Goal: Transaction & Acquisition: Book appointment/travel/reservation

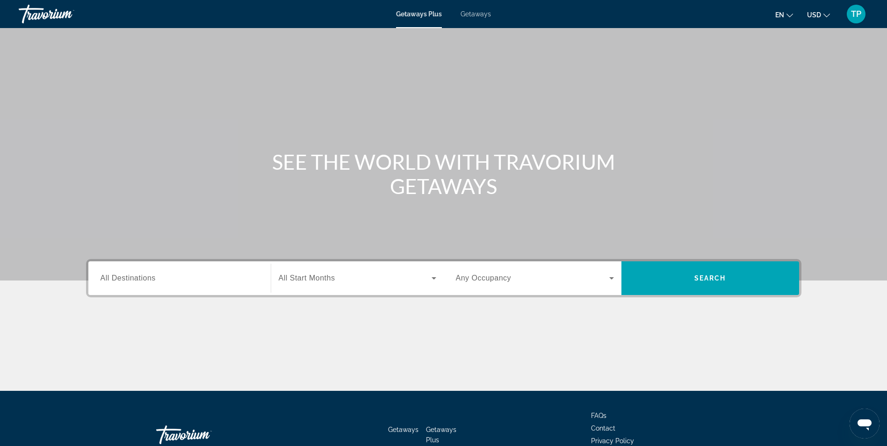
click at [364, 274] on span "Search widget" at bounding box center [355, 278] width 153 height 11
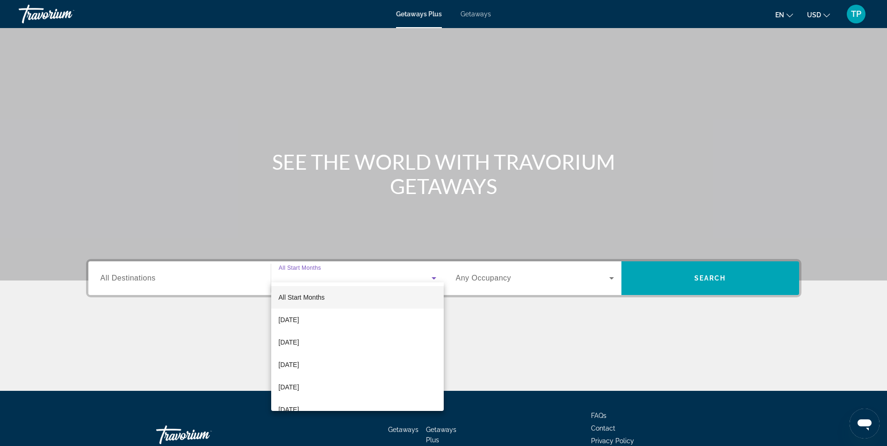
scroll to position [59, 0]
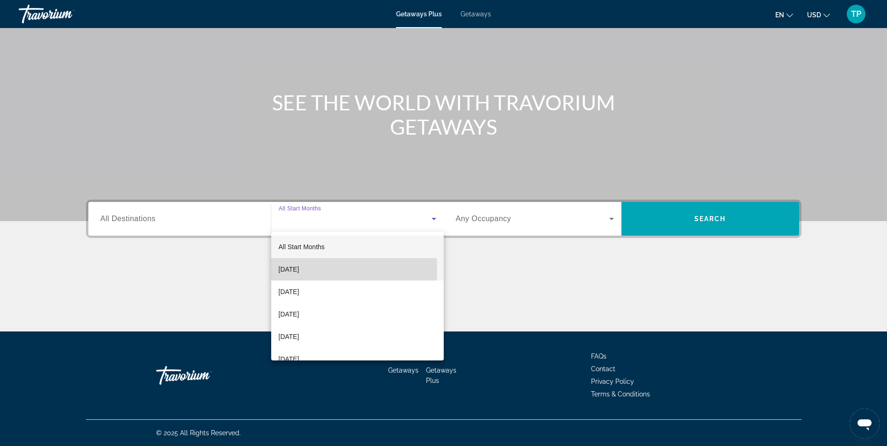
click at [299, 269] on span "[DATE]" at bounding box center [289, 269] width 21 height 11
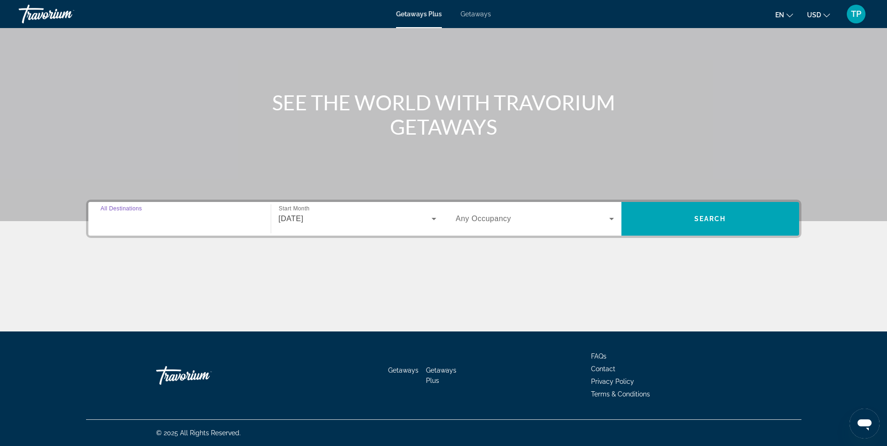
click at [215, 215] on input "Destination All Destinations" at bounding box center [179, 219] width 158 height 11
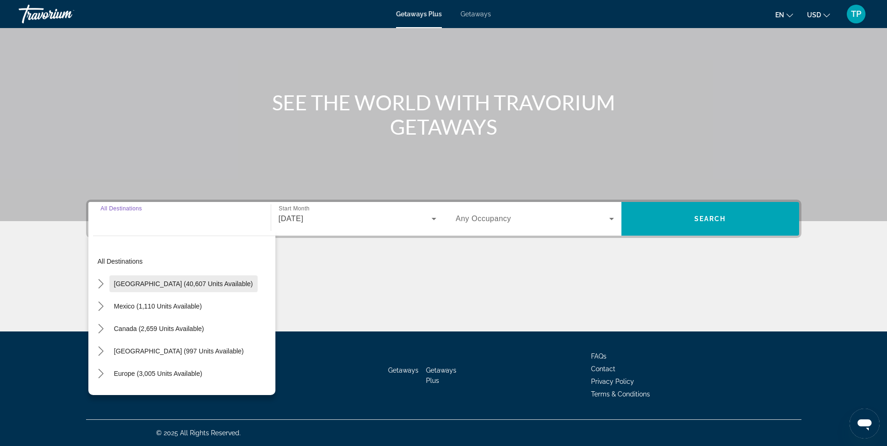
click at [175, 285] on span "United States (40,607 units available)" at bounding box center [183, 283] width 139 height 7
type input "**********"
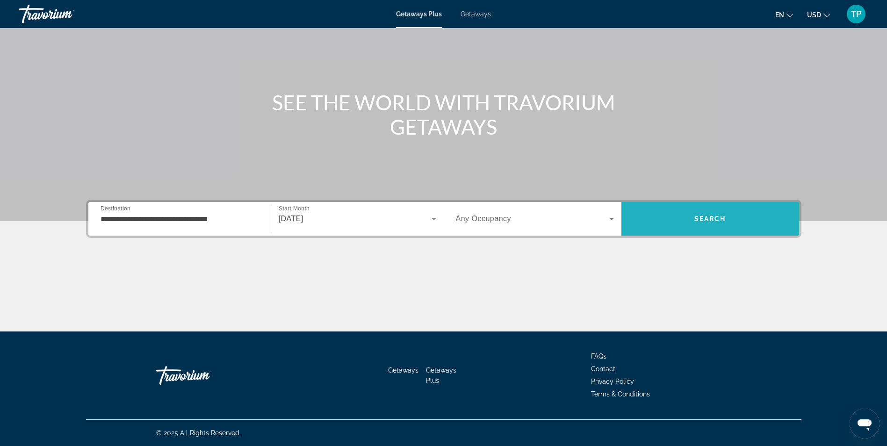
click at [724, 218] on span "Search" at bounding box center [710, 218] width 32 height 7
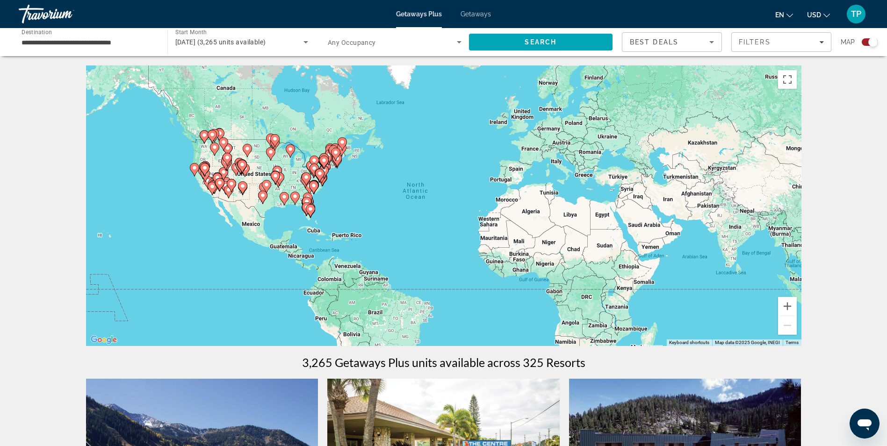
click at [308, 196] on image "Main content" at bounding box center [308, 197] width 6 height 6
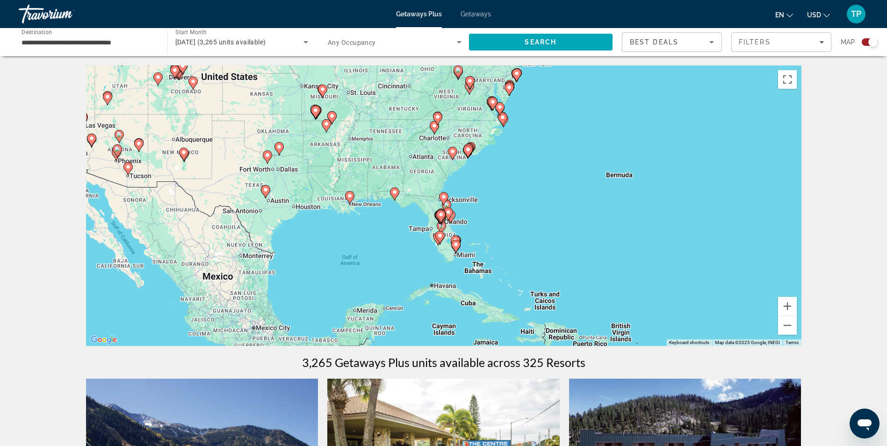
click at [435, 126] on image "Main content" at bounding box center [434, 126] width 6 height 6
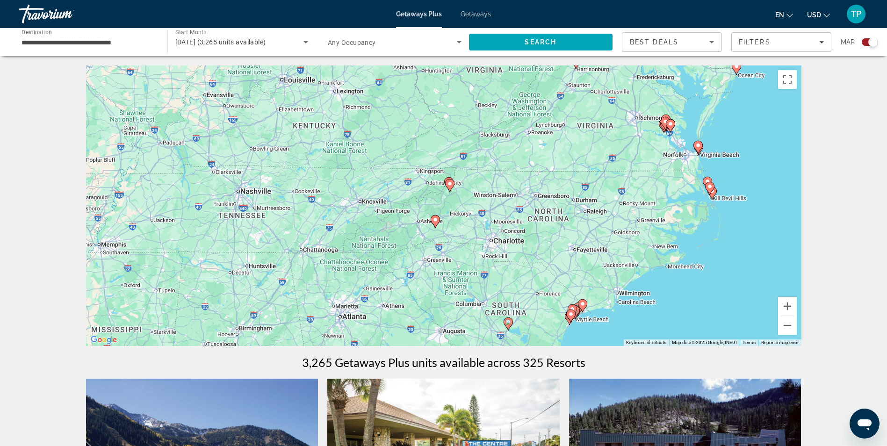
drag, startPoint x: 552, startPoint y: 270, endPoint x: 541, endPoint y: 292, distance: 24.5
click at [541, 292] on div "To activate drag with keyboard, press Alt + Enter. Once in keyboard drag state,…" at bounding box center [443, 205] width 715 height 280
click at [452, 186] on icon "Main content" at bounding box center [449, 185] width 8 height 12
type input "**********"
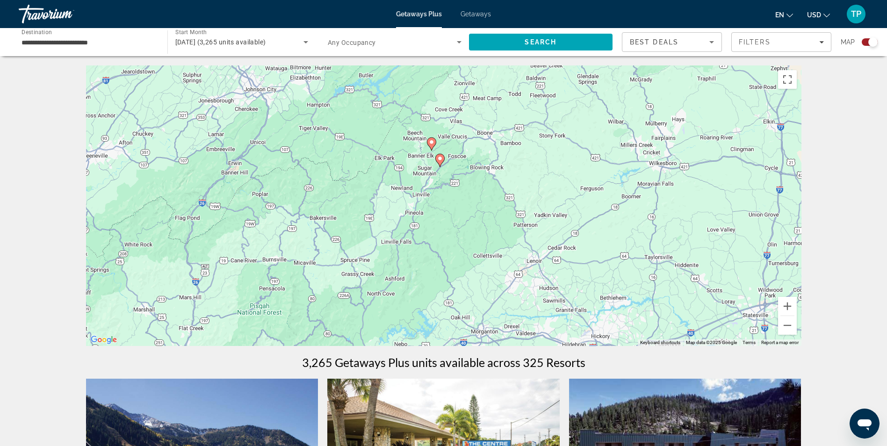
drag, startPoint x: 484, startPoint y: 223, endPoint x: 456, endPoint y: 164, distance: 65.4
click at [473, 189] on div "To activate drag with keyboard, press Alt + Enter. Once in keyboard drag state,…" at bounding box center [443, 205] width 715 height 280
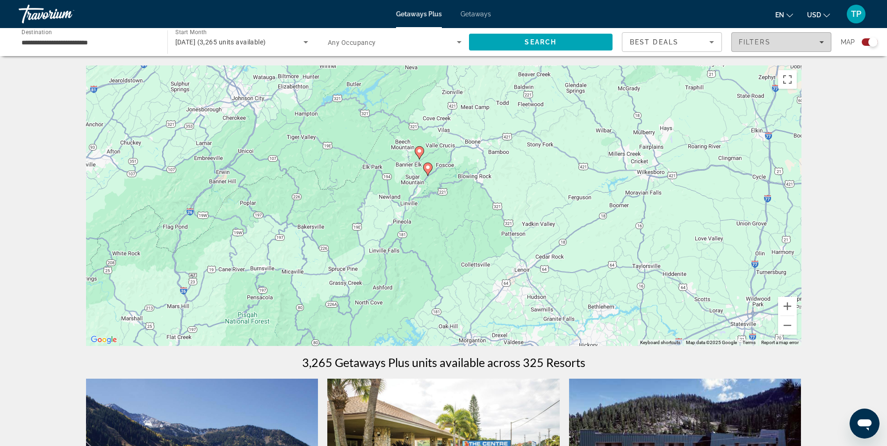
click at [768, 46] on span "Filters" at bounding box center [781, 42] width 99 height 22
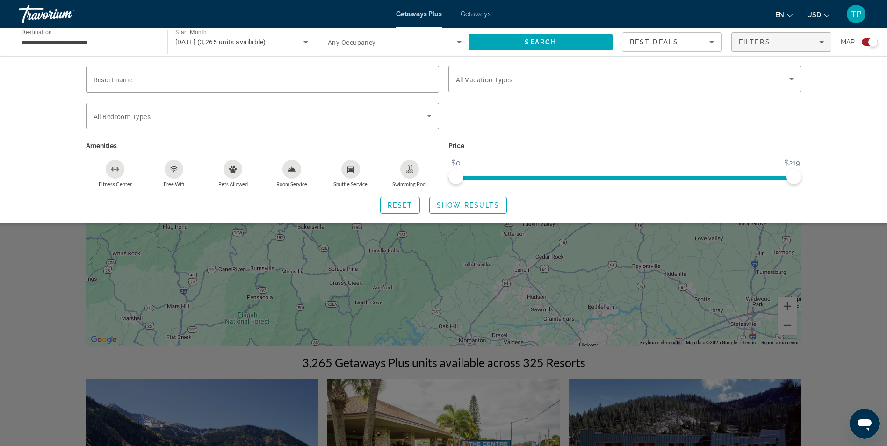
click at [472, 13] on span "Getaways" at bounding box center [475, 13] width 30 height 7
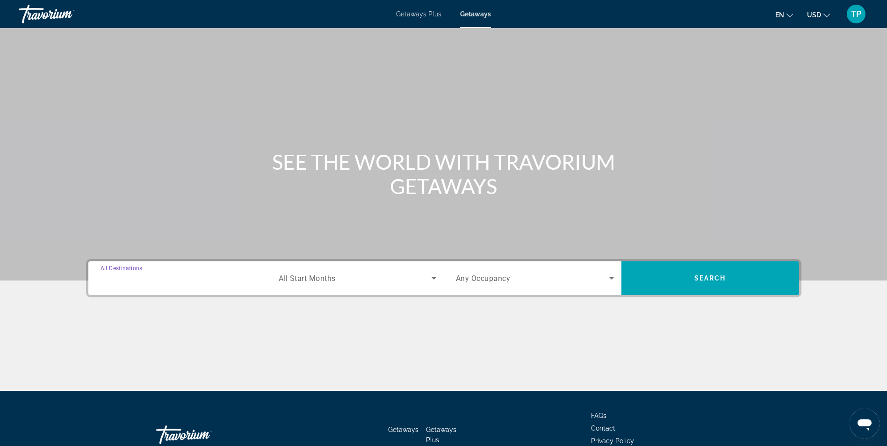
click at [166, 275] on input "Destination All Destinations" at bounding box center [179, 278] width 158 height 11
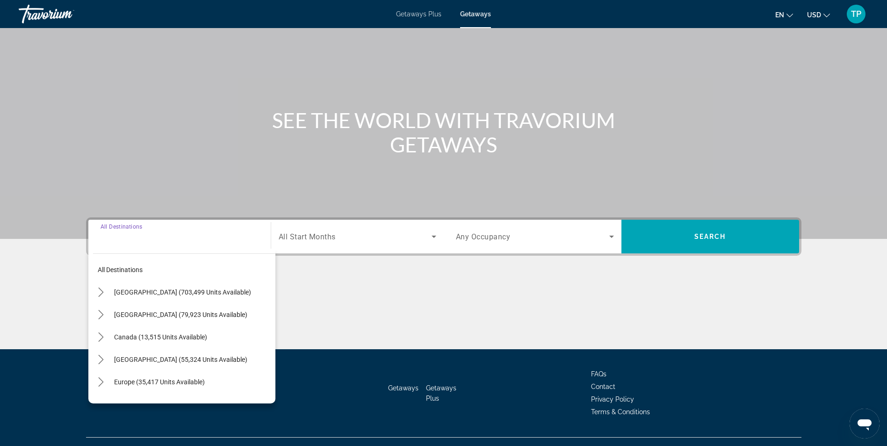
scroll to position [59, 0]
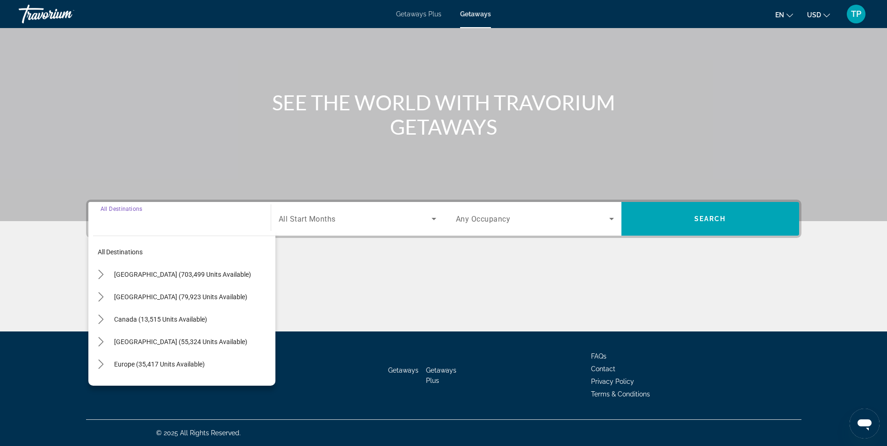
click at [167, 275] on span "[GEOGRAPHIC_DATA] (703,499 units available)" at bounding box center [182, 274] width 137 height 7
type input "**********"
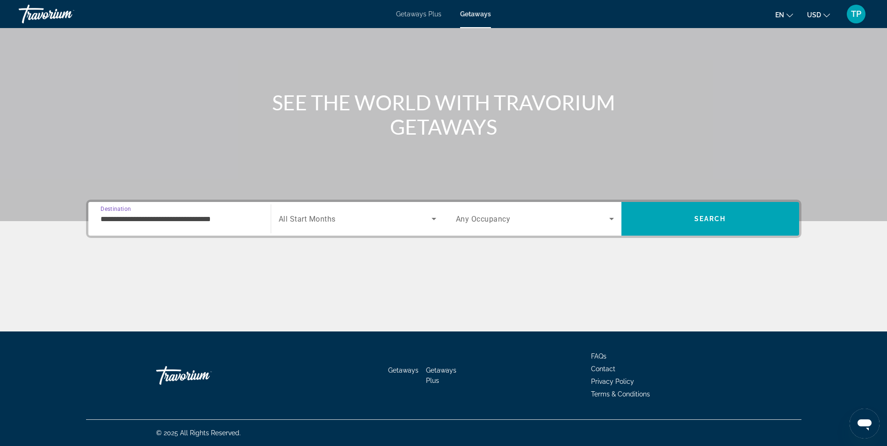
click at [339, 218] on span "Search widget" at bounding box center [355, 218] width 153 height 11
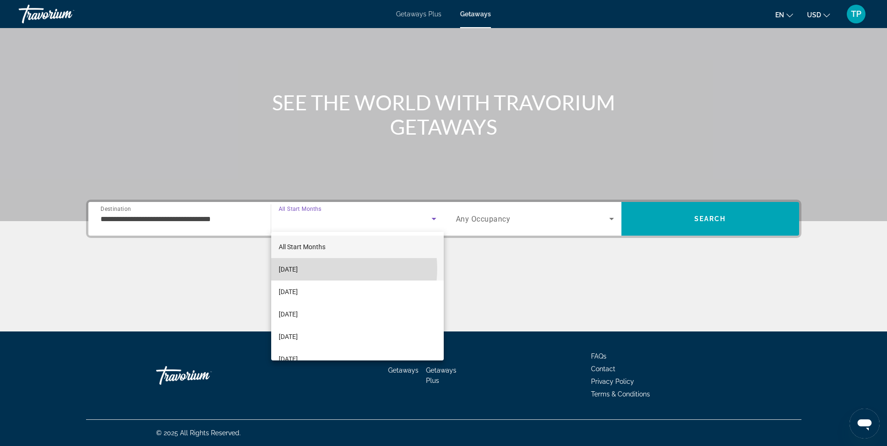
click at [323, 269] on mat-option "[DATE]" at bounding box center [357, 269] width 172 height 22
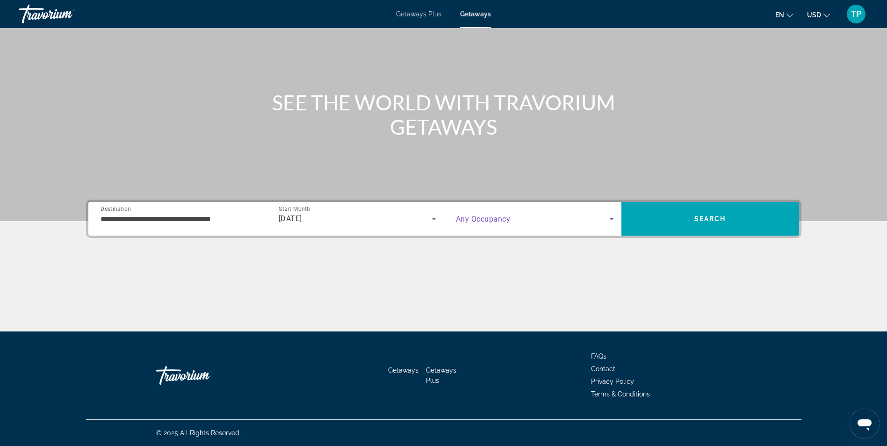
click at [554, 216] on span "Search widget" at bounding box center [532, 218] width 153 height 11
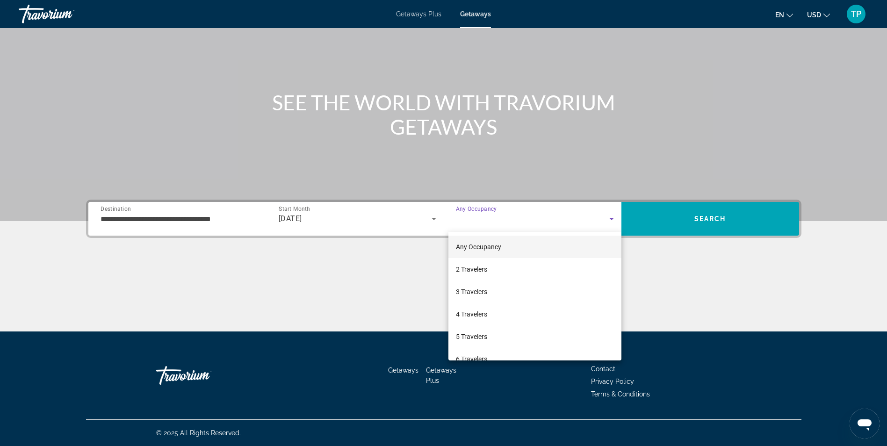
click at [554, 216] on div at bounding box center [443, 223] width 887 height 446
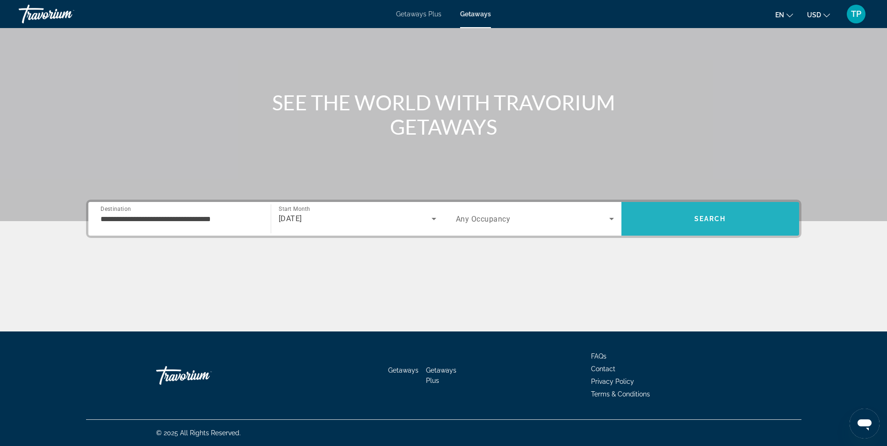
click at [684, 224] on span "Search" at bounding box center [710, 219] width 178 height 22
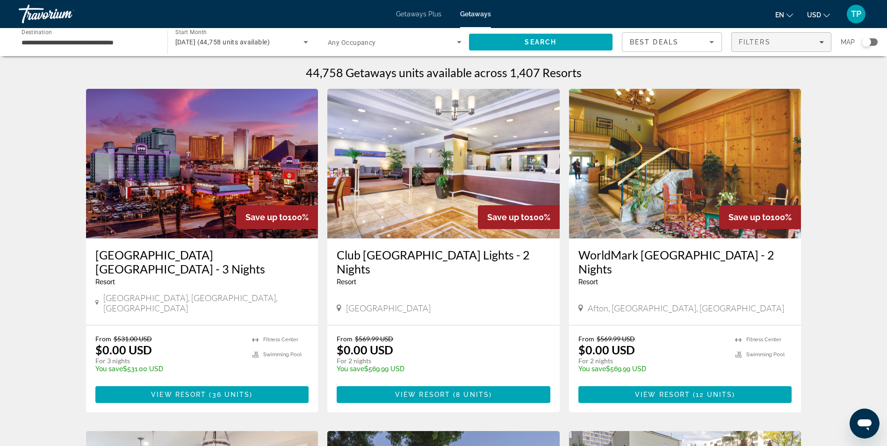
click at [811, 40] on div "Filters" at bounding box center [781, 41] width 85 height 7
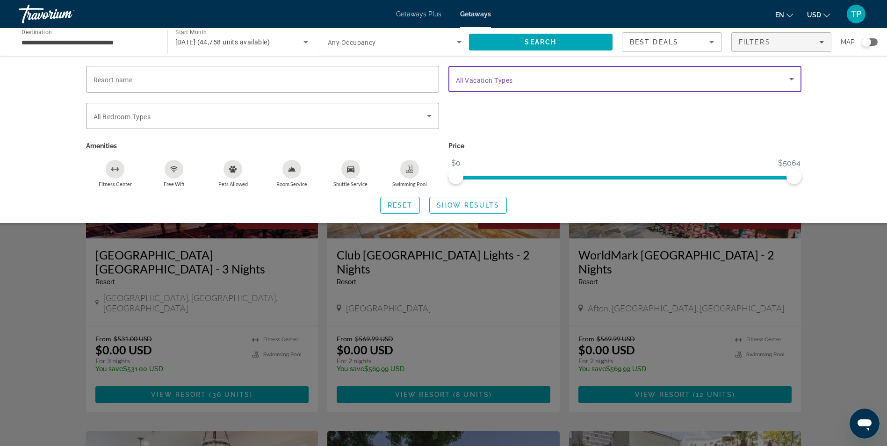
click at [784, 75] on span "Search widget" at bounding box center [622, 78] width 333 height 11
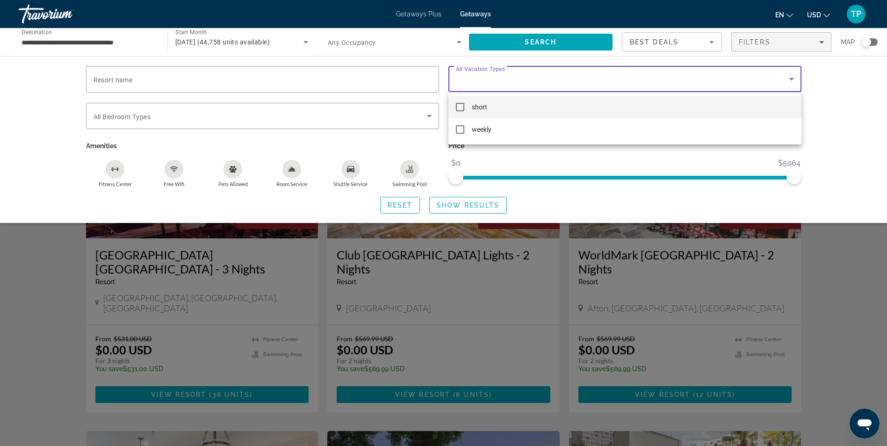
click at [459, 105] on mat-pseudo-checkbox at bounding box center [460, 107] width 8 height 8
click at [457, 207] on div at bounding box center [443, 223] width 887 height 446
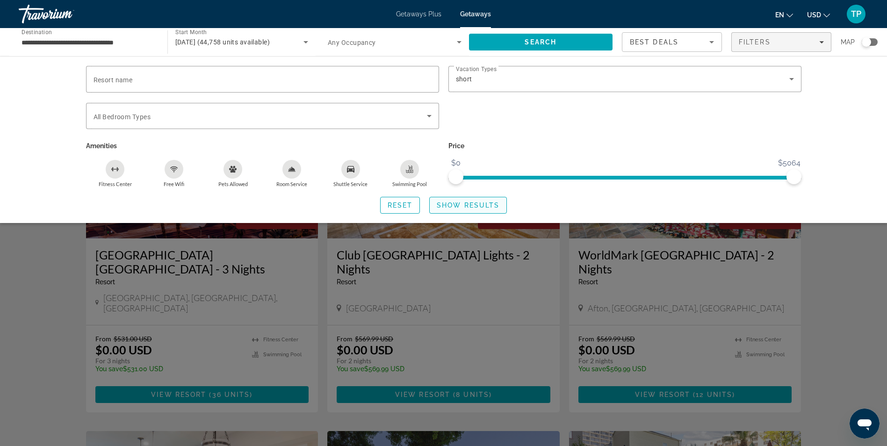
click at [473, 208] on span "Show Results" at bounding box center [468, 204] width 63 height 7
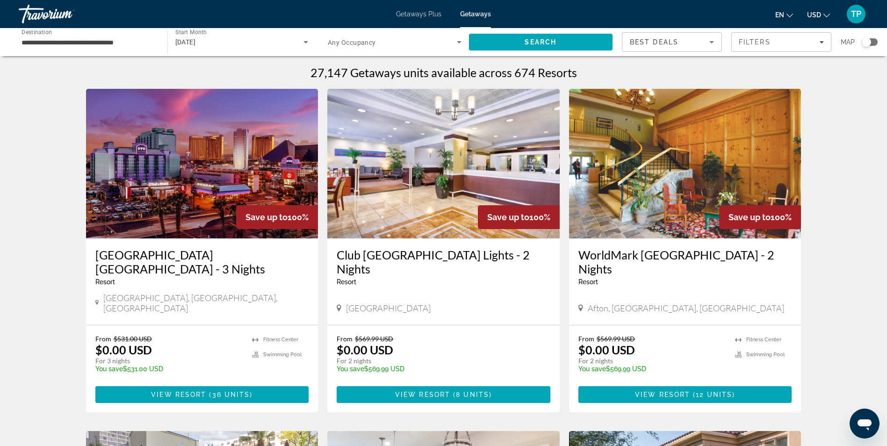
click at [868, 41] on div "Search widget" at bounding box center [865, 41] width 9 height 9
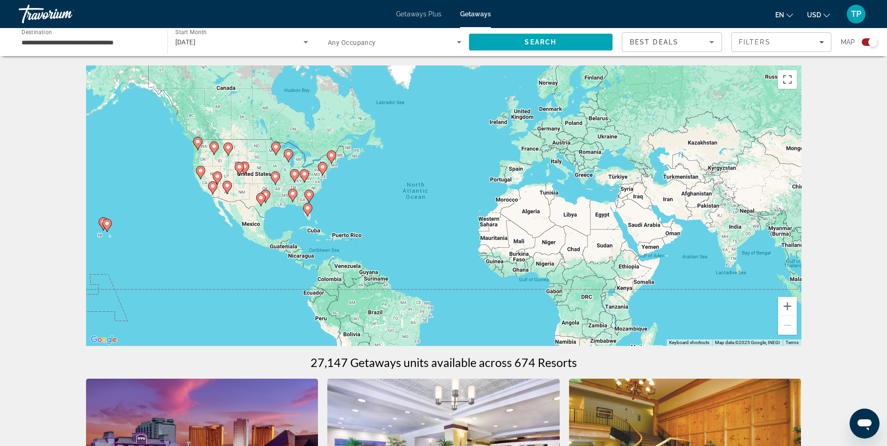
click at [311, 194] on image "Main content" at bounding box center [309, 195] width 6 height 6
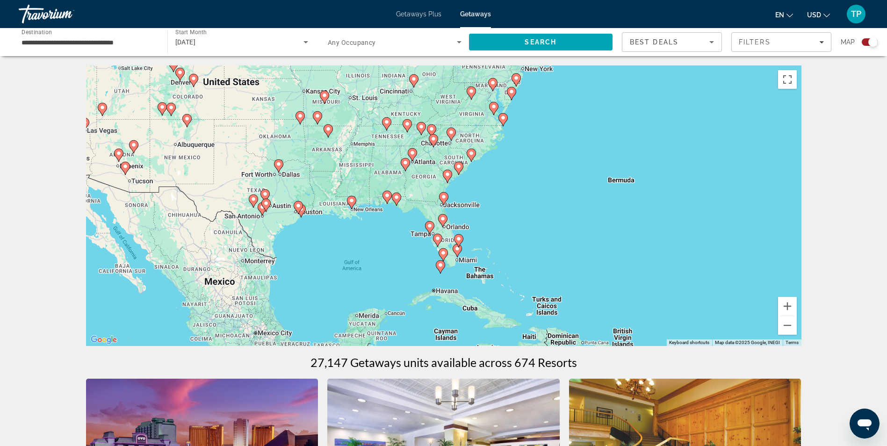
click at [472, 155] on image "Main content" at bounding box center [471, 154] width 6 height 6
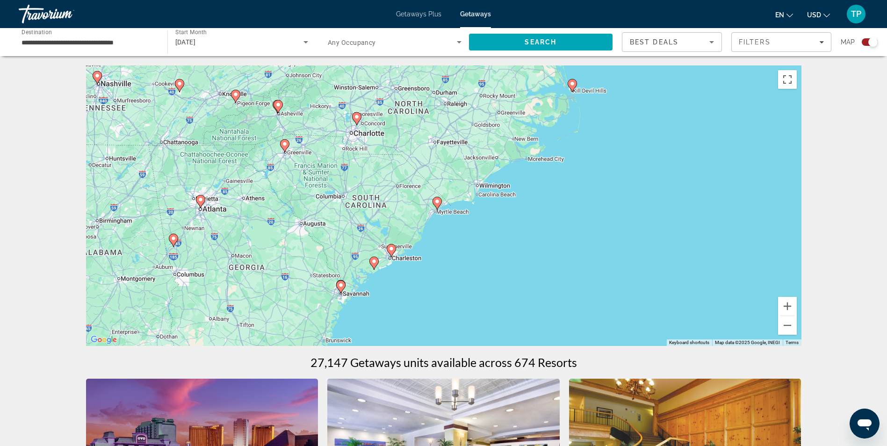
click at [359, 120] on icon "Main content" at bounding box center [356, 119] width 8 height 12
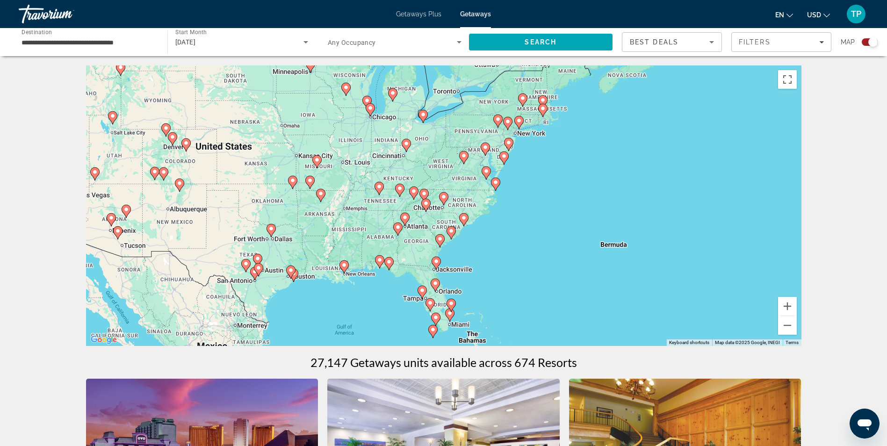
click at [441, 238] on image "Main content" at bounding box center [440, 239] width 6 height 6
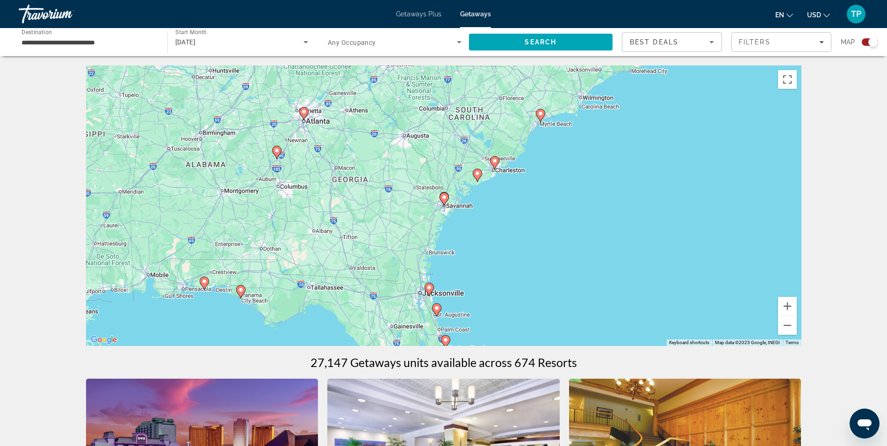
click at [476, 172] on image "Main content" at bounding box center [477, 174] width 6 height 6
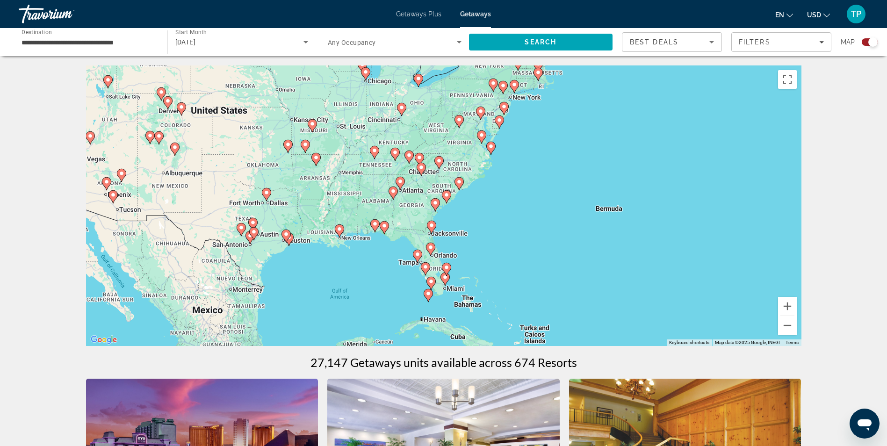
click at [445, 280] on image "Main content" at bounding box center [445, 277] width 6 height 6
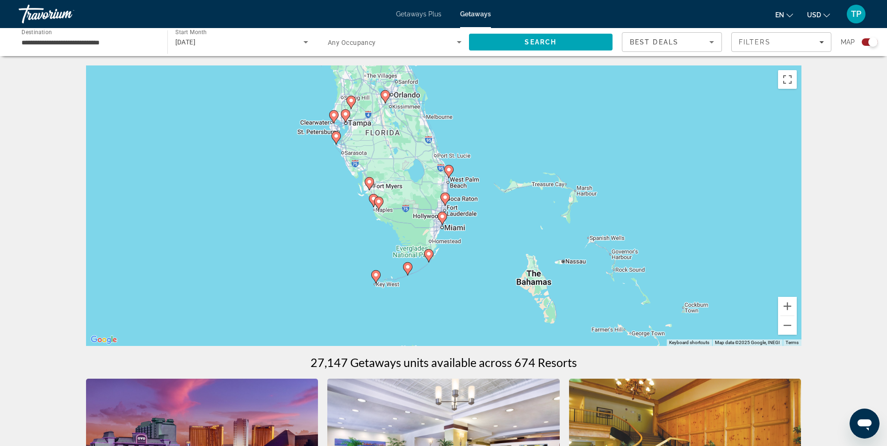
click at [441, 217] on image "Main content" at bounding box center [442, 217] width 6 height 6
type input "**********"
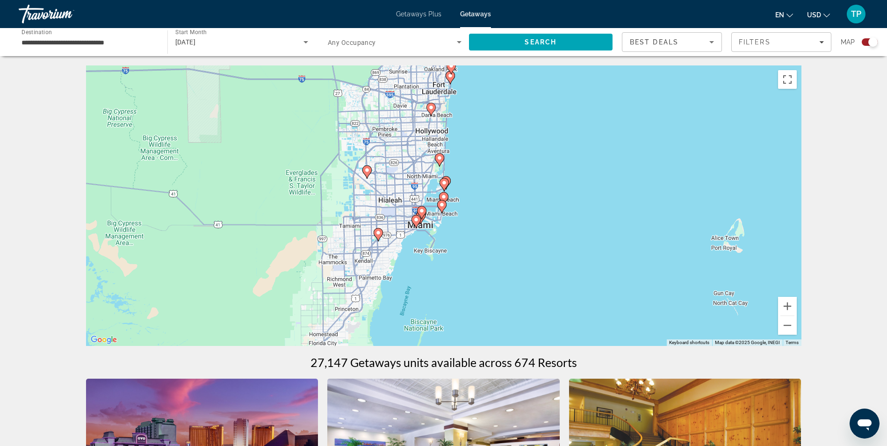
click at [423, 216] on icon "Main content" at bounding box center [421, 213] width 8 height 12
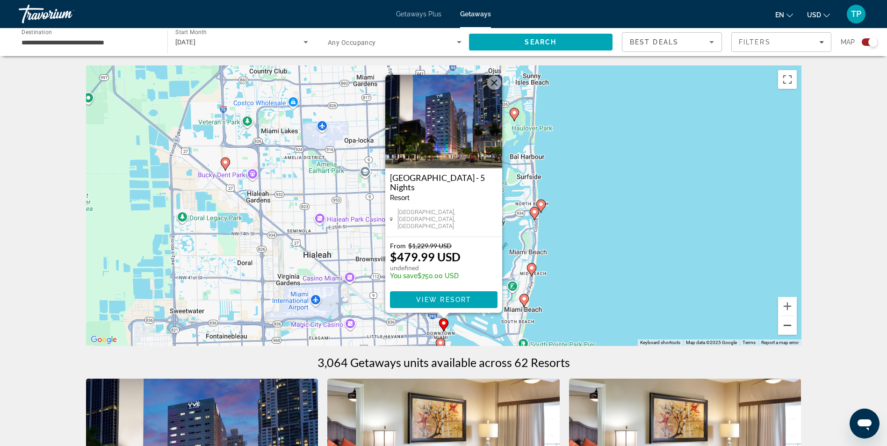
click at [784, 328] on button "Zoom out" at bounding box center [787, 325] width 19 height 19
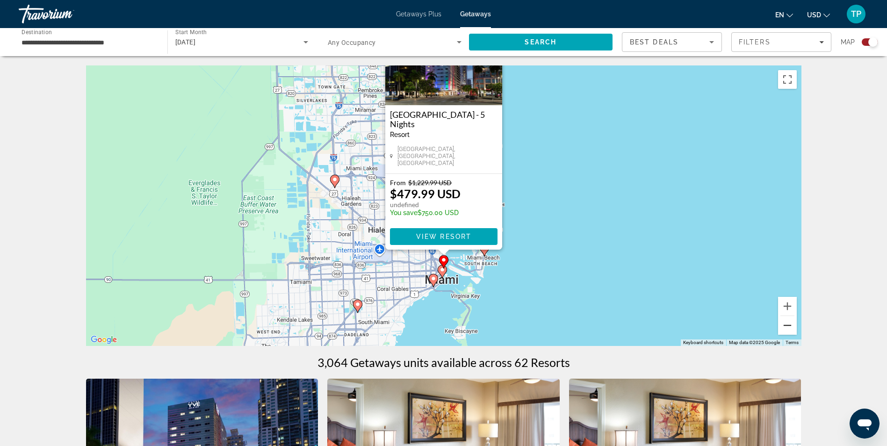
click at [784, 328] on button "Zoom out" at bounding box center [787, 325] width 19 height 19
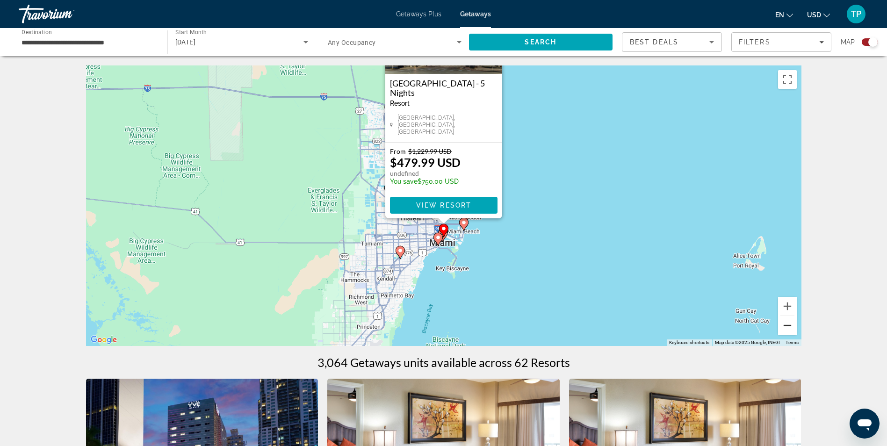
click at [784, 328] on button "Zoom out" at bounding box center [787, 325] width 19 height 19
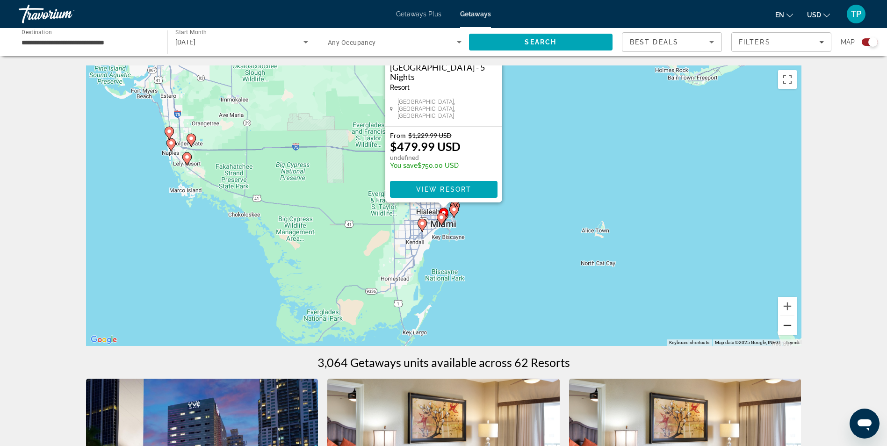
click at [784, 328] on button "Zoom out" at bounding box center [787, 325] width 19 height 19
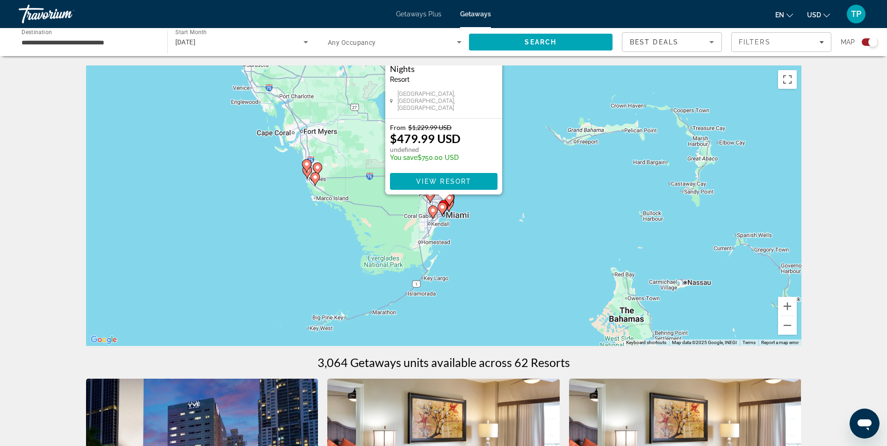
click at [445, 210] on icon "Main content" at bounding box center [442, 208] width 9 height 13
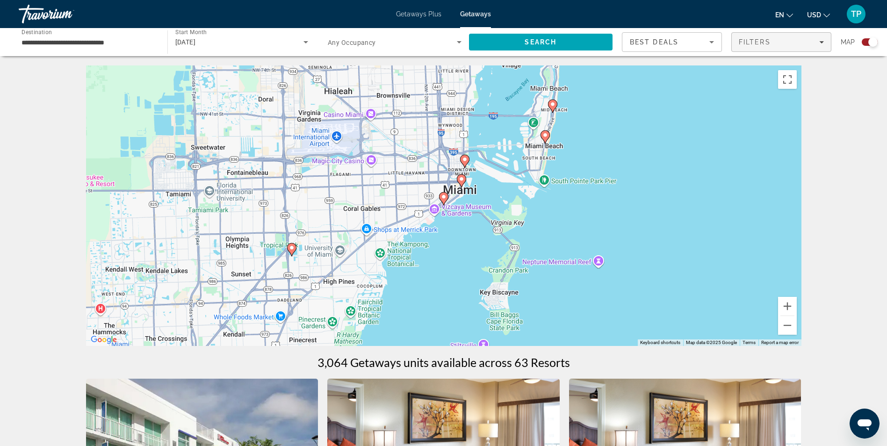
click at [765, 43] on span "Filters" at bounding box center [755, 41] width 32 height 7
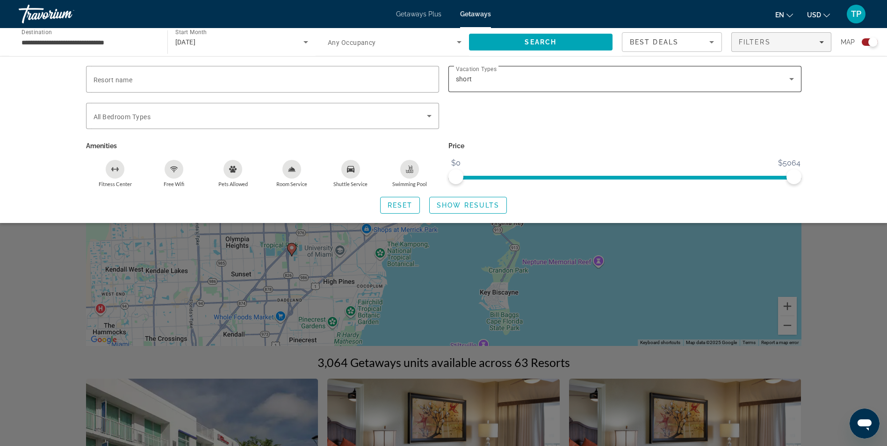
click at [637, 88] on div "short" at bounding box center [625, 79] width 338 height 26
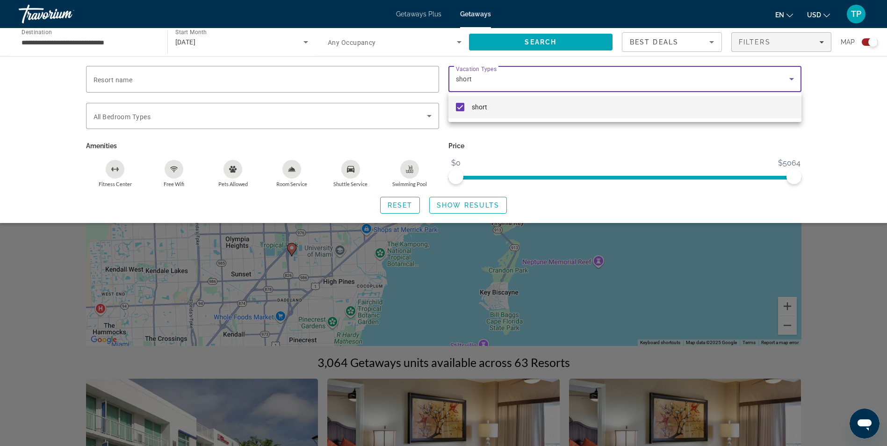
click at [490, 106] on mat-option "short" at bounding box center [624, 107] width 353 height 22
click at [832, 96] on div at bounding box center [443, 223] width 887 height 446
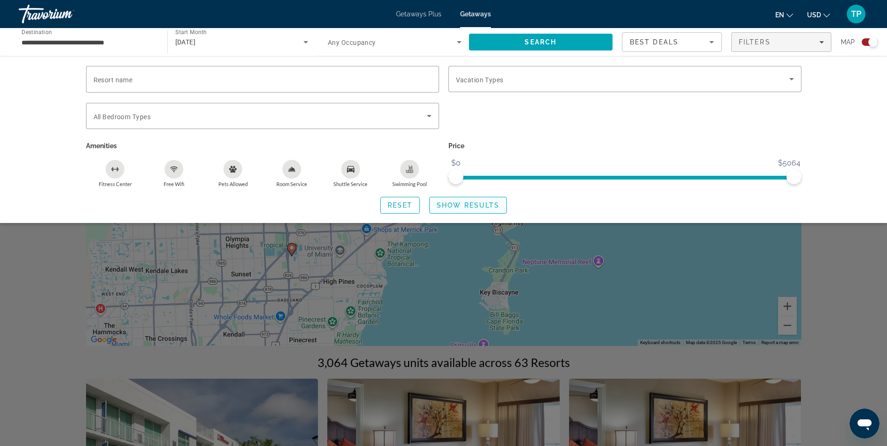
click at [465, 201] on span "Show Results" at bounding box center [468, 204] width 63 height 7
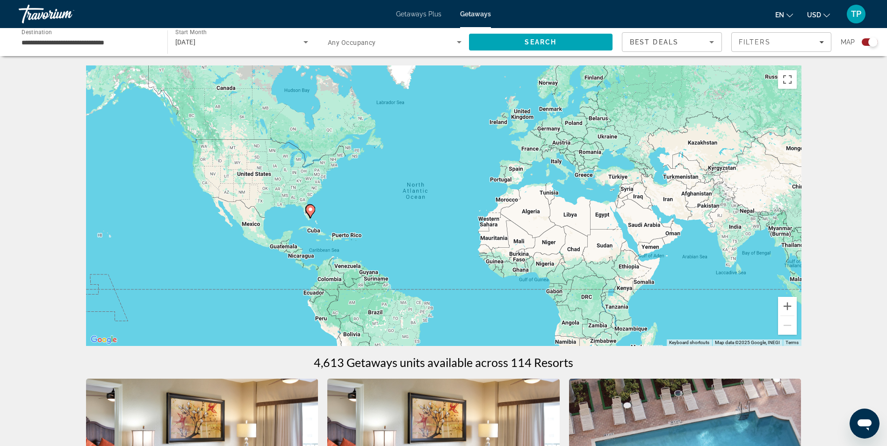
click at [311, 208] on image "Main content" at bounding box center [311, 210] width 6 height 6
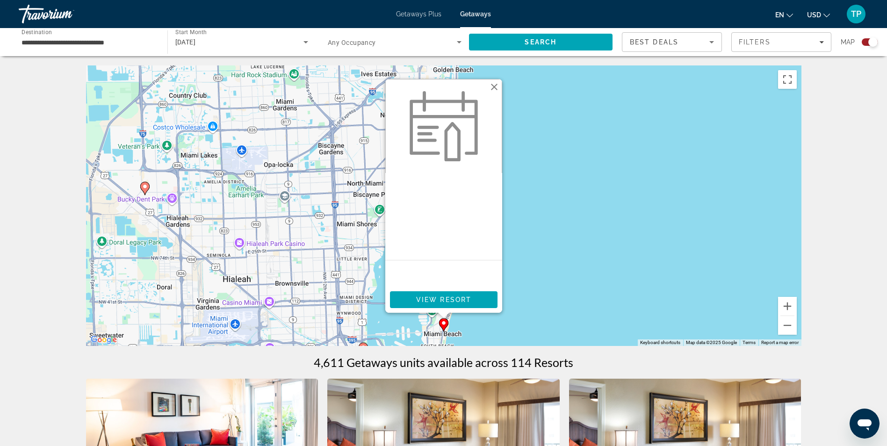
click at [494, 89] on button "Close" at bounding box center [494, 87] width 14 height 14
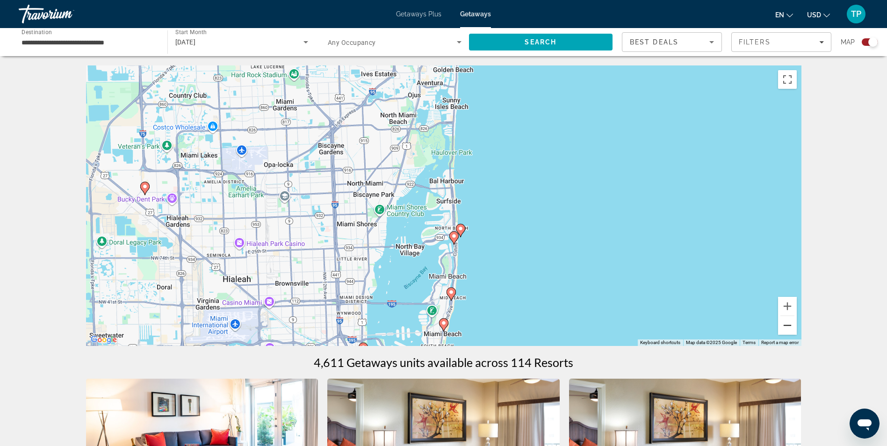
click at [788, 325] on button "Zoom out" at bounding box center [787, 325] width 19 height 19
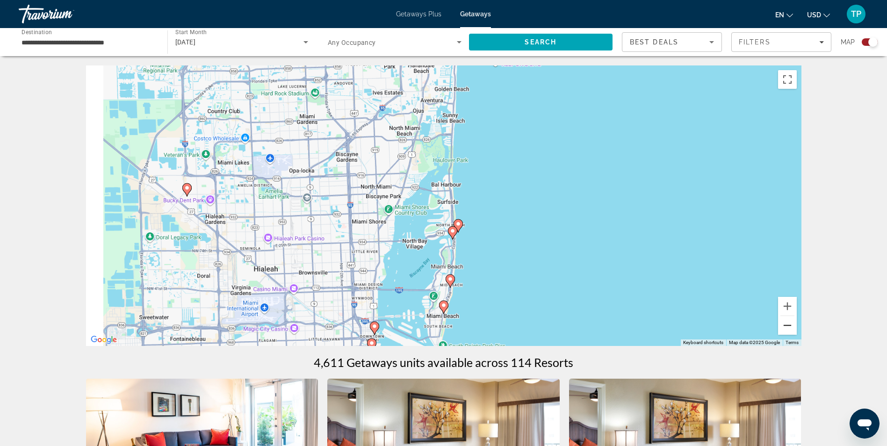
click at [788, 325] on button "Zoom out" at bounding box center [787, 325] width 19 height 19
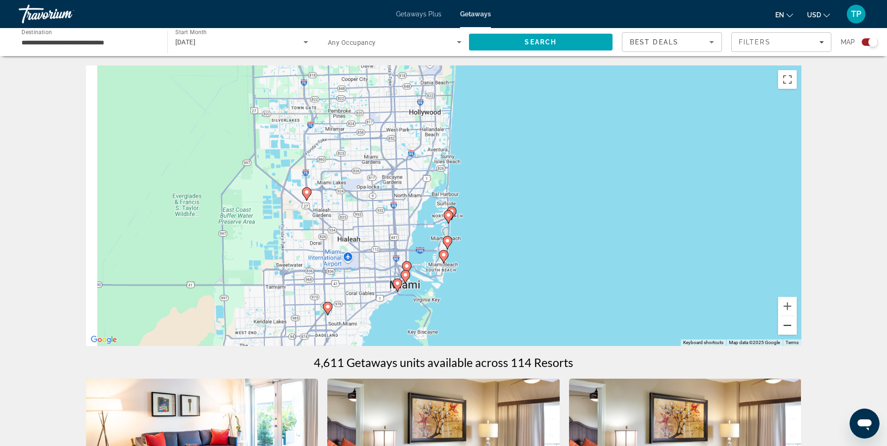
click at [788, 325] on button "Zoom out" at bounding box center [787, 325] width 19 height 19
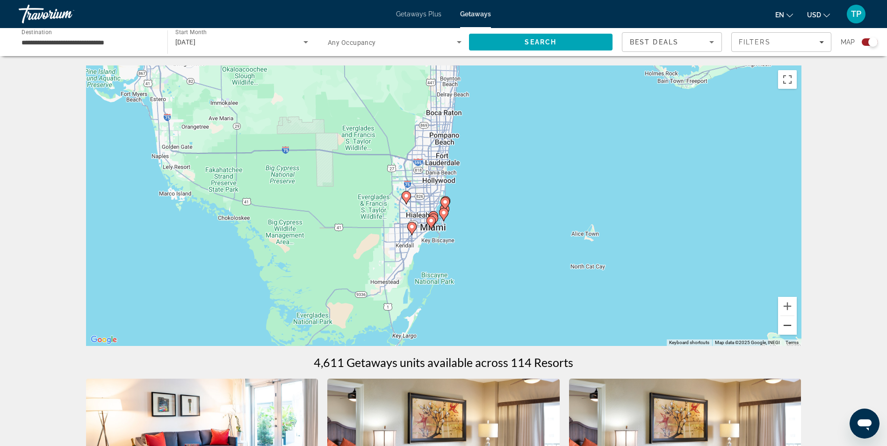
click at [783, 324] on button "Zoom out" at bounding box center [787, 325] width 19 height 19
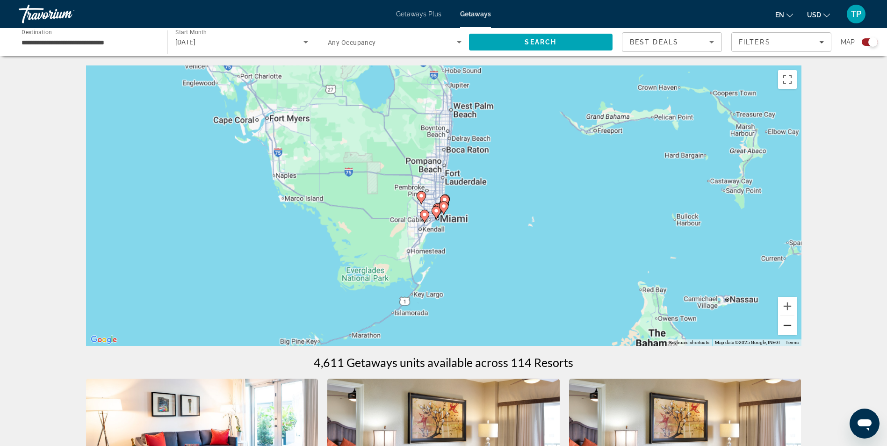
click at [783, 324] on button "Zoom out" at bounding box center [787, 325] width 19 height 19
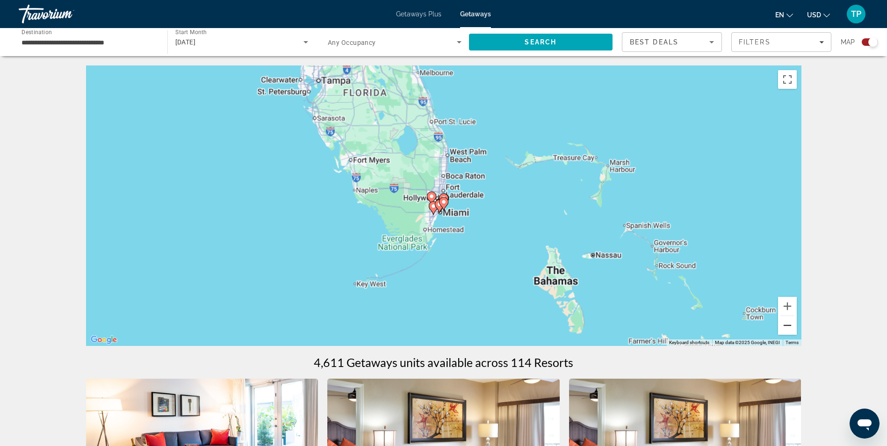
click at [783, 324] on button "Zoom out" at bounding box center [787, 325] width 19 height 19
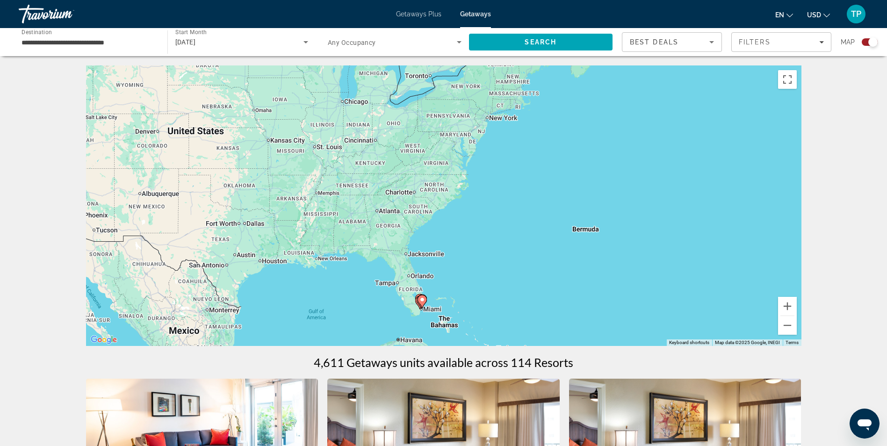
drag, startPoint x: 438, startPoint y: 136, endPoint x: 417, endPoint y: 243, distance: 109.1
click at [417, 243] on div "To activate drag with keyboard, press Alt + Enter. Once in keyboard drag state,…" at bounding box center [443, 205] width 715 height 280
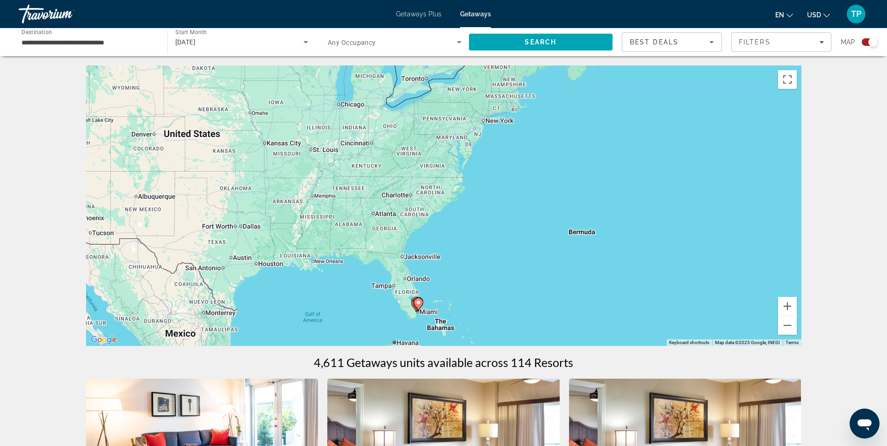
click at [409, 213] on div "To activate drag with keyboard, press Alt + Enter. Once in keyboard drag state,…" at bounding box center [443, 205] width 715 height 280
click at [759, 46] on span "Filters" at bounding box center [781, 42] width 99 height 22
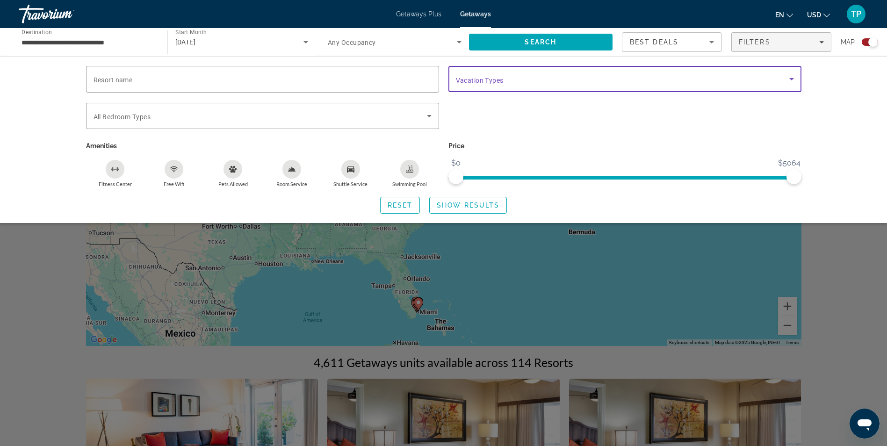
click at [789, 81] on icon "Search widget" at bounding box center [791, 78] width 11 height 11
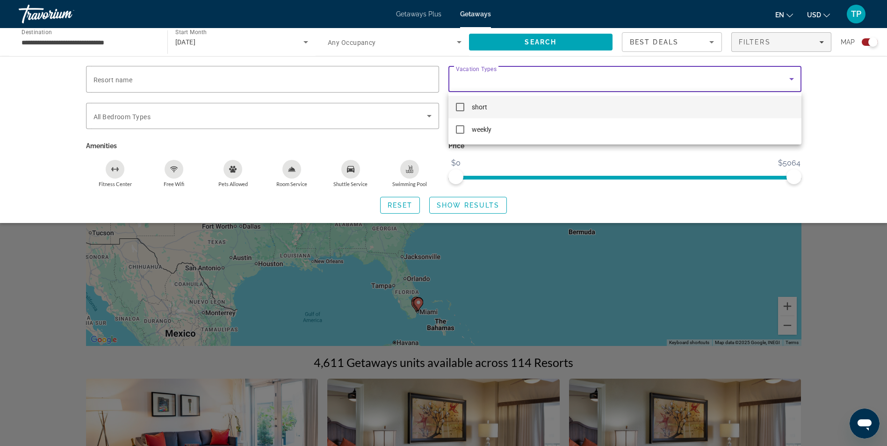
click at [465, 110] on mat-option "short" at bounding box center [624, 107] width 353 height 22
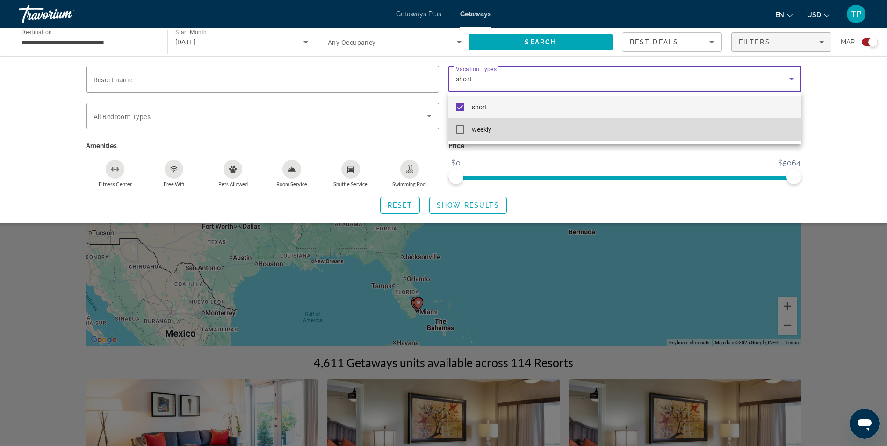
click at [458, 126] on mat-pseudo-checkbox at bounding box center [460, 129] width 8 height 8
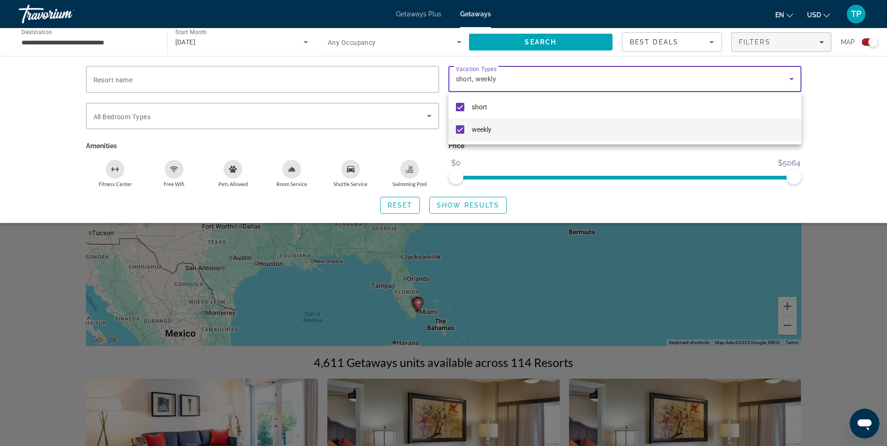
click at [476, 204] on div at bounding box center [443, 223] width 887 height 446
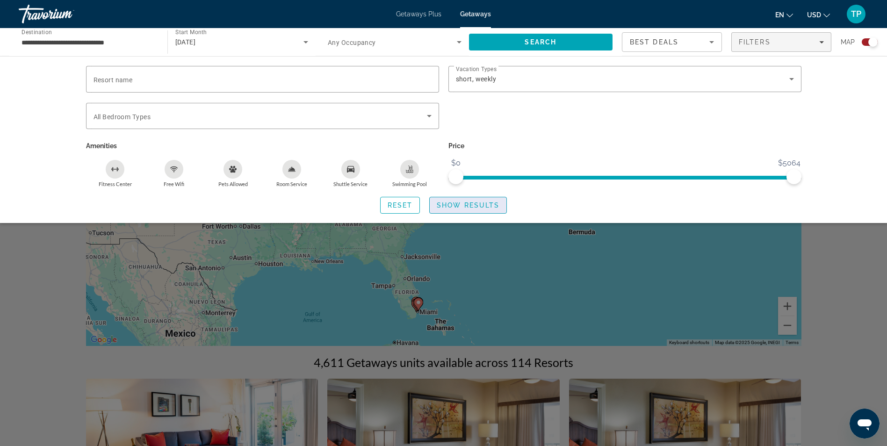
click at [473, 204] on span "Show Results" at bounding box center [468, 204] width 63 height 7
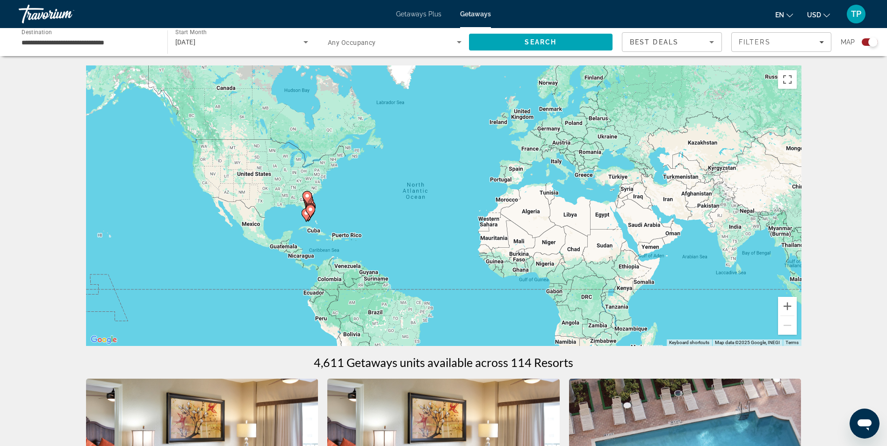
click at [308, 194] on image "Main content" at bounding box center [307, 196] width 6 height 6
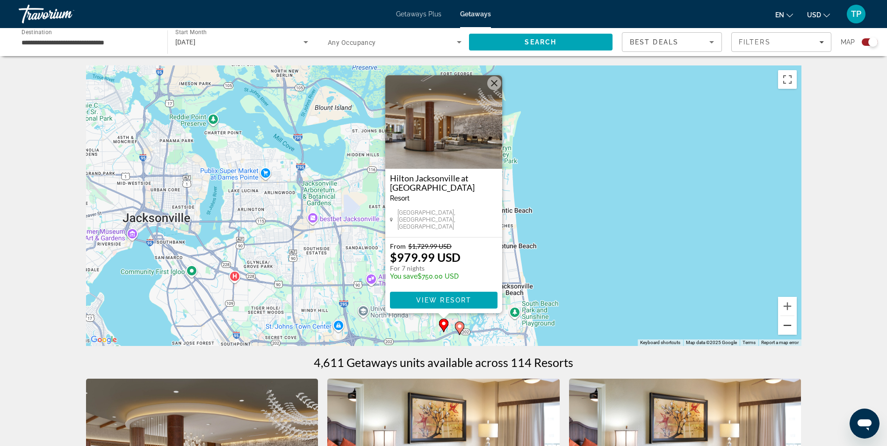
click at [789, 324] on button "Zoom out" at bounding box center [787, 325] width 19 height 19
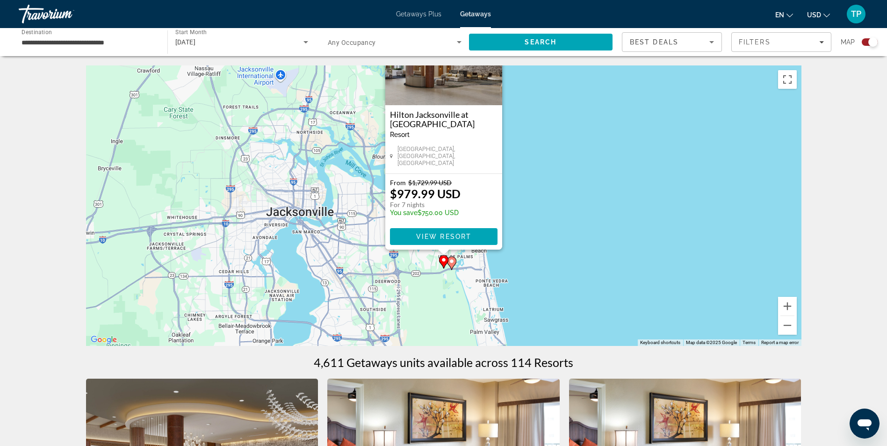
click at [444, 262] on image "Main content" at bounding box center [444, 260] width 6 height 6
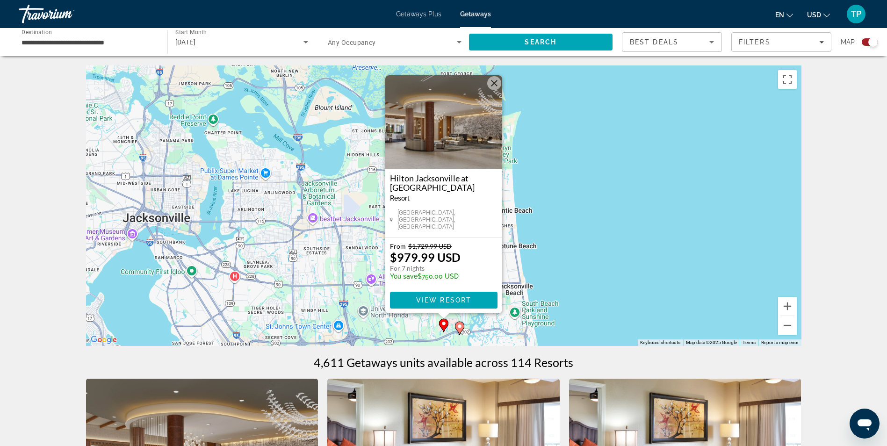
click at [494, 87] on button "Close" at bounding box center [494, 83] width 14 height 14
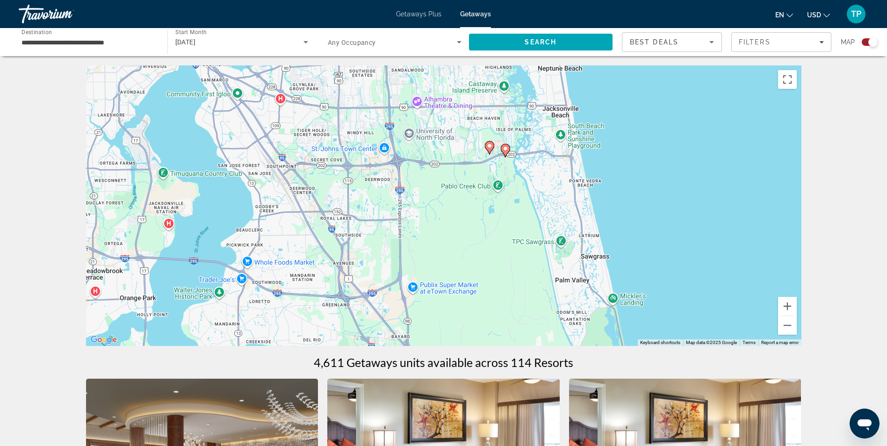
drag, startPoint x: 507, startPoint y: 288, endPoint x: 548, endPoint y: 116, distance: 176.8
click at [550, 114] on div "To activate drag with keyboard, press Alt + Enter. Once in keyboard drag state,…" at bounding box center [443, 205] width 715 height 280
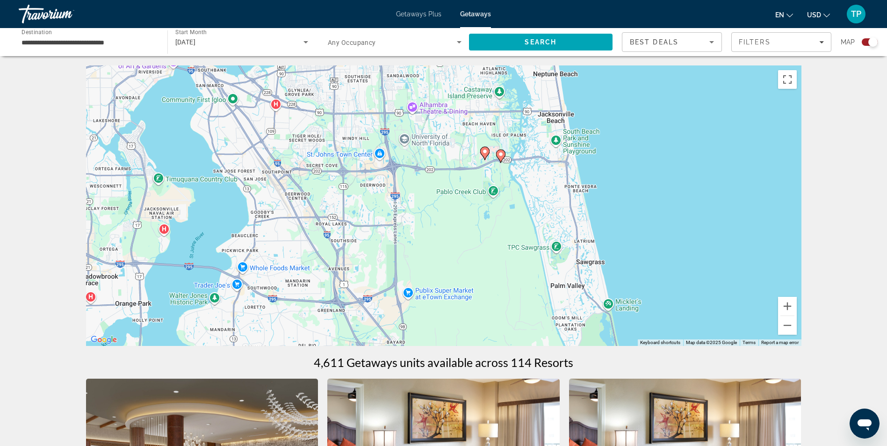
click at [481, 151] on icon "Main content" at bounding box center [484, 153] width 8 height 12
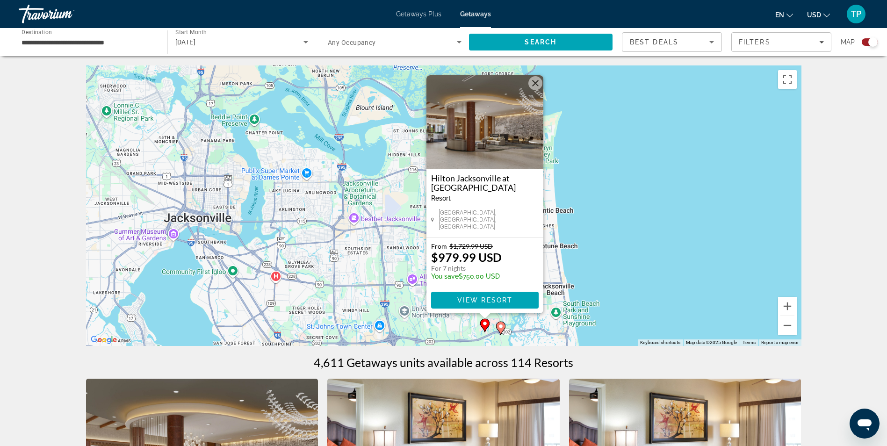
click at [502, 327] on image "Main content" at bounding box center [501, 326] width 6 height 6
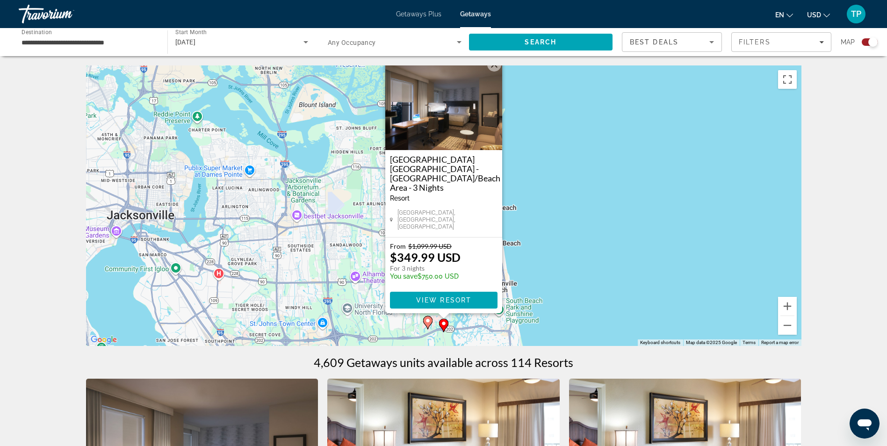
click at [491, 72] on button "Close" at bounding box center [494, 64] width 14 height 14
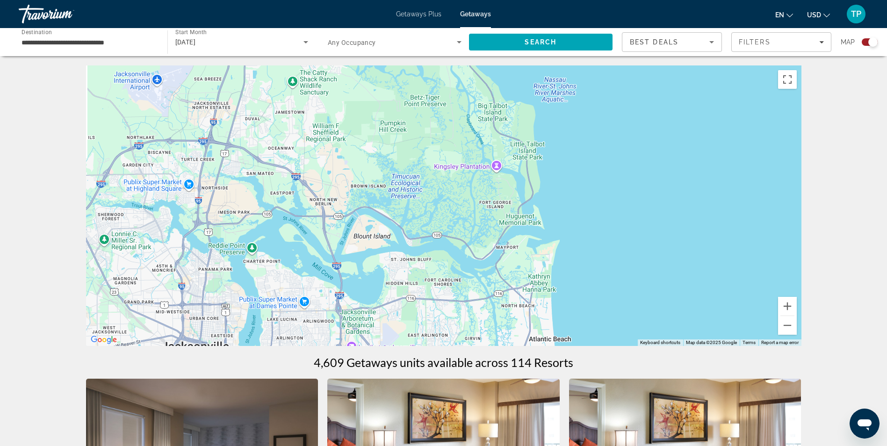
drag, startPoint x: 447, startPoint y: 199, endPoint x: 493, endPoint y: 322, distance: 131.4
click at [493, 322] on div "To activate drag with keyboard, press Alt + Enter. Once in keyboard drag state,…" at bounding box center [443, 205] width 715 height 280
click at [788, 328] on button "Zoom out" at bounding box center [787, 325] width 19 height 19
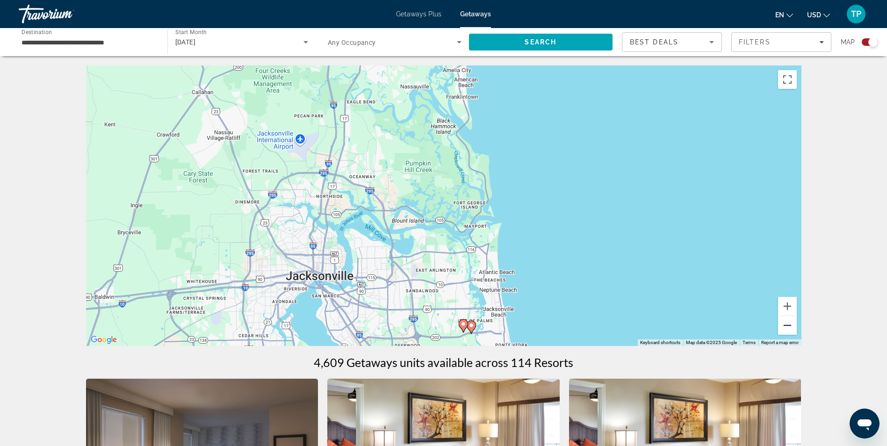
click at [788, 328] on button "Zoom out" at bounding box center [787, 325] width 19 height 19
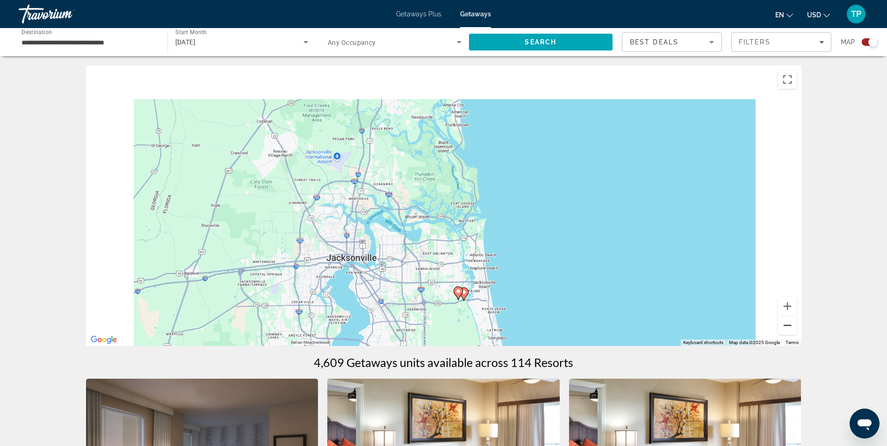
click at [788, 328] on button "Zoom out" at bounding box center [787, 325] width 19 height 19
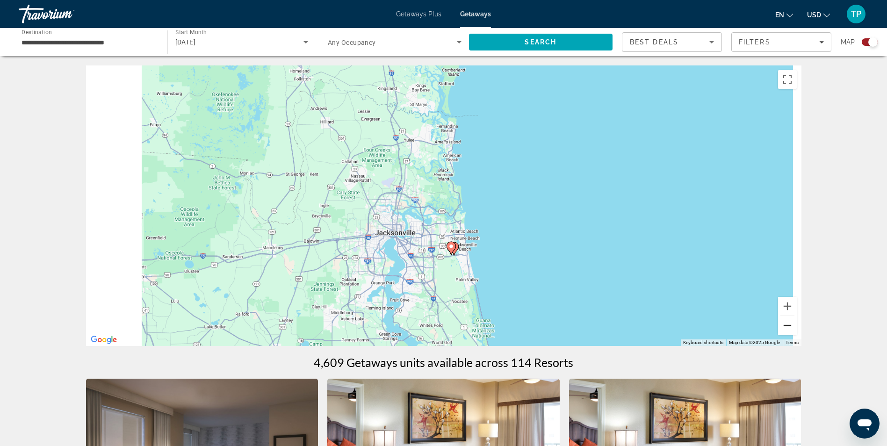
click at [788, 328] on button "Zoom out" at bounding box center [787, 325] width 19 height 19
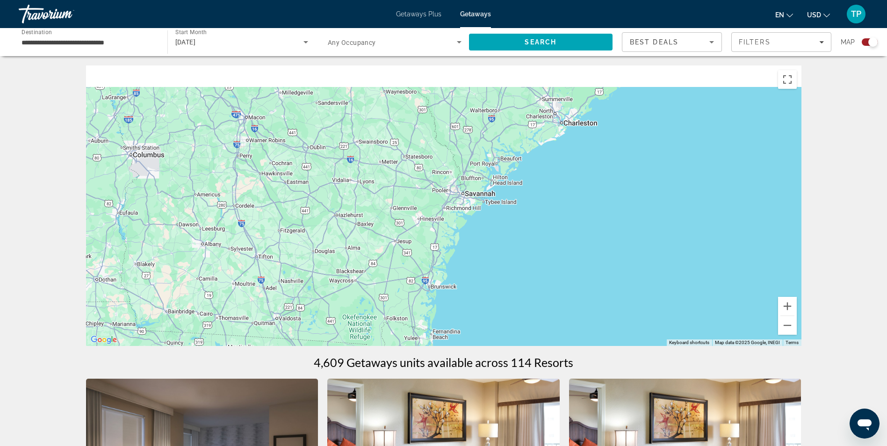
drag, startPoint x: 466, startPoint y: 147, endPoint x: 454, endPoint y: 308, distance: 162.1
click at [454, 308] on div "To activate drag with keyboard, press Alt + Enter. Once in keyboard drag state,…" at bounding box center [443, 205] width 715 height 280
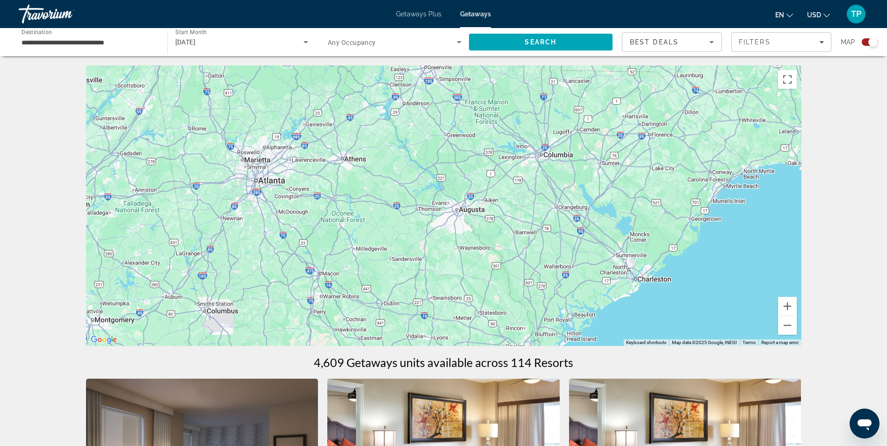
drag, startPoint x: 477, startPoint y: 173, endPoint x: 548, endPoint y: 322, distance: 164.3
click at [548, 322] on div "To activate drag with keyboard, press Alt + Enter. Once in keyboard drag state,…" at bounding box center [443, 205] width 715 height 280
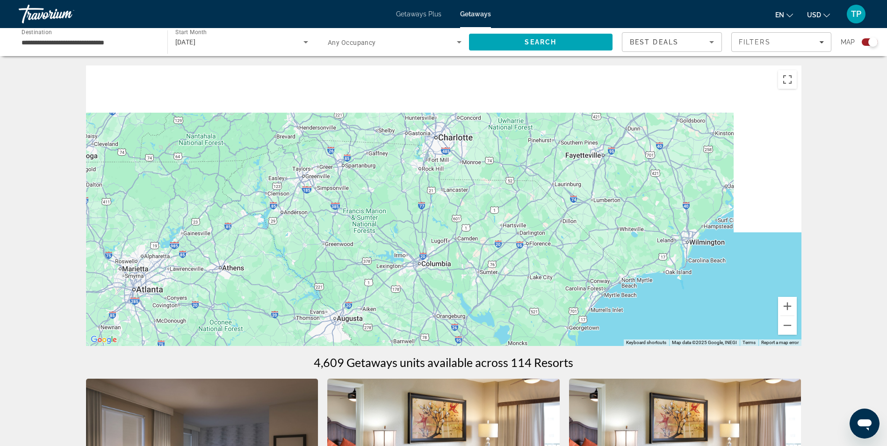
drag, startPoint x: 601, startPoint y: 223, endPoint x: 447, endPoint y: 312, distance: 178.2
click at [449, 338] on div "Main content" at bounding box center [443, 205] width 715 height 280
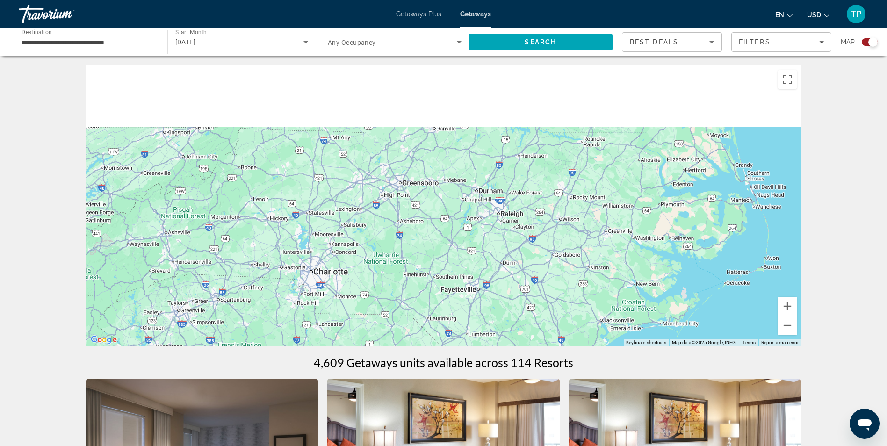
drag, startPoint x: 557, startPoint y: 234, endPoint x: 469, endPoint y: 309, distance: 115.7
click at [471, 340] on div "Main content" at bounding box center [443, 205] width 715 height 280
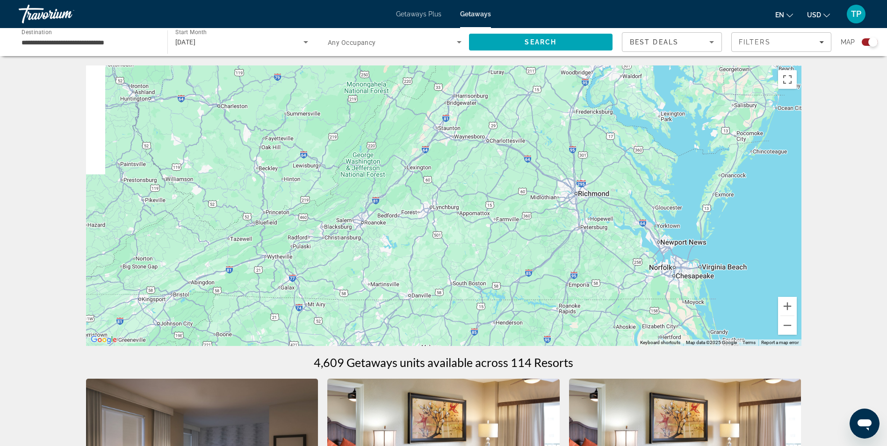
drag, startPoint x: 512, startPoint y: 221, endPoint x: 570, endPoint y: 318, distance: 113.6
click at [570, 318] on div "Main content" at bounding box center [443, 205] width 715 height 280
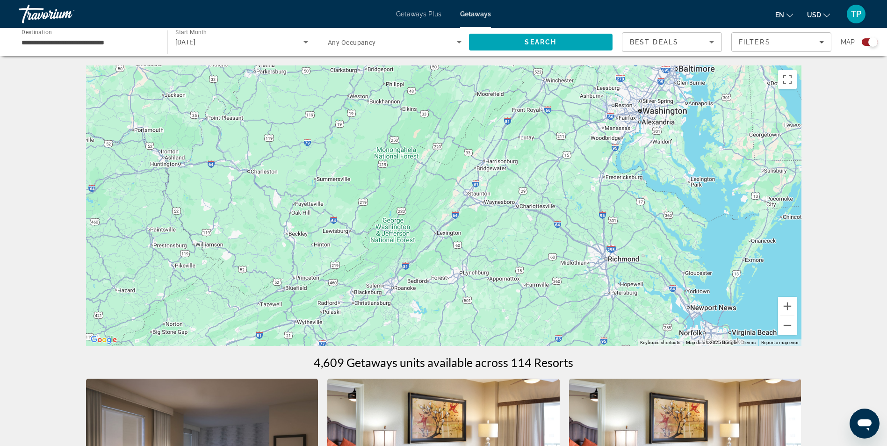
click at [36, 8] on div "Travorium" at bounding box center [65, 14] width 93 height 24
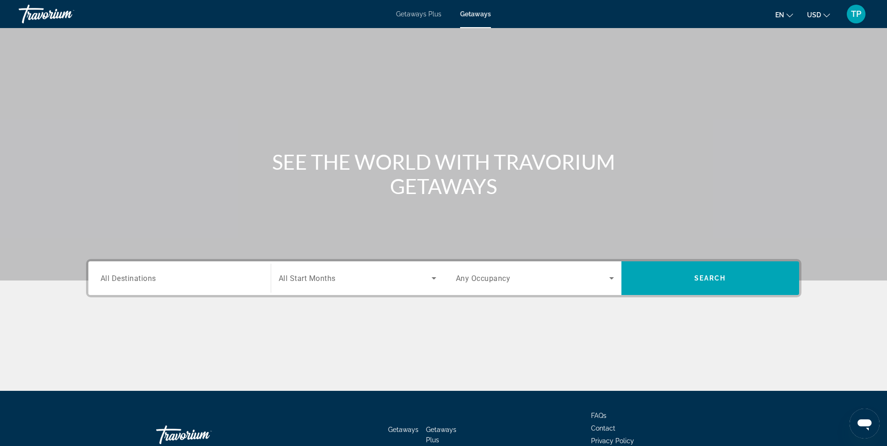
click at [175, 283] on input "Destination All Destinations" at bounding box center [179, 278] width 158 height 11
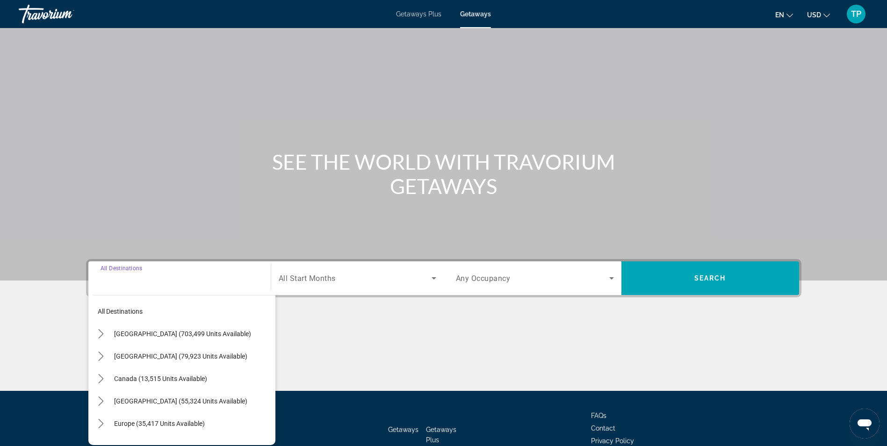
scroll to position [59, 0]
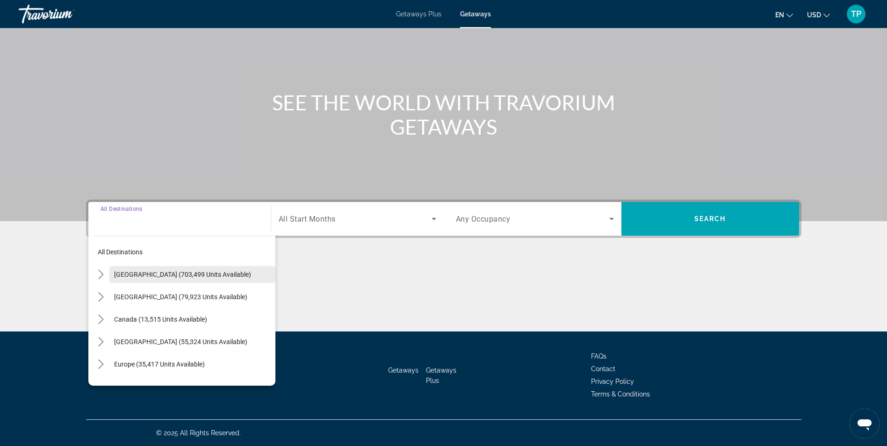
click at [172, 279] on span "Select destination: United States (703,499 units available)" at bounding box center [192, 274] width 166 height 22
type input "**********"
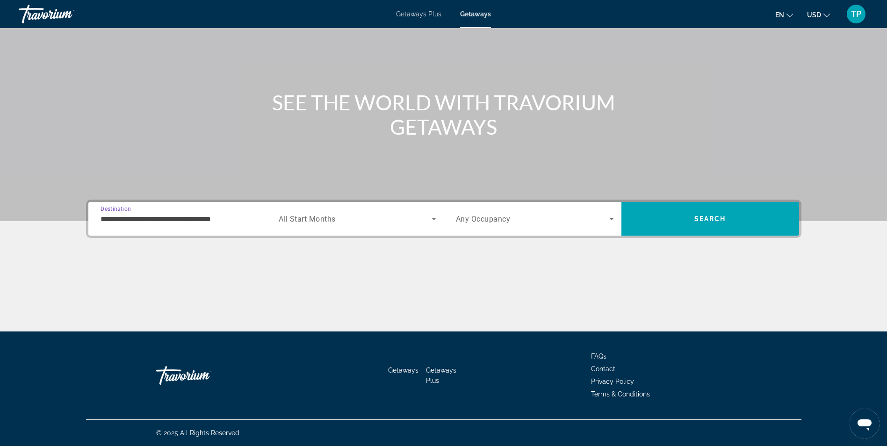
click at [403, 223] on span "Search widget" at bounding box center [355, 218] width 153 height 11
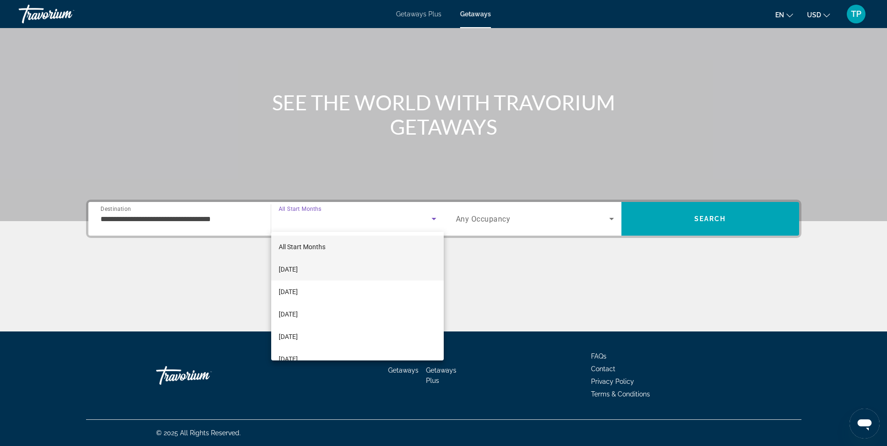
click at [298, 265] on span "[DATE]" at bounding box center [288, 269] width 19 height 11
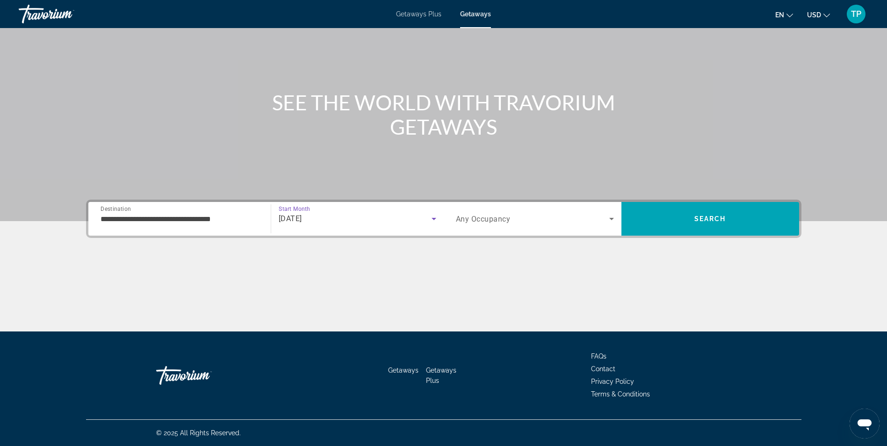
click at [542, 209] on div "Search widget" at bounding box center [535, 219] width 158 height 26
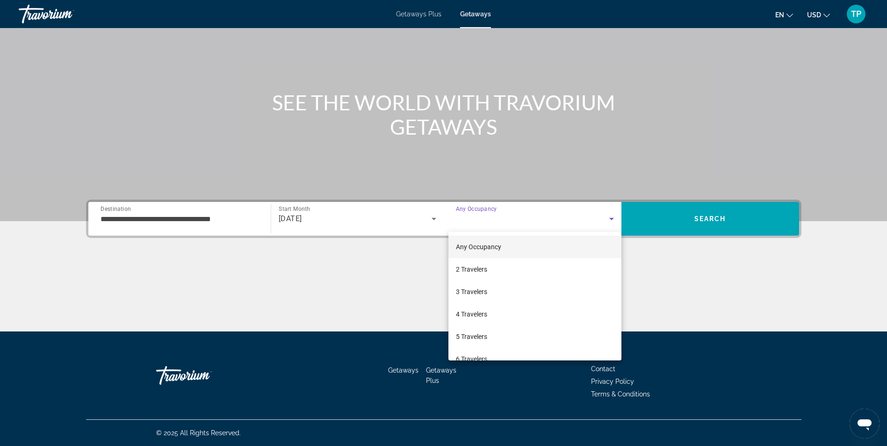
click at [494, 244] on span "Any Occupancy" at bounding box center [478, 246] width 45 height 7
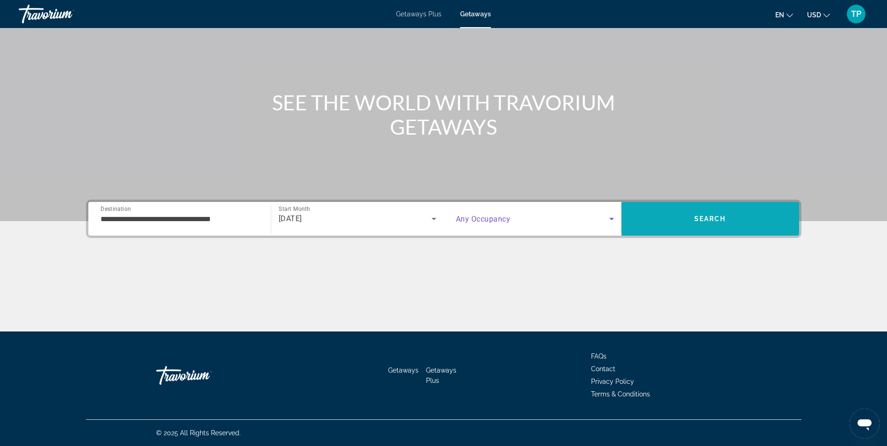
click at [725, 219] on span "Search" at bounding box center [710, 218] width 32 height 7
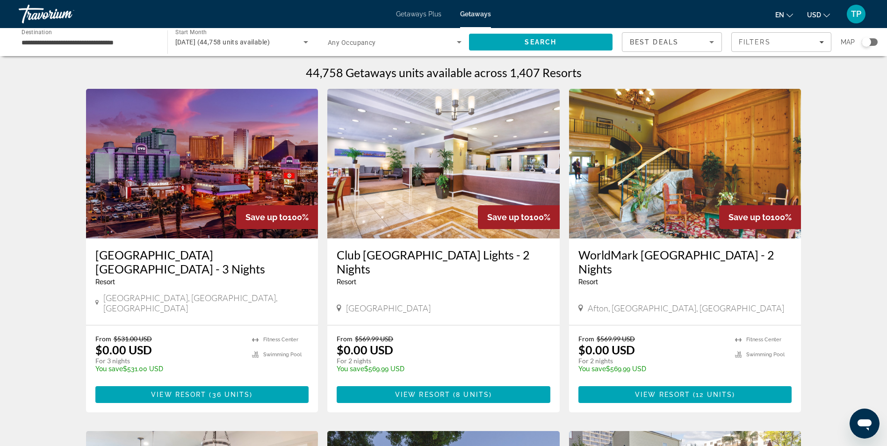
click at [868, 43] on div "Search widget" at bounding box center [865, 41] width 9 height 9
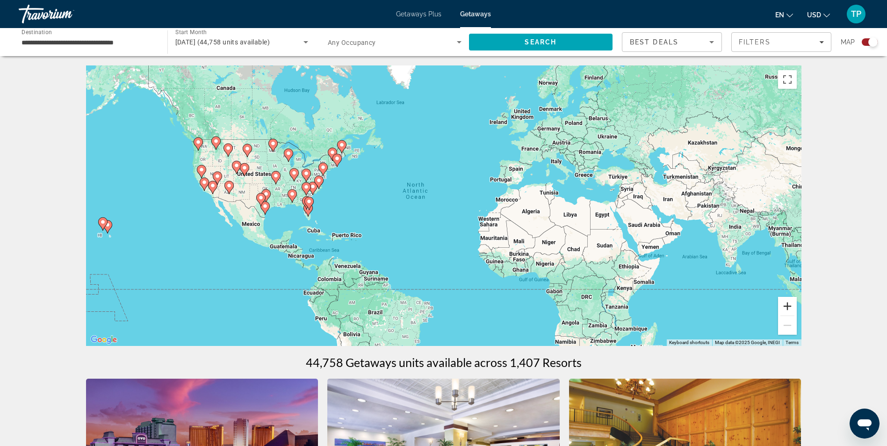
click at [789, 308] on button "Zoom in" at bounding box center [787, 306] width 19 height 19
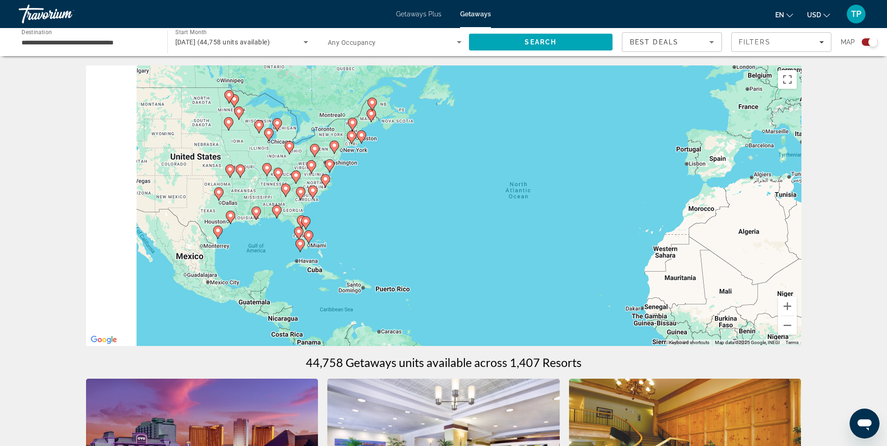
drag, startPoint x: 311, startPoint y: 223, endPoint x: 498, endPoint y: 237, distance: 188.0
click at [498, 237] on div "To activate drag with keyboard, press Alt + Enter. Once in keyboard drag state,…" at bounding box center [443, 205] width 715 height 280
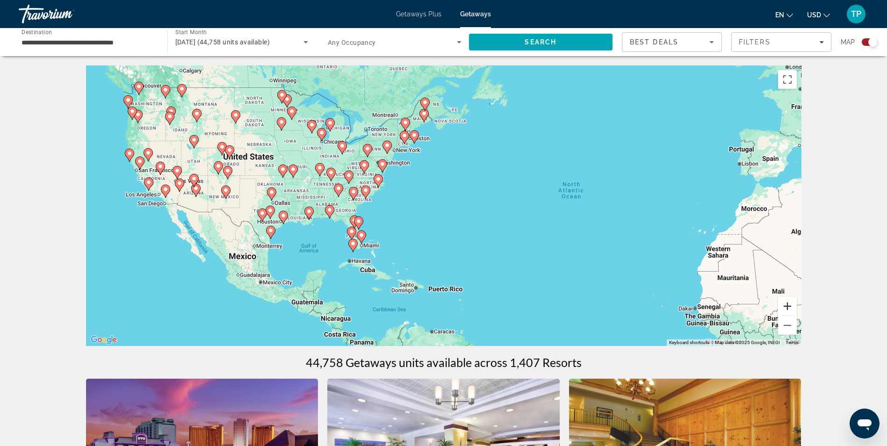
click at [788, 302] on button "Zoom in" at bounding box center [787, 306] width 19 height 19
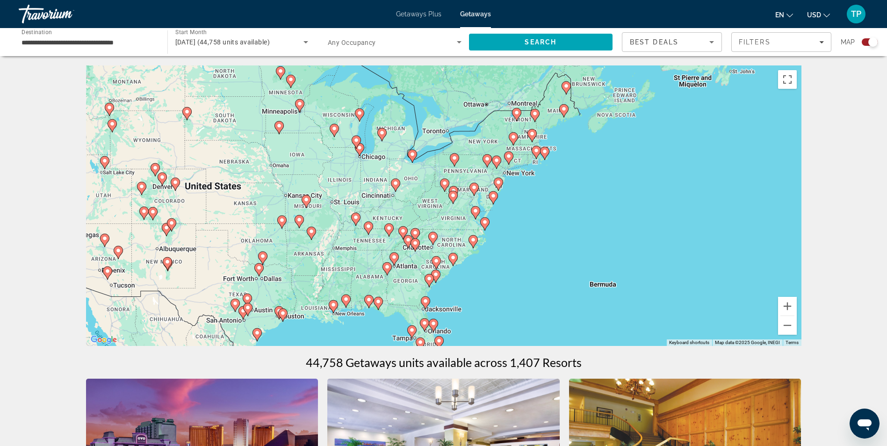
drag, startPoint x: 355, startPoint y: 186, endPoint x: 516, endPoint y: 265, distance: 180.0
click at [516, 265] on div "To activate drag with keyboard, press Alt + Enter. Once in keyboard drag state,…" at bounding box center [443, 205] width 715 height 280
click at [790, 305] on button "Zoom in" at bounding box center [787, 306] width 19 height 19
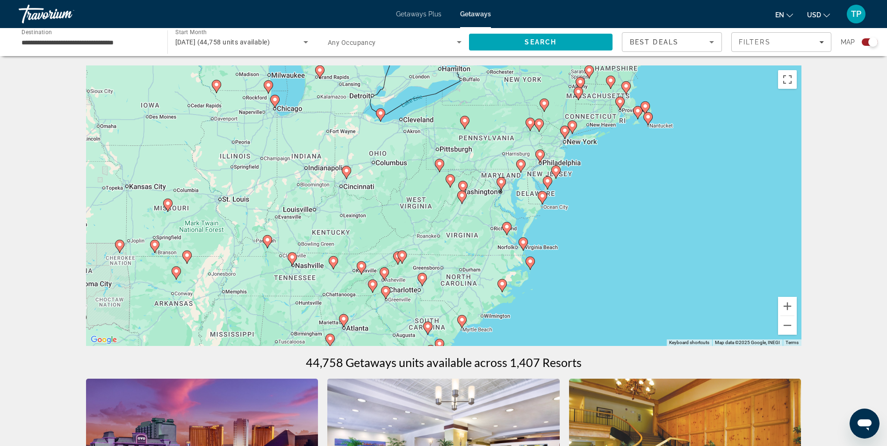
click at [420, 277] on image "Main content" at bounding box center [422, 278] width 6 height 6
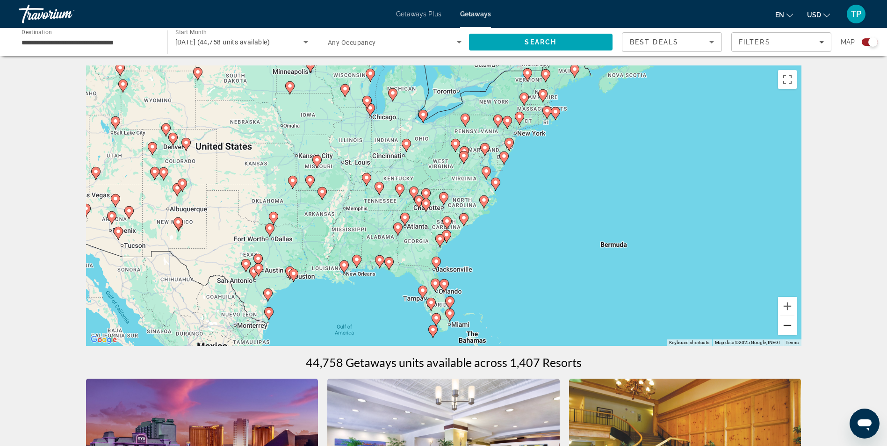
click at [791, 328] on button "Zoom out" at bounding box center [787, 325] width 19 height 19
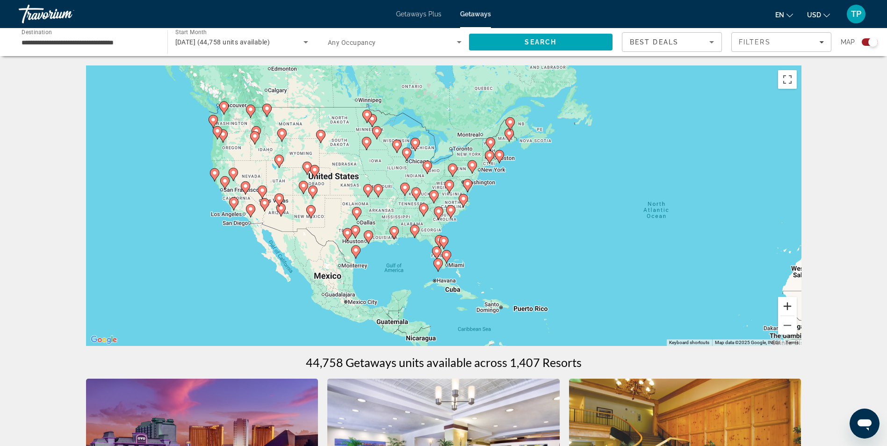
click at [789, 306] on button "Zoom in" at bounding box center [787, 306] width 19 height 19
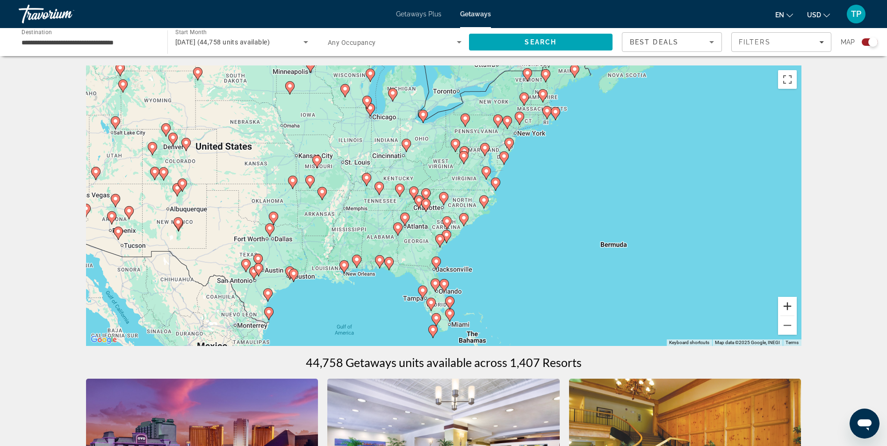
click at [789, 306] on button "Zoom in" at bounding box center [787, 306] width 19 height 19
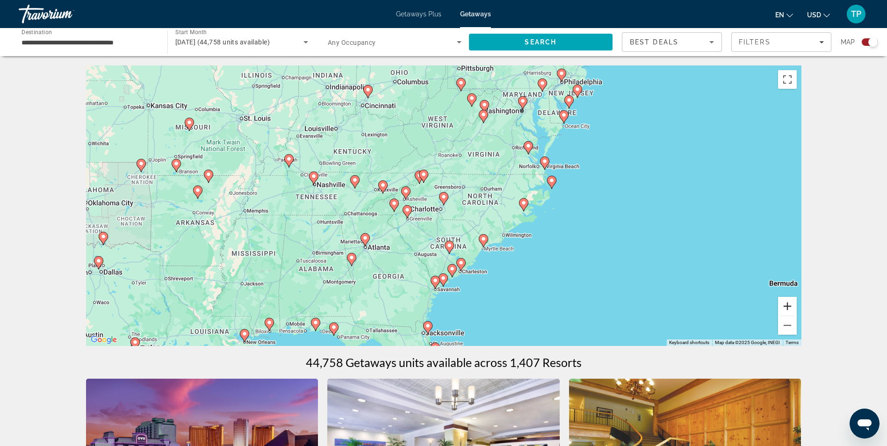
click at [789, 305] on button "Zoom in" at bounding box center [787, 306] width 19 height 19
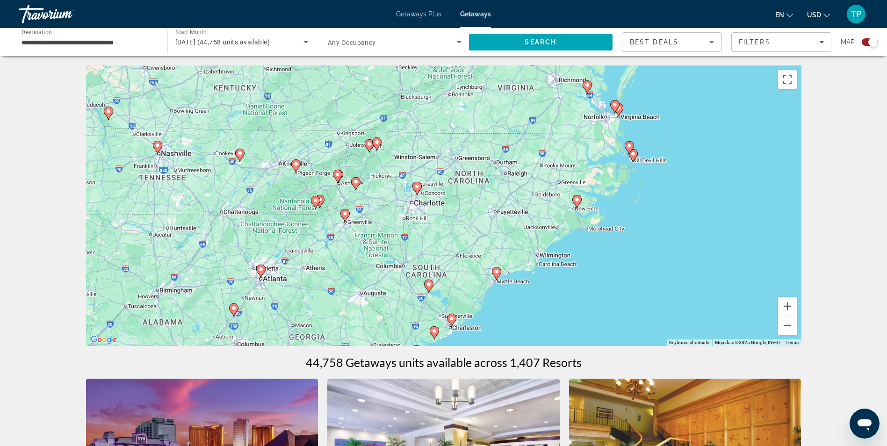
drag, startPoint x: 579, startPoint y: 144, endPoint x: 553, endPoint y: 135, distance: 27.6
click at [553, 135] on div "To activate drag with keyboard, press Alt + Enter. Once in keyboard drag state,…" at bounding box center [443, 205] width 715 height 280
click at [345, 212] on image "Main content" at bounding box center [345, 214] width 6 height 6
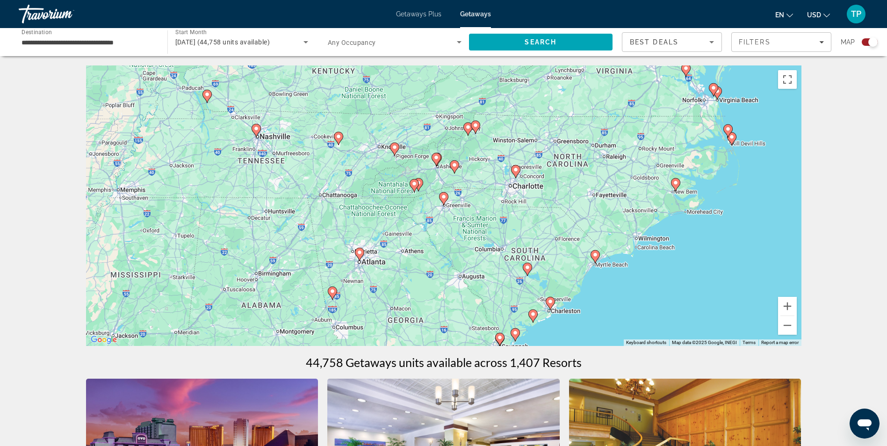
click at [529, 267] on image "Main content" at bounding box center [527, 268] width 6 height 6
type input "**********"
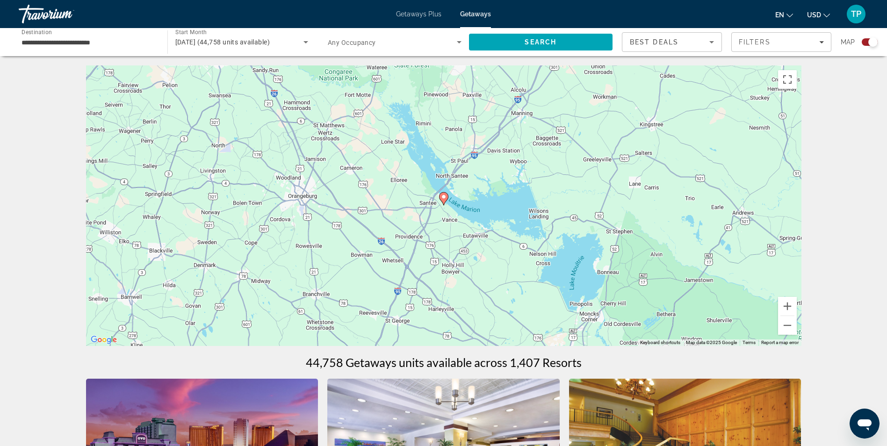
click at [445, 198] on image "Main content" at bounding box center [444, 197] width 6 height 6
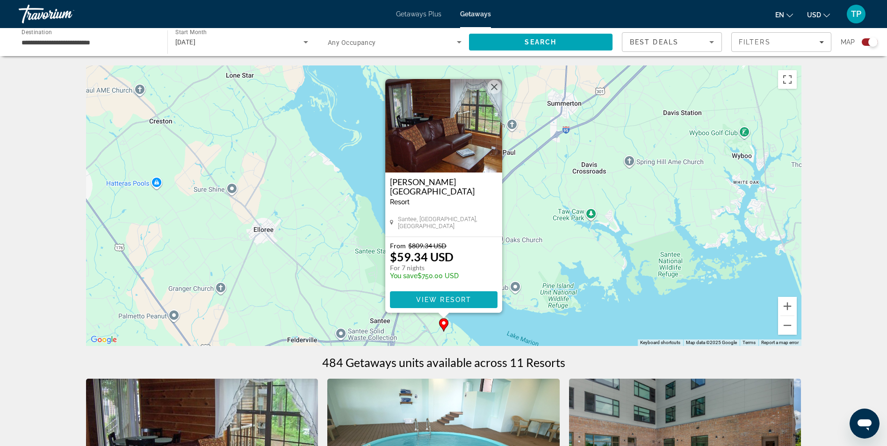
click at [457, 294] on span "Main content" at bounding box center [444, 299] width 108 height 22
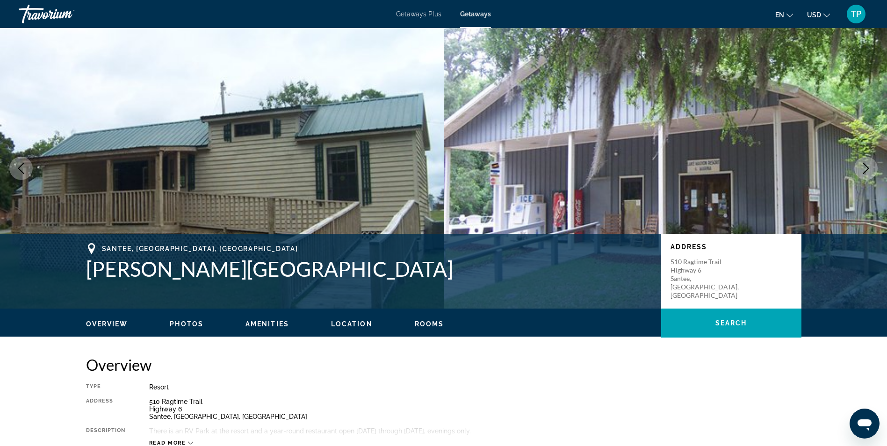
click at [863, 165] on icon "Next image" at bounding box center [865, 168] width 11 height 11
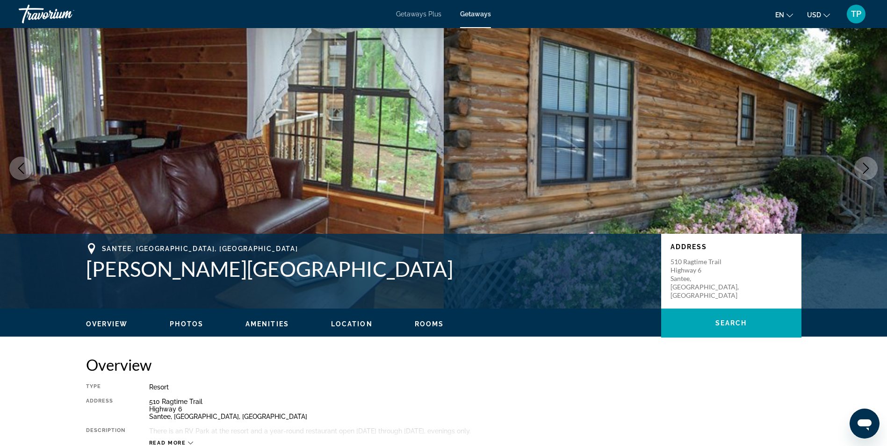
click at [863, 165] on icon "Next image" at bounding box center [865, 168] width 11 height 11
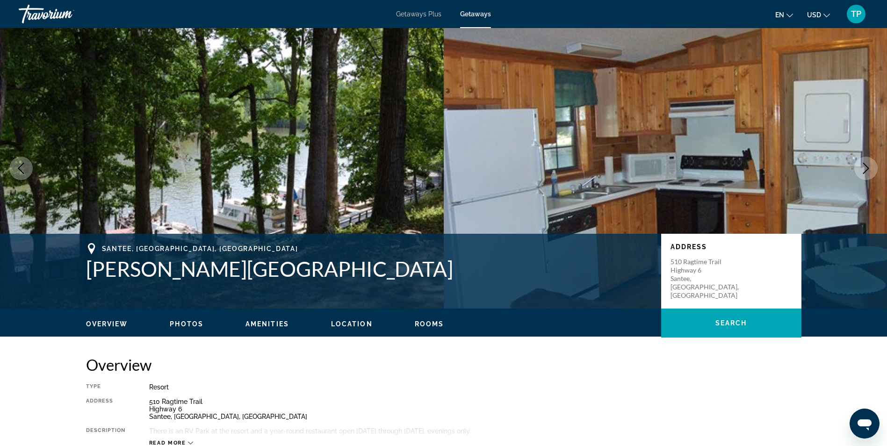
click at [863, 165] on icon "Next image" at bounding box center [865, 168] width 11 height 11
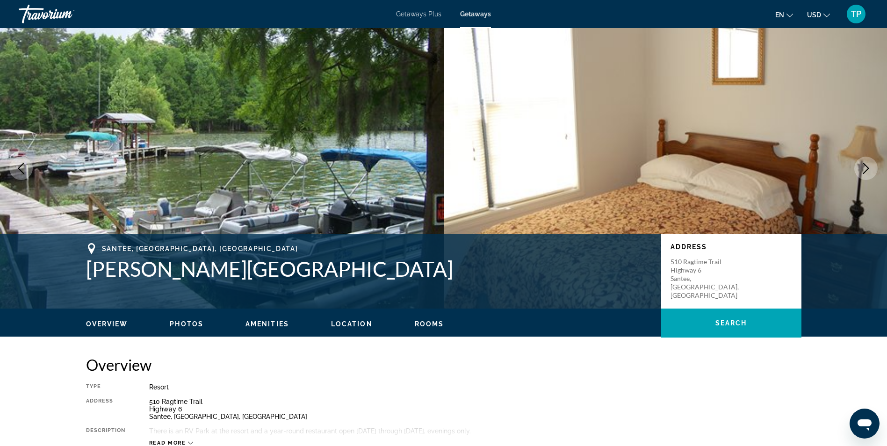
click at [863, 165] on icon "Next image" at bounding box center [865, 168] width 11 height 11
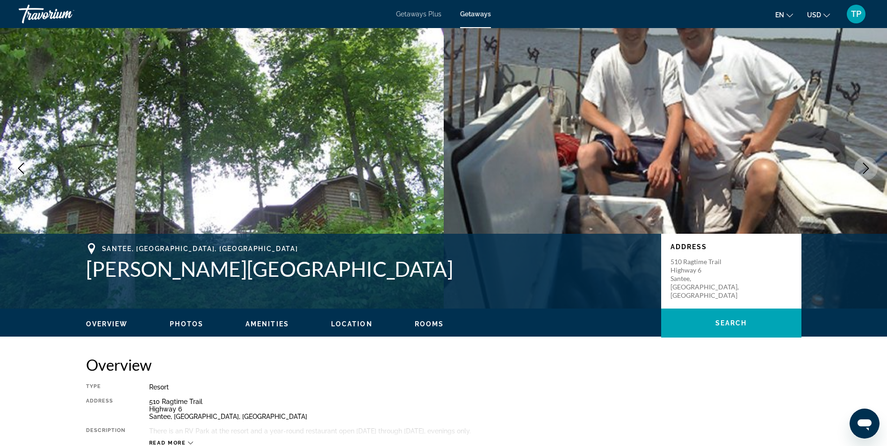
click at [863, 165] on icon "Next image" at bounding box center [865, 168] width 11 height 11
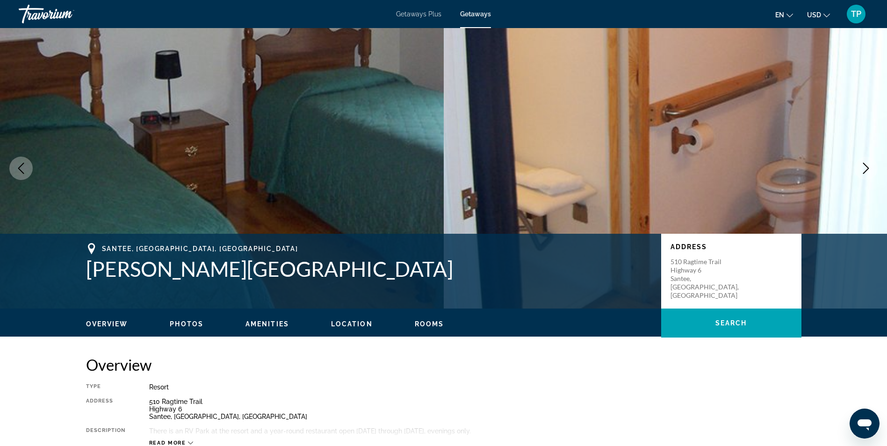
click at [863, 165] on icon "Next image" at bounding box center [865, 168] width 11 height 11
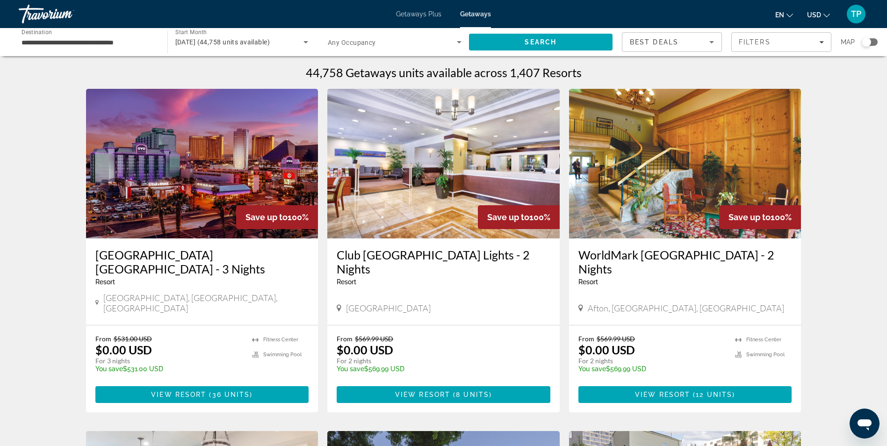
click at [869, 42] on div "Search widget" at bounding box center [865, 41] width 9 height 9
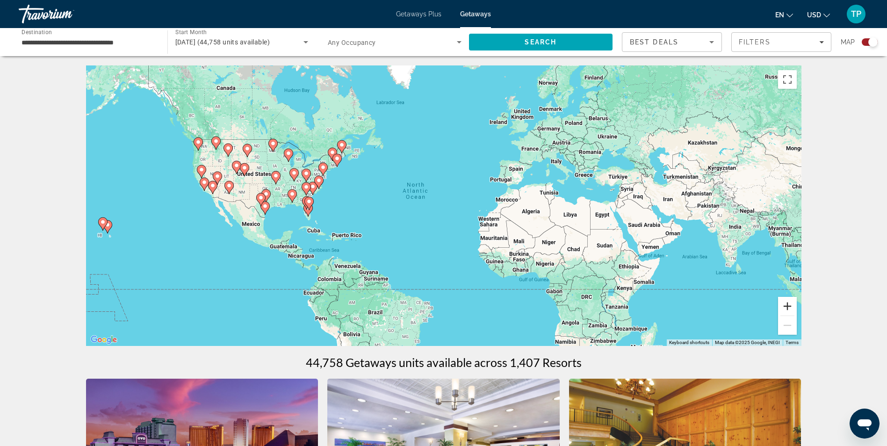
click at [792, 306] on button "Zoom in" at bounding box center [787, 306] width 19 height 19
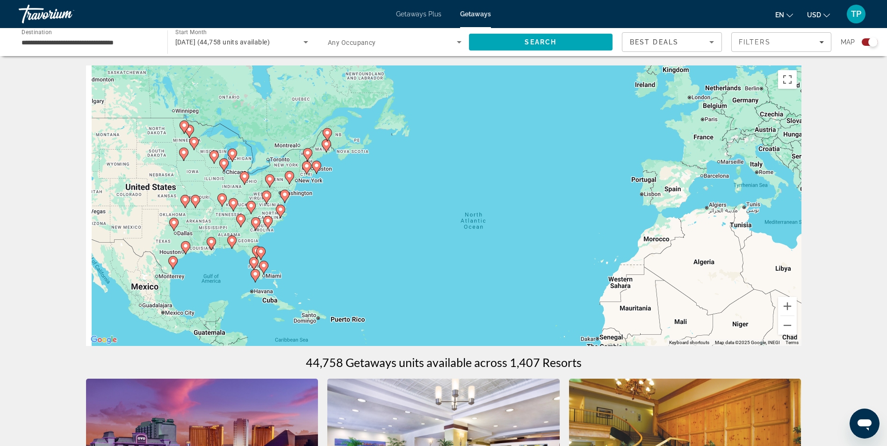
drag, startPoint x: 259, startPoint y: 194, endPoint x: 298, endPoint y: 239, distance: 59.3
click at [298, 240] on div "To activate drag with keyboard, press Alt + Enter. Once in keyboard drag state,…" at bounding box center [443, 205] width 715 height 280
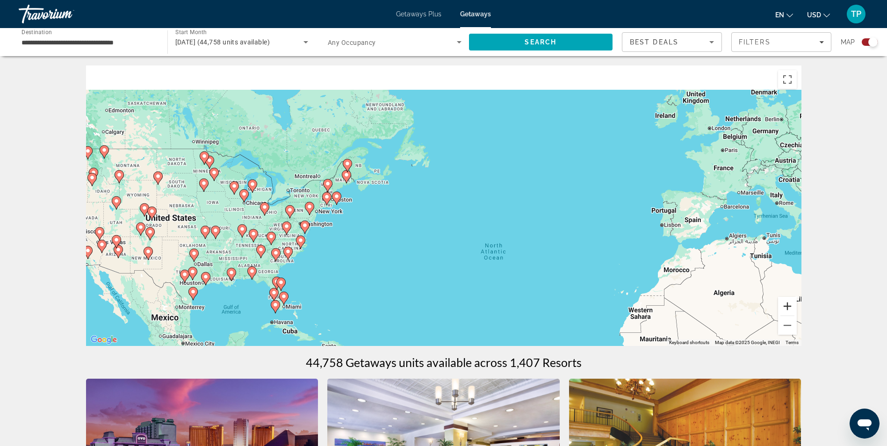
click at [791, 307] on button "Zoom in" at bounding box center [787, 306] width 19 height 19
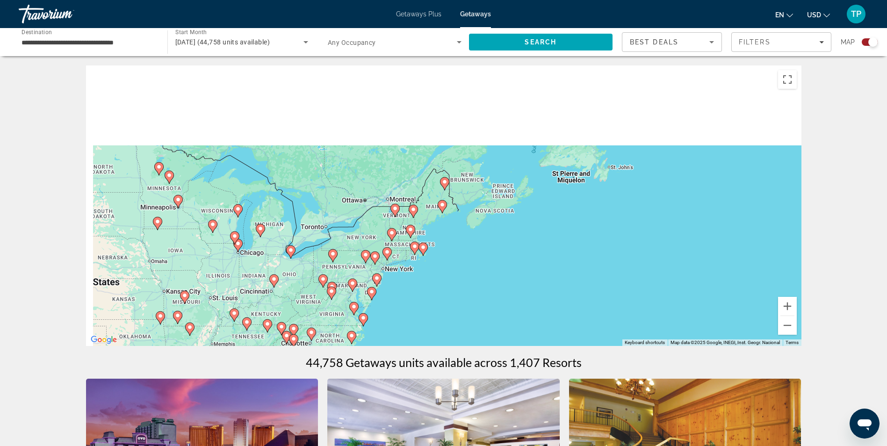
drag, startPoint x: 355, startPoint y: 267, endPoint x: 586, endPoint y: 308, distance: 234.5
click at [579, 313] on div "To activate drag with keyboard, press Alt + Enter. Once in keyboard drag state,…" at bounding box center [443, 205] width 715 height 280
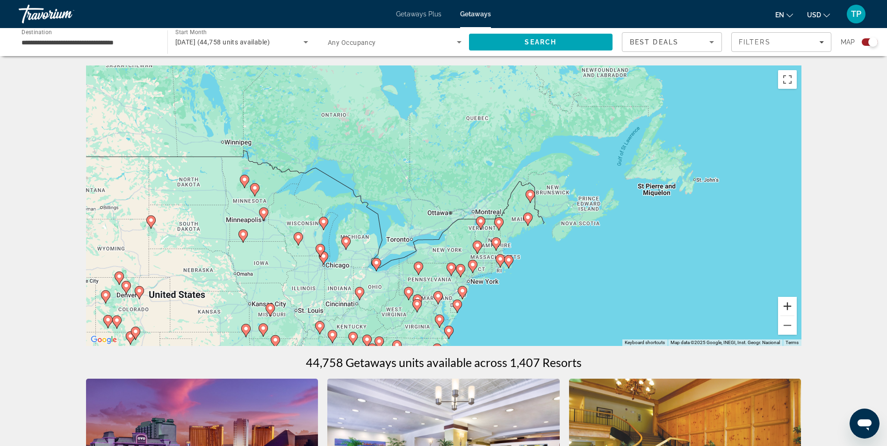
click at [784, 306] on button "Zoom in" at bounding box center [787, 306] width 19 height 19
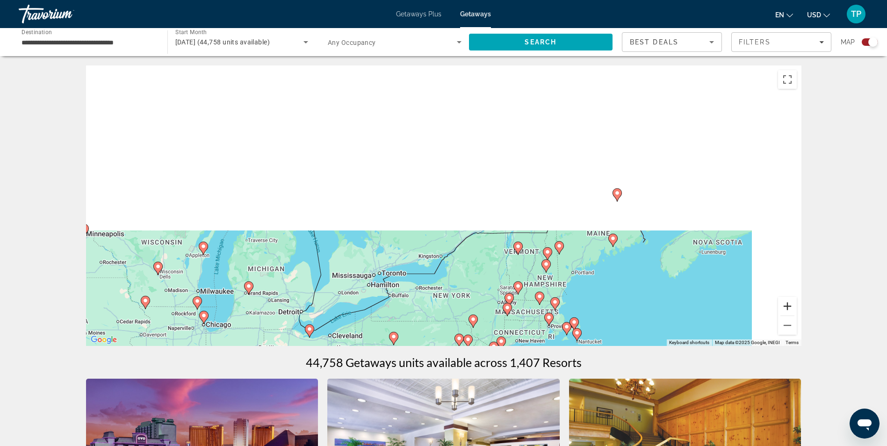
click at [784, 306] on button "Zoom in" at bounding box center [787, 306] width 19 height 19
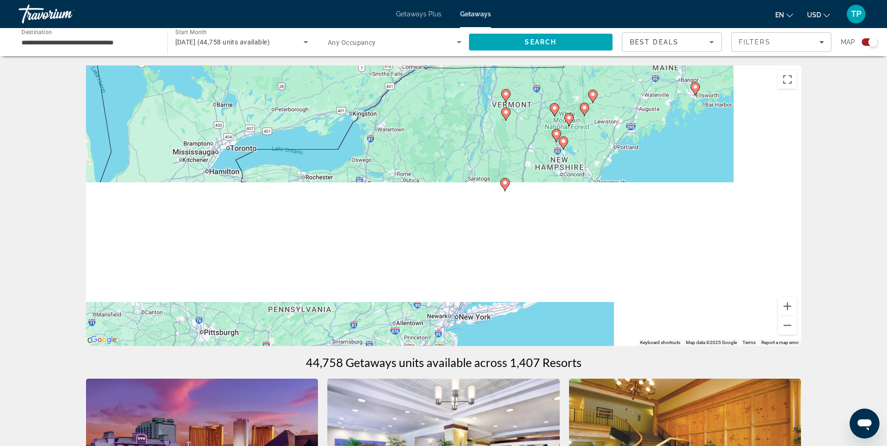
drag, startPoint x: 586, startPoint y: 308, endPoint x: 493, endPoint y: 110, distance: 218.7
click at [495, 112] on div "To activate drag with keyboard, press Alt + Enter. Once in keyboard drag state,…" at bounding box center [443, 205] width 715 height 280
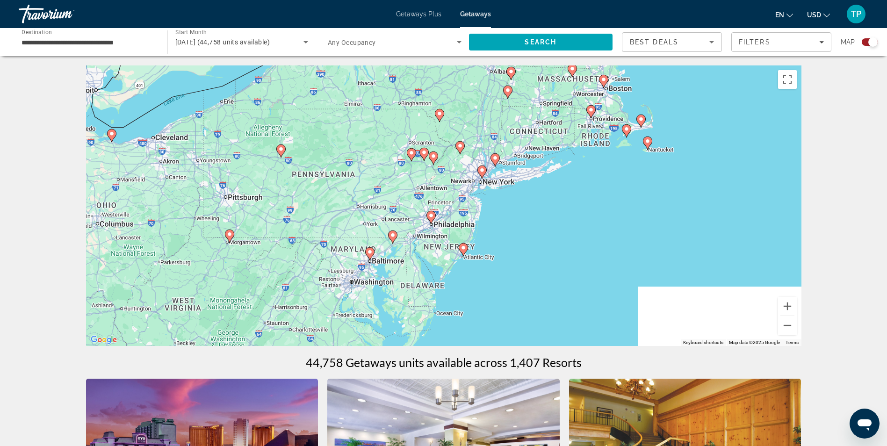
drag, startPoint x: 412, startPoint y: 278, endPoint x: 448, endPoint y: 122, distance: 160.2
click at [449, 122] on div "To activate drag with keyboard, press Alt + Enter. Once in keyboard drag state,…" at bounding box center [443, 205] width 715 height 280
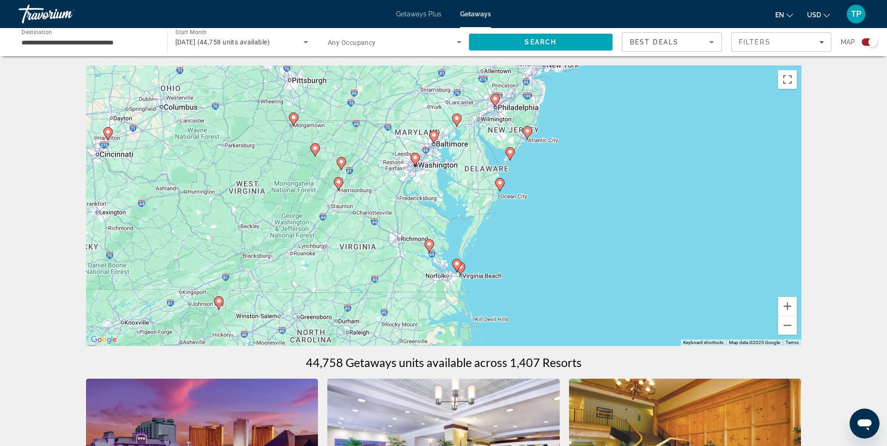
drag, startPoint x: 438, startPoint y: 213, endPoint x: 441, endPoint y: 144, distance: 68.8
click at [442, 144] on div "To activate drag with keyboard, press Alt + Enter. Once in keyboard drag state,…" at bounding box center [443, 205] width 715 height 280
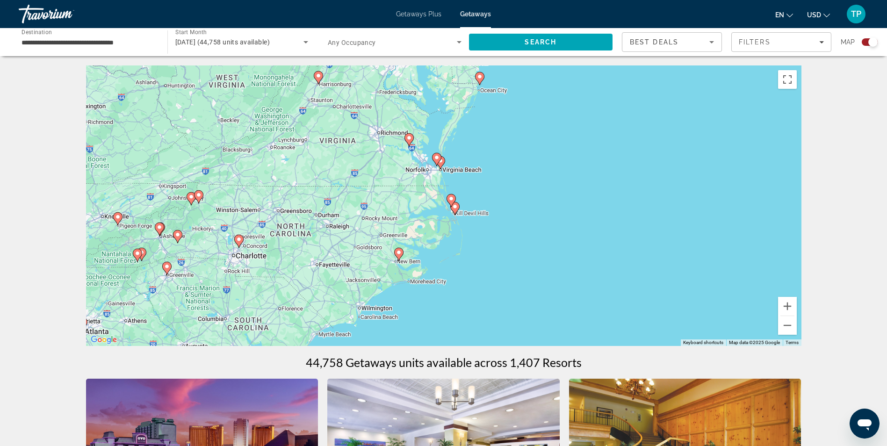
drag, startPoint x: 417, startPoint y: 266, endPoint x: 407, endPoint y: 194, distance: 73.2
click at [407, 194] on div "To activate drag with keyboard, press Alt + Enter. Once in keyboard drag state,…" at bounding box center [443, 205] width 715 height 280
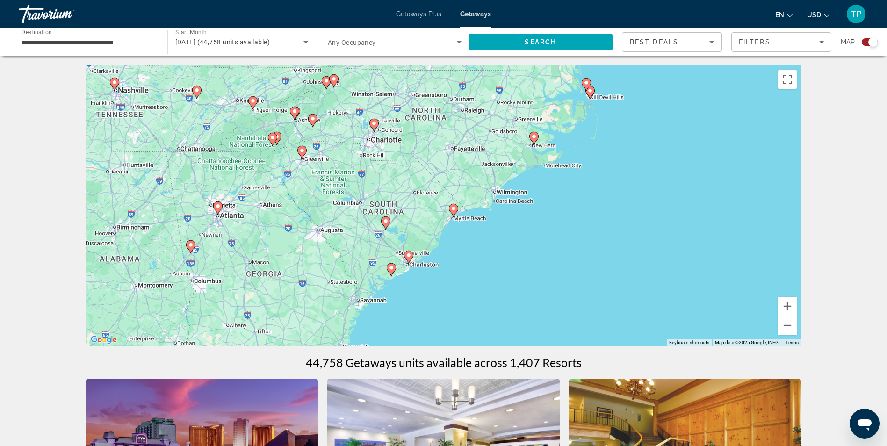
drag, startPoint x: 330, startPoint y: 270, endPoint x: 478, endPoint y: 150, distance: 190.1
click at [478, 150] on div "To activate drag with keyboard, press Alt + Enter. Once in keyboard drag state,…" at bounding box center [443, 205] width 715 height 280
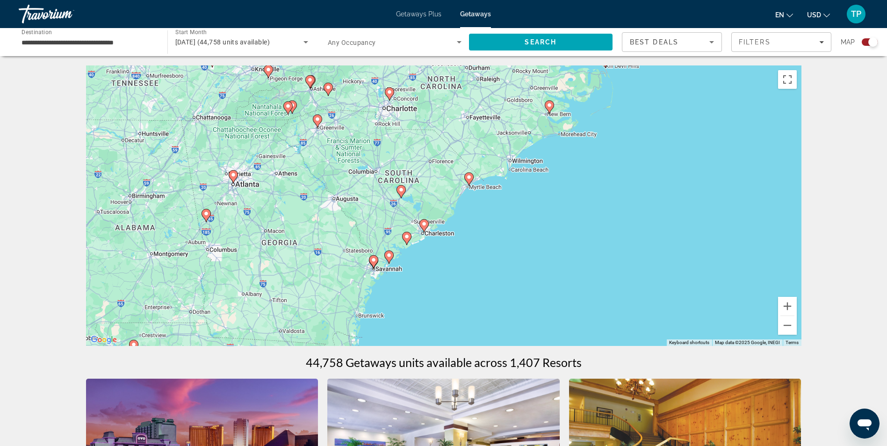
drag, startPoint x: 434, startPoint y: 196, endPoint x: 435, endPoint y: 172, distance: 24.8
click at [435, 172] on div "To activate drag with keyboard, press Alt + Enter. Once in keyboard drag state,…" at bounding box center [443, 205] width 715 height 280
click at [423, 223] on image "Main content" at bounding box center [424, 224] width 6 height 6
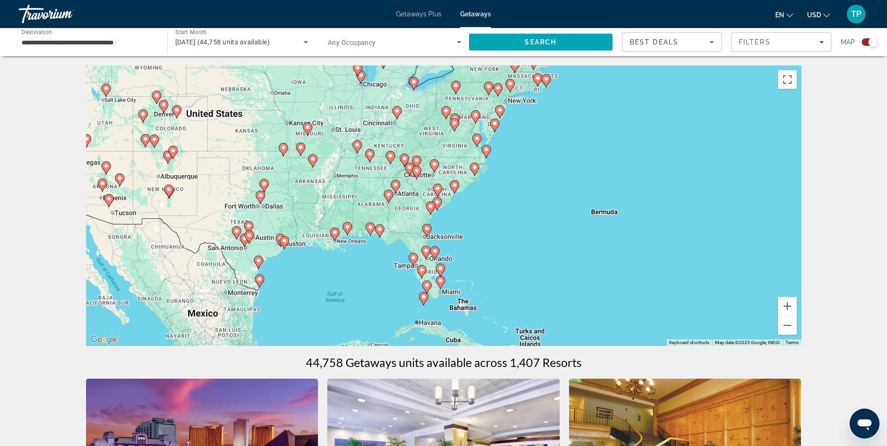
click at [454, 185] on image "Main content" at bounding box center [455, 185] width 6 height 6
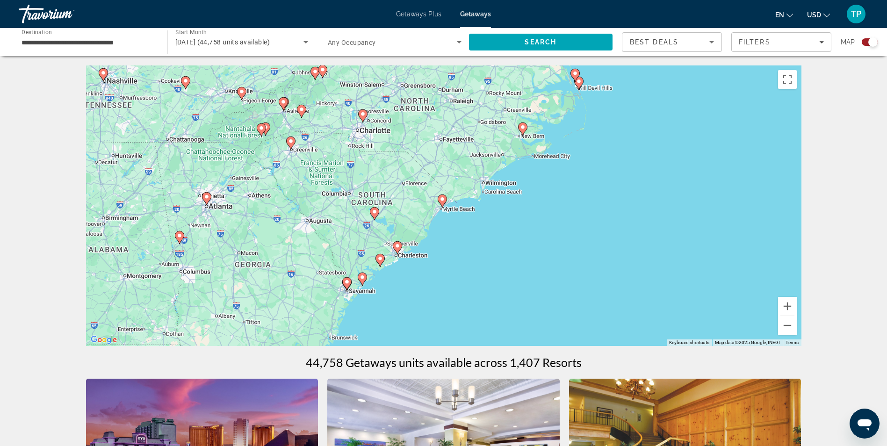
click at [397, 247] on image "Main content" at bounding box center [397, 246] width 6 height 6
type input "**********"
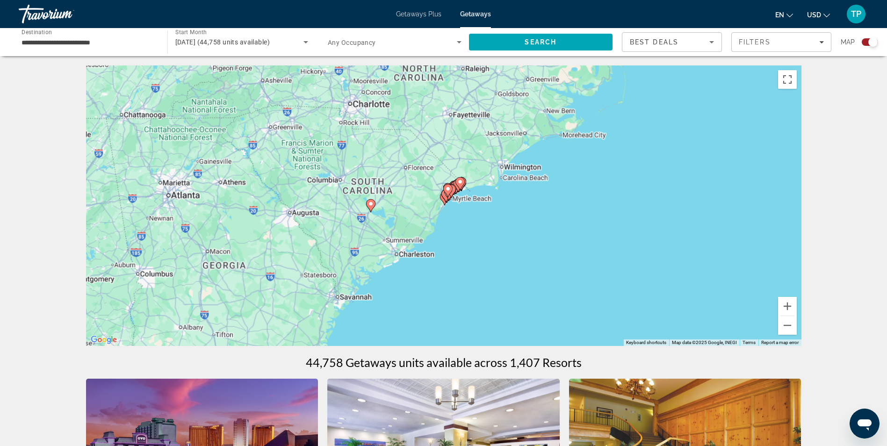
click at [397, 247] on div "To activate drag with keyboard, press Alt + Enter. Once in keyboard drag state,…" at bounding box center [443, 205] width 715 height 280
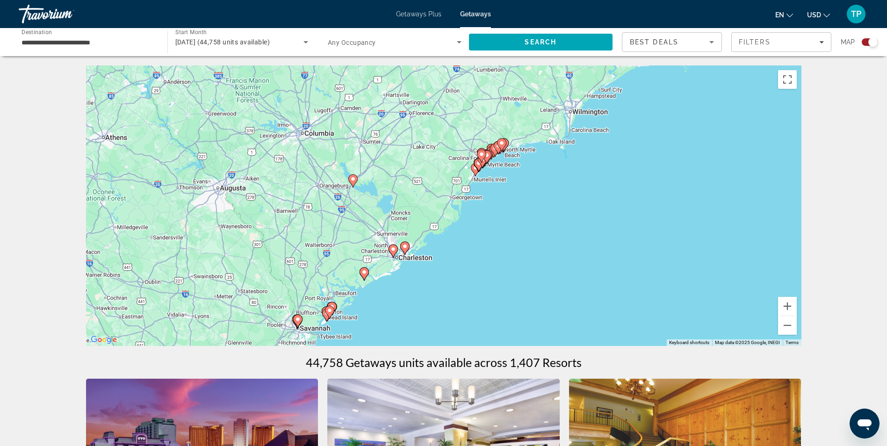
click at [394, 250] on image "Main content" at bounding box center [393, 249] width 6 height 6
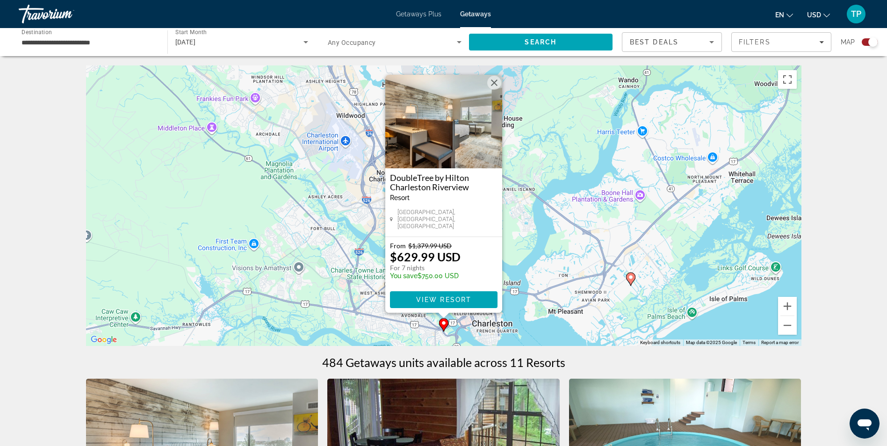
click at [493, 87] on button "Close" at bounding box center [494, 83] width 14 height 14
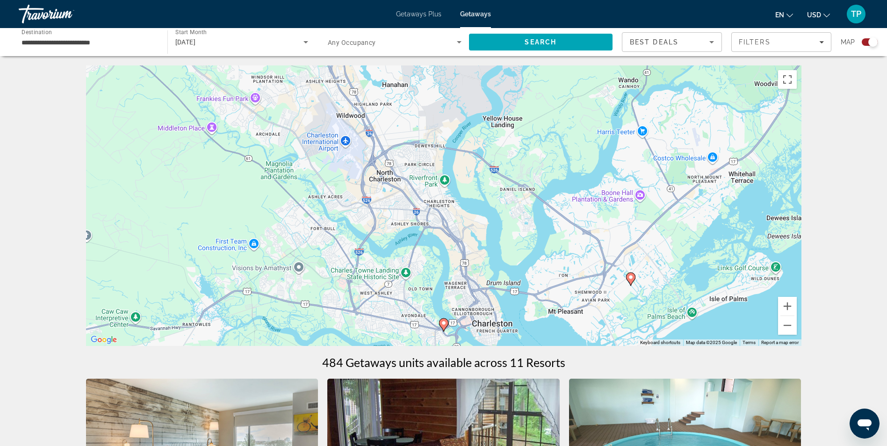
click at [631, 279] on image "Main content" at bounding box center [631, 277] width 6 height 6
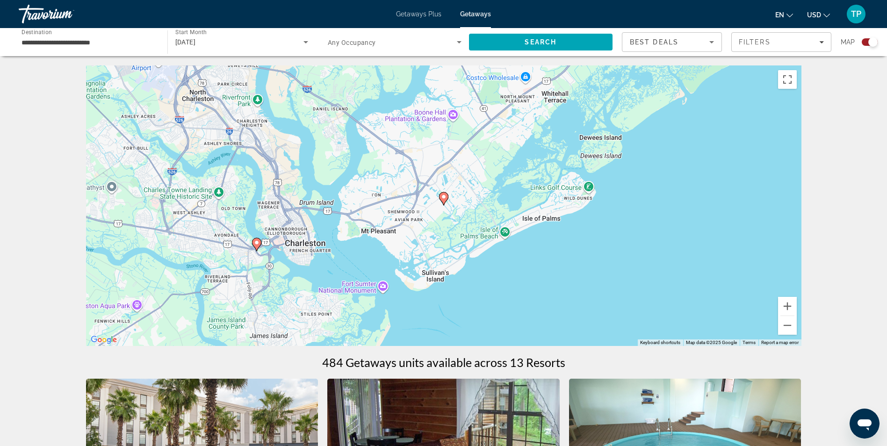
click at [449, 201] on div "To activate drag with keyboard, press Alt + Enter. Once in keyboard drag state,…" at bounding box center [443, 205] width 715 height 280
click at [445, 199] on image "Main content" at bounding box center [444, 197] width 6 height 6
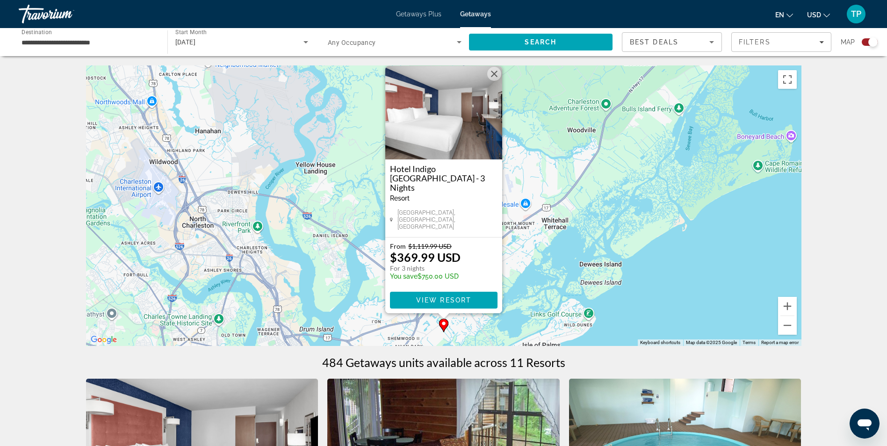
click at [492, 81] on button "Close" at bounding box center [494, 74] width 14 height 14
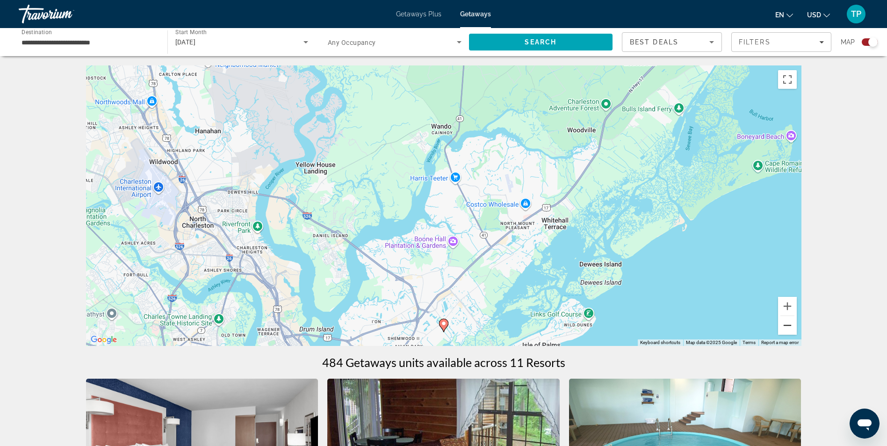
click at [782, 327] on button "Zoom out" at bounding box center [787, 325] width 19 height 19
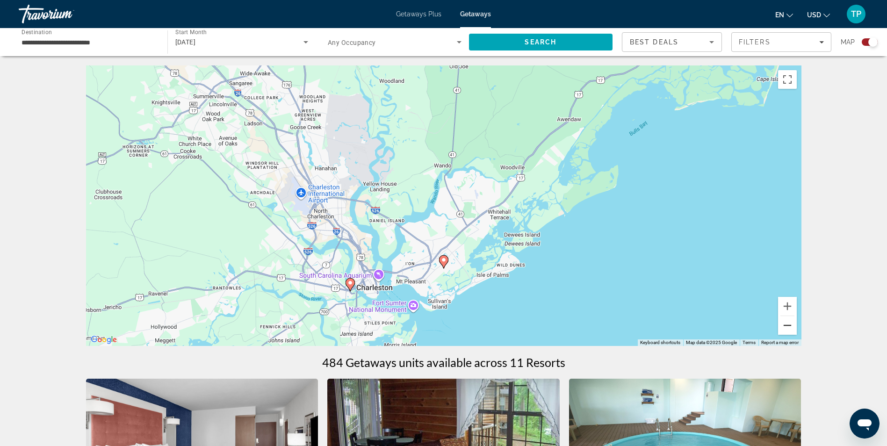
click at [782, 327] on button "Zoom out" at bounding box center [787, 325] width 19 height 19
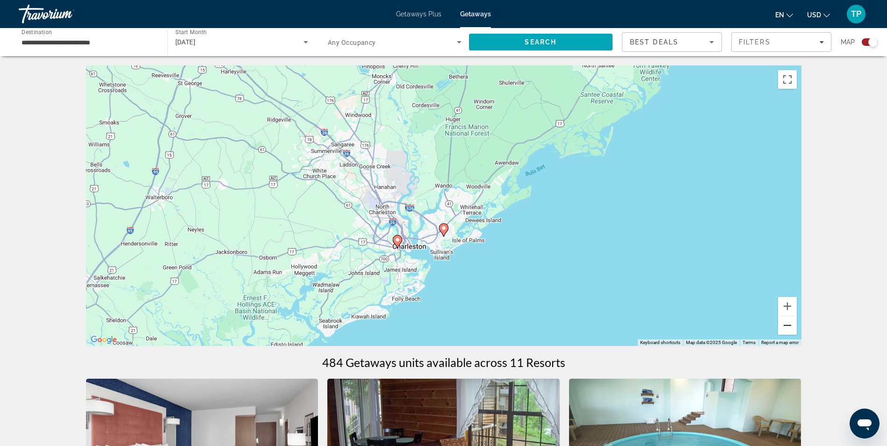
click at [782, 327] on button "Zoom out" at bounding box center [787, 325] width 19 height 19
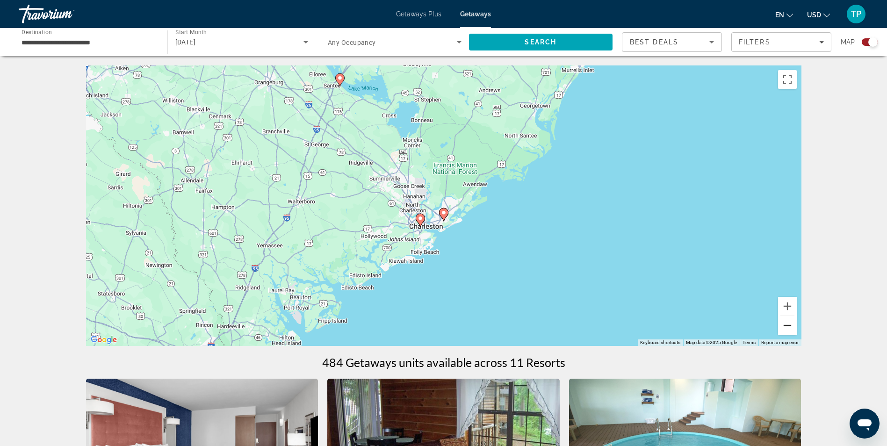
click at [782, 327] on button "Zoom out" at bounding box center [787, 325] width 19 height 19
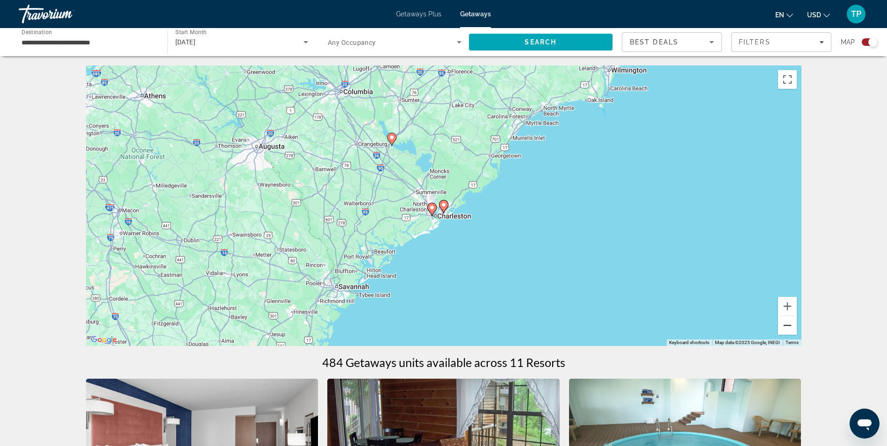
click at [782, 327] on button "Zoom out" at bounding box center [787, 325] width 19 height 19
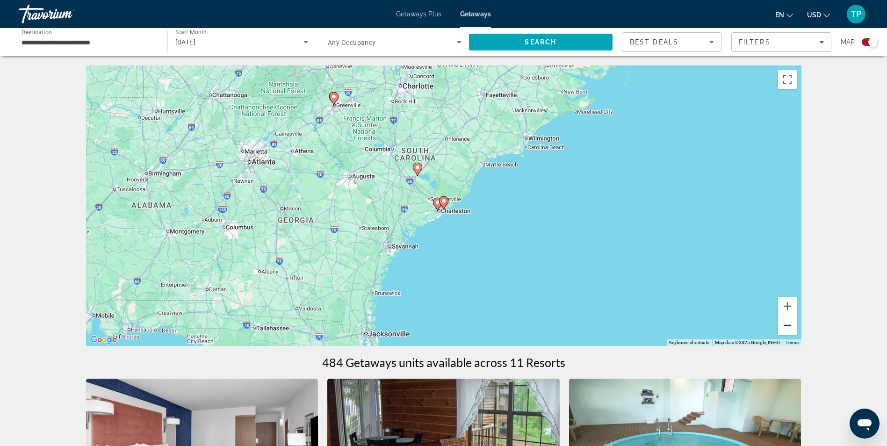
click at [782, 327] on button "Zoom out" at bounding box center [787, 325] width 19 height 19
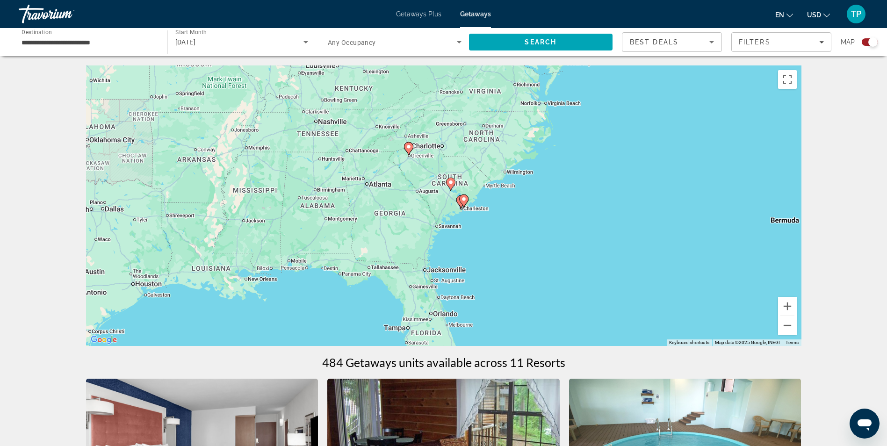
drag, startPoint x: 363, startPoint y: 251, endPoint x: 386, endPoint y: 248, distance: 22.6
click at [386, 248] on div "To activate drag with keyboard, press Alt + Enter. Once in keyboard drag state,…" at bounding box center [443, 205] width 715 height 280
click at [406, 146] on image "Main content" at bounding box center [409, 147] width 6 height 6
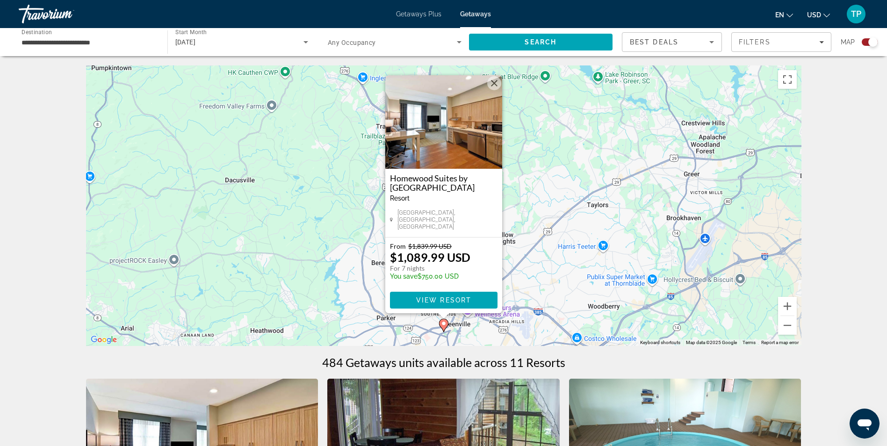
click at [491, 87] on button "Close" at bounding box center [494, 83] width 14 height 14
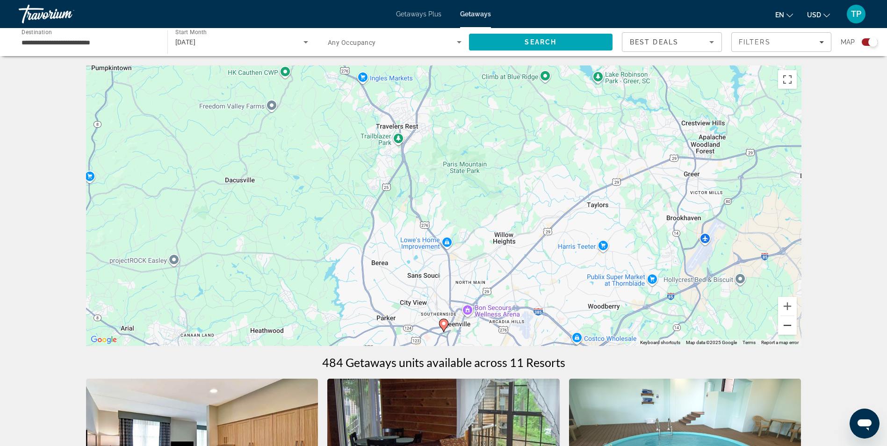
click at [787, 328] on button "Zoom out" at bounding box center [787, 325] width 19 height 19
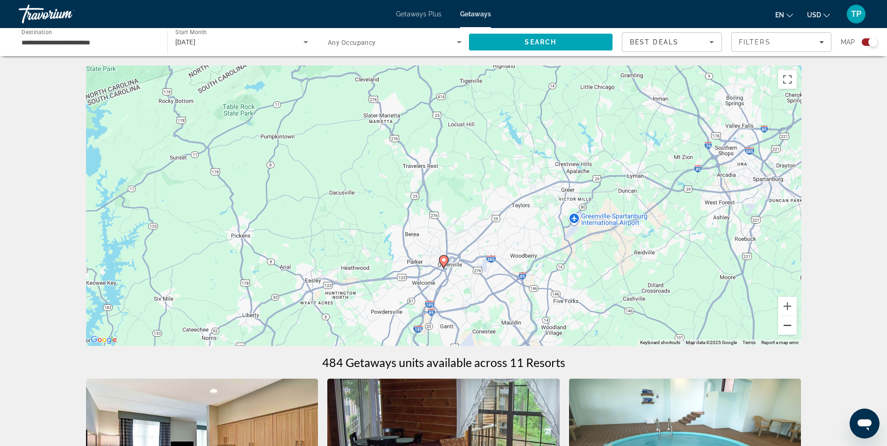
click at [787, 328] on button "Zoom out" at bounding box center [787, 325] width 19 height 19
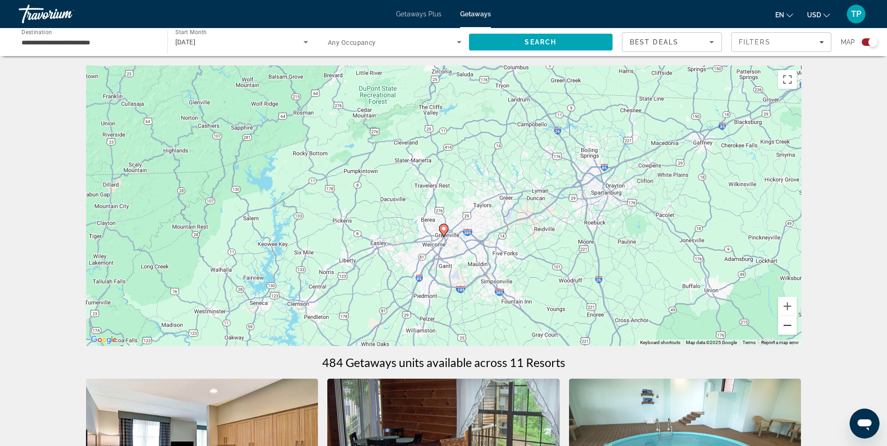
click at [787, 328] on button "Zoom out" at bounding box center [787, 325] width 19 height 19
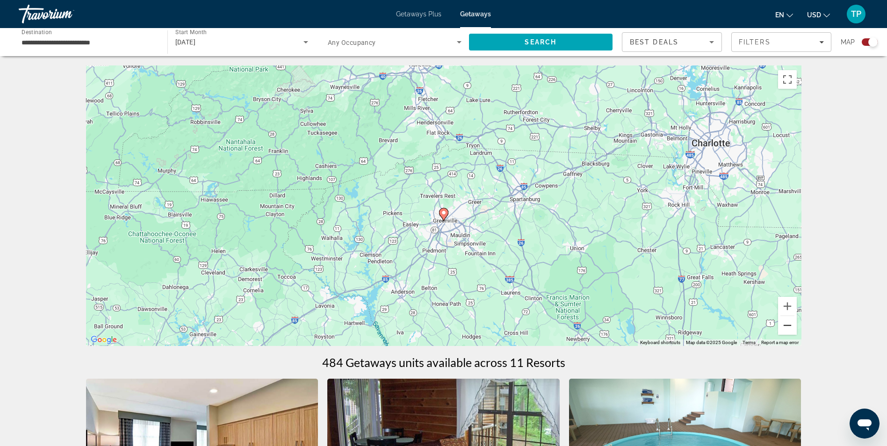
click at [787, 328] on button "Zoom out" at bounding box center [787, 325] width 19 height 19
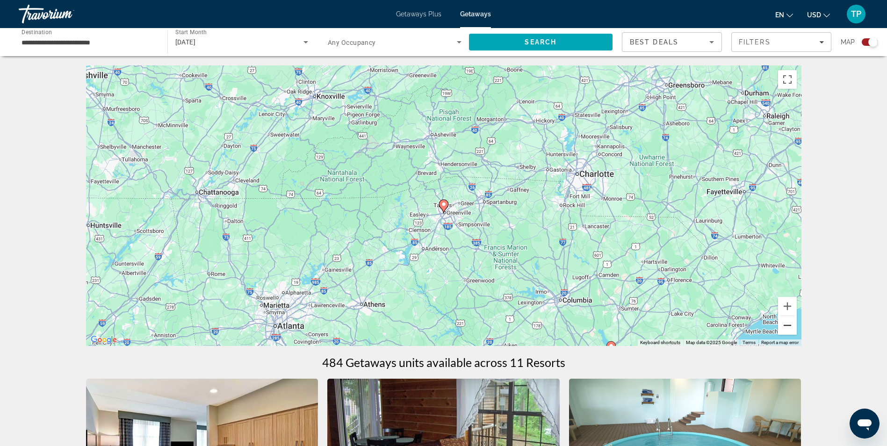
click at [787, 328] on button "Zoom out" at bounding box center [787, 325] width 19 height 19
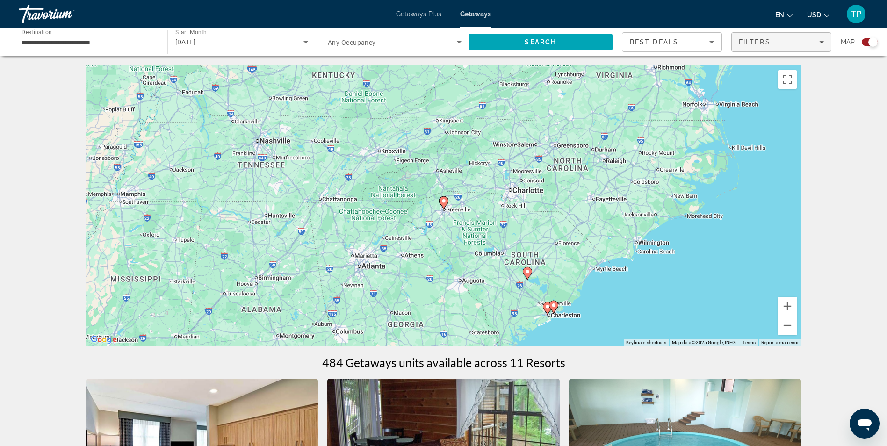
click at [763, 39] on span "Filters" at bounding box center [755, 41] width 32 height 7
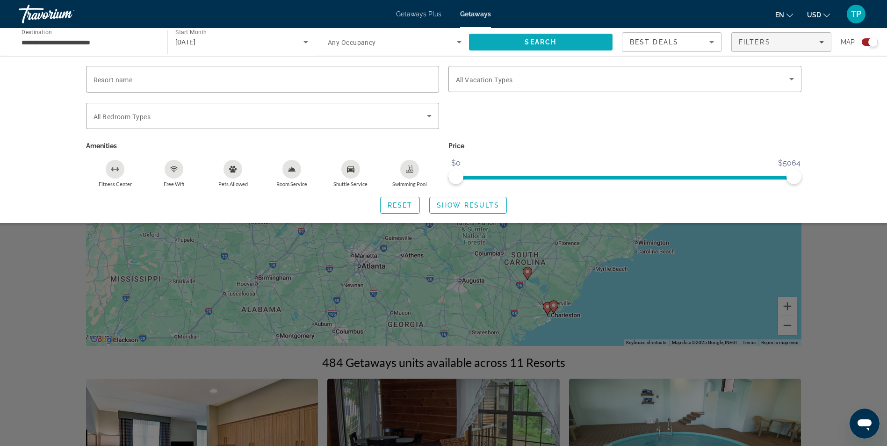
click at [547, 42] on span "Search" at bounding box center [540, 41] width 32 height 7
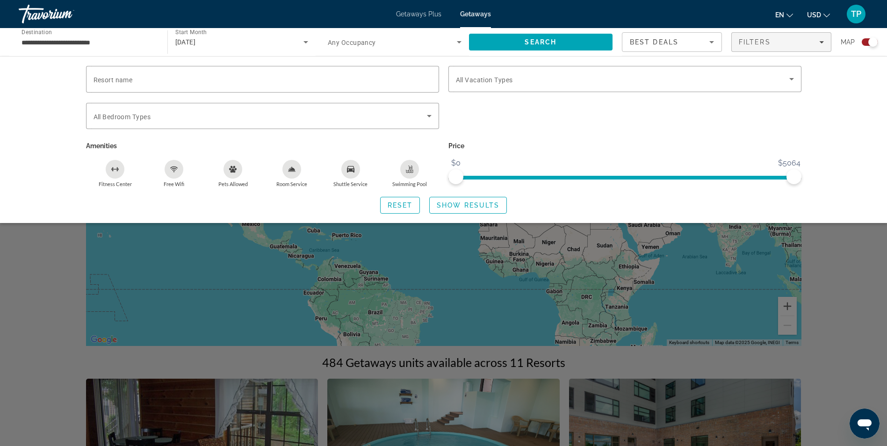
click at [817, 261] on div "Search widget" at bounding box center [443, 293] width 887 height 306
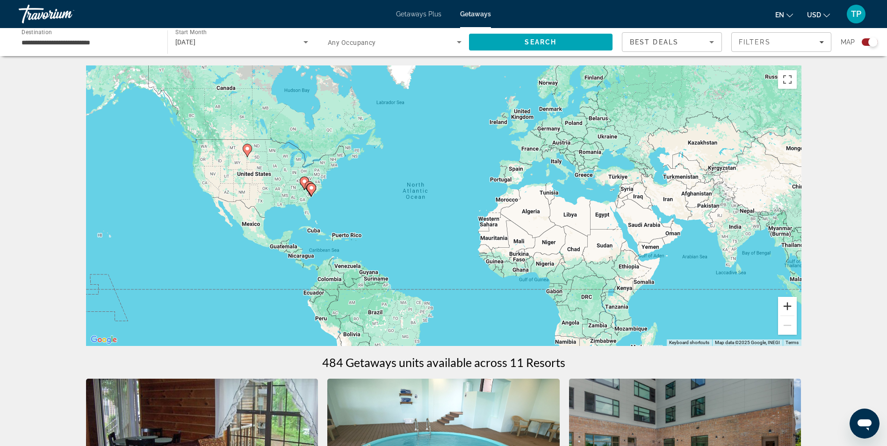
click at [788, 305] on button "Zoom in" at bounding box center [787, 306] width 19 height 19
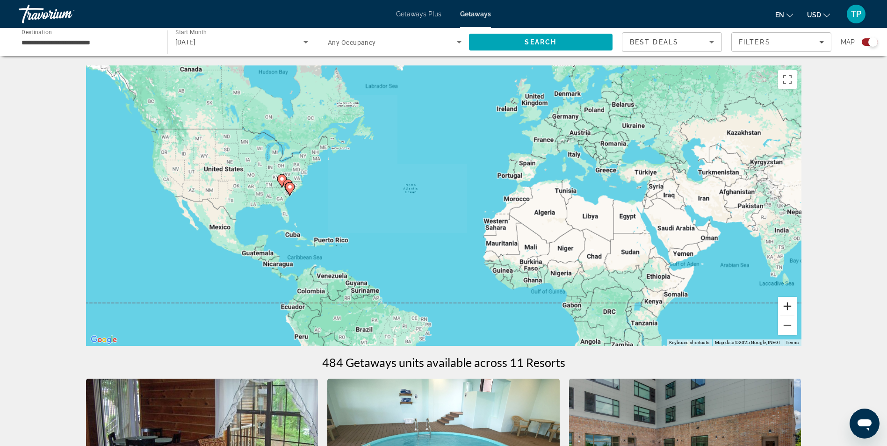
click at [788, 305] on button "Zoom in" at bounding box center [787, 306] width 19 height 19
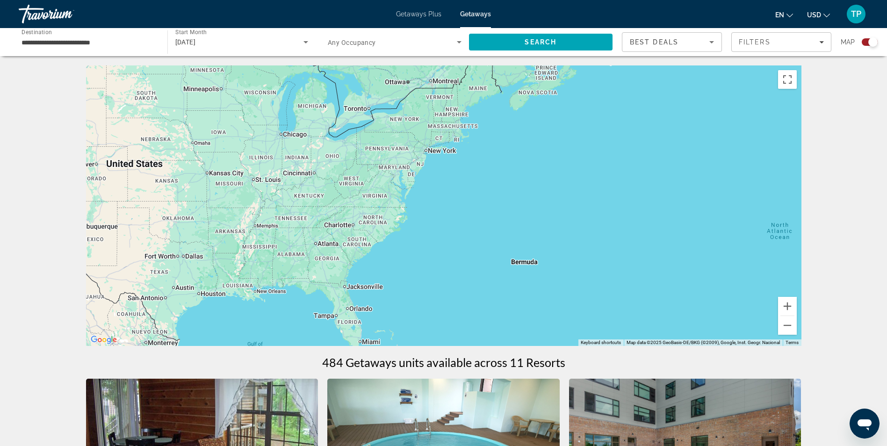
drag, startPoint x: 144, startPoint y: 147, endPoint x: 702, endPoint y: 230, distance: 563.7
click at [703, 230] on div "Main content" at bounding box center [443, 205] width 715 height 280
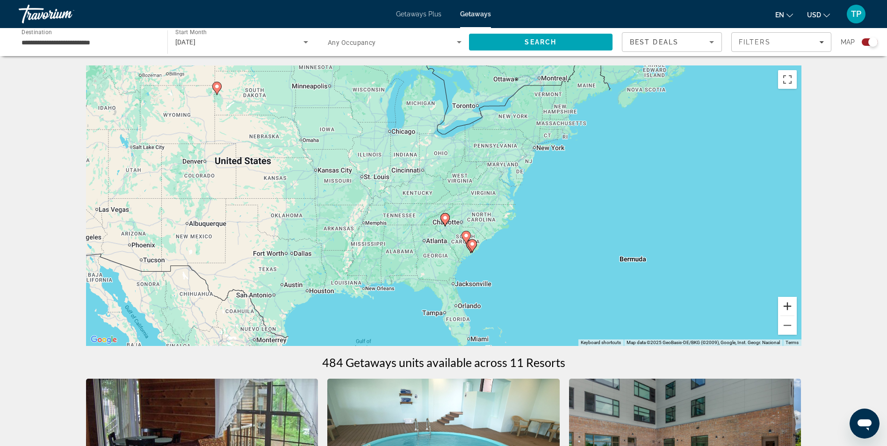
click at [789, 306] on button "Zoom in" at bounding box center [787, 306] width 19 height 19
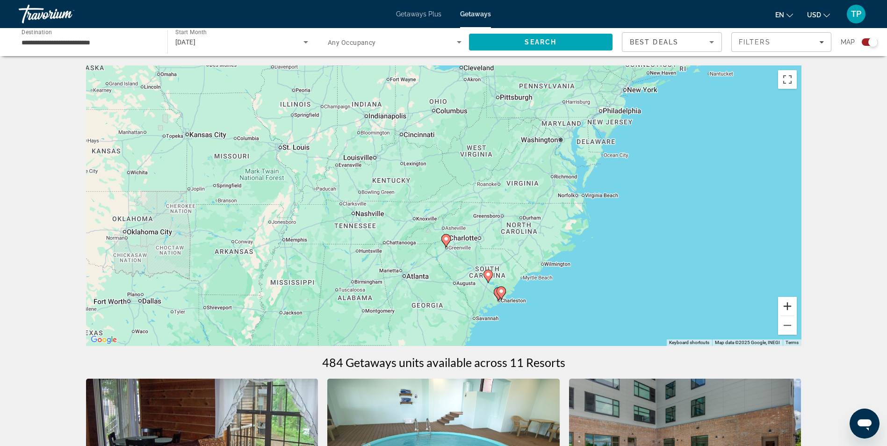
click at [789, 306] on button "Zoom in" at bounding box center [787, 306] width 19 height 19
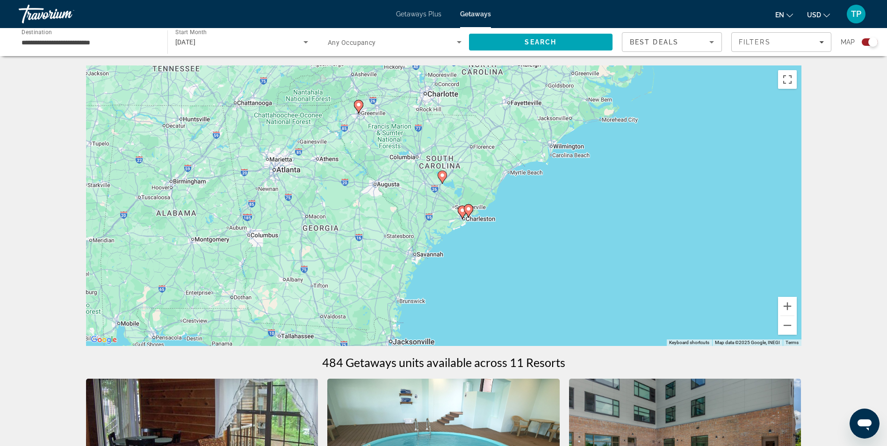
drag, startPoint x: 572, startPoint y: 295, endPoint x: 442, endPoint y: 67, distance: 262.7
click at [442, 67] on div "To activate drag with keyboard, press Alt + Enter. Once in keyboard drag state,…" at bounding box center [443, 205] width 715 height 280
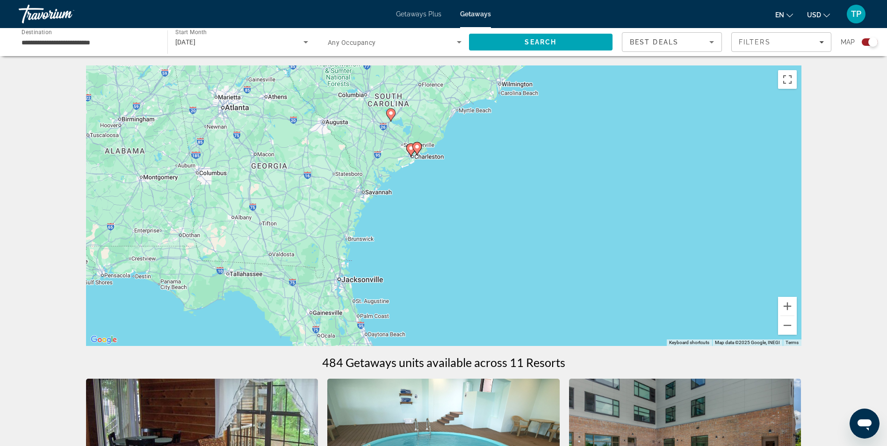
click at [390, 116] on icon "Main content" at bounding box center [390, 115] width 8 height 12
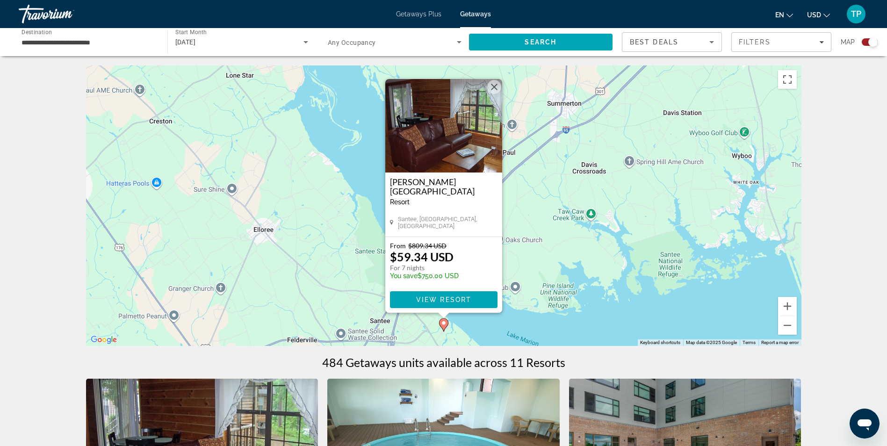
click at [493, 82] on button "Close" at bounding box center [494, 87] width 14 height 14
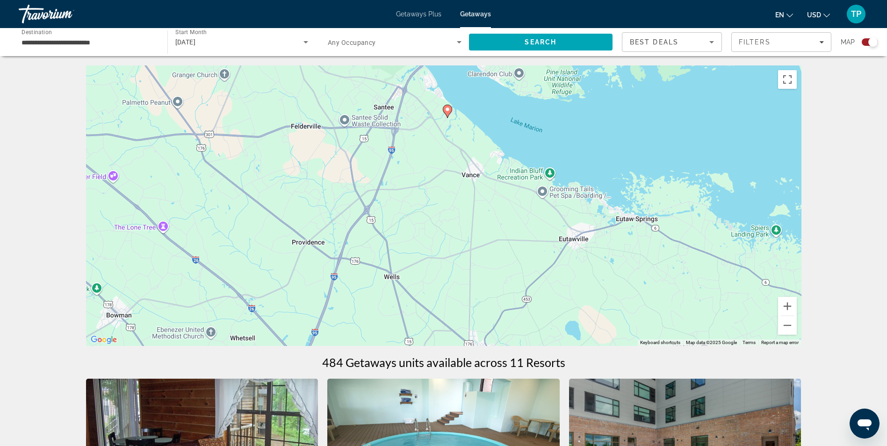
drag, startPoint x: 434, startPoint y: 311, endPoint x: 439, endPoint y: 98, distance: 213.2
click at [439, 98] on div "To activate drag with keyboard, press Alt + Enter. Once in keyboard drag state,…" at bounding box center [443, 205] width 715 height 280
click at [791, 328] on button "Zoom out" at bounding box center [787, 325] width 19 height 19
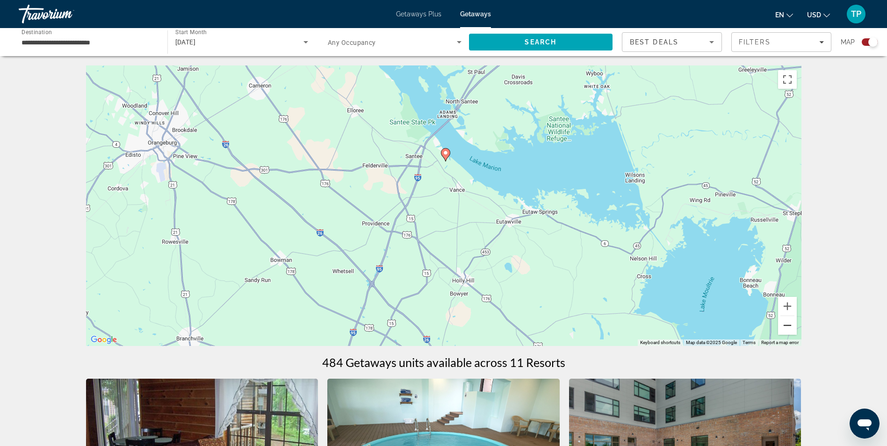
click at [789, 328] on button "Zoom out" at bounding box center [787, 325] width 19 height 19
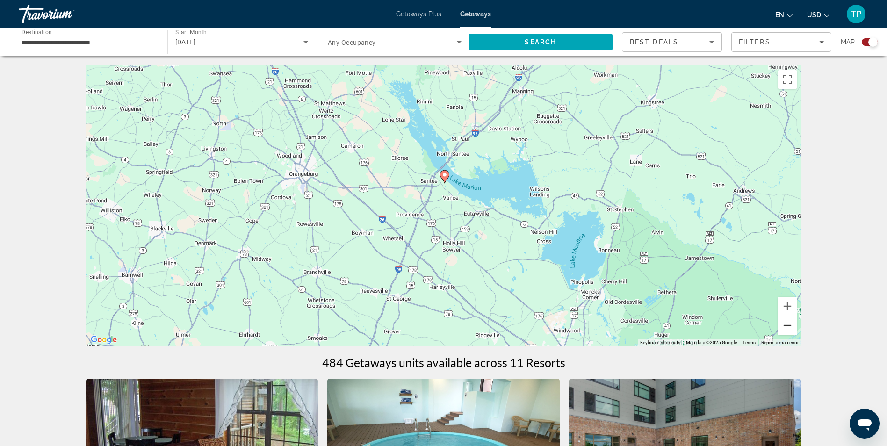
click at [788, 327] on button "Zoom out" at bounding box center [787, 325] width 19 height 19
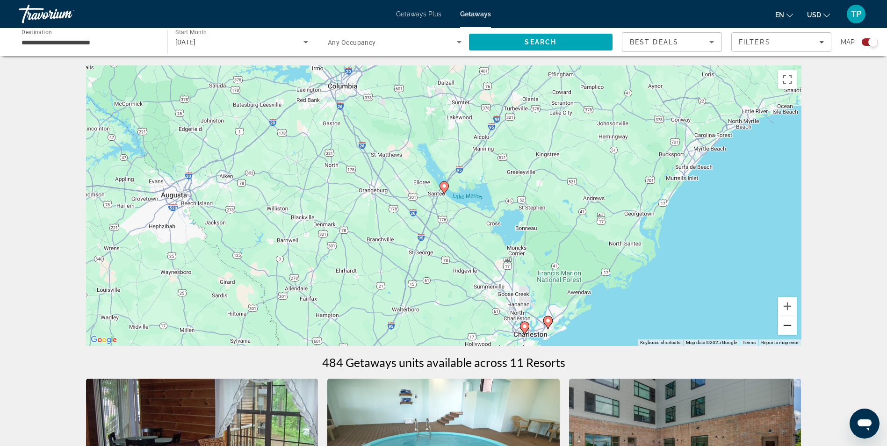
click at [788, 327] on button "Zoom out" at bounding box center [787, 325] width 19 height 19
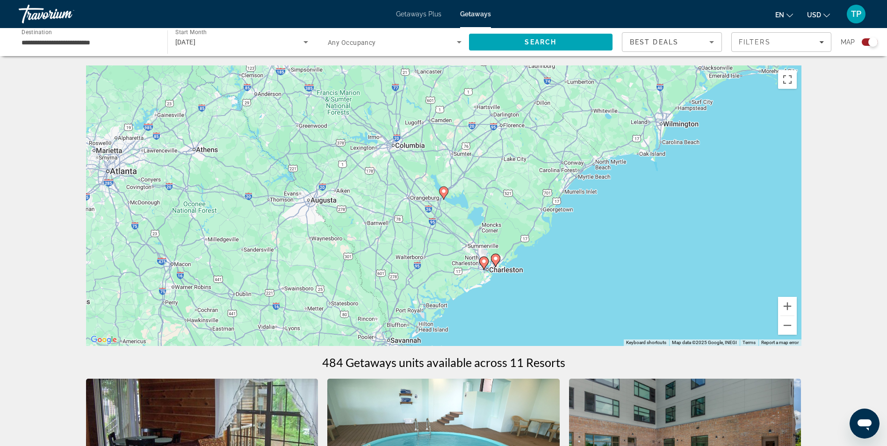
click at [495, 258] on image "Main content" at bounding box center [496, 259] width 6 height 6
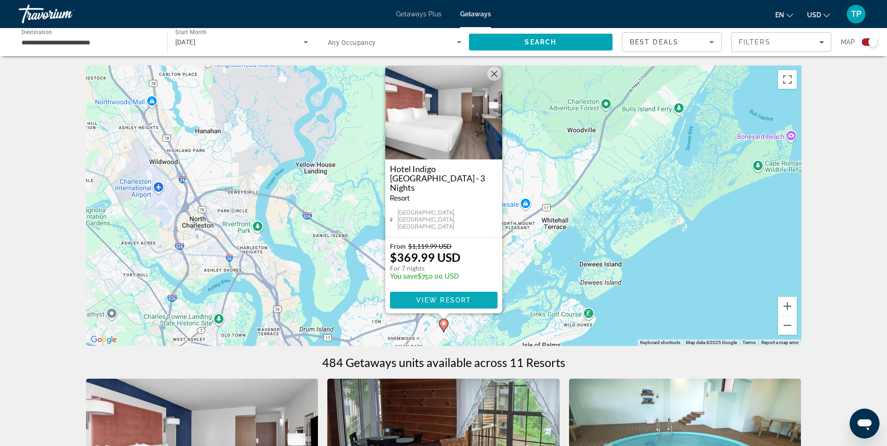
click at [423, 300] on span "View Resort" at bounding box center [443, 299] width 55 height 7
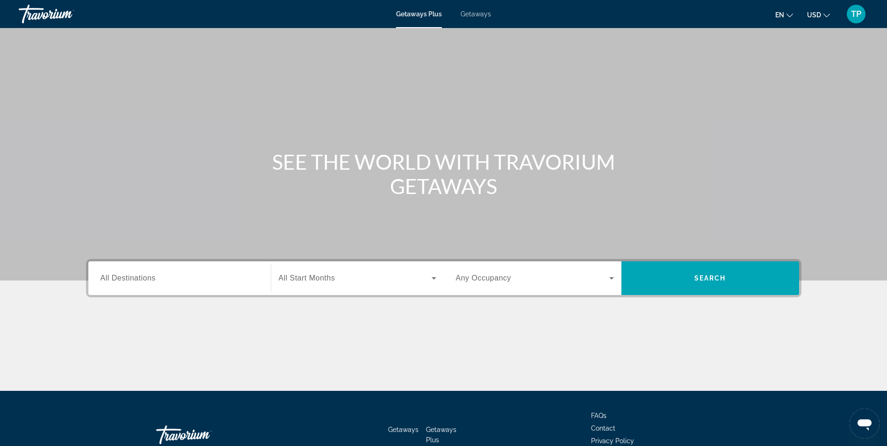
click at [379, 283] on span "Search widget" at bounding box center [355, 278] width 153 height 11
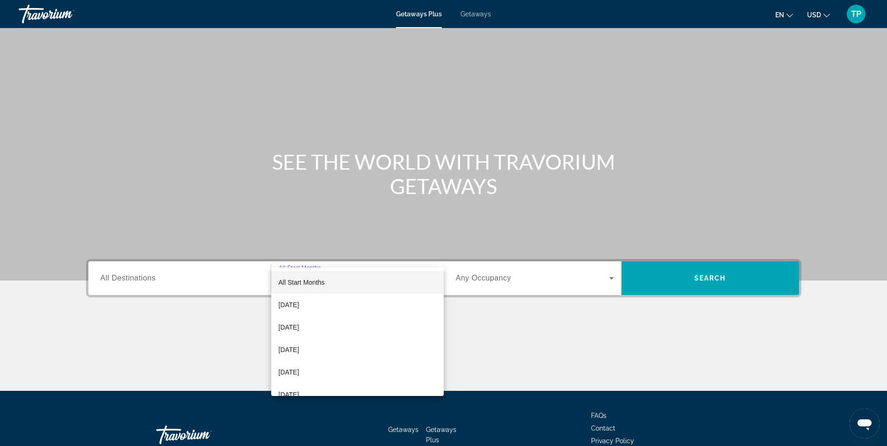
scroll to position [59, 0]
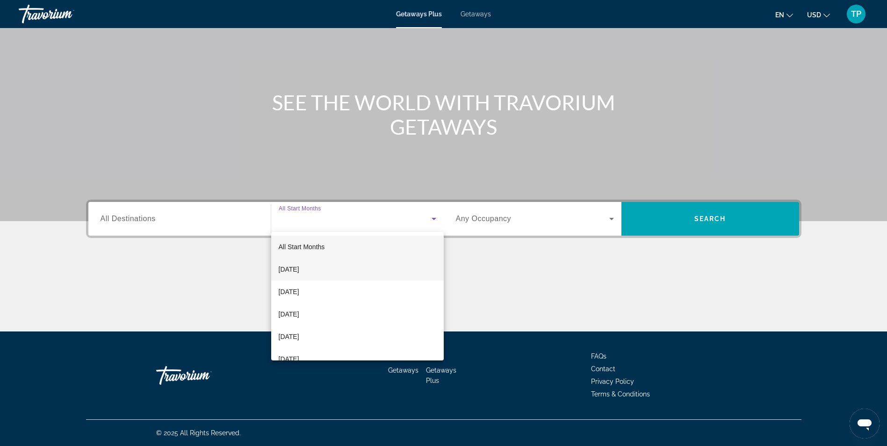
click at [299, 267] on span "[DATE]" at bounding box center [289, 269] width 21 height 11
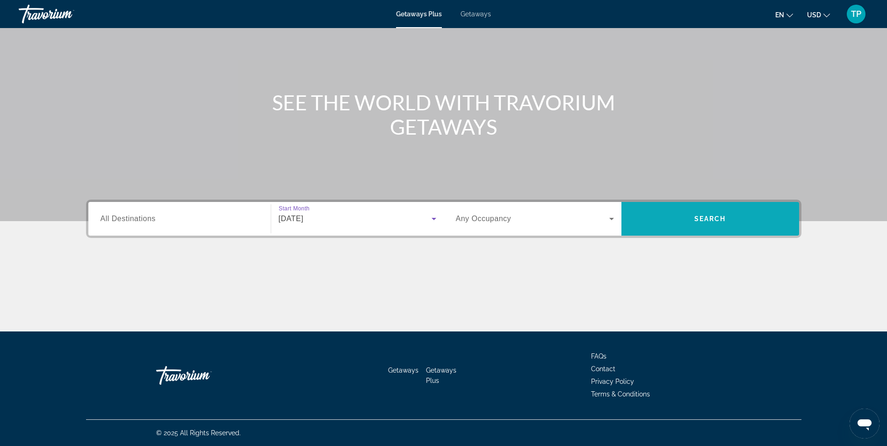
click at [683, 217] on span "Search" at bounding box center [710, 219] width 178 height 22
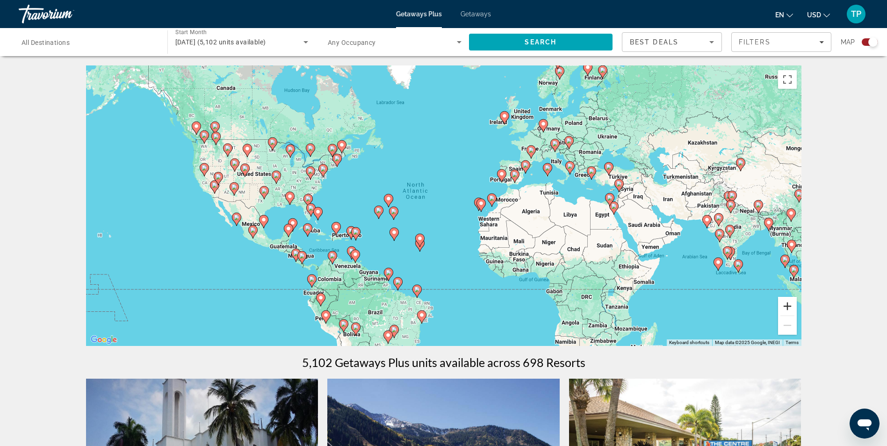
click at [788, 305] on button "Zoom in" at bounding box center [787, 306] width 19 height 19
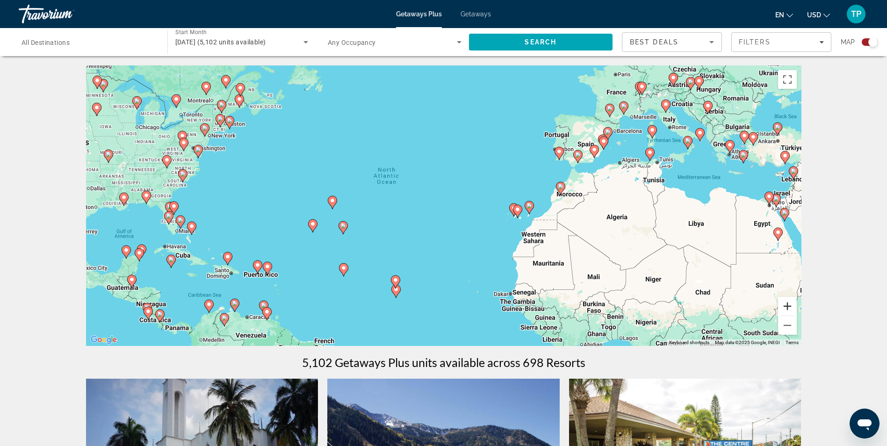
click at [789, 303] on button "Zoom in" at bounding box center [787, 306] width 19 height 19
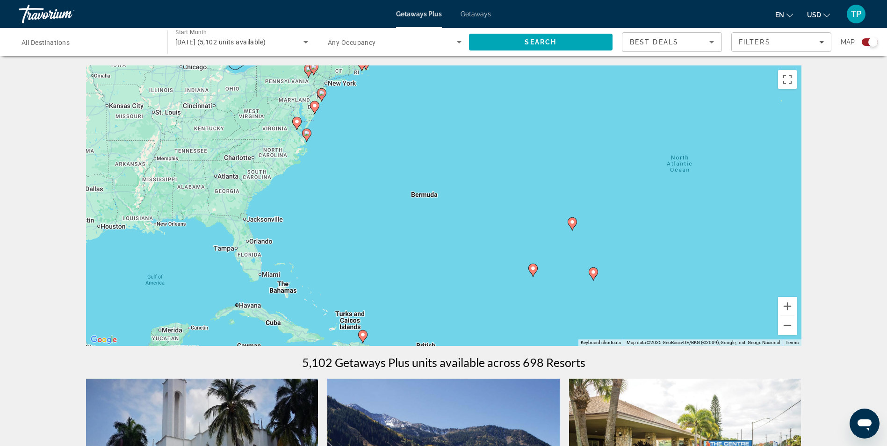
drag, startPoint x: 132, startPoint y: 220, endPoint x: 488, endPoint y: 236, distance: 355.6
click at [488, 236] on div "To activate drag with keyboard, press Alt + Enter. Once in keyboard drag state,…" at bounding box center [443, 205] width 715 height 280
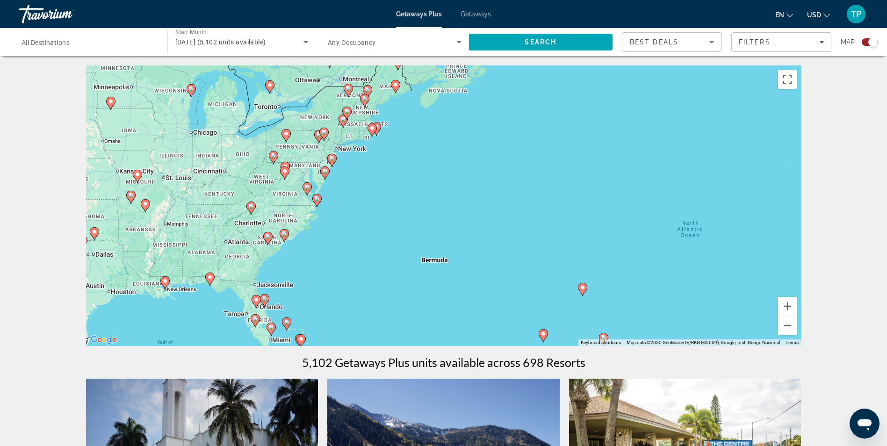
drag, startPoint x: 288, startPoint y: 204, endPoint x: 300, endPoint y: 232, distance: 30.2
click at [300, 232] on div "To activate drag with keyboard, press Alt + Enter. Once in keyboard drag state,…" at bounding box center [443, 205] width 715 height 280
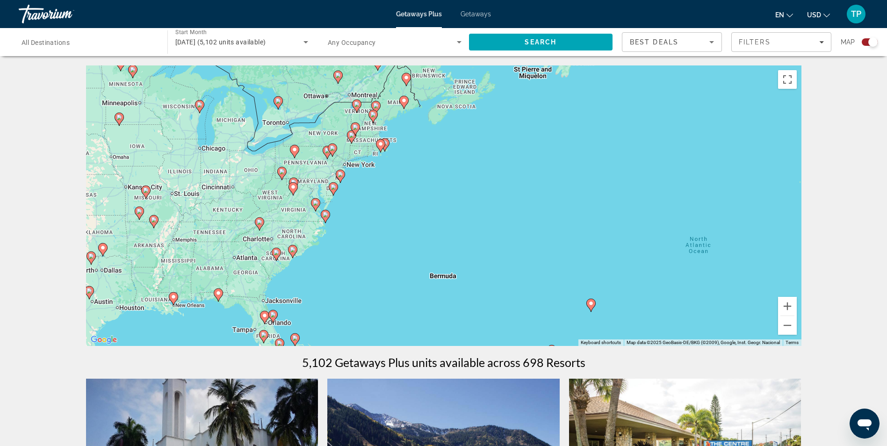
click at [293, 250] on image "Main content" at bounding box center [293, 250] width 6 height 6
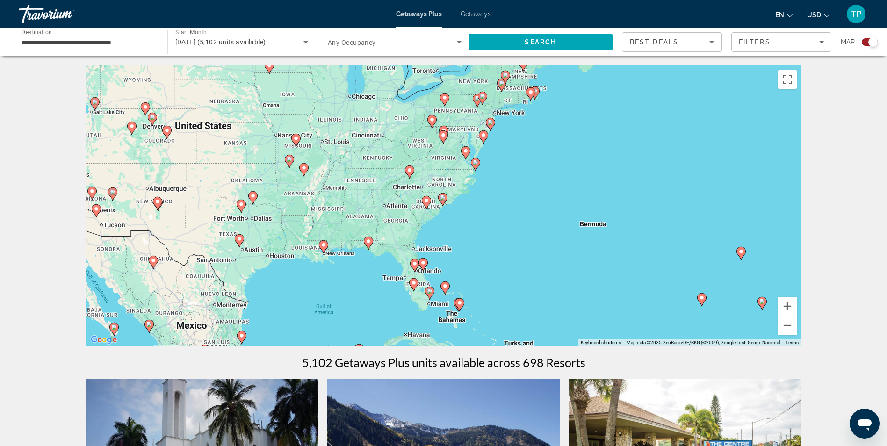
click at [441, 197] on image "Main content" at bounding box center [443, 198] width 6 height 6
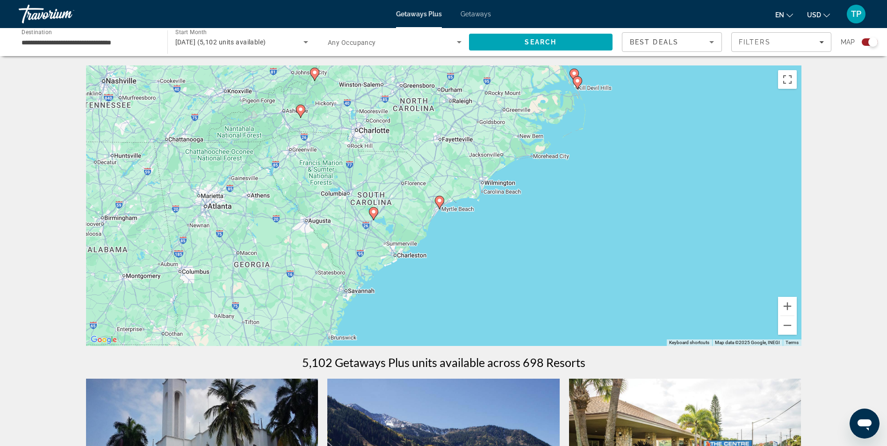
click at [443, 203] on g "Main content" at bounding box center [439, 202] width 9 height 13
click at [439, 200] on image "Main content" at bounding box center [440, 201] width 6 height 6
type input "**********"
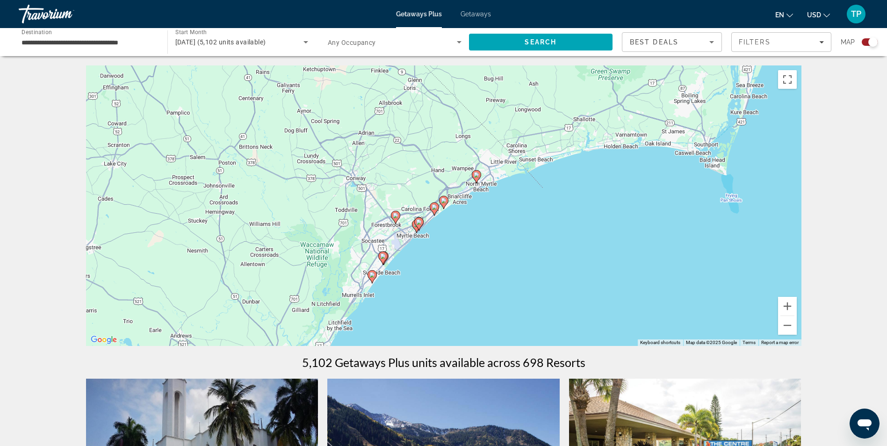
click at [369, 275] on icon "Main content" at bounding box center [371, 277] width 8 height 12
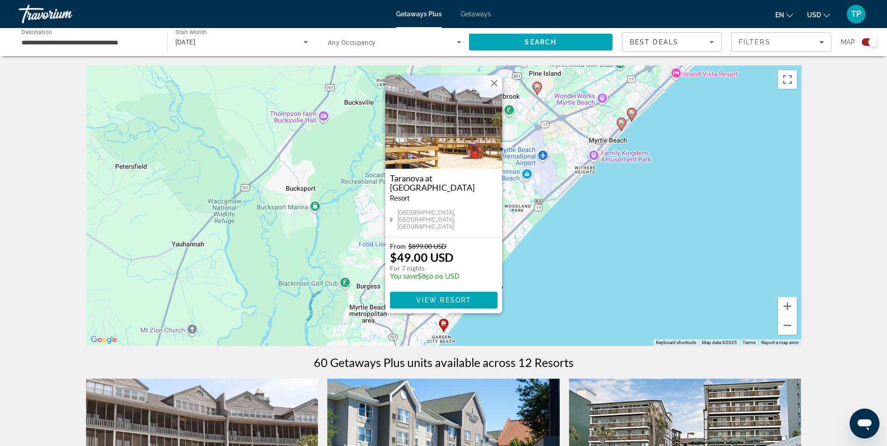
click at [495, 84] on button "Close" at bounding box center [494, 83] width 14 height 14
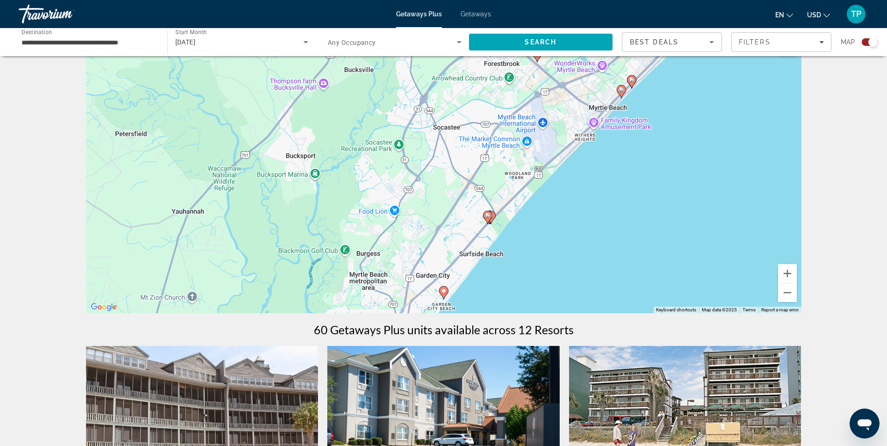
scroll to position [47, 0]
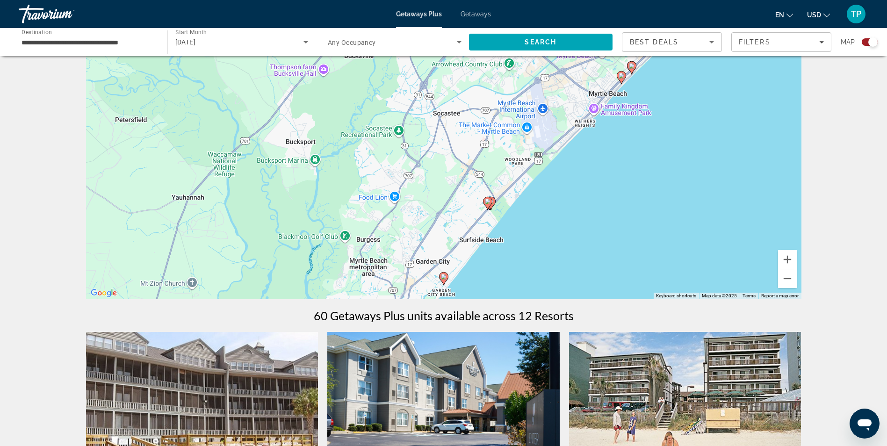
click at [485, 202] on icon "Main content" at bounding box center [487, 203] width 8 height 12
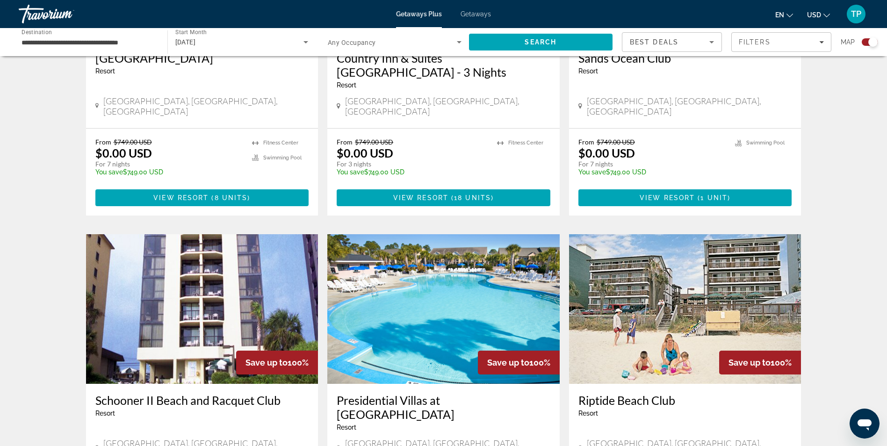
scroll to position [623, 0]
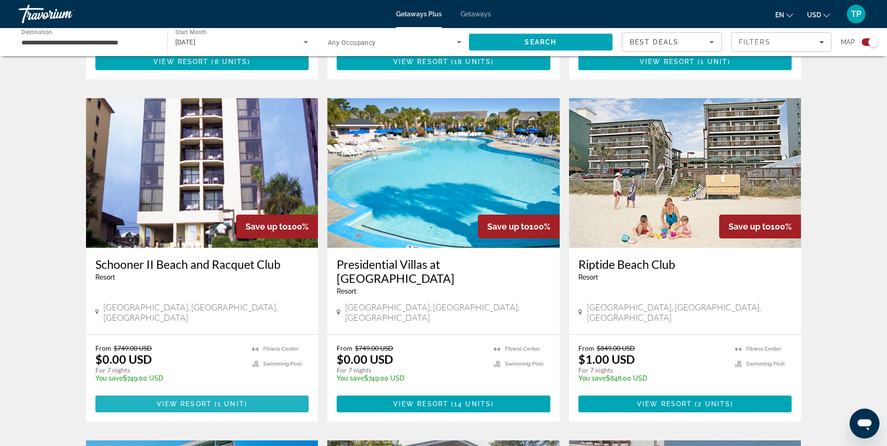
click at [194, 400] on span "View Resort" at bounding box center [184, 403] width 55 height 7
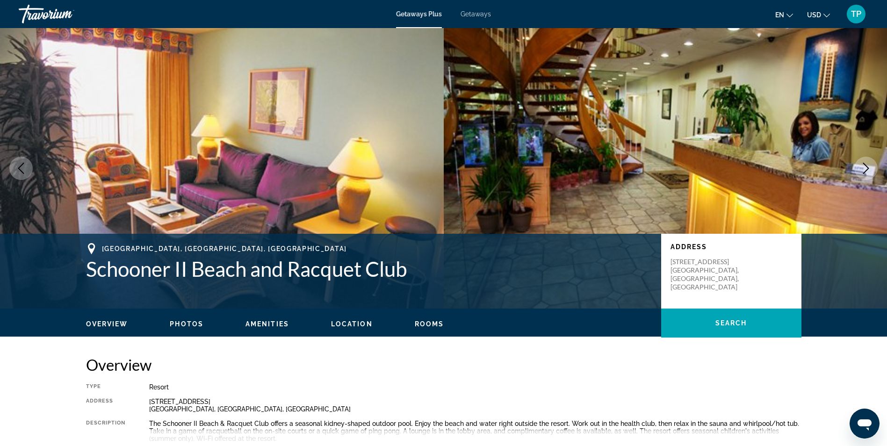
click at [869, 169] on icon "Next image" at bounding box center [865, 168] width 11 height 11
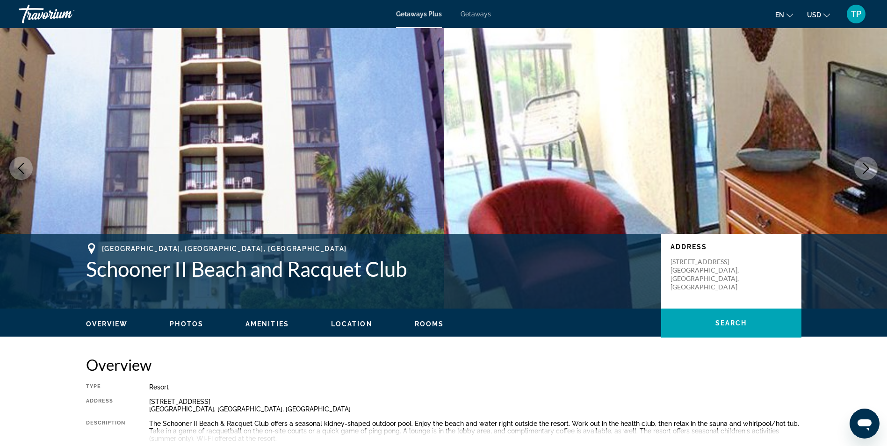
click at [868, 169] on icon "Next image" at bounding box center [865, 168] width 11 height 11
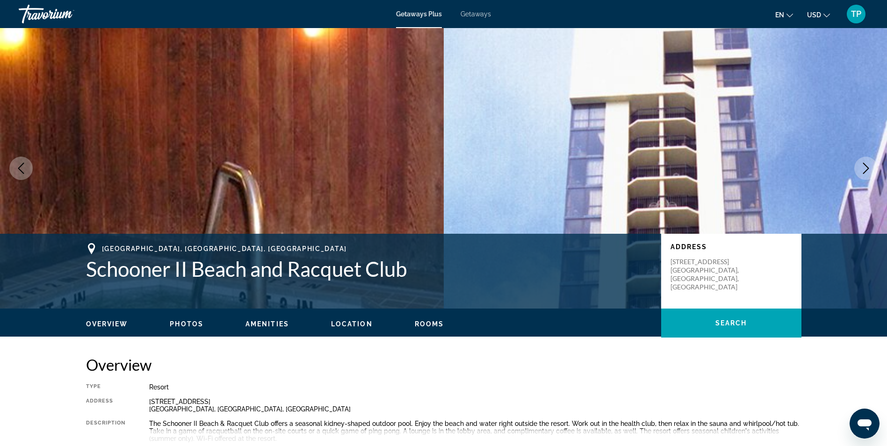
click at [868, 169] on icon "Next image" at bounding box center [865, 168] width 11 height 11
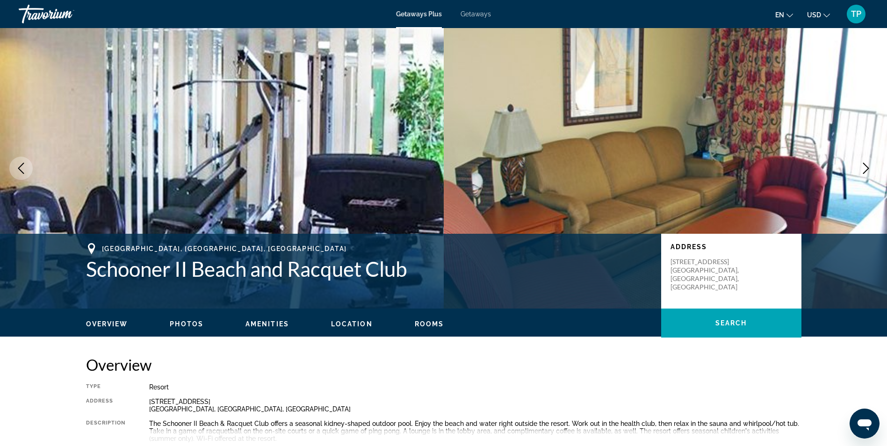
click at [868, 169] on icon "Next image" at bounding box center [865, 168] width 11 height 11
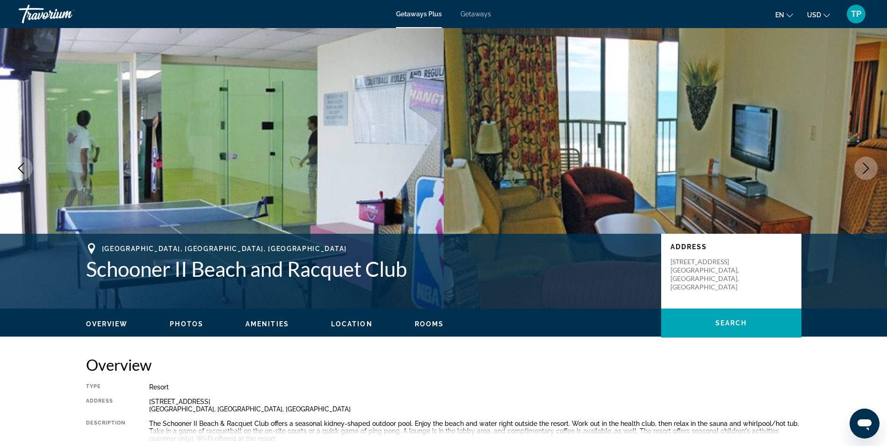
click at [868, 169] on icon "Next image" at bounding box center [865, 168] width 11 height 11
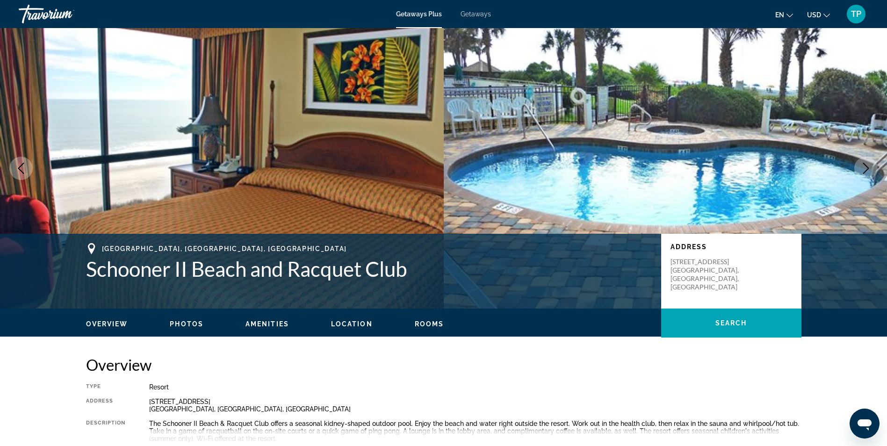
click at [868, 169] on icon "Next image" at bounding box center [865, 168] width 11 height 11
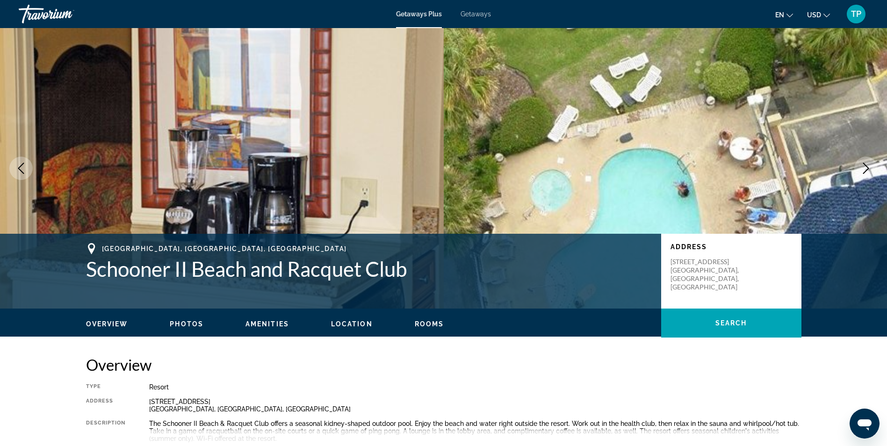
click at [868, 168] on icon "Next image" at bounding box center [865, 168] width 11 height 11
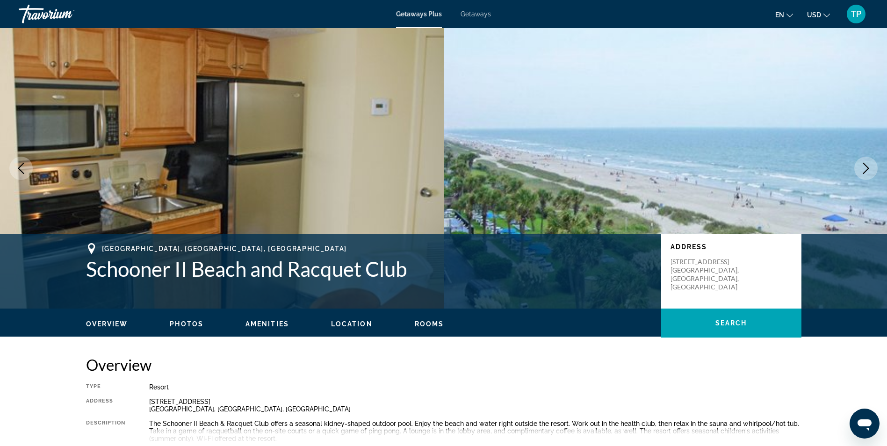
click at [21, 170] on icon "Previous image" at bounding box center [20, 168] width 11 height 11
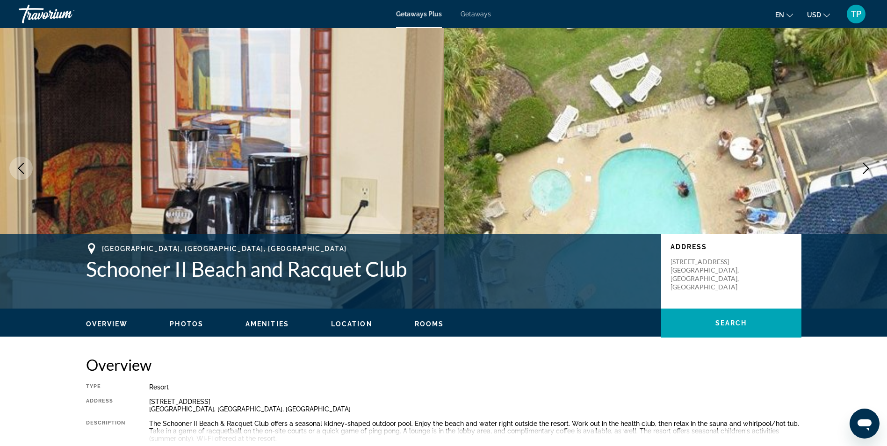
click at [21, 170] on icon "Previous image" at bounding box center [20, 168] width 11 height 11
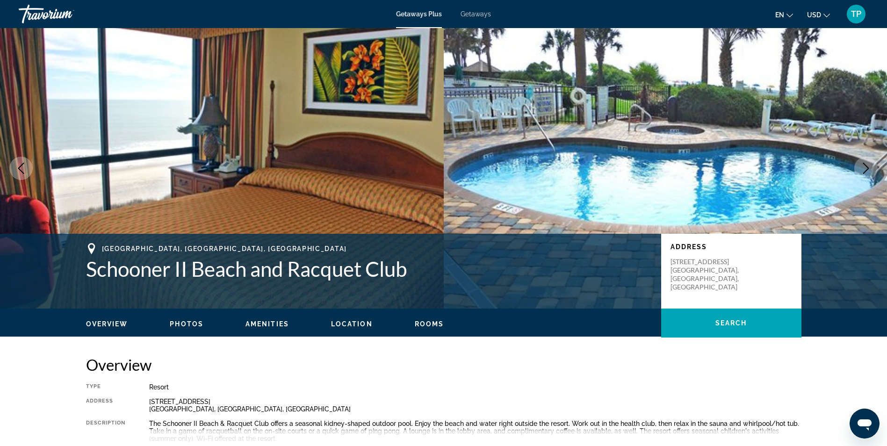
click at [21, 170] on icon "Previous image" at bounding box center [20, 168] width 11 height 11
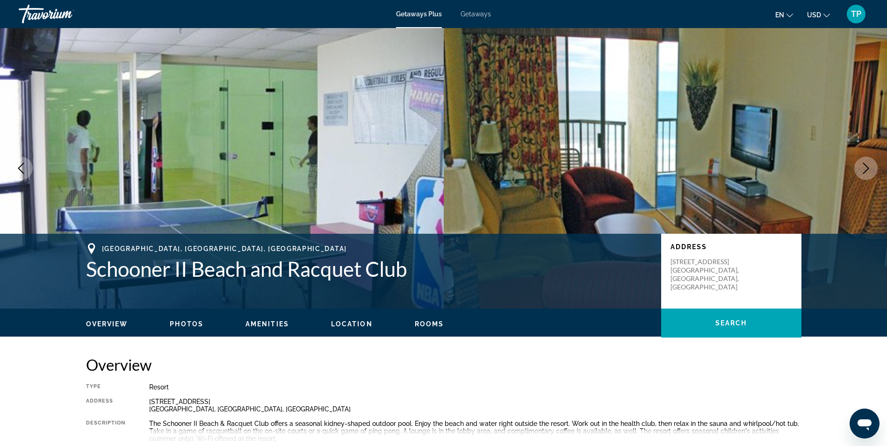
click at [21, 170] on icon "Previous image" at bounding box center [20, 168] width 11 height 11
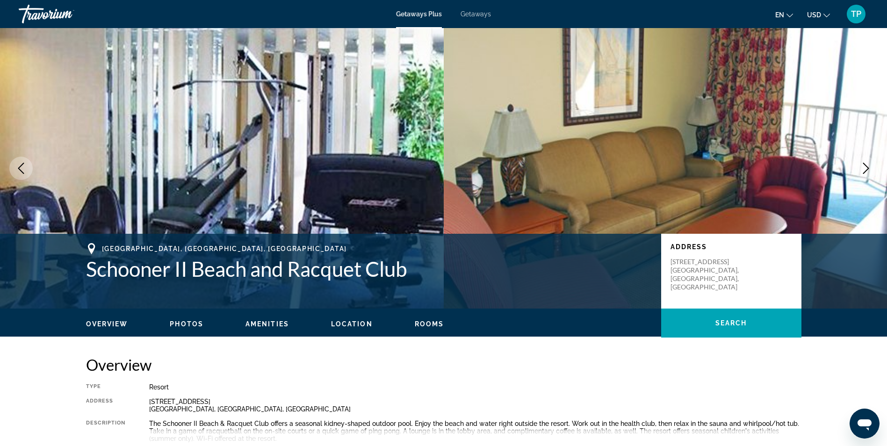
click at [21, 170] on icon "Previous image" at bounding box center [20, 168] width 11 height 11
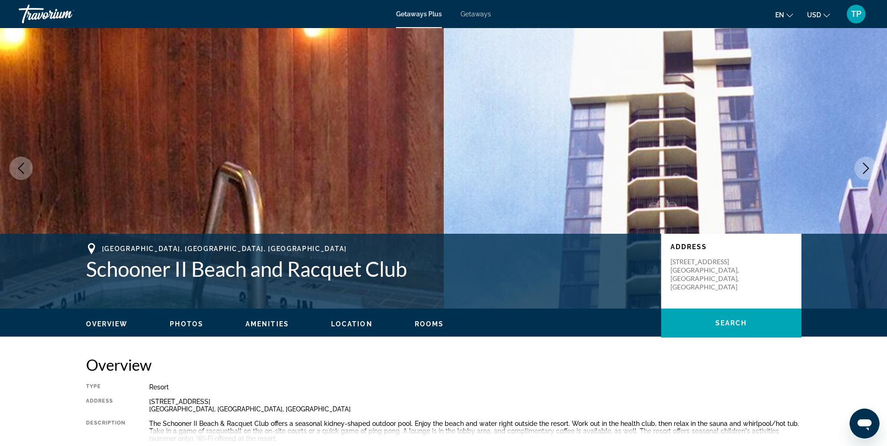
click at [21, 170] on icon "Previous image" at bounding box center [20, 168] width 11 height 11
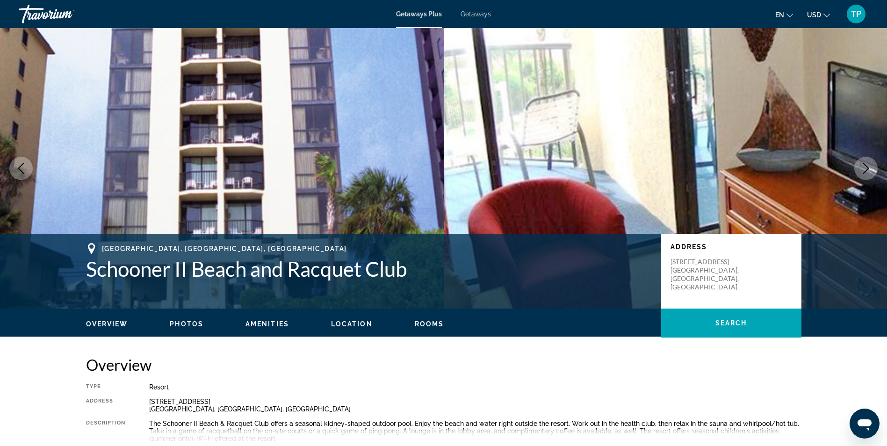
click at [864, 167] on icon "Next image" at bounding box center [865, 168] width 11 height 11
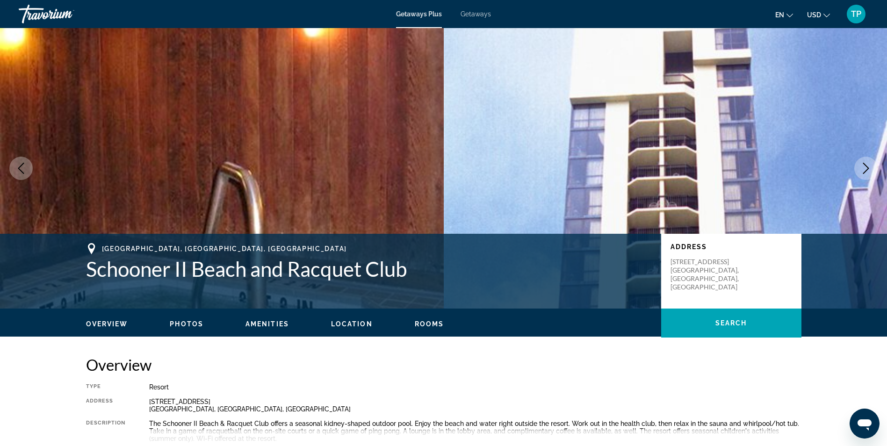
click at [864, 168] on icon "Next image" at bounding box center [865, 168] width 11 height 11
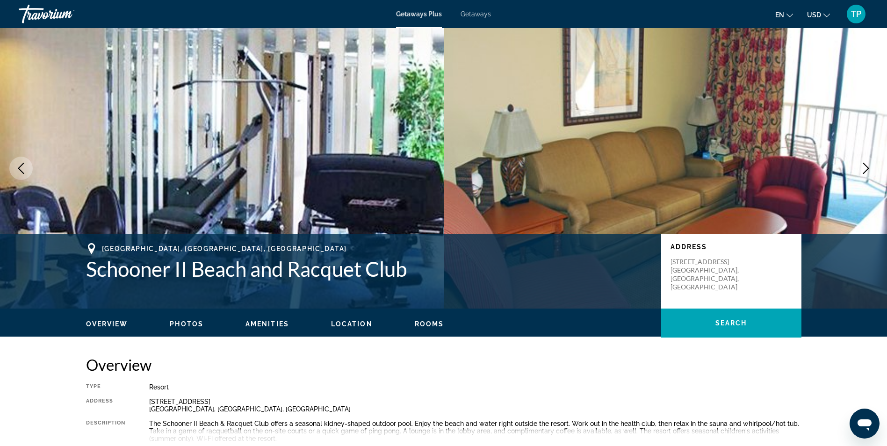
click at [472, 5] on div "Getaways Plus Getaways en English Español Français Italiano Português русский U…" at bounding box center [443, 14] width 887 height 24
click at [473, 13] on span "Getaways" at bounding box center [475, 13] width 30 height 7
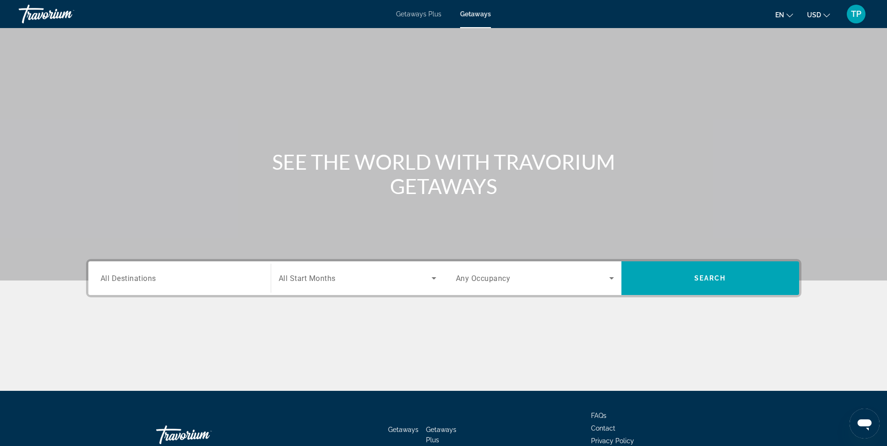
click at [165, 280] on input "Destination All Destinations" at bounding box center [179, 278] width 158 height 11
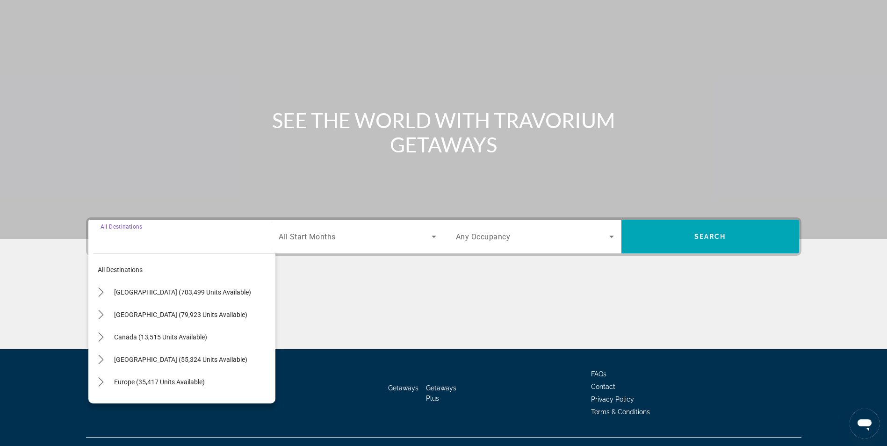
scroll to position [59, 0]
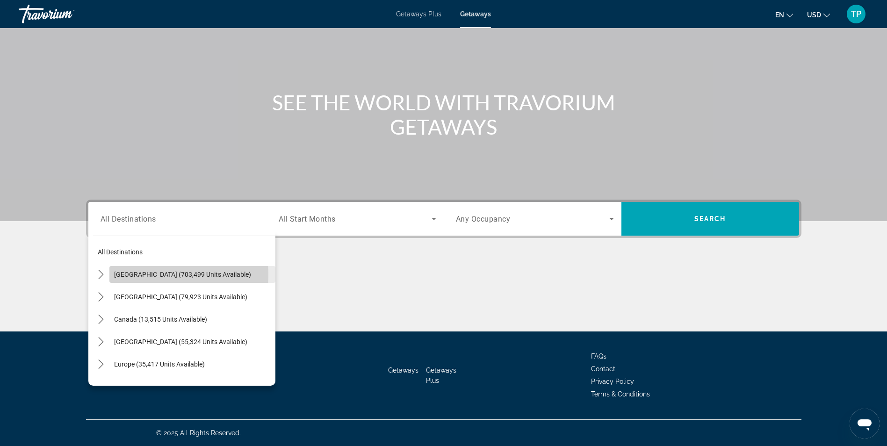
click at [161, 274] on span "[GEOGRAPHIC_DATA] (703,499 units available)" at bounding box center [182, 274] width 137 height 7
type input "**********"
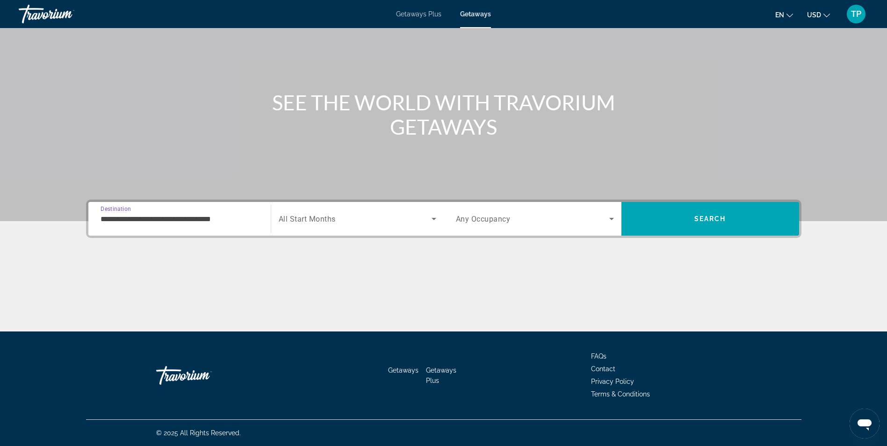
click at [367, 220] on span "Search widget" at bounding box center [355, 218] width 153 height 11
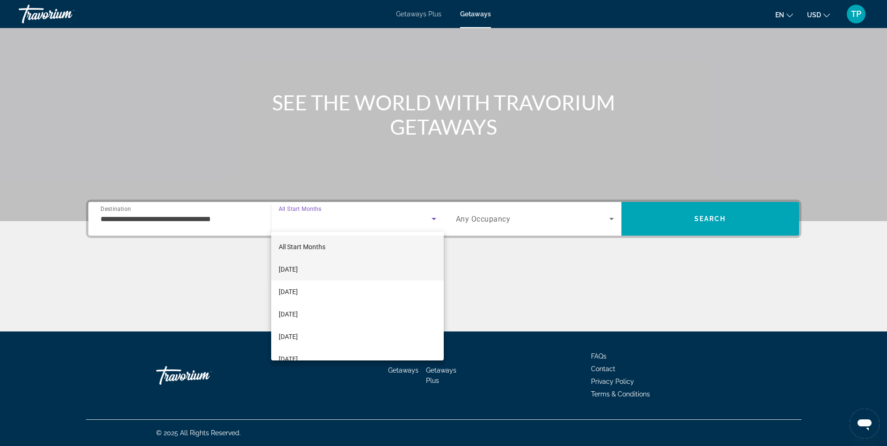
click at [298, 268] on span "[DATE]" at bounding box center [288, 269] width 19 height 11
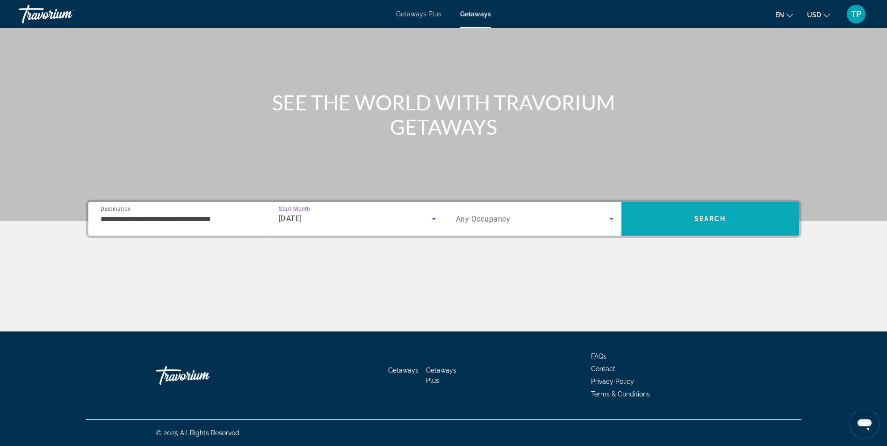
click at [714, 213] on span "Search" at bounding box center [710, 219] width 178 height 22
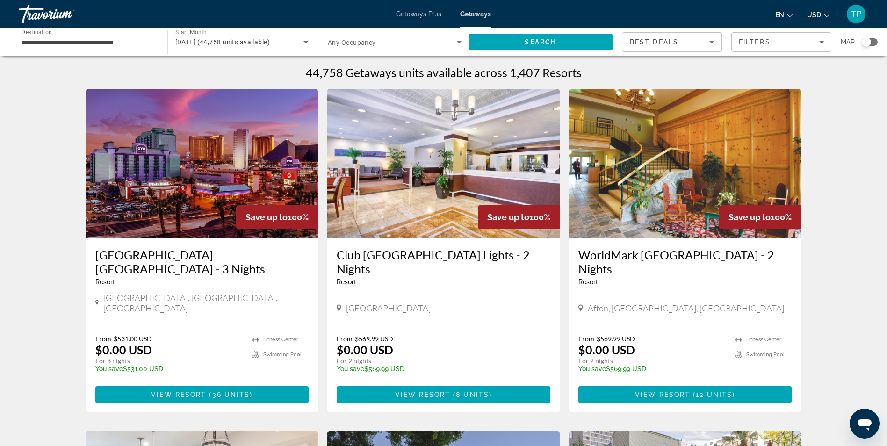
click at [868, 41] on div "Search widget" at bounding box center [865, 41] width 9 height 9
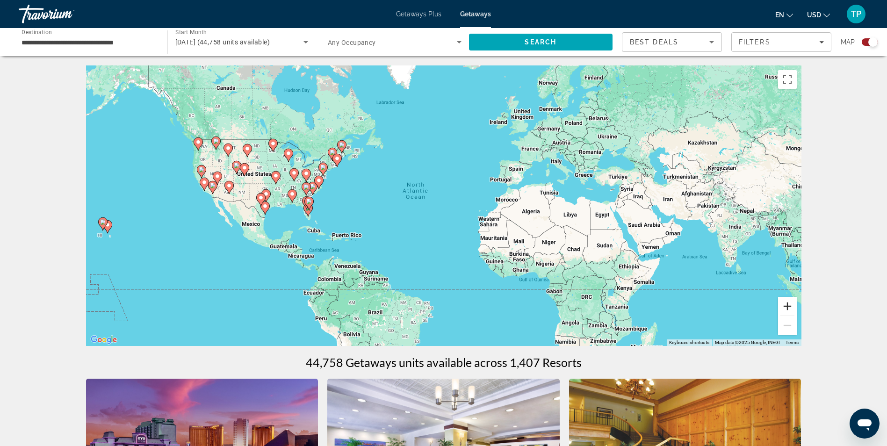
click at [789, 306] on button "Zoom in" at bounding box center [787, 306] width 19 height 19
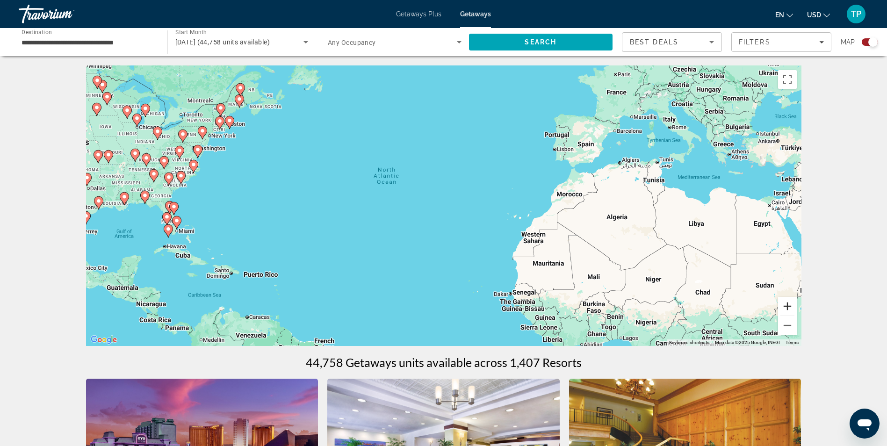
click at [790, 302] on button "Zoom in" at bounding box center [787, 306] width 19 height 19
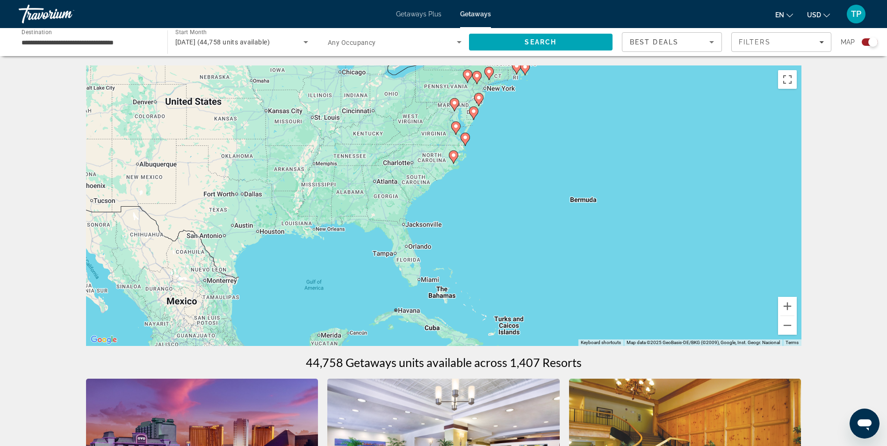
drag, startPoint x: 181, startPoint y: 223, endPoint x: 692, endPoint y: 246, distance: 511.9
click at [692, 246] on div "To activate drag with keyboard, press Alt + Enter. Once in keyboard drag state,…" at bounding box center [443, 205] width 715 height 280
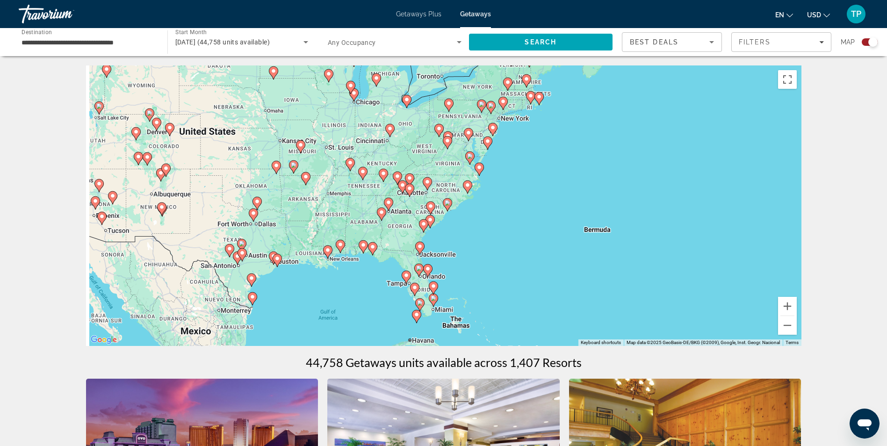
drag, startPoint x: 539, startPoint y: 242, endPoint x: 562, endPoint y: 241, distance: 22.9
click at [543, 246] on div "To activate drag with keyboard, press Alt + Enter. Once in keyboard drag state,…" at bounding box center [443, 205] width 715 height 280
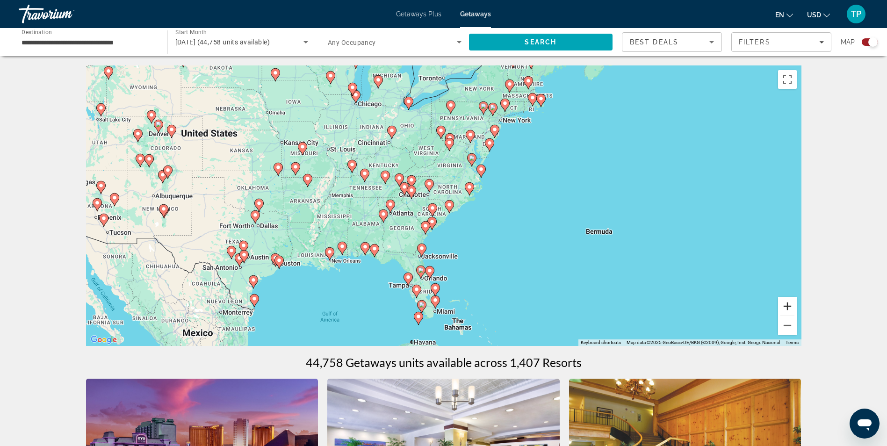
click at [784, 302] on button "Zoom in" at bounding box center [787, 306] width 19 height 19
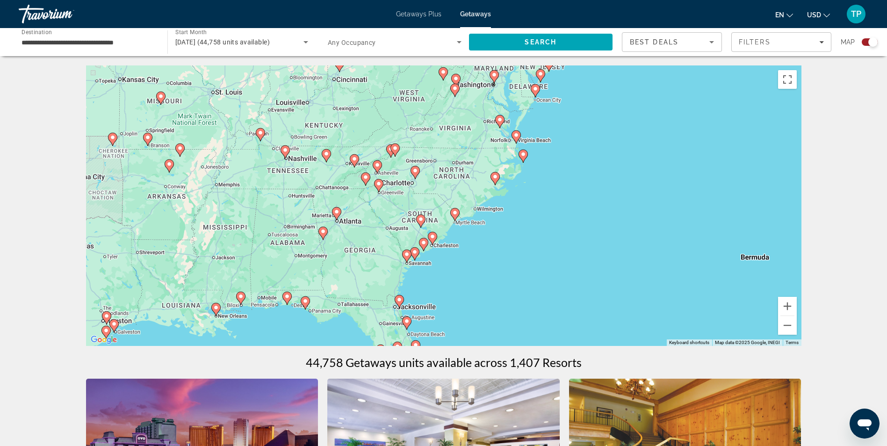
click at [422, 241] on image "Main content" at bounding box center [424, 243] width 6 height 6
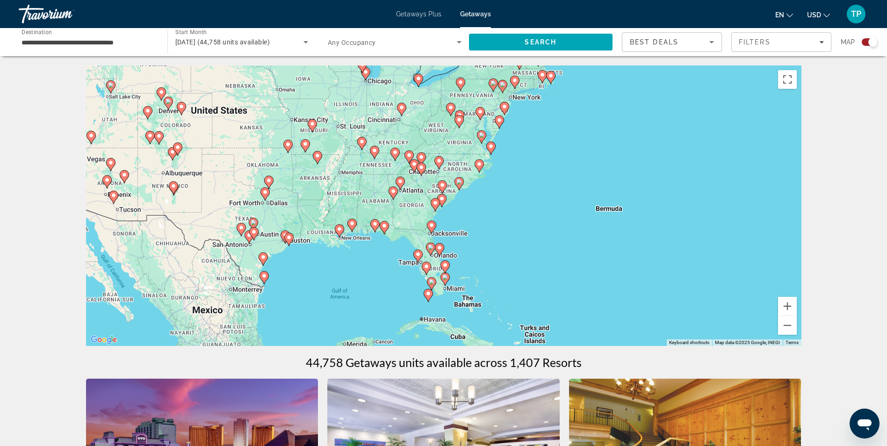
click at [445, 198] on icon "Main content" at bounding box center [441, 200] width 8 height 12
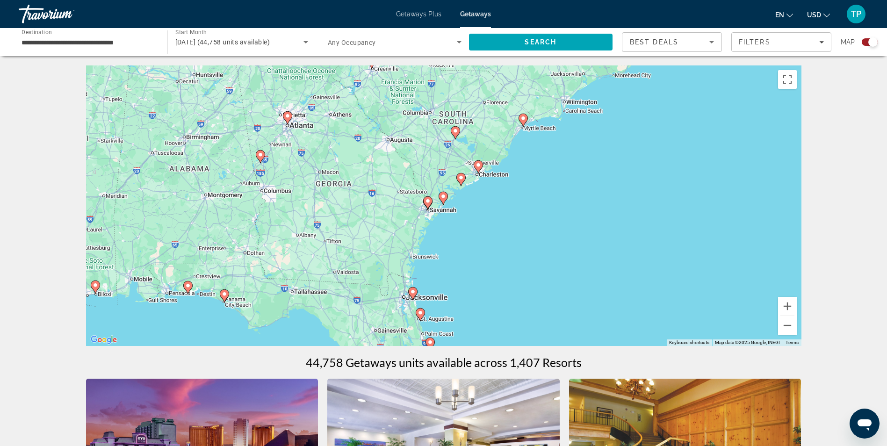
click at [459, 179] on image "Main content" at bounding box center [461, 178] width 6 height 6
type input "**********"
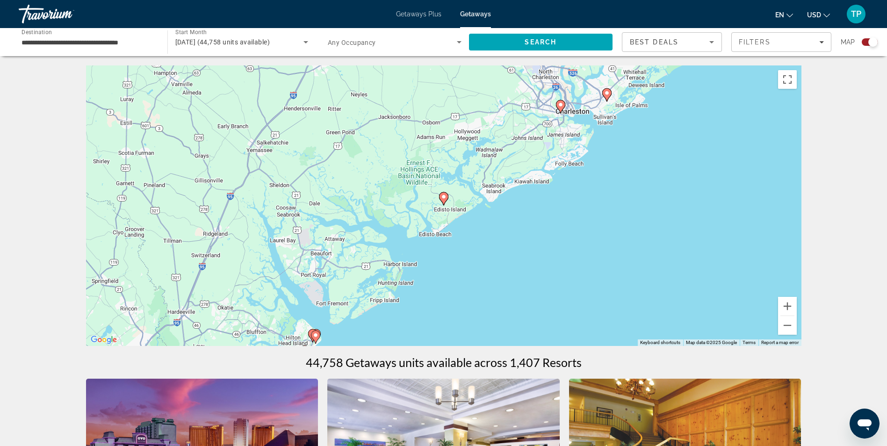
click at [446, 198] on image "Main content" at bounding box center [444, 197] width 6 height 6
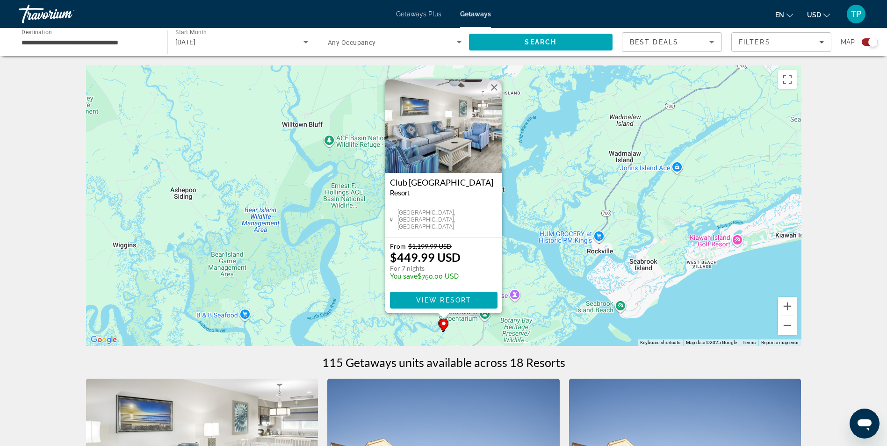
click at [496, 88] on button "Close" at bounding box center [494, 87] width 14 height 14
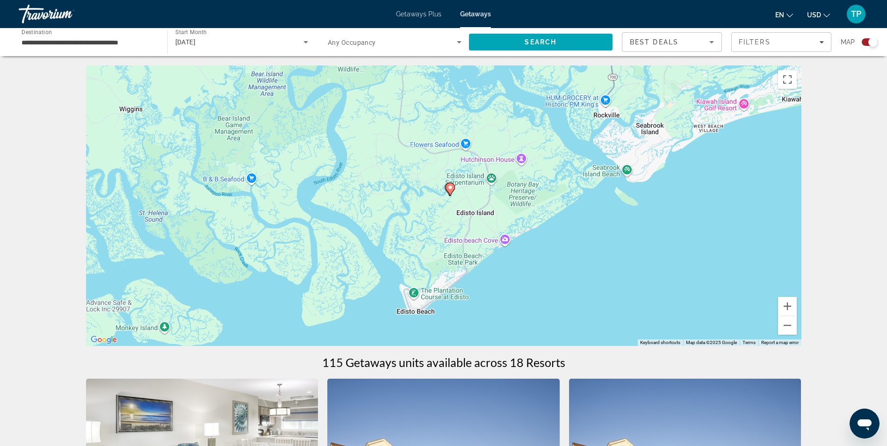
drag, startPoint x: 538, startPoint y: 292, endPoint x: 544, endPoint y: 152, distance: 140.3
click at [544, 152] on div "To activate drag with keyboard, press Alt + Enter. Once in keyboard drag state,…" at bounding box center [443, 205] width 715 height 280
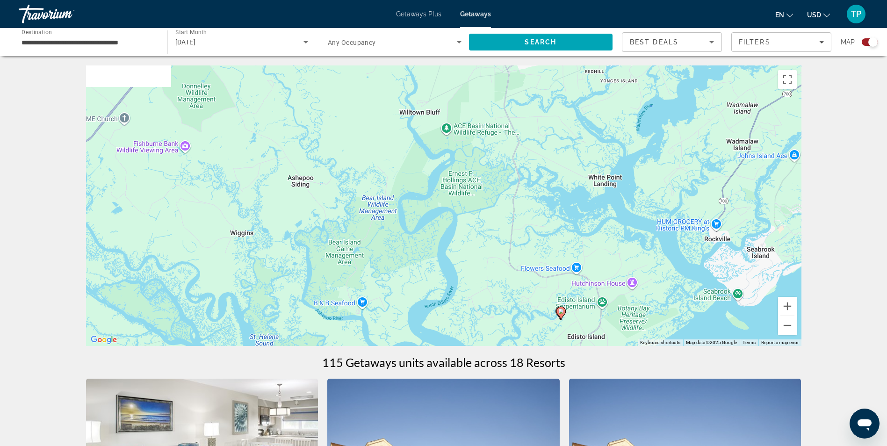
drag, startPoint x: 451, startPoint y: 240, endPoint x: 482, endPoint y: 422, distance: 185.0
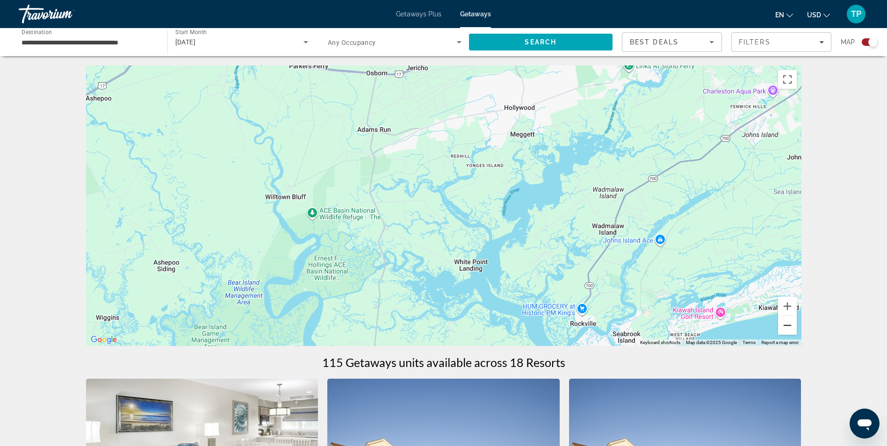
click at [784, 328] on button "Zoom out" at bounding box center [787, 325] width 19 height 19
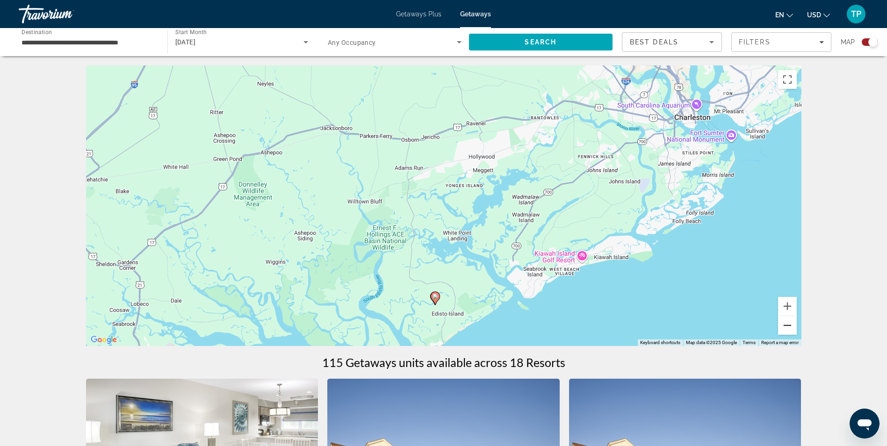
click at [784, 328] on button "Zoom out" at bounding box center [787, 325] width 19 height 19
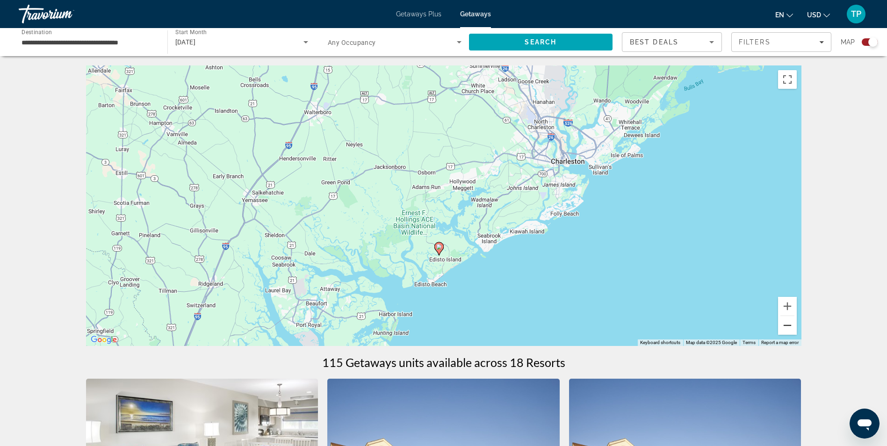
click at [784, 328] on button "Zoom out" at bounding box center [787, 325] width 19 height 19
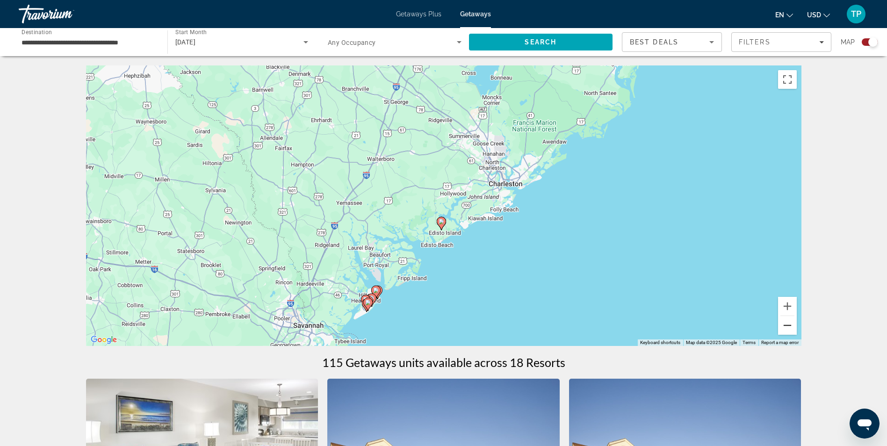
click at [784, 328] on button "Zoom out" at bounding box center [787, 325] width 19 height 19
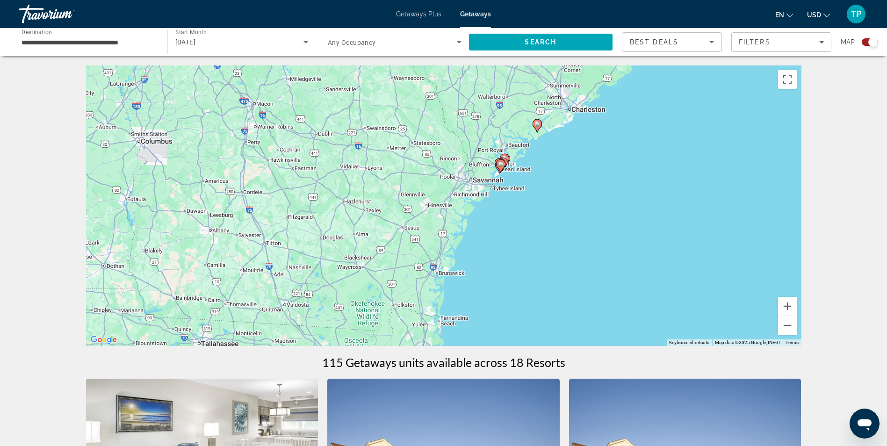
drag, startPoint x: 407, startPoint y: 230, endPoint x: 504, endPoint y: 144, distance: 130.2
click at [502, 144] on div "To activate drag with keyboard, press Alt + Enter. Once in keyboard drag state,…" at bounding box center [443, 205] width 715 height 280
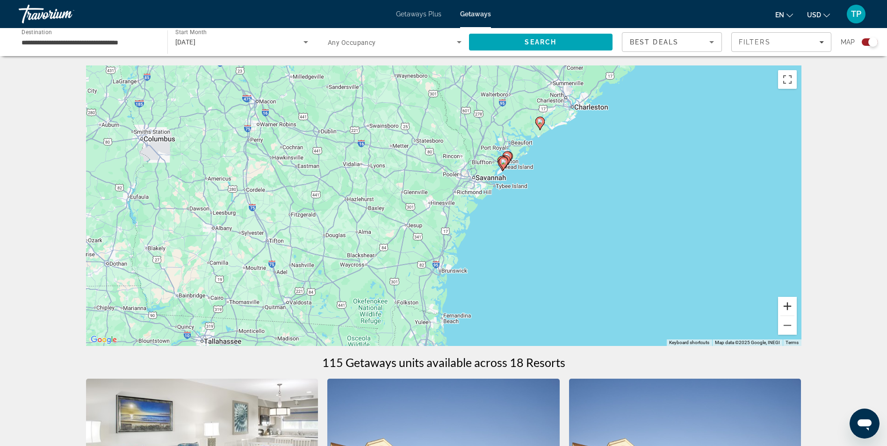
click at [790, 306] on button "Zoom in" at bounding box center [787, 306] width 19 height 19
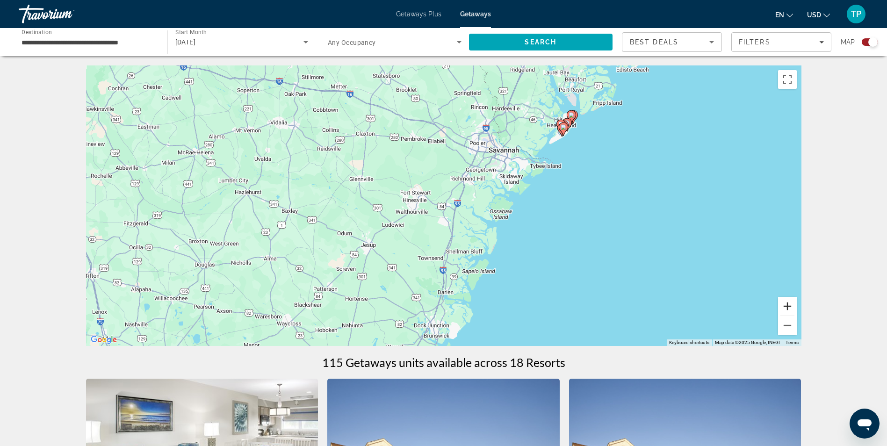
click at [786, 301] on button "Zoom in" at bounding box center [787, 306] width 19 height 19
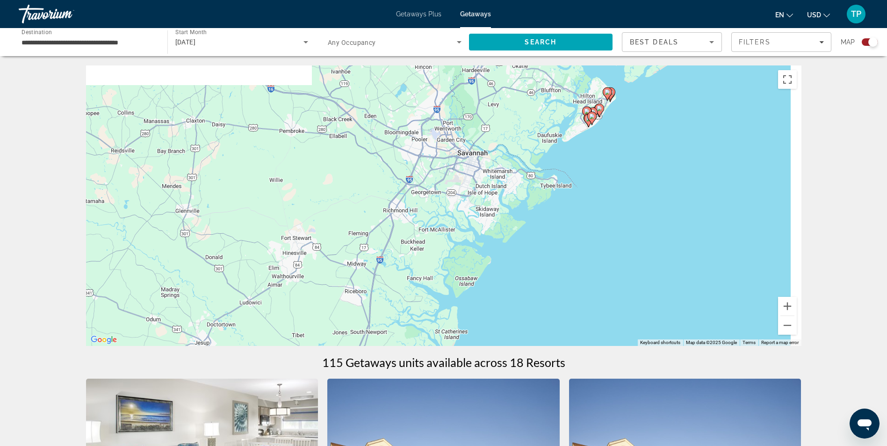
drag, startPoint x: 569, startPoint y: 146, endPoint x: 391, endPoint y: 237, distance: 199.9
click at [391, 237] on div "To activate drag with keyboard, press Alt + Enter. Once in keyboard drag state,…" at bounding box center [443, 205] width 715 height 280
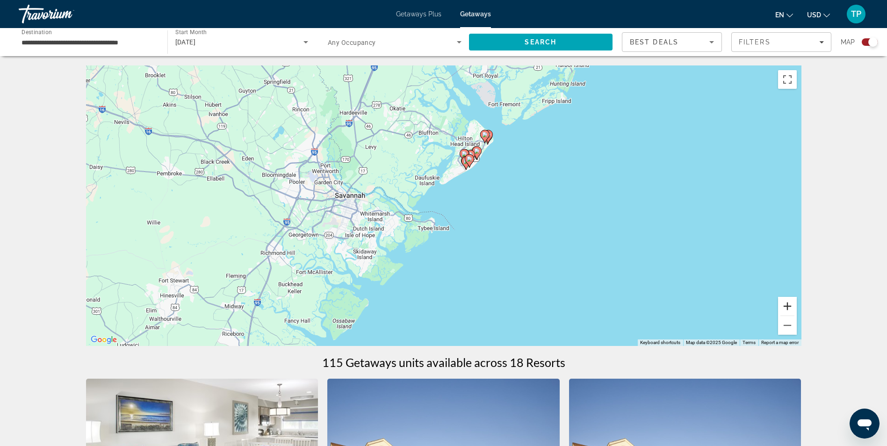
click at [792, 304] on button "Zoom in" at bounding box center [787, 306] width 19 height 19
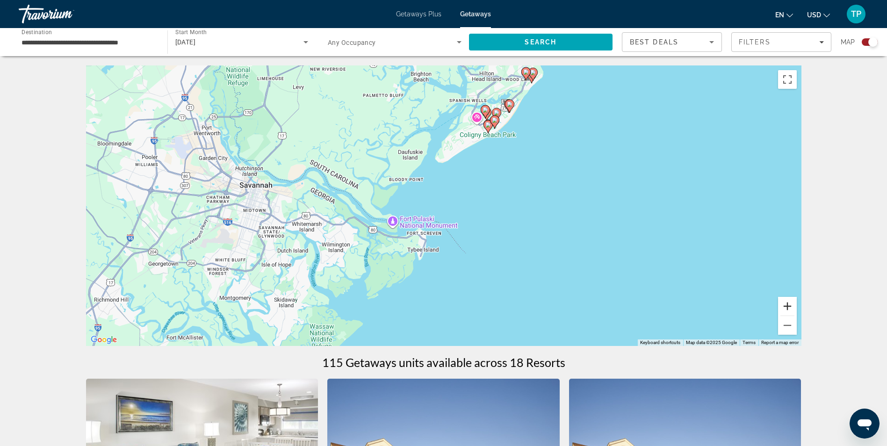
click at [792, 304] on button "Zoom in" at bounding box center [787, 306] width 19 height 19
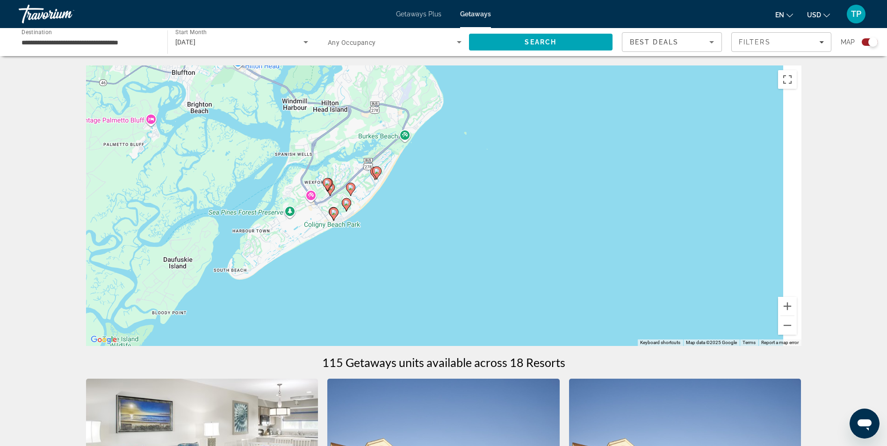
drag, startPoint x: 521, startPoint y: 127, endPoint x: 321, endPoint y: 279, distance: 251.3
click at [315, 289] on div "To activate drag with keyboard, press Alt + Enter. Once in keyboard drag state,…" at bounding box center [443, 205] width 715 height 280
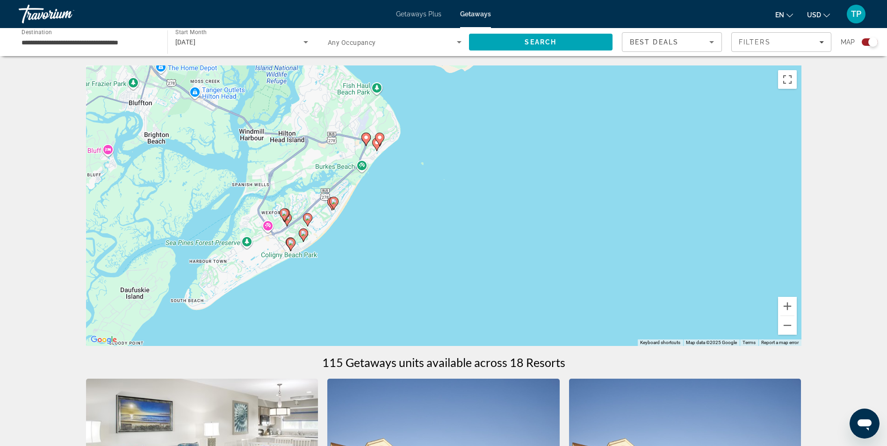
click at [289, 244] on image "Main content" at bounding box center [291, 243] width 6 height 6
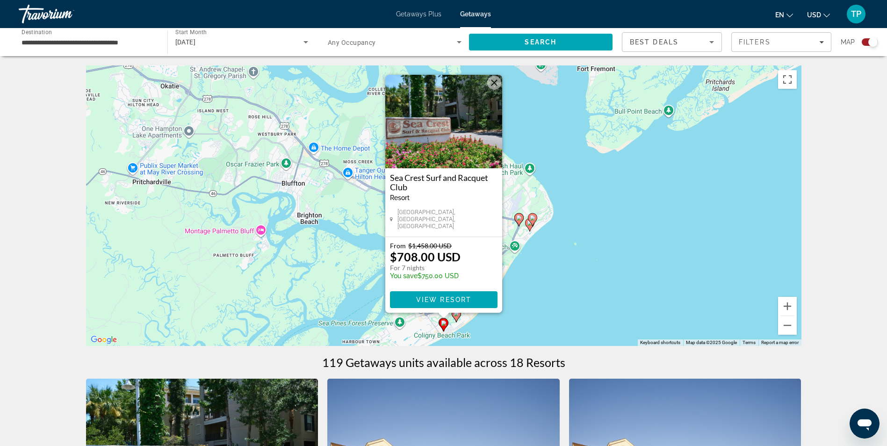
click at [489, 86] on button "Close" at bounding box center [494, 83] width 14 height 14
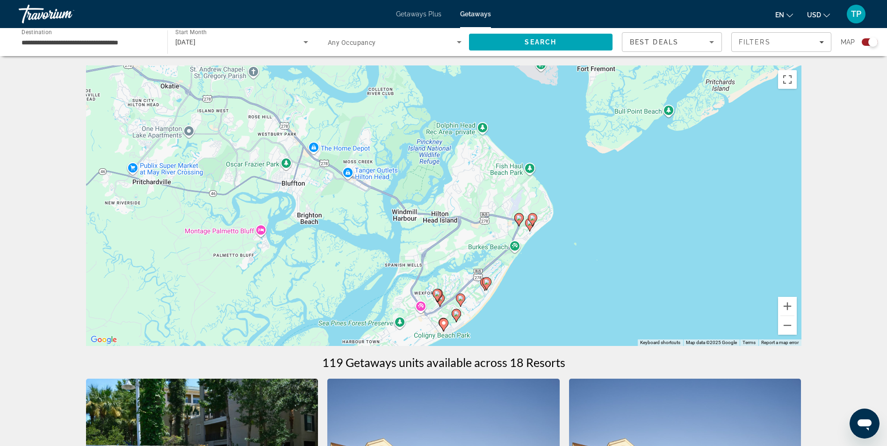
click at [466, 296] on div "To navigate, press the arrow keys. To activate drag with keyboard, press Alt + …" at bounding box center [443, 205] width 715 height 280
click at [462, 300] on image "Main content" at bounding box center [461, 298] width 6 height 6
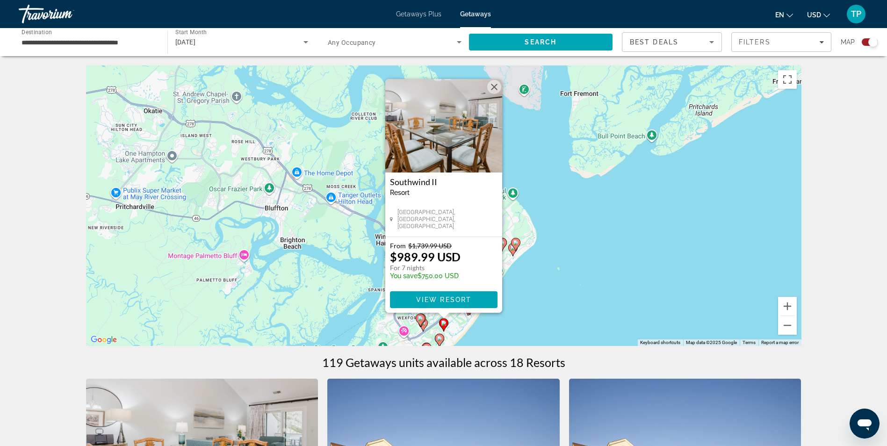
click at [496, 82] on button "Close" at bounding box center [494, 87] width 14 height 14
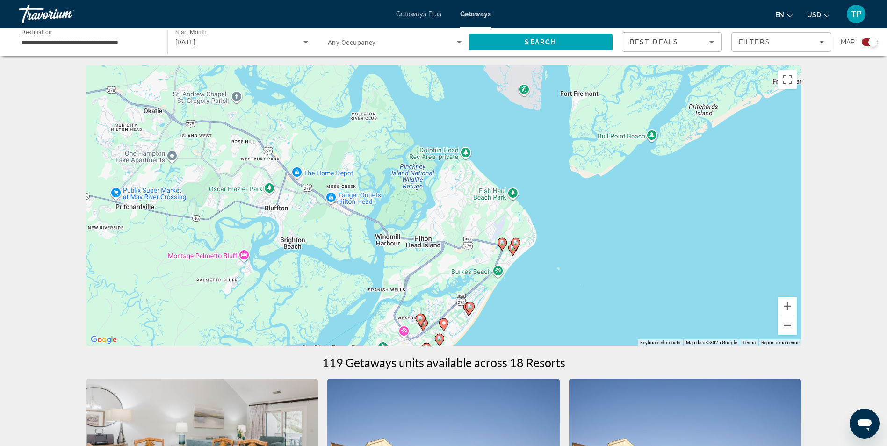
click at [470, 310] on icon "Main content" at bounding box center [469, 308] width 8 height 12
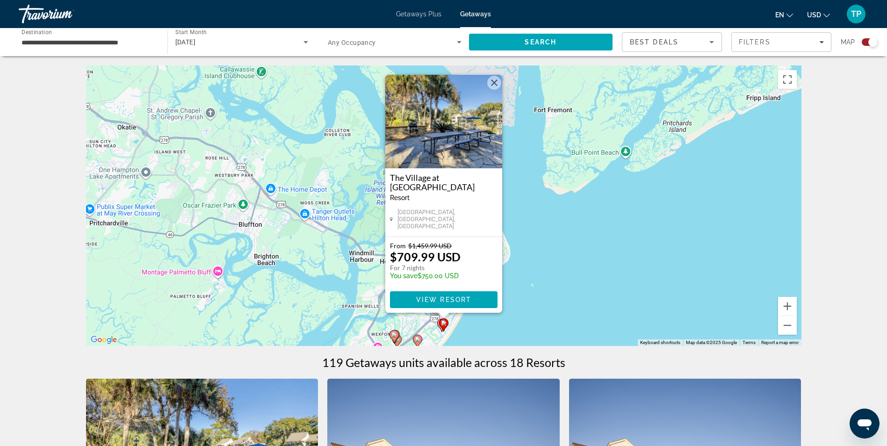
click at [495, 85] on button "Close" at bounding box center [494, 83] width 14 height 14
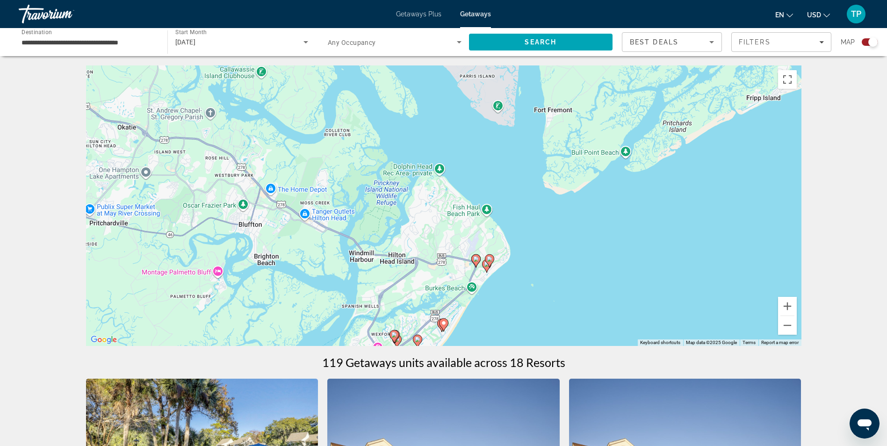
click at [482, 265] on gmp-advanced-marker "Main content" at bounding box center [486, 266] width 9 height 14
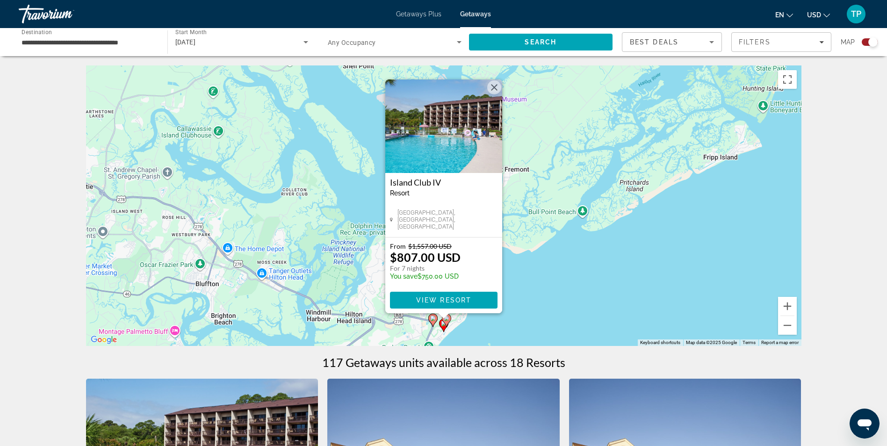
drag, startPoint x: 496, startPoint y: 85, endPoint x: 492, endPoint y: 96, distance: 11.5
click at [496, 86] on button "Close" at bounding box center [494, 87] width 14 height 14
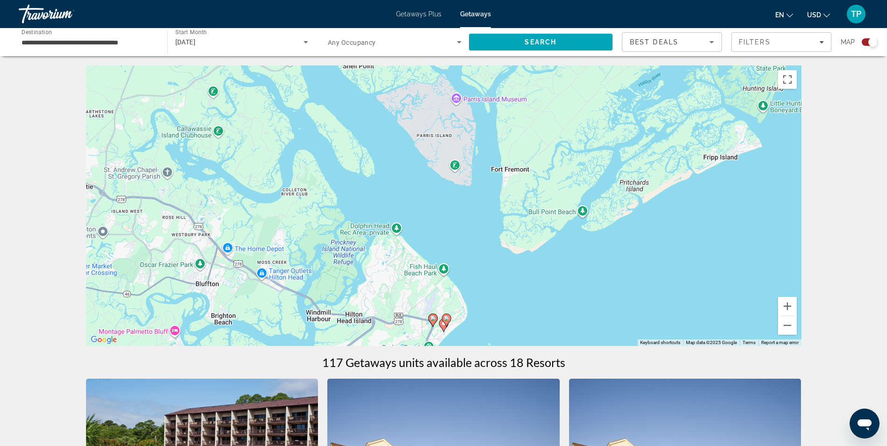
click at [434, 319] on image "Main content" at bounding box center [433, 319] width 6 height 6
click at [432, 316] on image "Main content" at bounding box center [433, 319] width 6 height 6
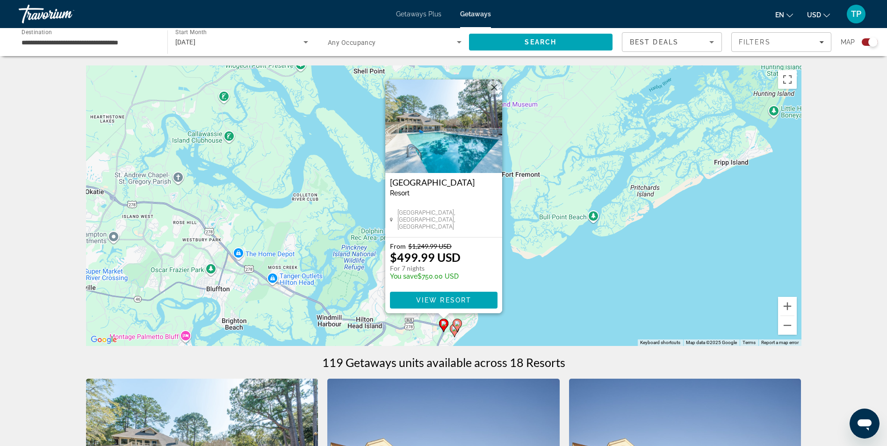
click at [492, 87] on button "Close" at bounding box center [494, 87] width 14 height 14
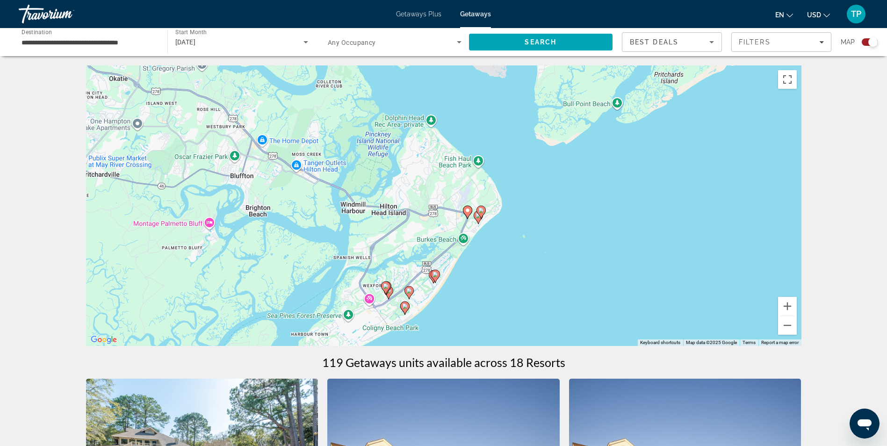
drag, startPoint x: 392, startPoint y: 283, endPoint x: 423, endPoint y: 151, distance: 135.7
click at [422, 152] on div "To activate drag with keyboard, press Alt + Enter. Once in keyboard drag state,…" at bounding box center [443, 205] width 715 height 280
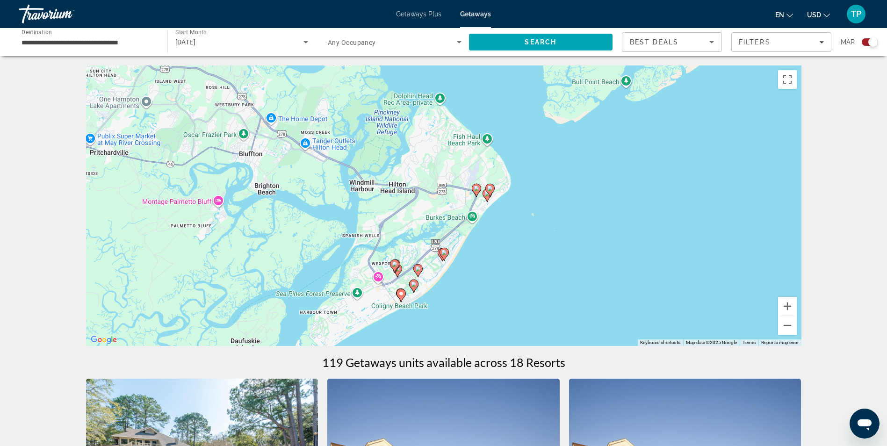
click at [400, 296] on icon "Main content" at bounding box center [400, 295] width 8 height 12
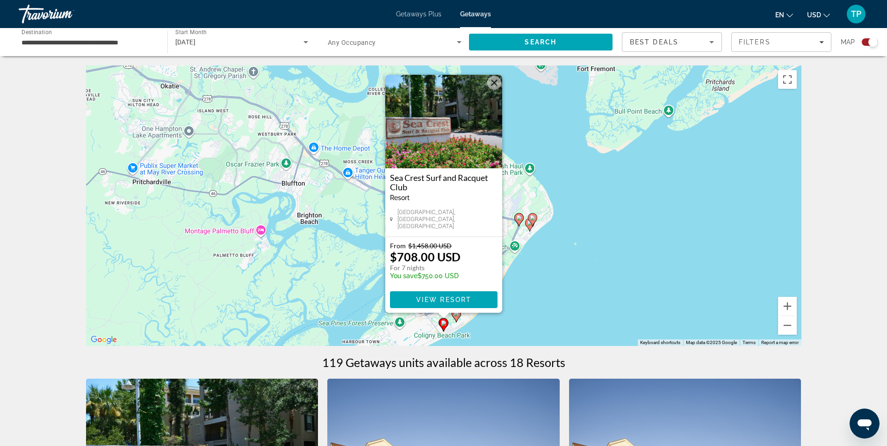
click at [496, 85] on button "Close" at bounding box center [494, 83] width 14 height 14
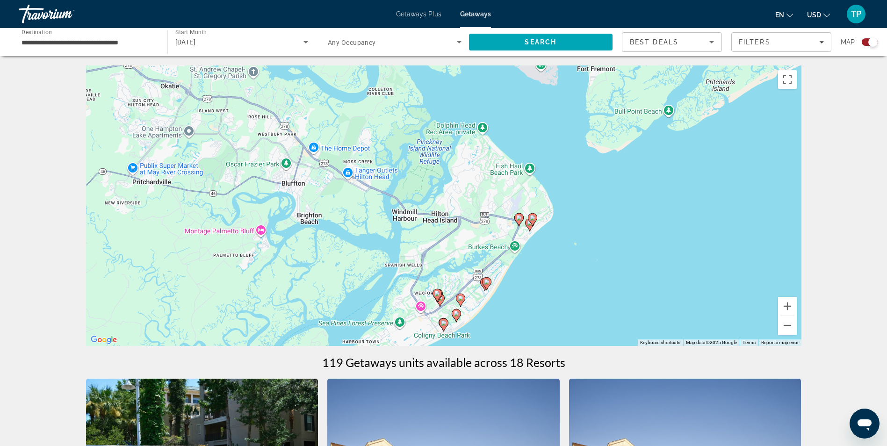
click at [435, 294] on image "Main content" at bounding box center [437, 294] width 6 height 6
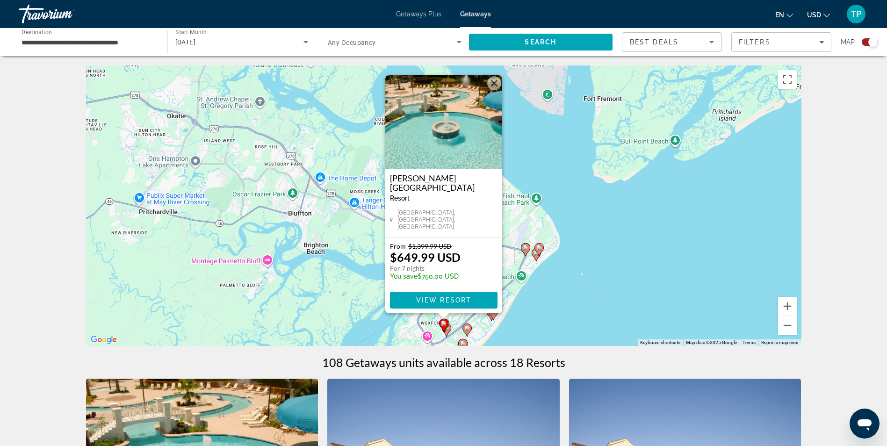
click at [495, 87] on button "Close" at bounding box center [494, 83] width 14 height 14
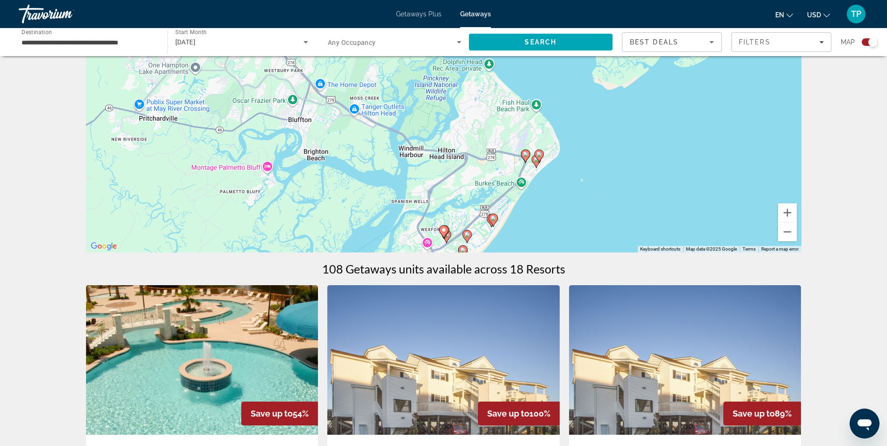
scroll to position [140, 0]
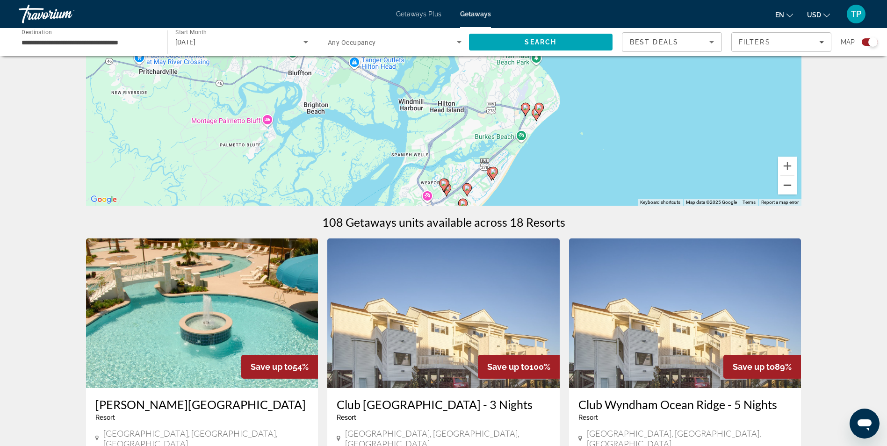
click at [789, 187] on button "Zoom out" at bounding box center [787, 185] width 19 height 19
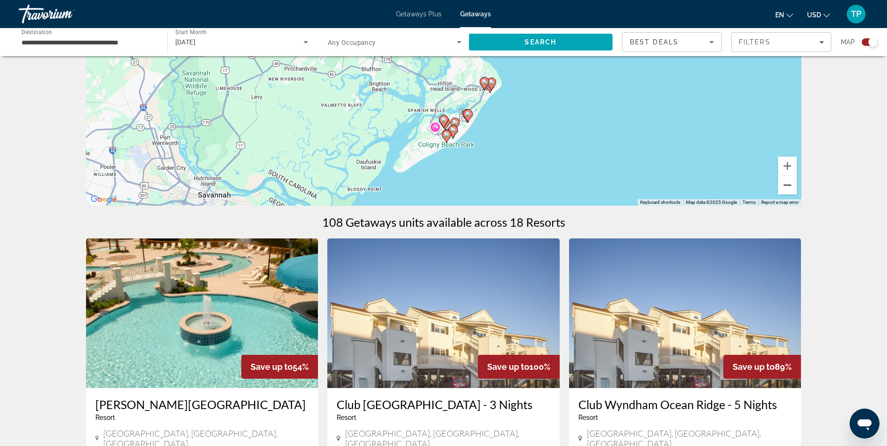
click at [786, 186] on button "Zoom out" at bounding box center [787, 185] width 19 height 19
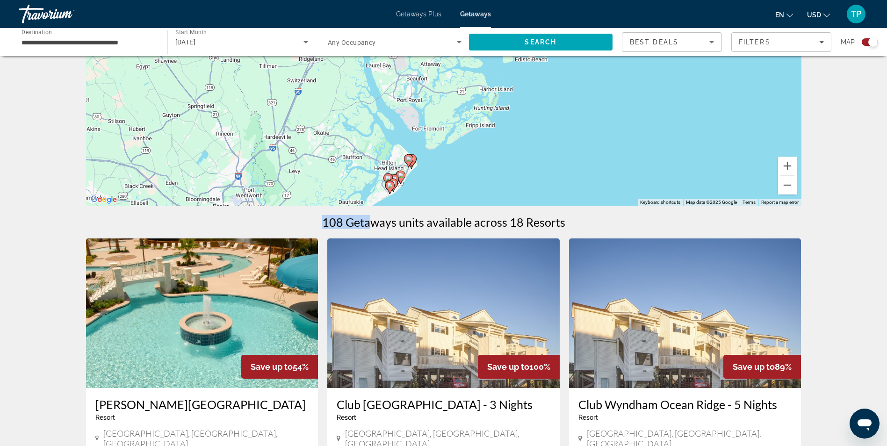
drag, startPoint x: 426, startPoint y: 123, endPoint x: 370, endPoint y: 215, distance: 107.8
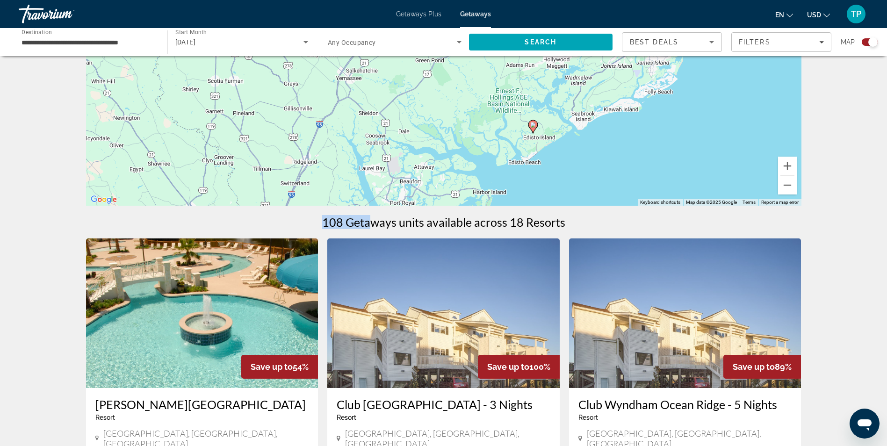
drag, startPoint x: 370, startPoint y: 215, endPoint x: 473, endPoint y: 211, distance: 103.4
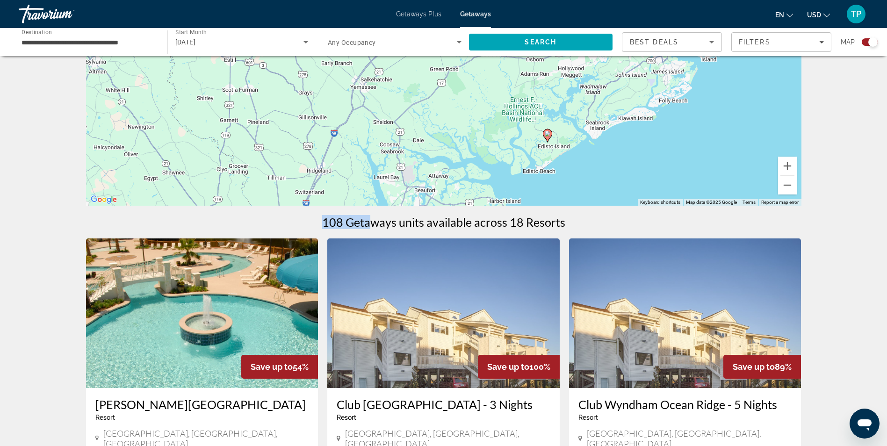
drag, startPoint x: 499, startPoint y: 181, endPoint x: 430, endPoint y: 260, distance: 104.0
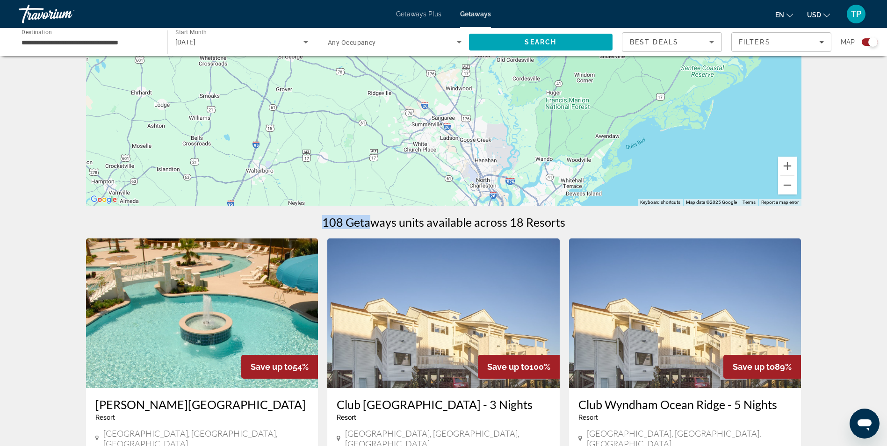
drag, startPoint x: 582, startPoint y: 122, endPoint x: 500, endPoint y: 196, distance: 110.6
click at [500, 196] on div "To activate drag with keyboard, press Alt + Enter. Once in keyboard drag state,…" at bounding box center [443, 65] width 715 height 280
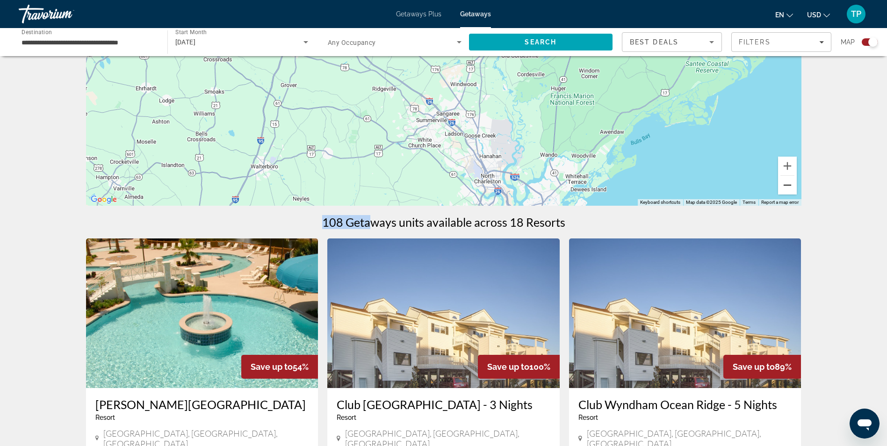
click at [781, 187] on button "Zoom out" at bounding box center [787, 185] width 19 height 19
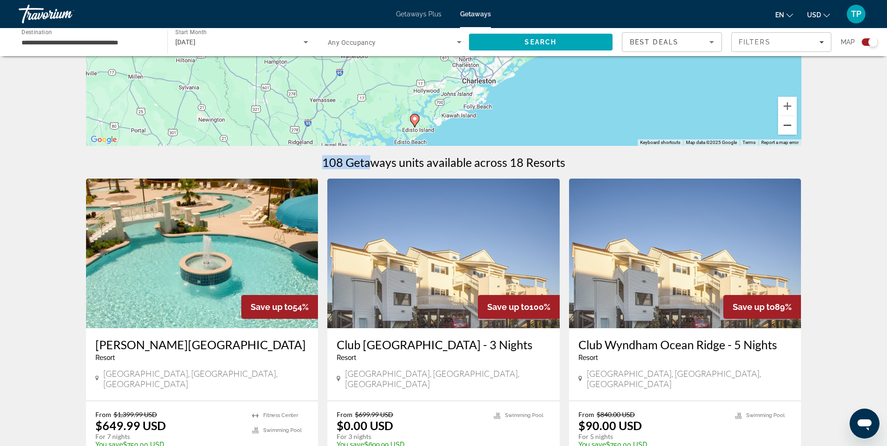
scroll to position [234, 0]
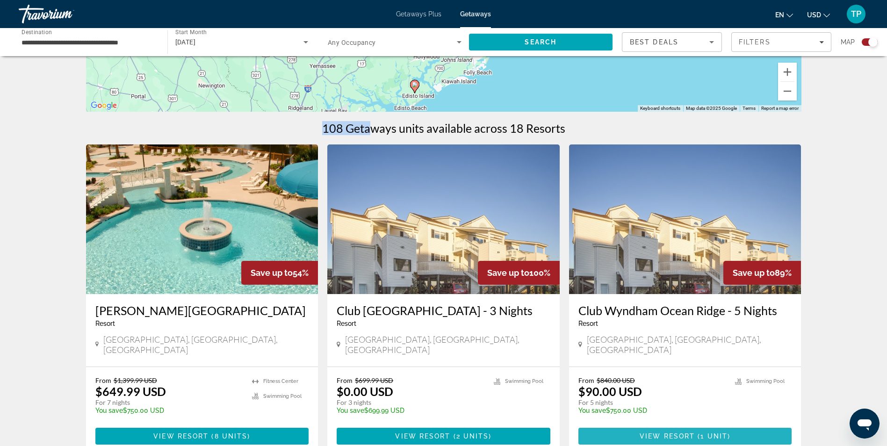
click at [681, 432] on span "View Resort" at bounding box center [666, 435] width 55 height 7
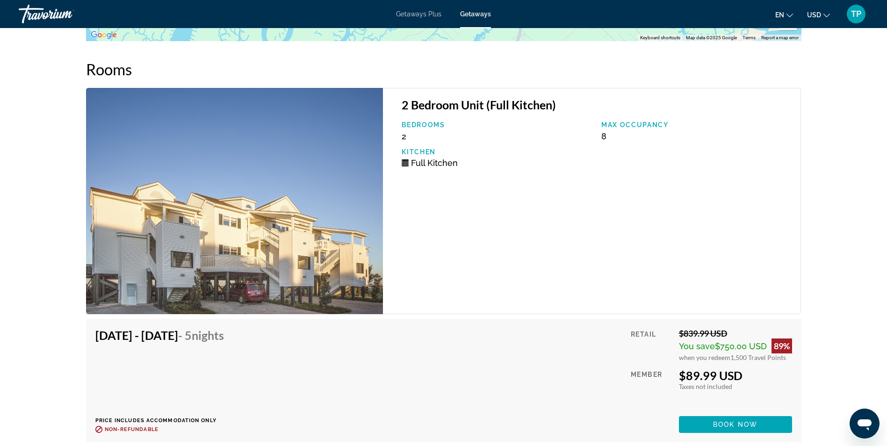
scroll to position [1468, 0]
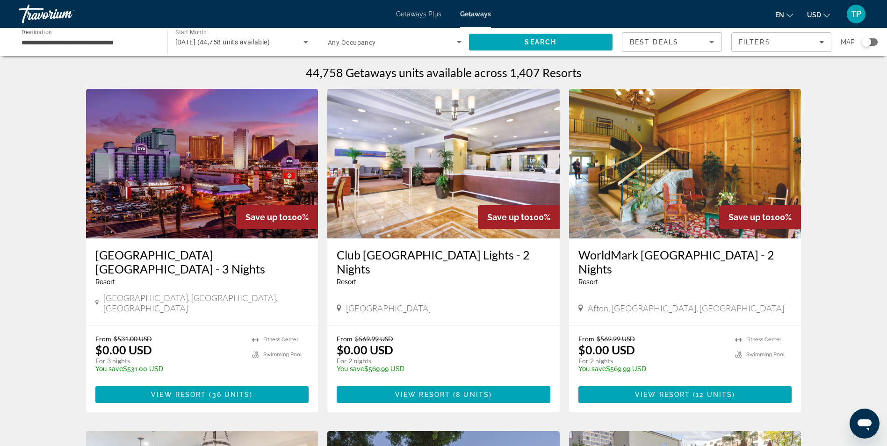
click at [866, 43] on div "Search widget" at bounding box center [865, 41] width 9 height 9
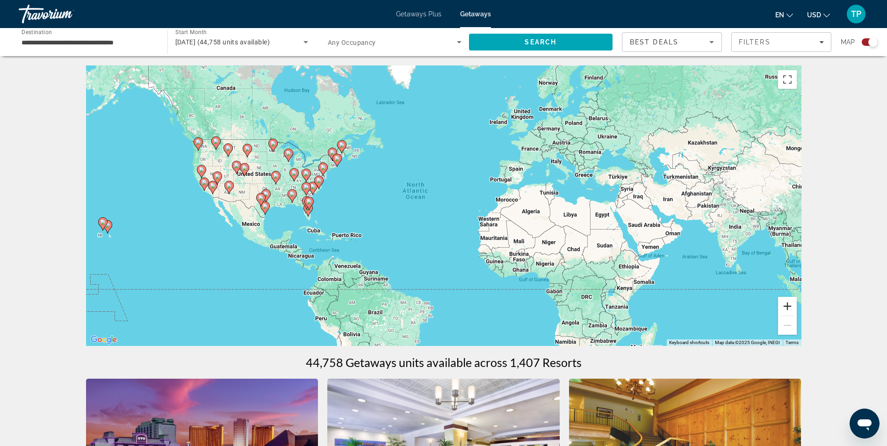
click at [789, 305] on button "Zoom in" at bounding box center [787, 306] width 19 height 19
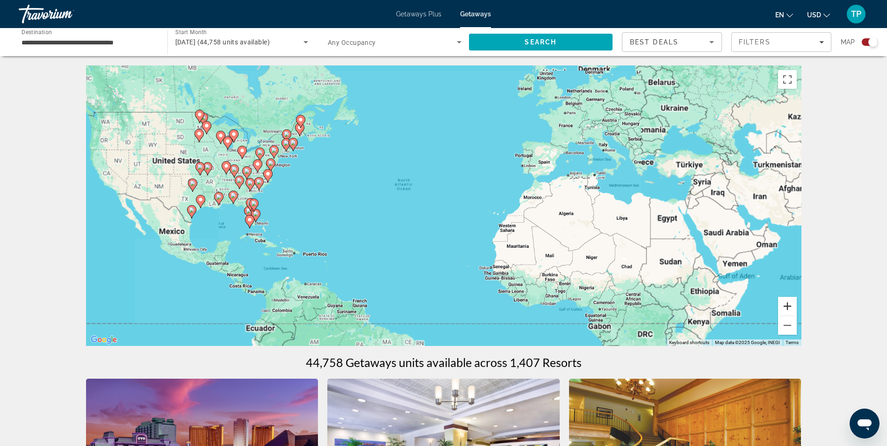
click at [789, 305] on button "Zoom in" at bounding box center [787, 306] width 19 height 19
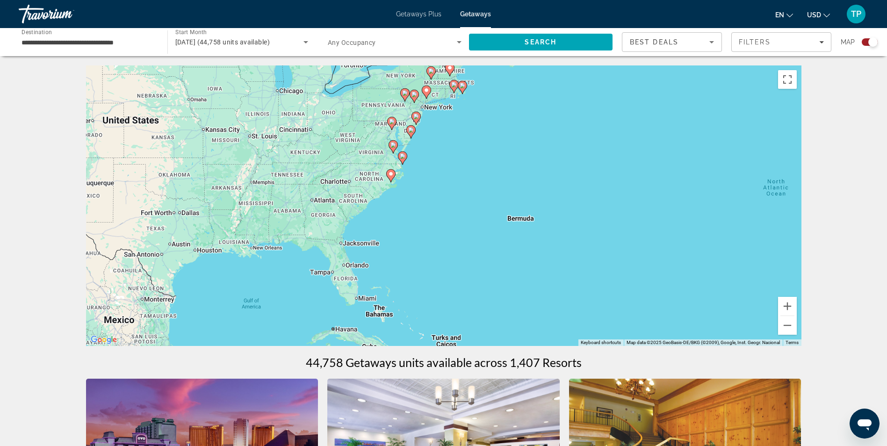
drag, startPoint x: 215, startPoint y: 223, endPoint x: 662, endPoint y: 265, distance: 449.7
click at [662, 265] on div "To activate drag with keyboard, press Alt + Enter. Once in keyboard drag state,…" at bounding box center [443, 205] width 715 height 280
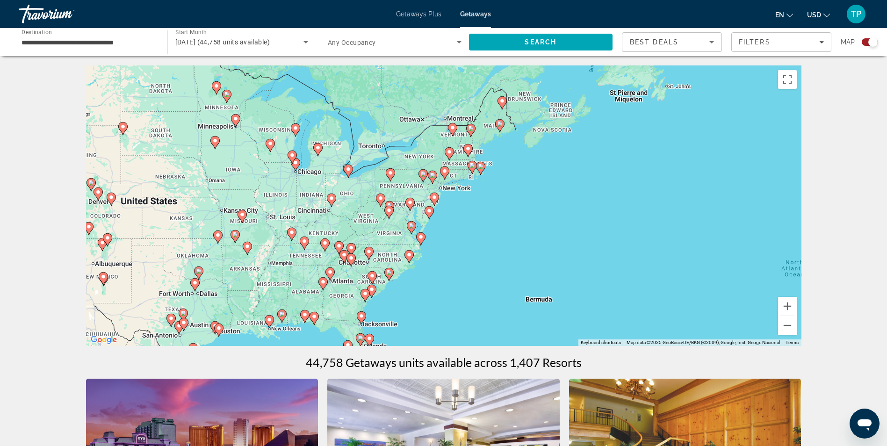
drag, startPoint x: 507, startPoint y: 202, endPoint x: 526, endPoint y: 276, distance: 75.7
click at [522, 284] on div "To activate drag with keyboard, press Alt + Enter. Once in keyboard drag state,…" at bounding box center [443, 205] width 715 height 280
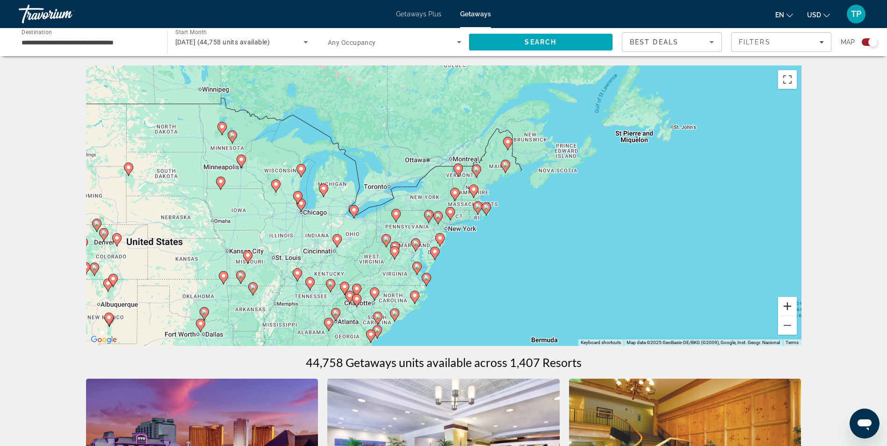
click at [788, 307] on button "Zoom in" at bounding box center [787, 306] width 19 height 19
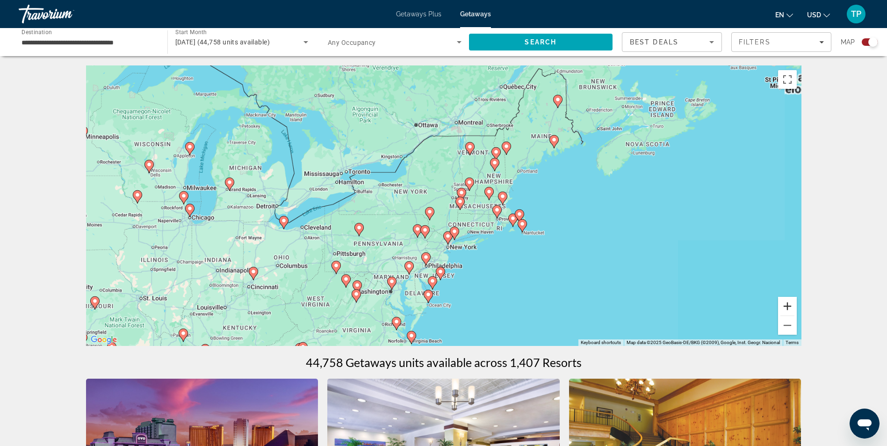
click at [788, 306] on button "Zoom in" at bounding box center [787, 306] width 19 height 19
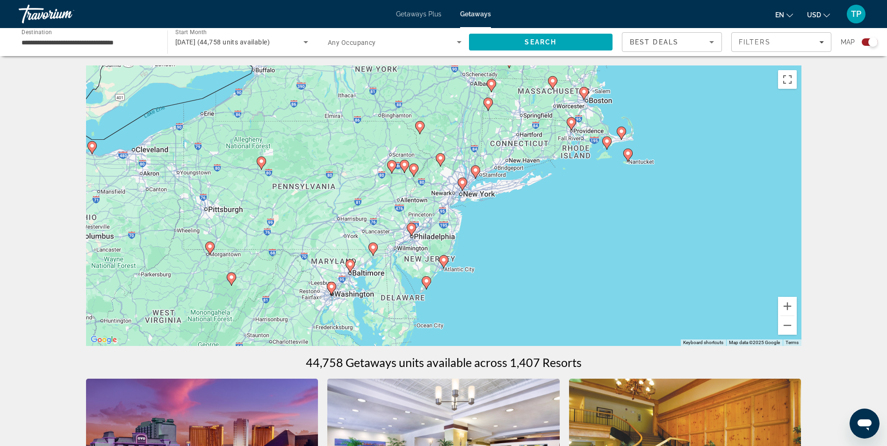
drag, startPoint x: 495, startPoint y: 235, endPoint x: 511, endPoint y: 109, distance: 126.9
click at [511, 109] on div "To activate drag with keyboard, press Alt + Enter. Once in keyboard drag state,…" at bounding box center [443, 205] width 715 height 280
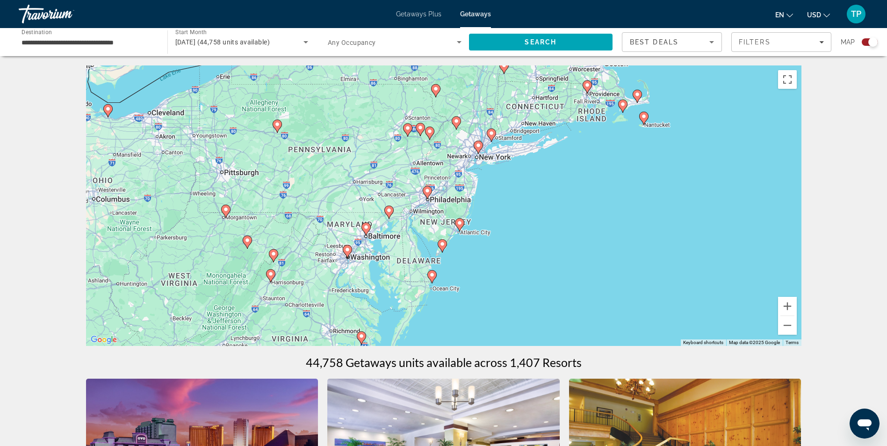
drag, startPoint x: 473, startPoint y: 268, endPoint x: 608, endPoint y: 59, distance: 248.3
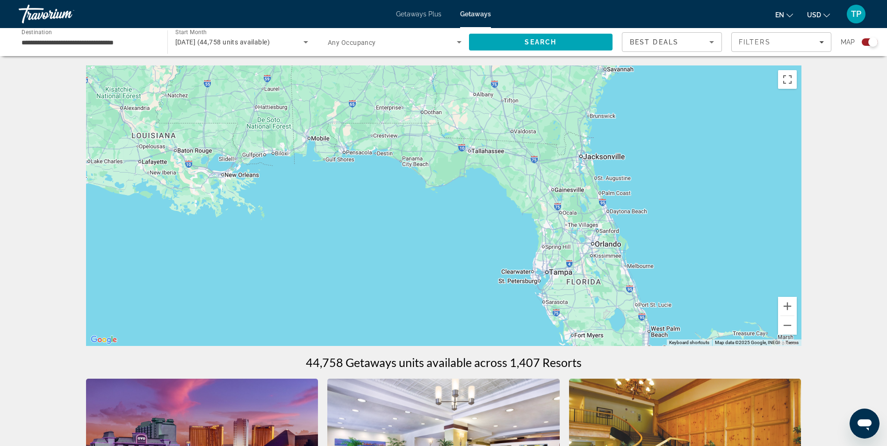
drag, startPoint x: 531, startPoint y: 105, endPoint x: 444, endPoint y: 289, distance: 203.7
click at [455, 311] on div "To activate drag with keyboard, press Alt + Enter. Once in keyboard drag state,…" at bounding box center [443, 205] width 715 height 280
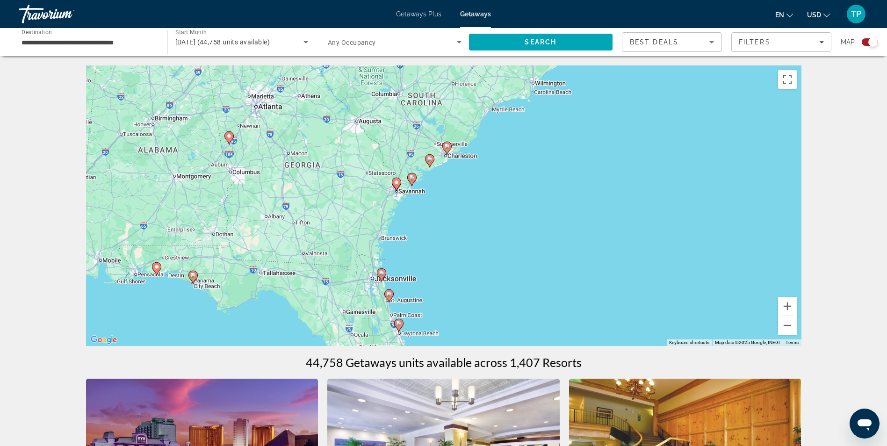
drag, startPoint x: 519, startPoint y: 180, endPoint x: 305, endPoint y: 245, distance: 223.7
click at [306, 245] on div "To activate drag with keyboard, press Alt + Enter. Once in keyboard drag state,…" at bounding box center [443, 205] width 715 height 280
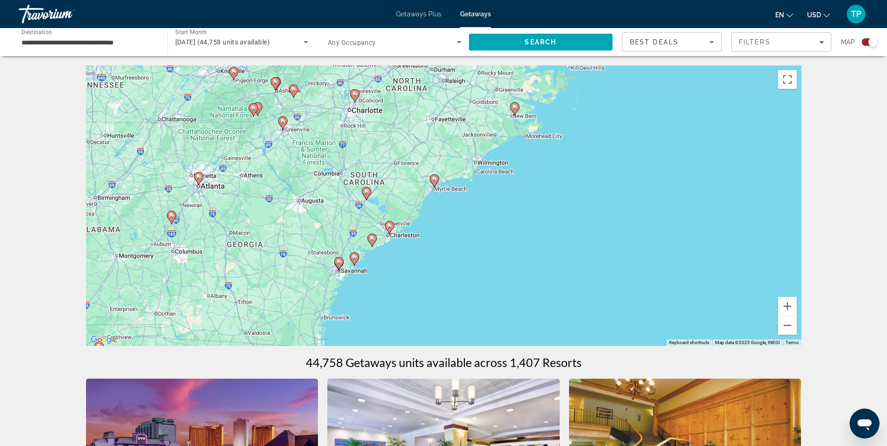
drag, startPoint x: 386, startPoint y: 153, endPoint x: 361, endPoint y: 228, distance: 78.2
click at [361, 228] on div "To activate drag with keyboard, press Alt + Enter. Once in keyboard drag state,…" at bounding box center [443, 205] width 715 height 280
click at [390, 227] on image "Main content" at bounding box center [390, 226] width 6 height 6
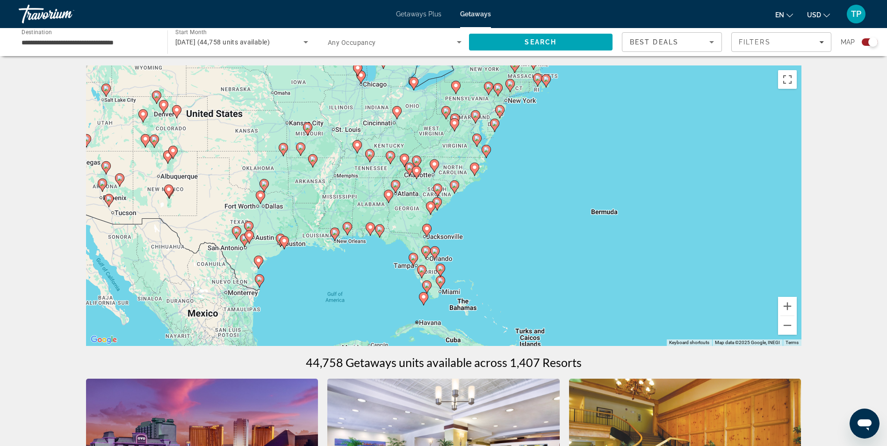
click at [79, 43] on input "**********" at bounding box center [89, 42] width 134 height 11
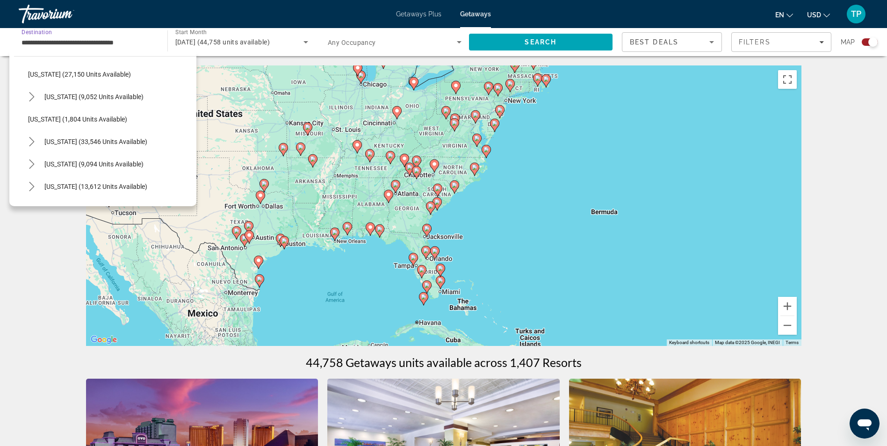
scroll to position [748, 0]
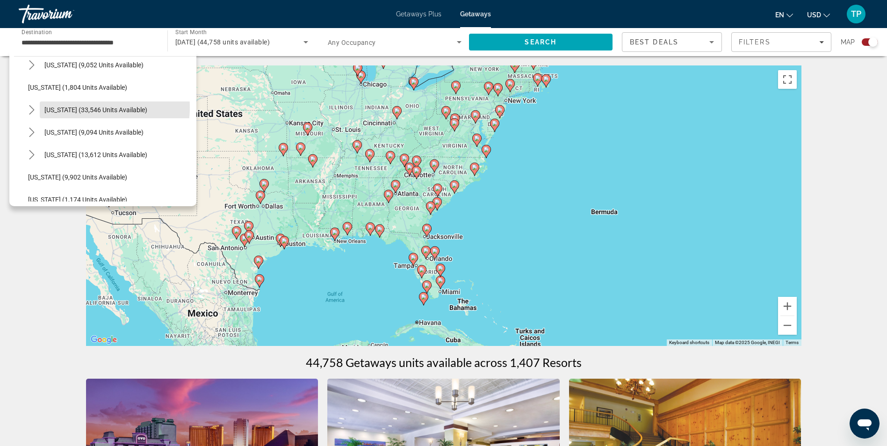
click at [83, 108] on span "[US_STATE] (33,546 units available)" at bounding box center [95, 109] width 103 height 7
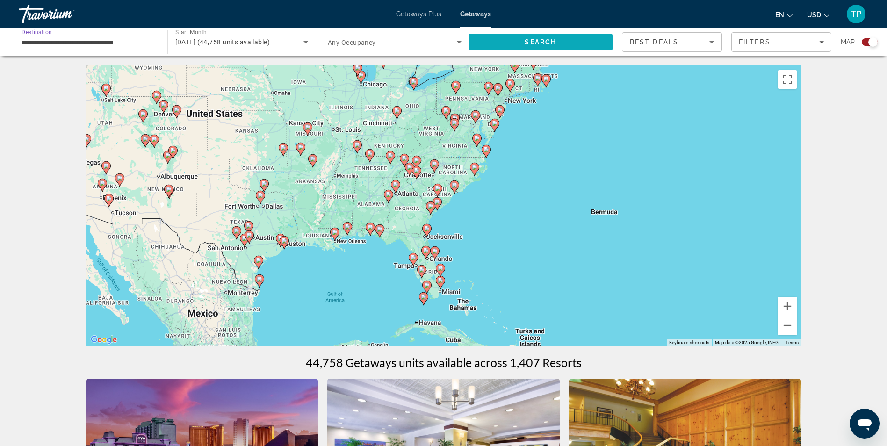
click at [565, 41] on span "Search" at bounding box center [541, 42] width 144 height 22
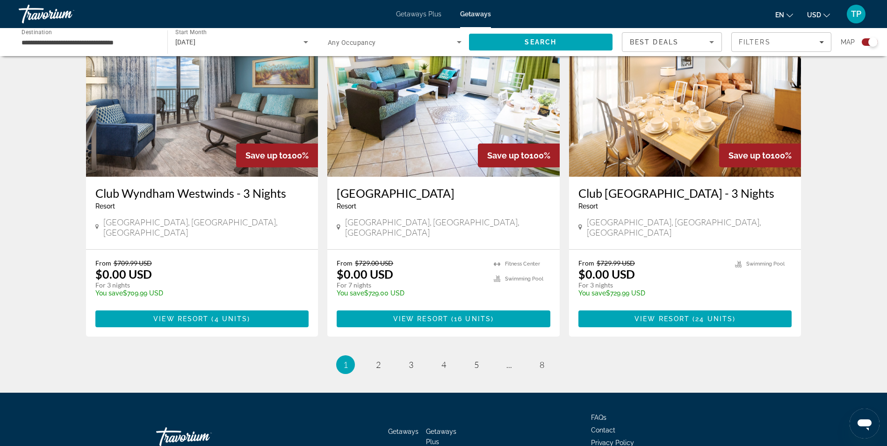
scroll to position [1365, 0]
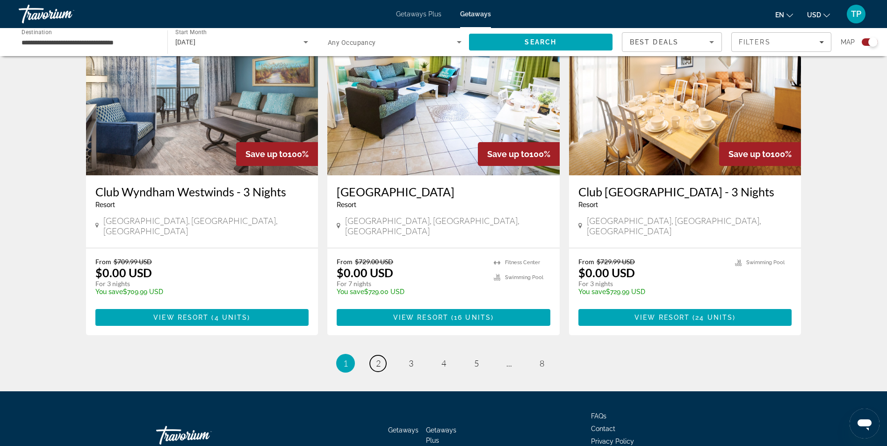
click at [382, 355] on link "page 2" at bounding box center [378, 363] width 16 height 16
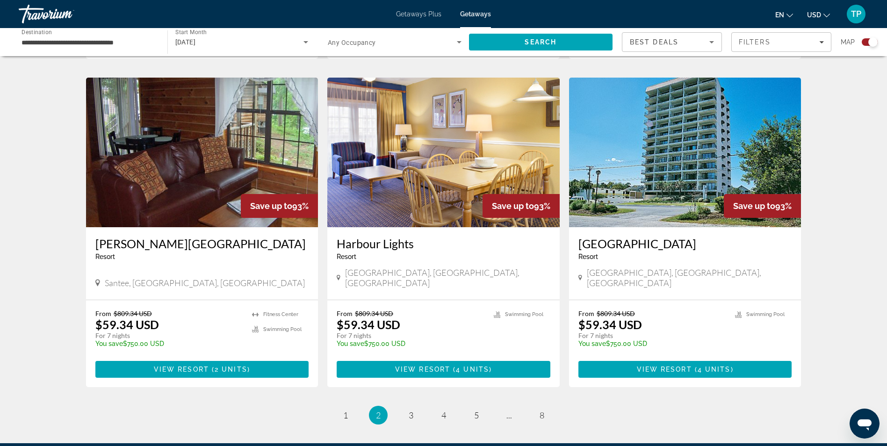
scroll to position [1356, 0]
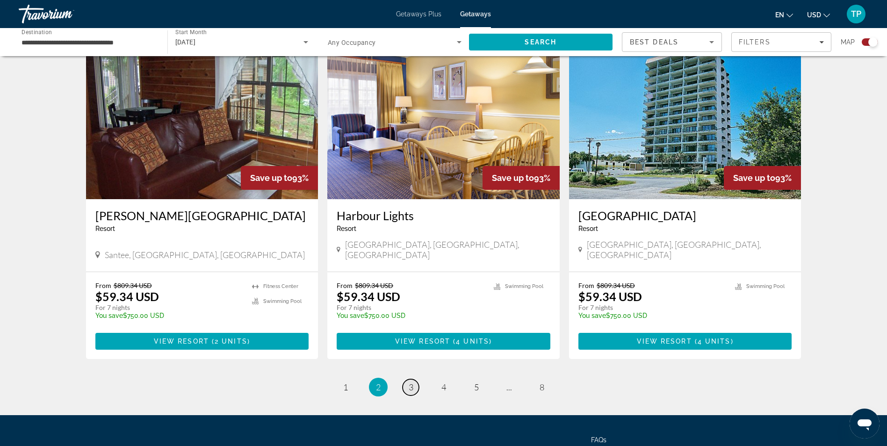
click at [409, 382] on span "3" at bounding box center [411, 387] width 5 height 10
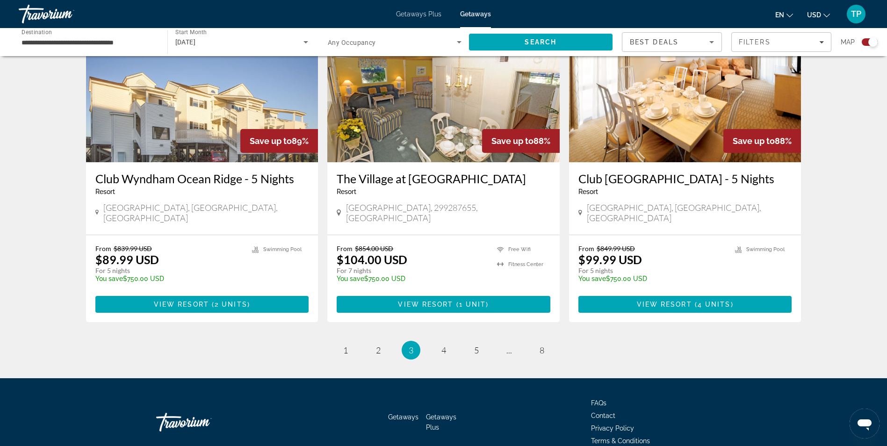
scroll to position [1398, 0]
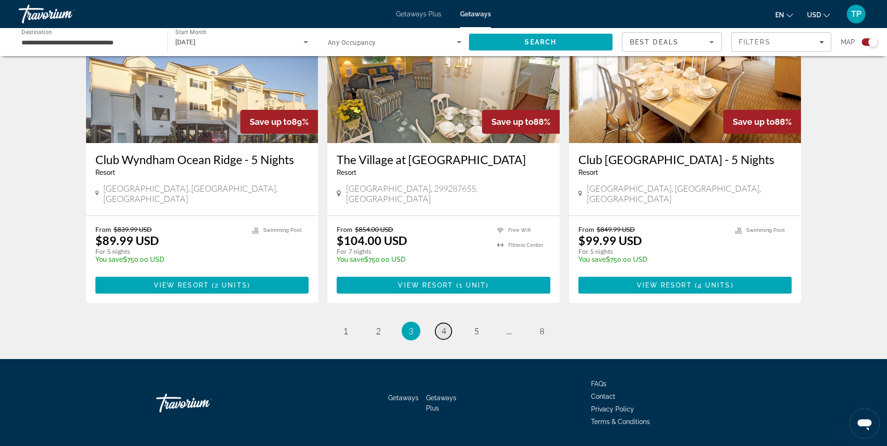
click at [442, 326] on span "4" at bounding box center [443, 331] width 5 height 10
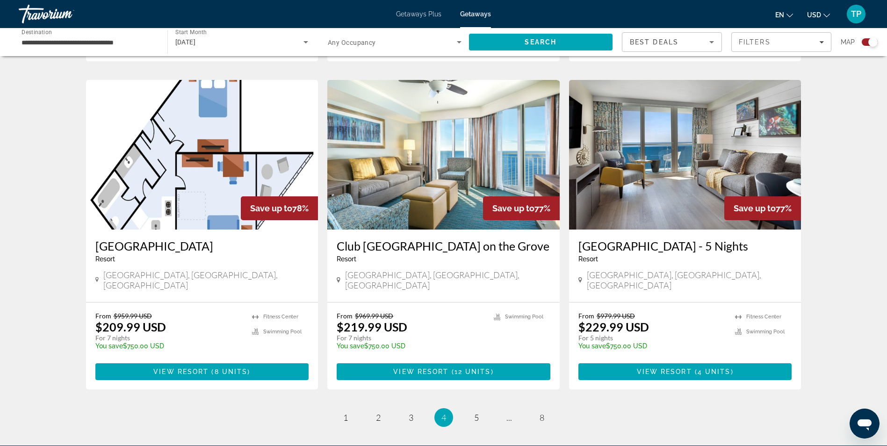
scroll to position [1356, 0]
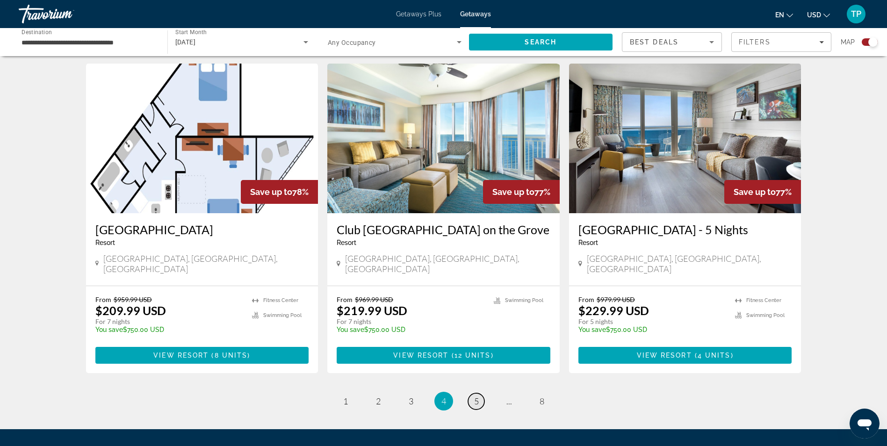
click at [472, 393] on link "page 5" at bounding box center [476, 401] width 16 height 16
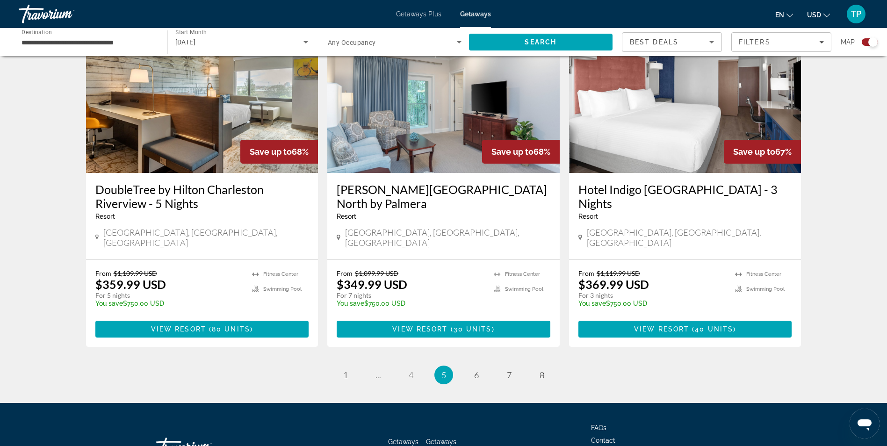
scroll to position [1398, 0]
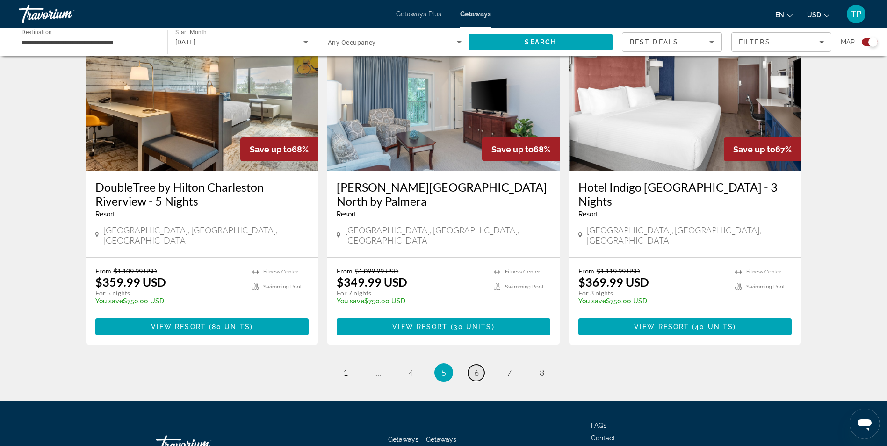
click at [474, 367] on span "6" at bounding box center [476, 372] width 5 height 10
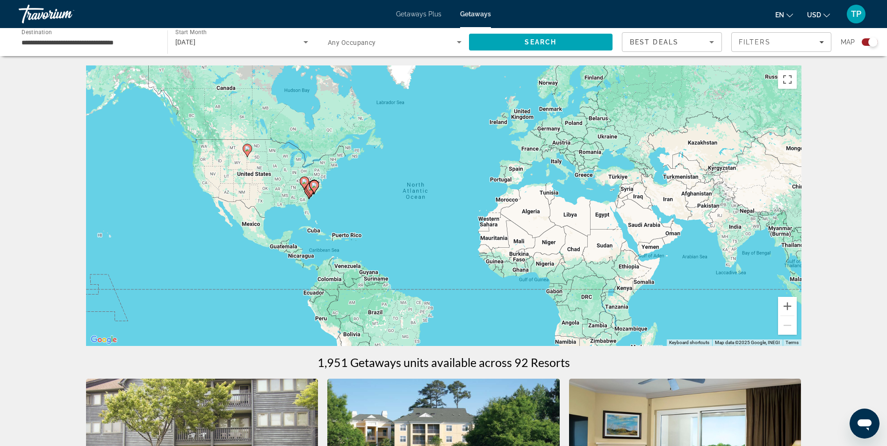
click at [30, 42] on input "**********" at bounding box center [89, 42] width 134 height 11
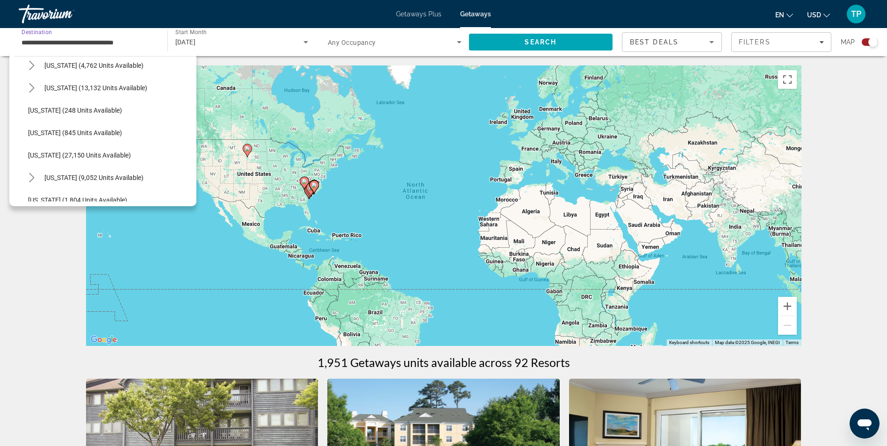
scroll to position [588, 0]
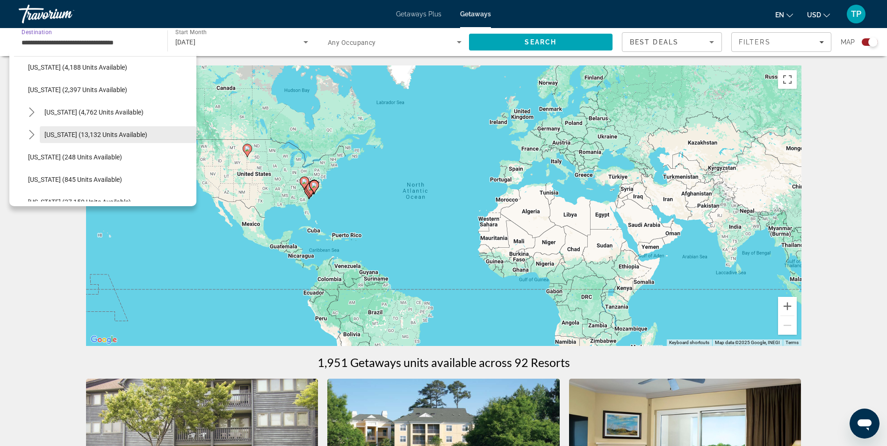
click at [69, 131] on span "[US_STATE] (13,132 units available)" at bounding box center [95, 134] width 103 height 7
type input "**********"
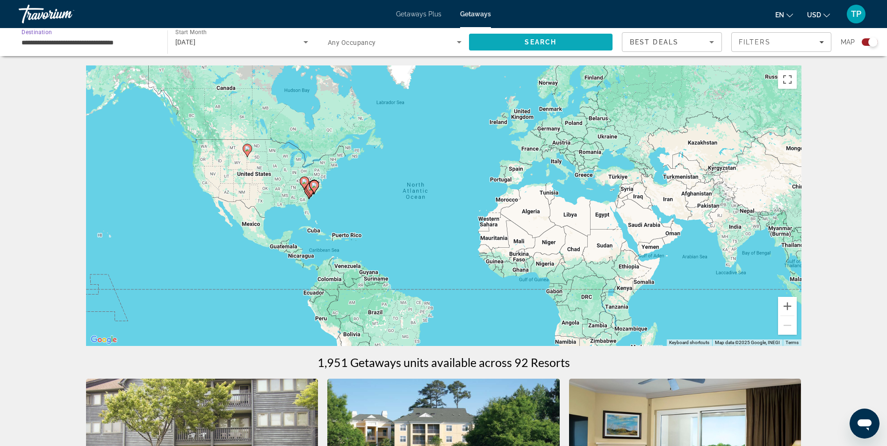
click at [513, 41] on span "Search" at bounding box center [541, 42] width 144 height 22
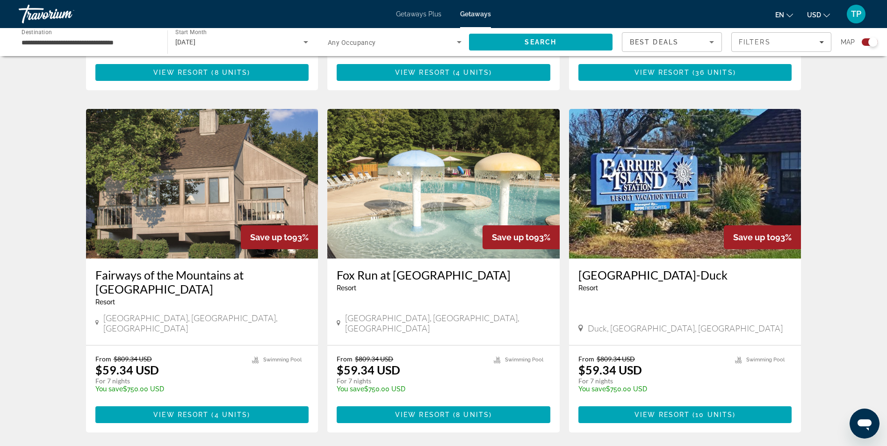
scroll to position [608, 0]
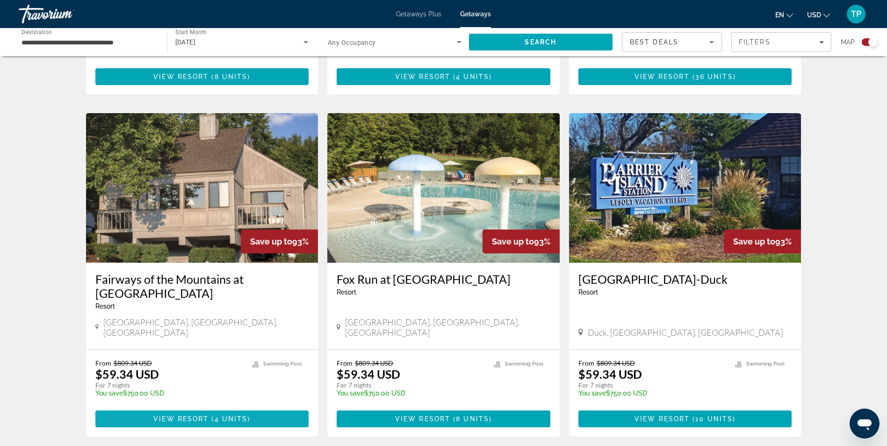
click at [191, 415] on span "View Resort" at bounding box center [180, 418] width 55 height 7
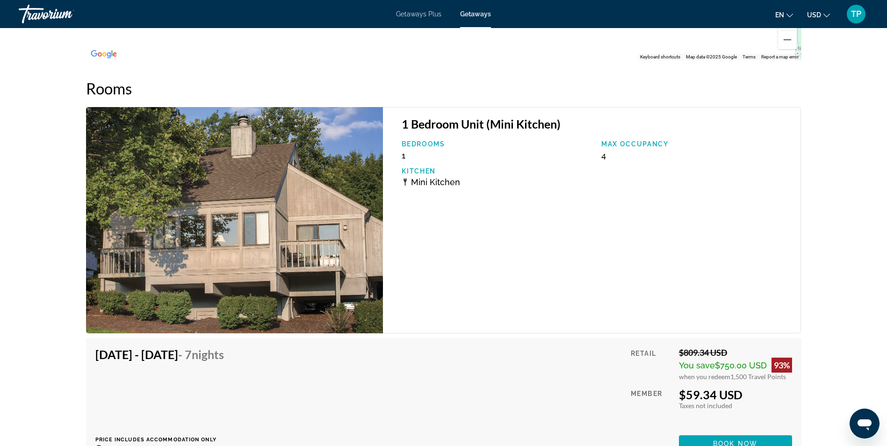
scroll to position [1636, 0]
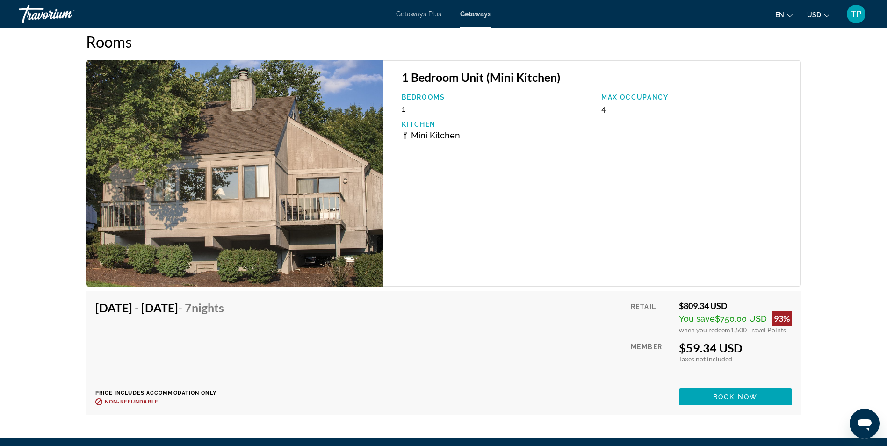
click at [742, 373] on div "Retail $809.34 USD You save $750.00 USD 93% when you redeem 1,500 Travel Points…" at bounding box center [711, 353] width 161 height 105
click at [738, 393] on span "Book now" at bounding box center [735, 396] width 44 height 7
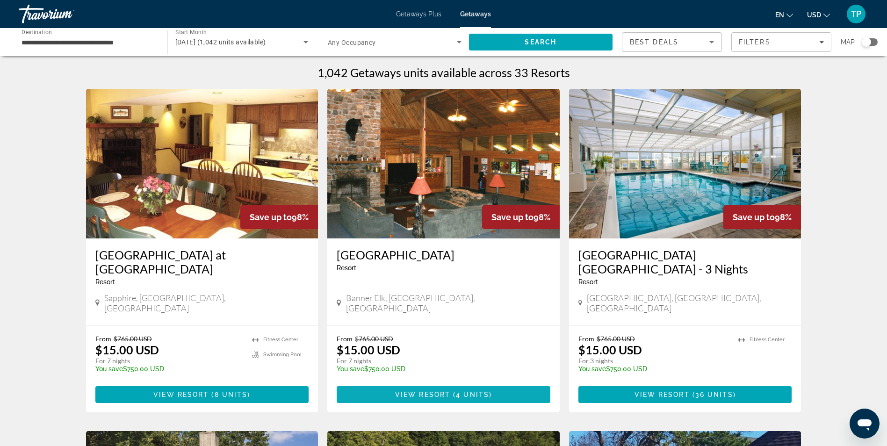
click at [430, 391] on span "View Resort" at bounding box center [422, 394] width 55 height 7
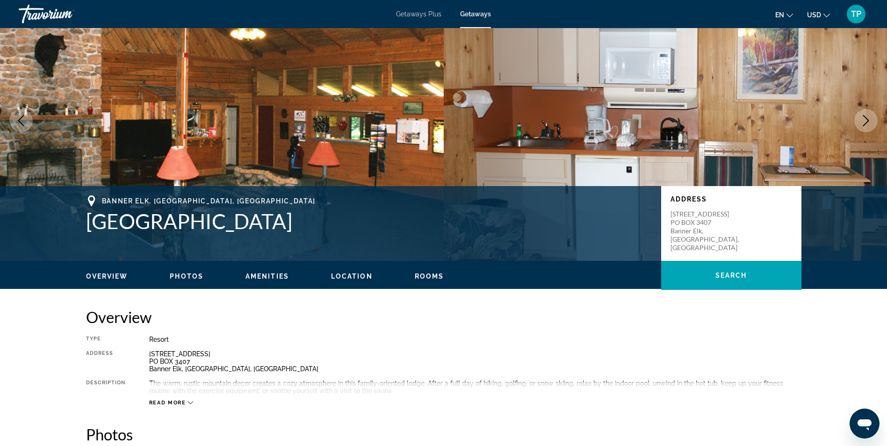
scroll to position [47, 0]
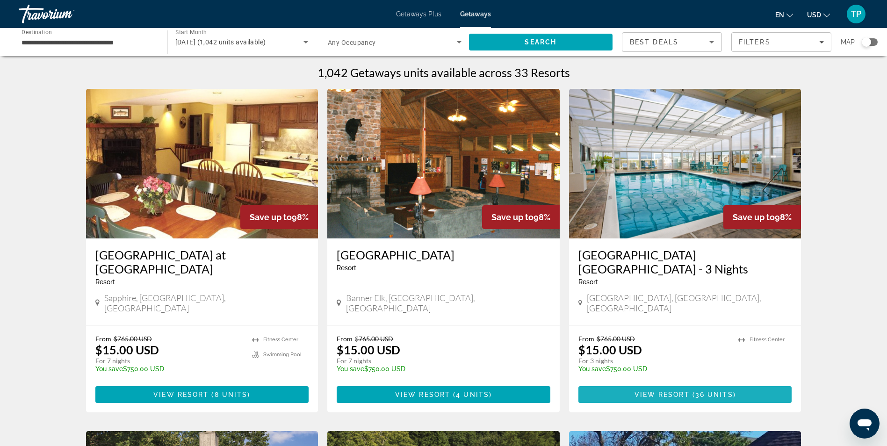
click at [687, 391] on span "View Resort" at bounding box center [661, 394] width 55 height 7
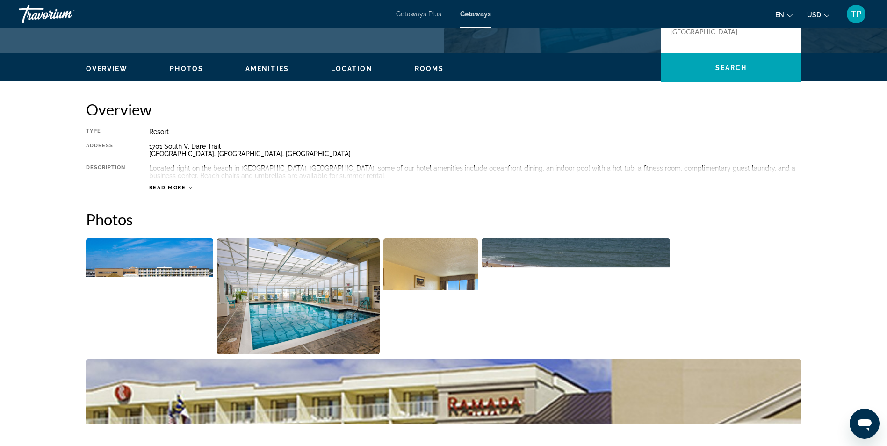
scroll to position [234, 0]
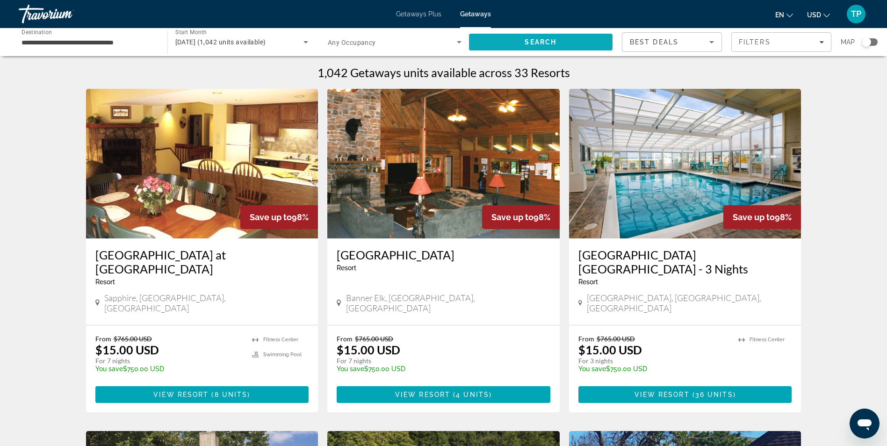
click at [551, 40] on span "Search" at bounding box center [540, 41] width 32 height 7
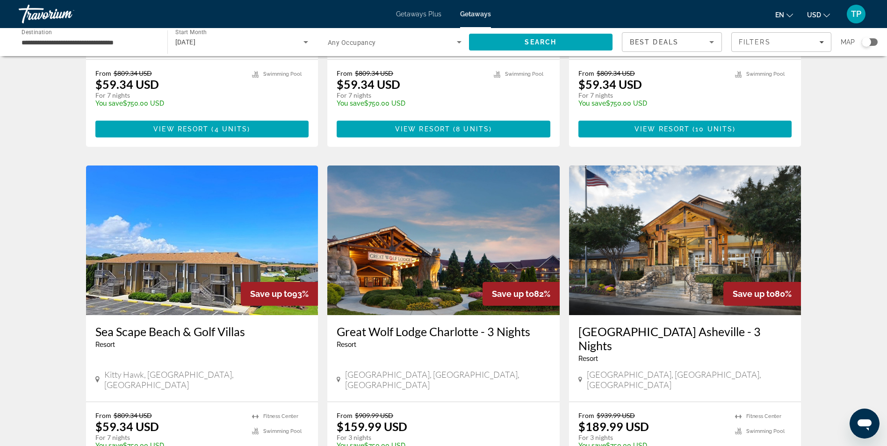
scroll to position [701, 0]
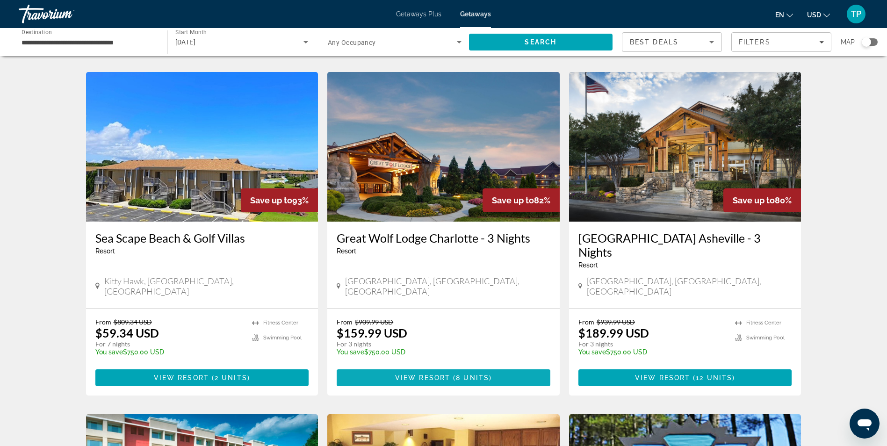
click at [447, 374] on span "View Resort" at bounding box center [422, 377] width 55 height 7
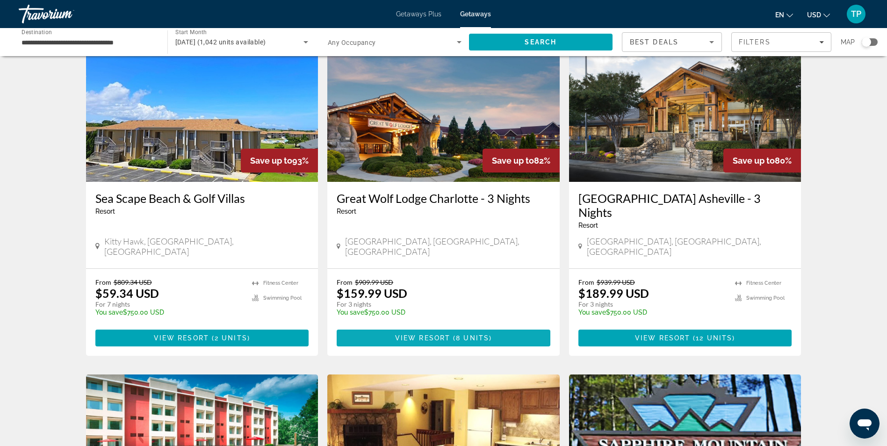
scroll to position [748, 0]
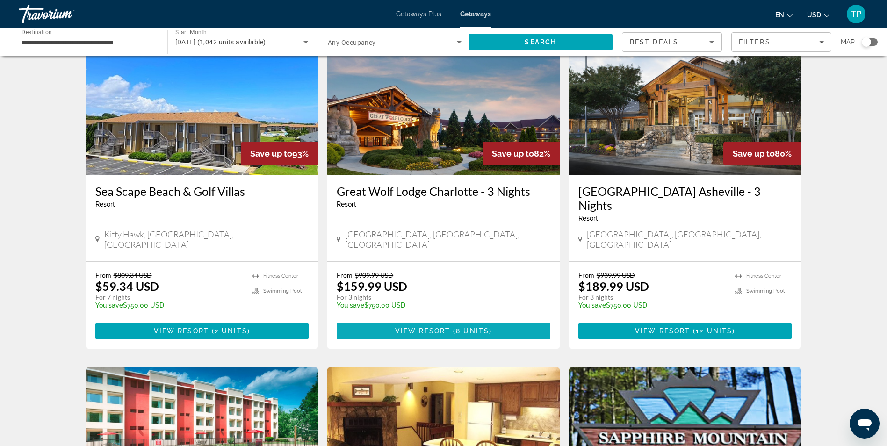
click at [446, 327] on span "View Resort" at bounding box center [422, 330] width 55 height 7
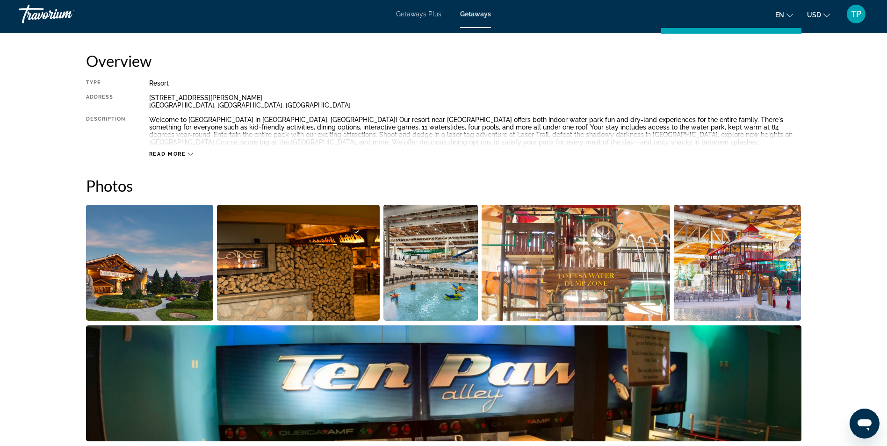
scroll to position [327, 0]
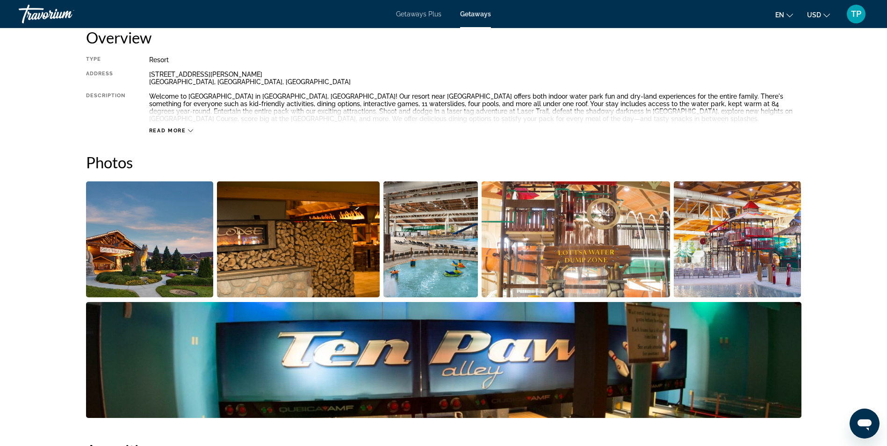
click at [188, 134] on button "Read more" at bounding box center [171, 130] width 44 height 7
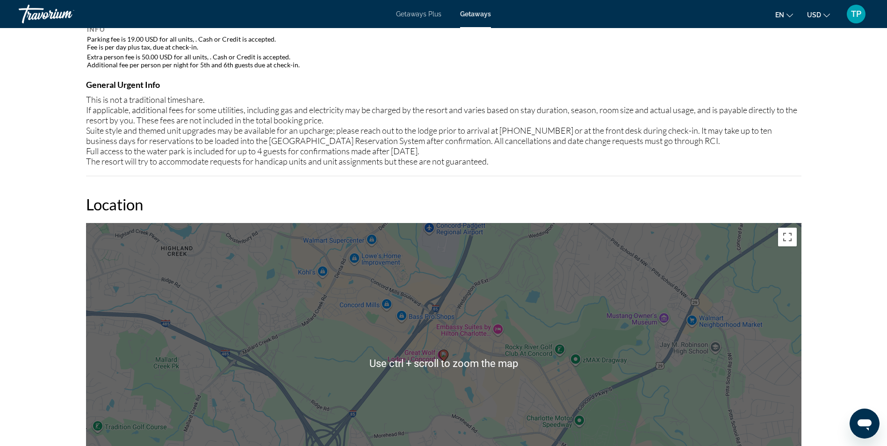
scroll to position [795, 0]
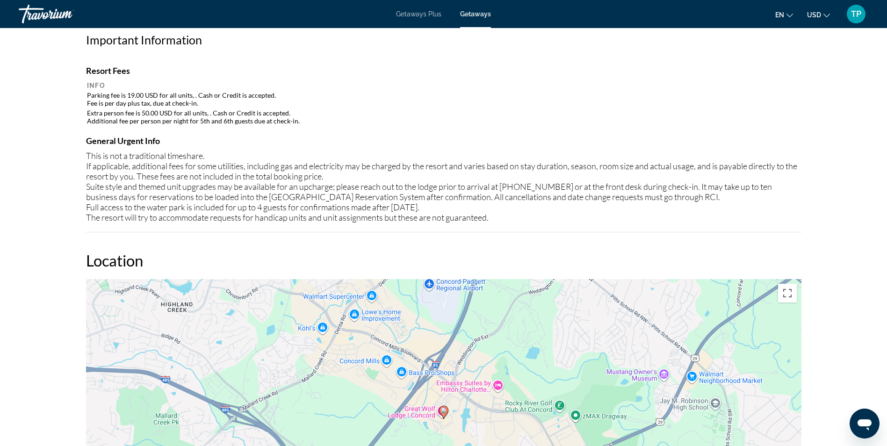
click at [563, 102] on td "Parking fee is 19.00 USD for all units, . Cash or Credit is accepted. Fee is pe…" at bounding box center [443, 99] width 713 height 17
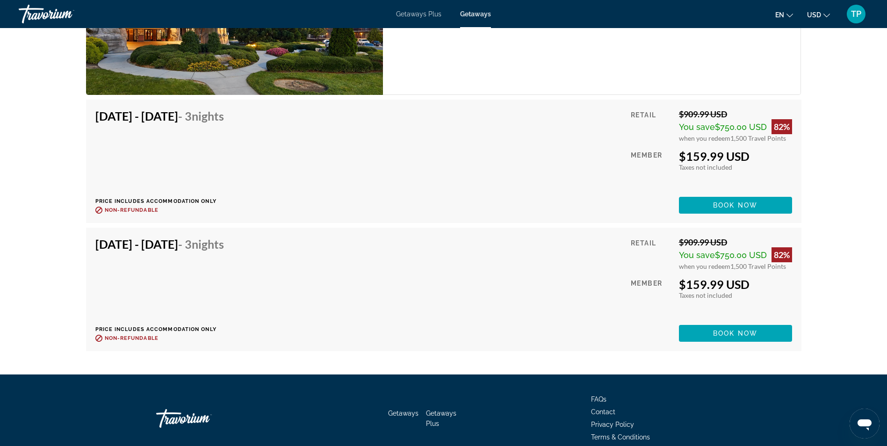
scroll to position [1542, 0]
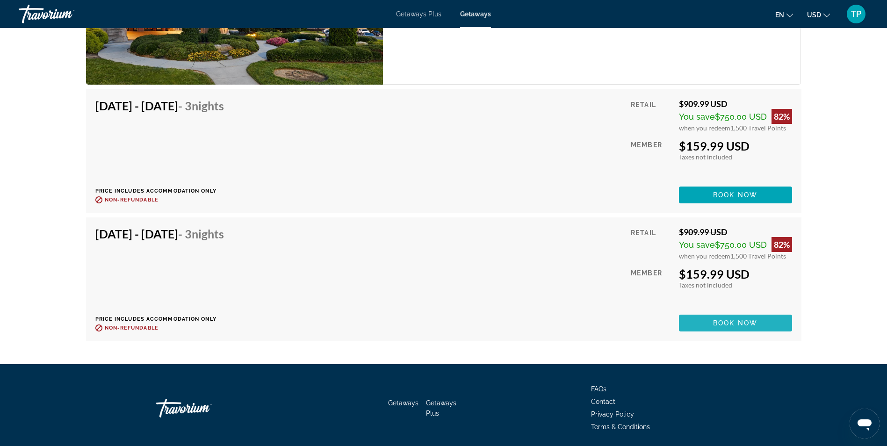
click at [730, 322] on span "Book now" at bounding box center [735, 322] width 44 height 7
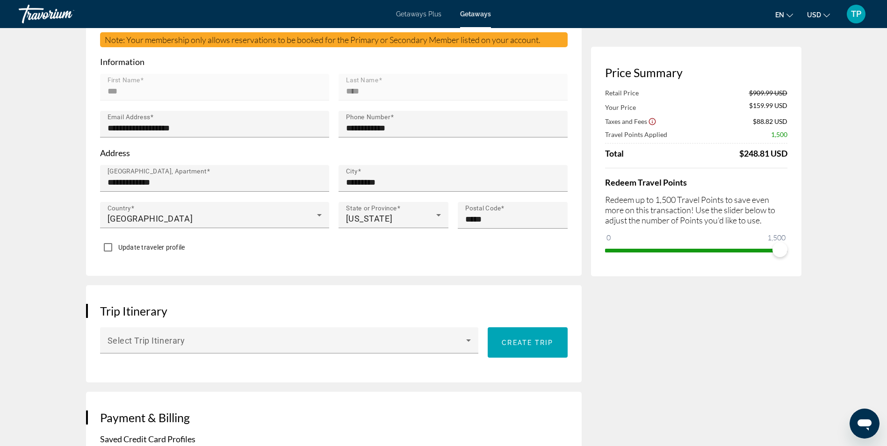
scroll to position [327, 0]
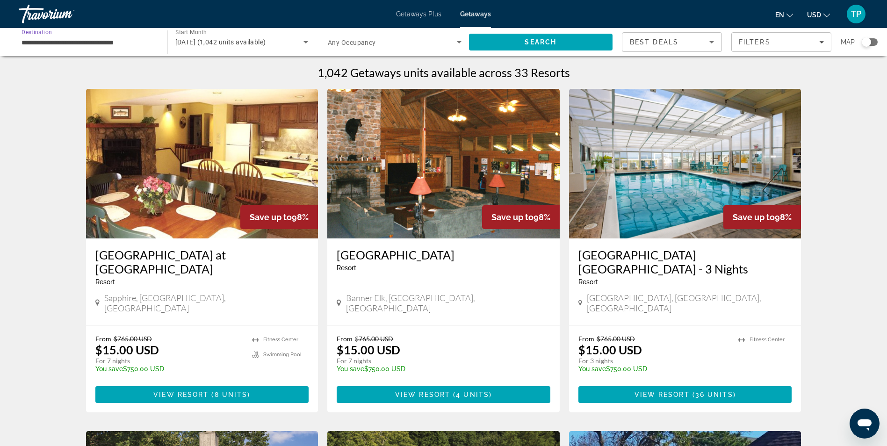
click at [41, 44] on input "**********" at bounding box center [89, 42] width 134 height 11
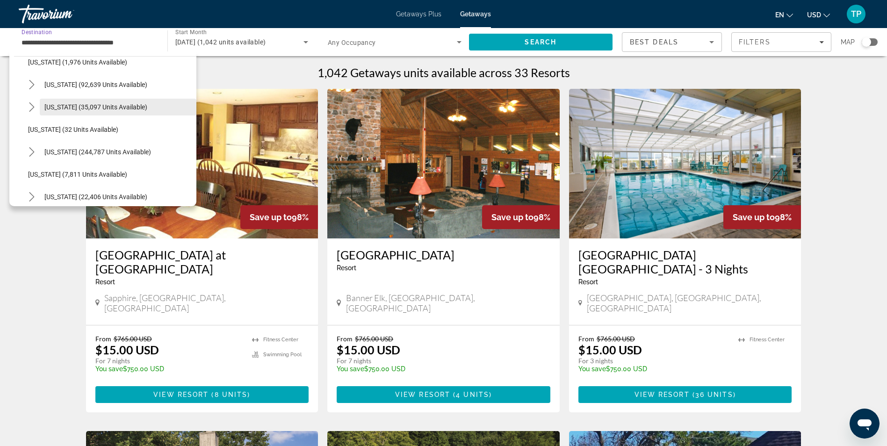
scroll to position [93, 0]
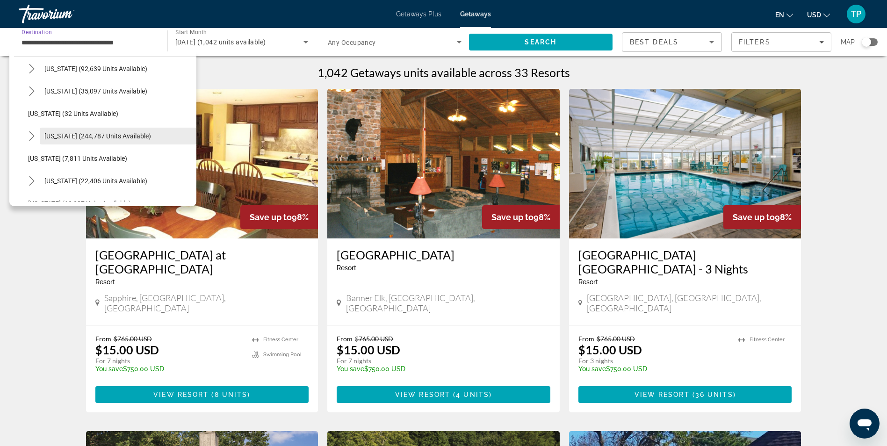
click at [62, 135] on span "[US_STATE] (244,787 units available)" at bounding box center [97, 135] width 107 height 7
type input "**********"
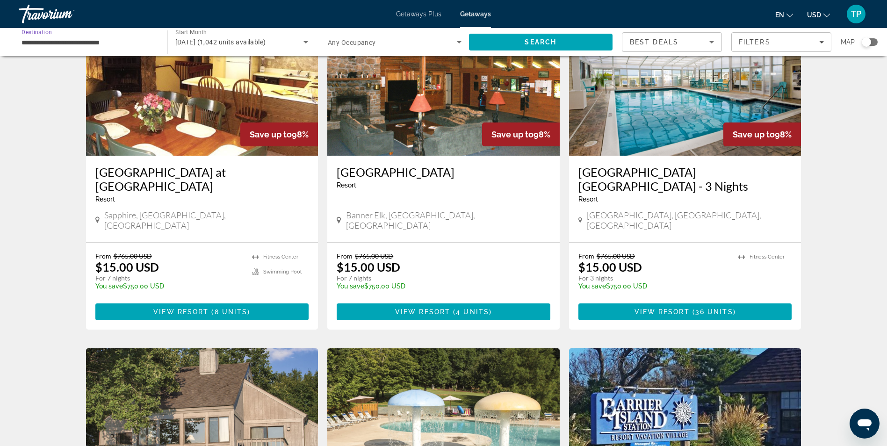
scroll to position [0, 0]
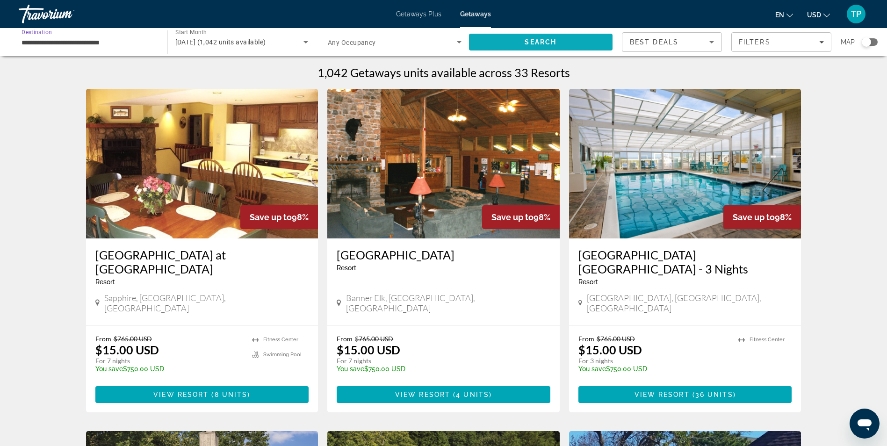
click at [508, 38] on span "Search" at bounding box center [541, 42] width 144 height 22
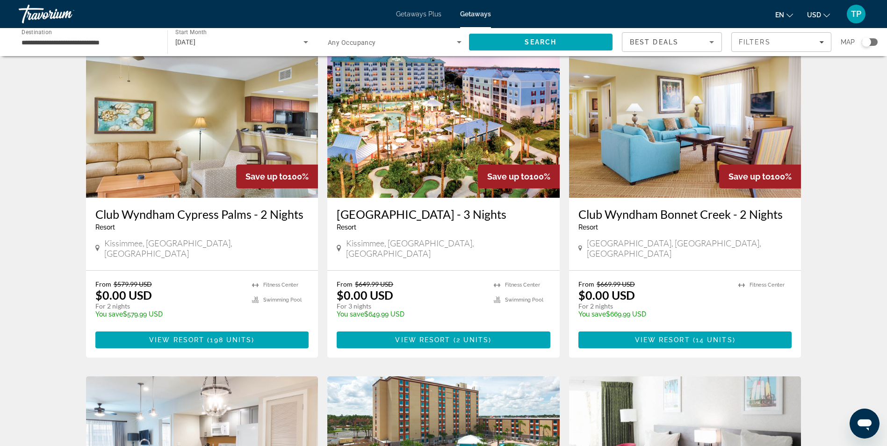
scroll to position [374, 0]
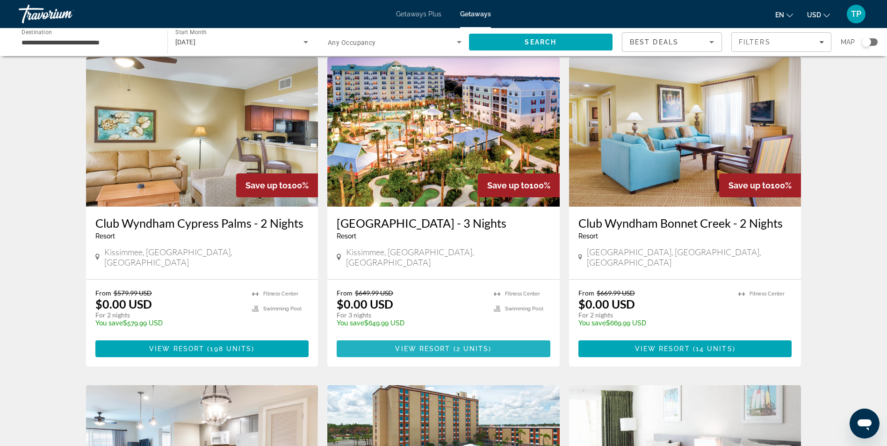
click at [441, 345] on span "View Resort" at bounding box center [422, 348] width 55 height 7
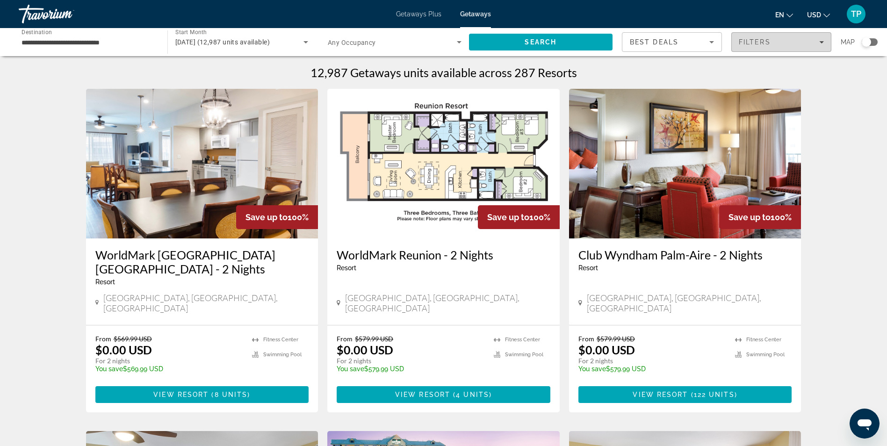
click at [813, 40] on div "Filters" at bounding box center [781, 41] width 85 height 7
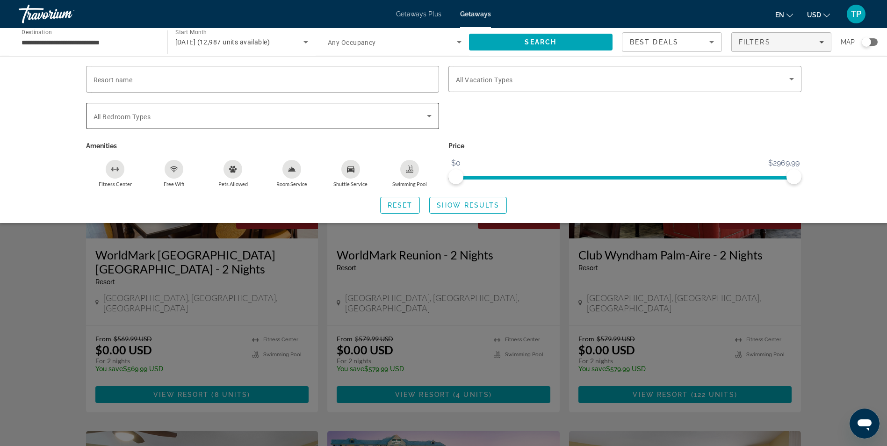
click at [401, 115] on span "Search widget" at bounding box center [259, 115] width 333 height 11
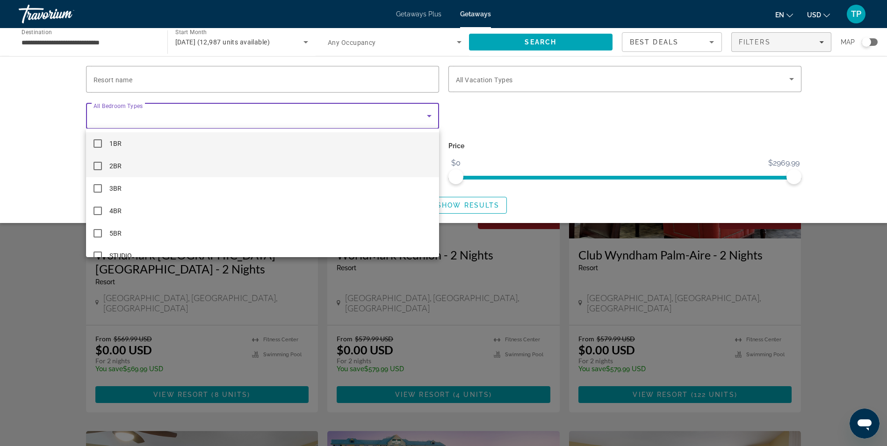
click at [103, 167] on mat-option "2BR" at bounding box center [262, 166] width 353 height 22
click at [542, 125] on div at bounding box center [443, 223] width 887 height 446
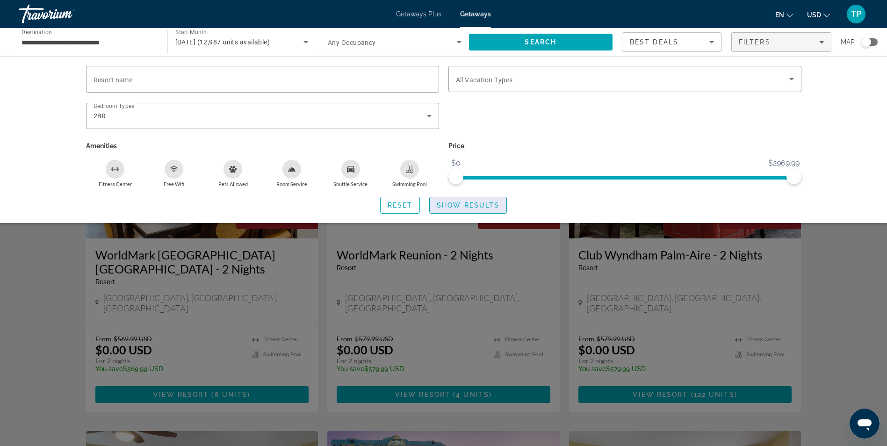
click at [488, 208] on span "Show Results" at bounding box center [468, 204] width 63 height 7
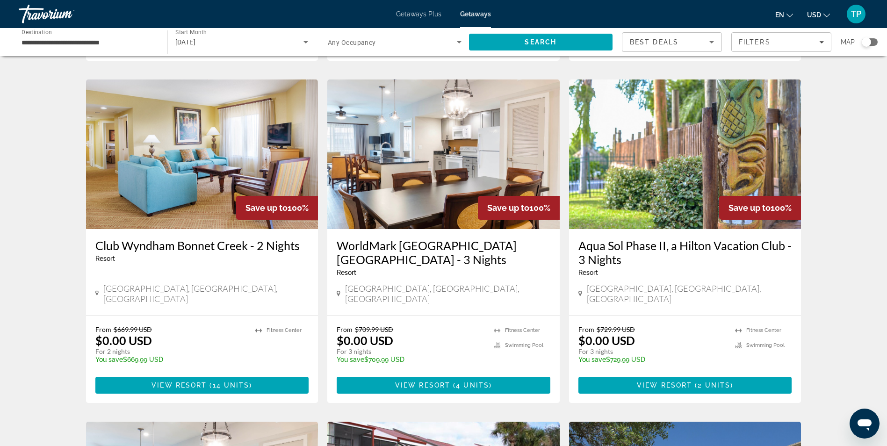
scroll to position [374, 0]
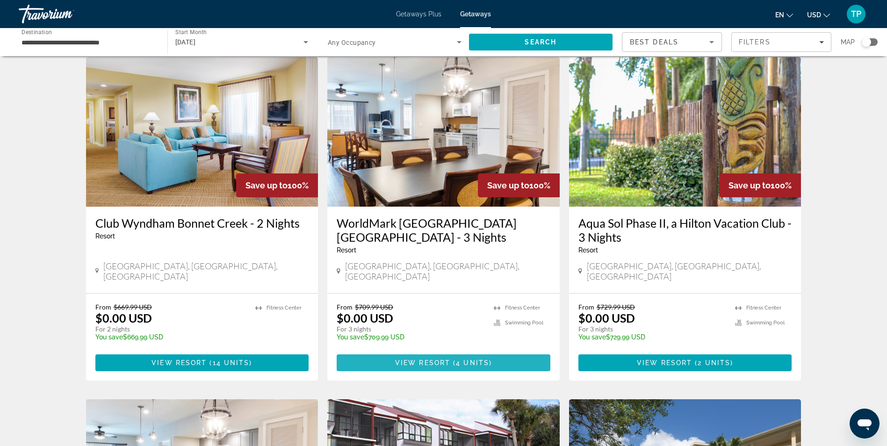
click at [443, 354] on button "View Resort ( 4 units )" at bounding box center [444, 362] width 214 height 17
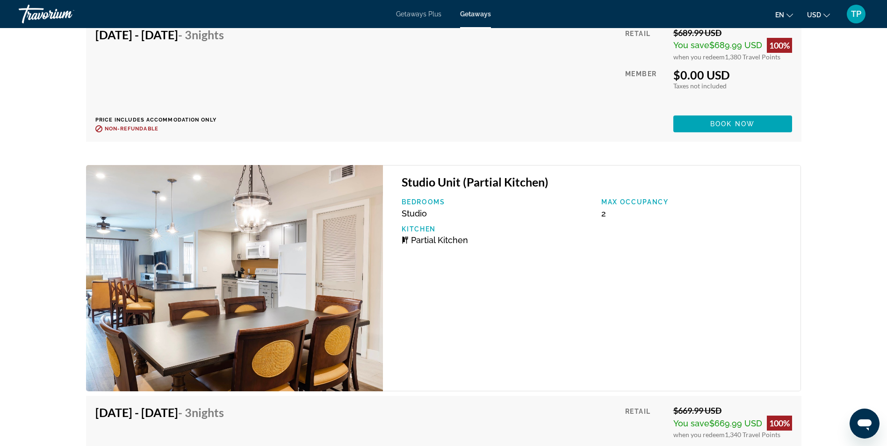
scroll to position [2114, 0]
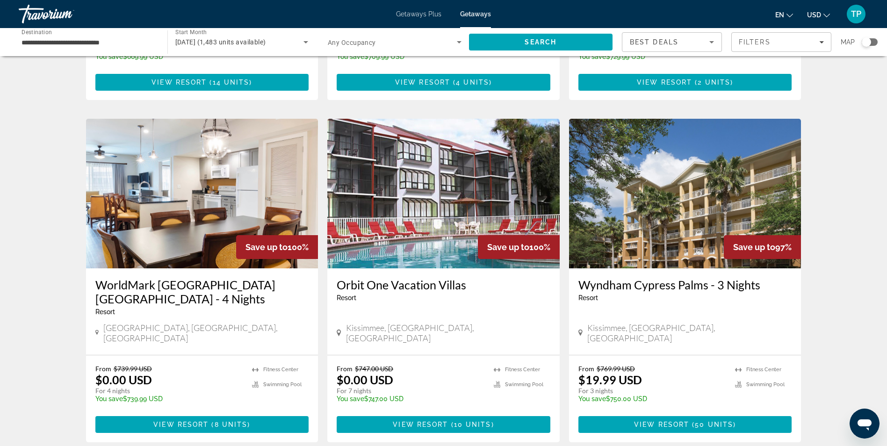
scroll to position [701, 0]
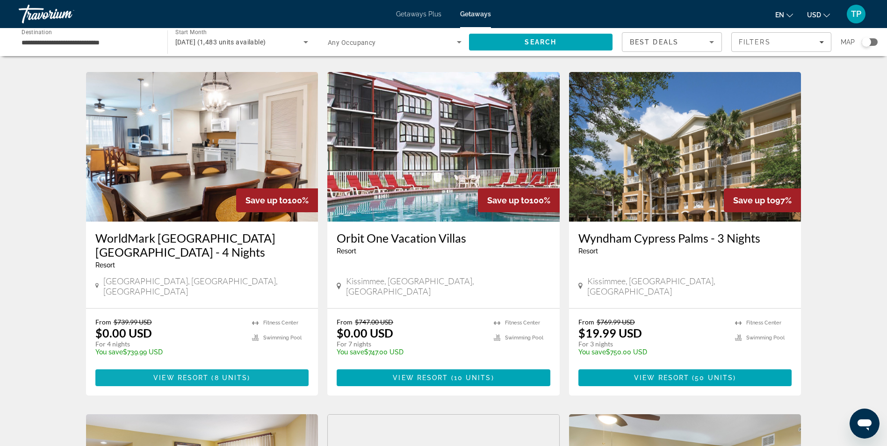
click at [199, 374] on span "View Resort" at bounding box center [180, 377] width 55 height 7
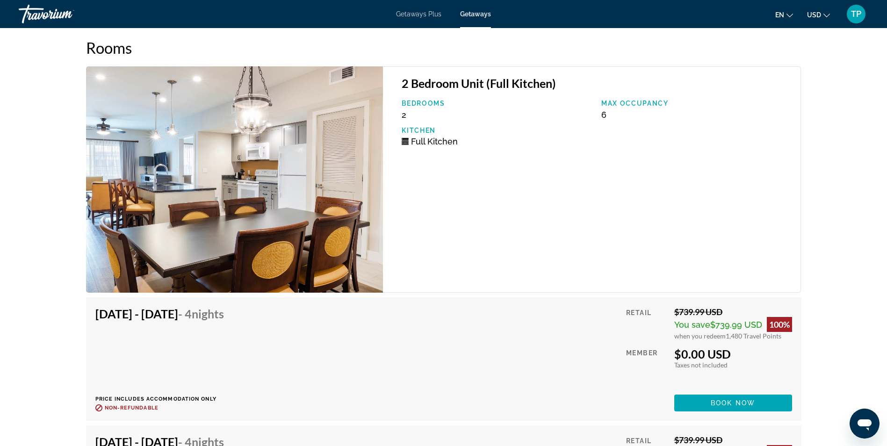
scroll to position [1649, 0]
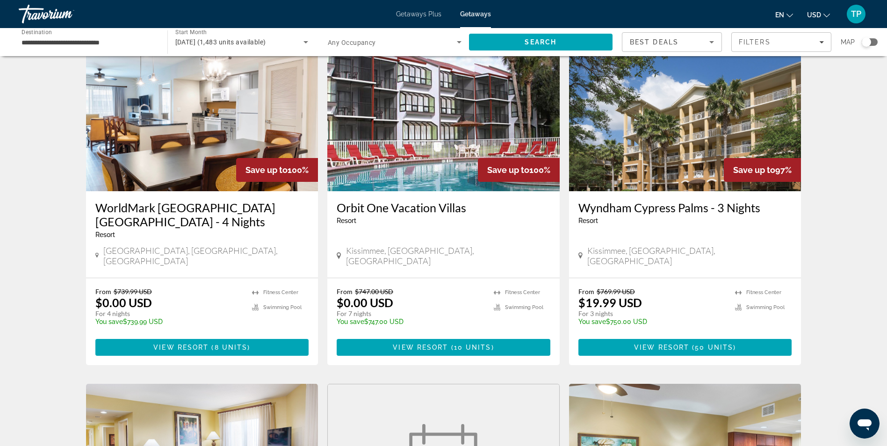
scroll to position [748, 0]
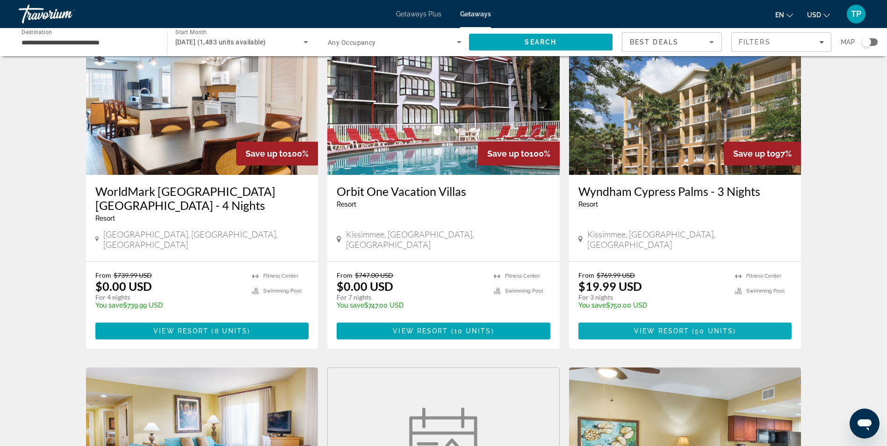
click at [685, 327] on span "View Resort" at bounding box center [661, 330] width 55 height 7
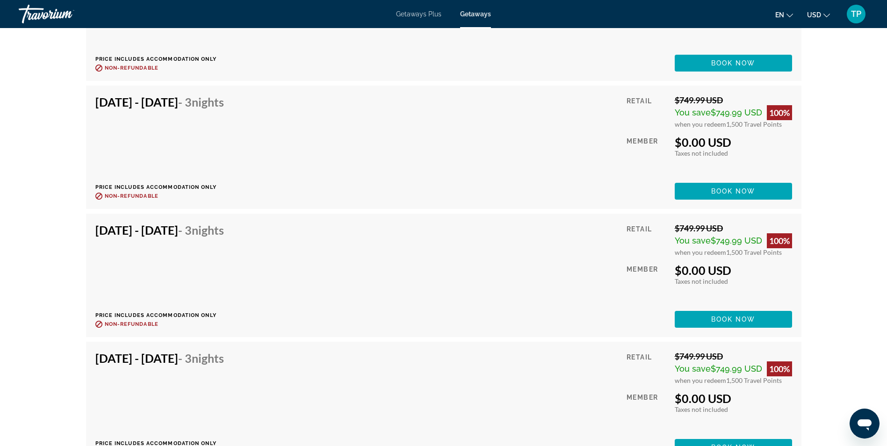
scroll to position [2057, 0]
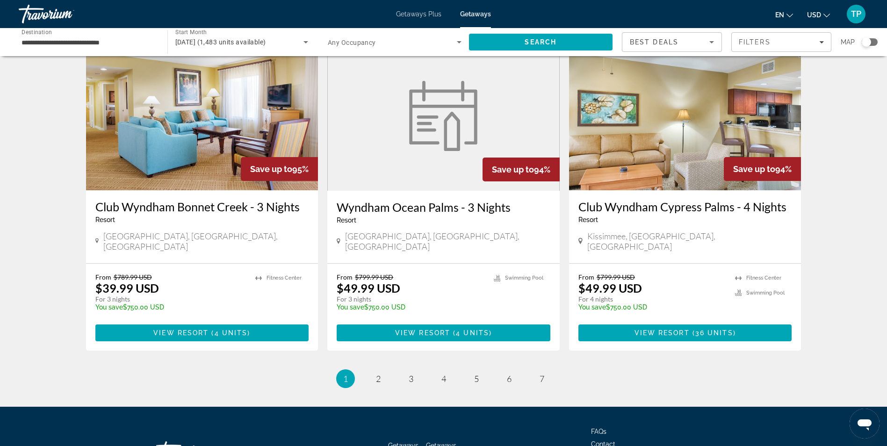
scroll to position [1075, 0]
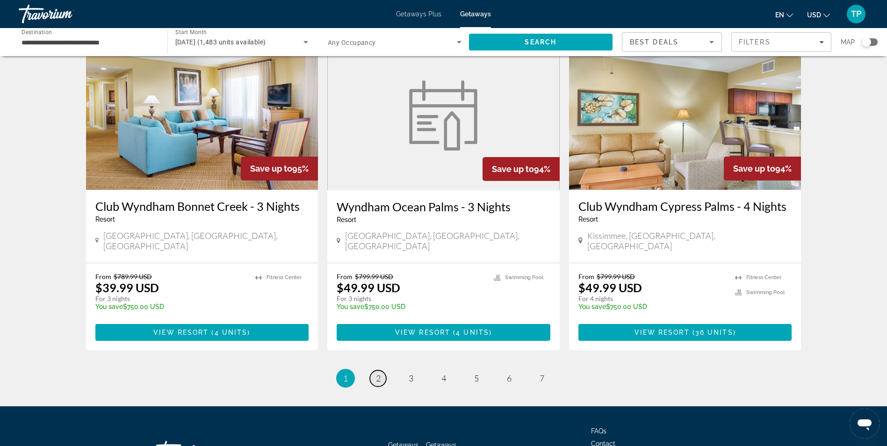
click at [380, 373] on span "2" at bounding box center [378, 378] width 5 height 10
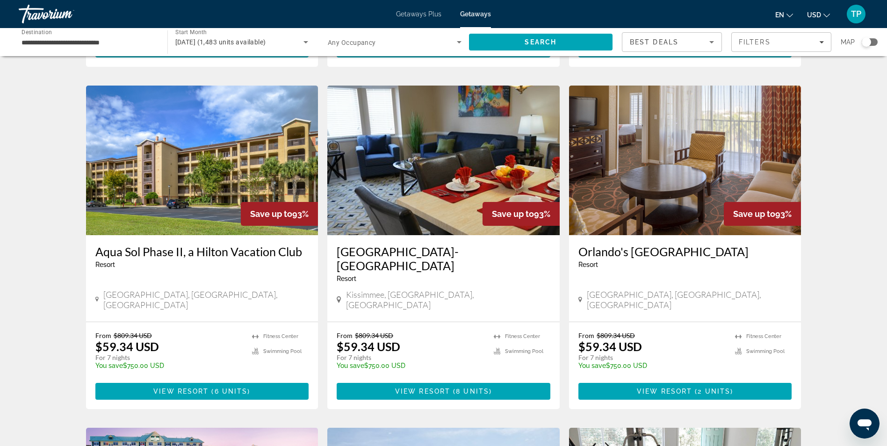
scroll to position [280, 0]
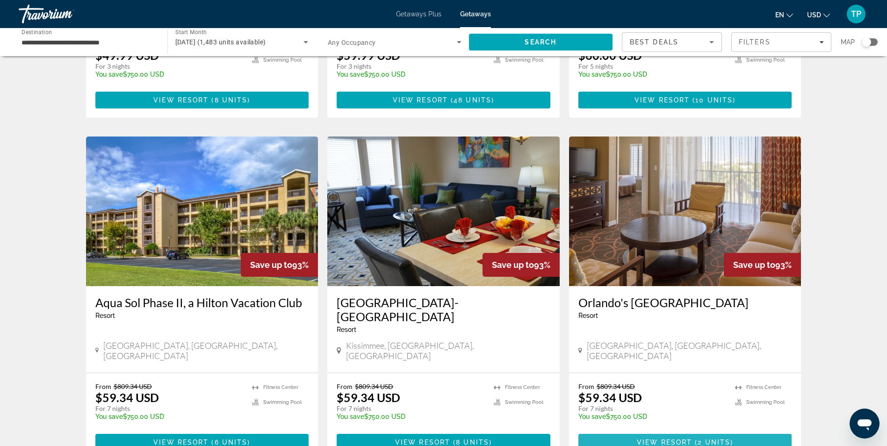
click at [676, 438] on span "View Resort" at bounding box center [664, 441] width 55 height 7
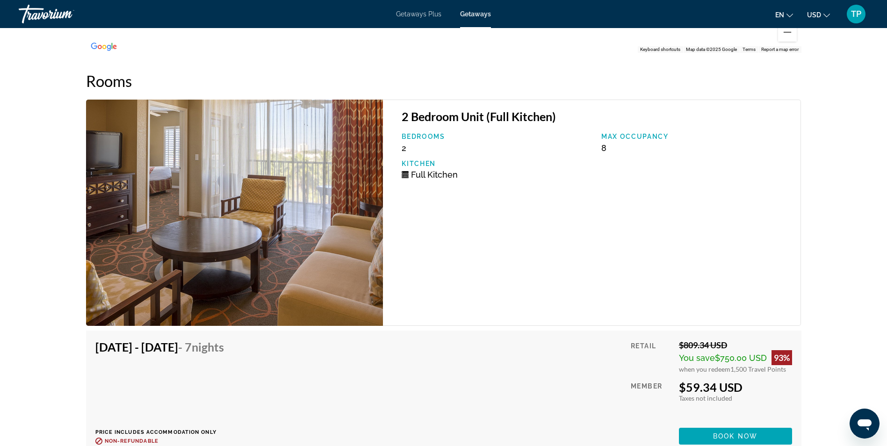
scroll to position [1448, 0]
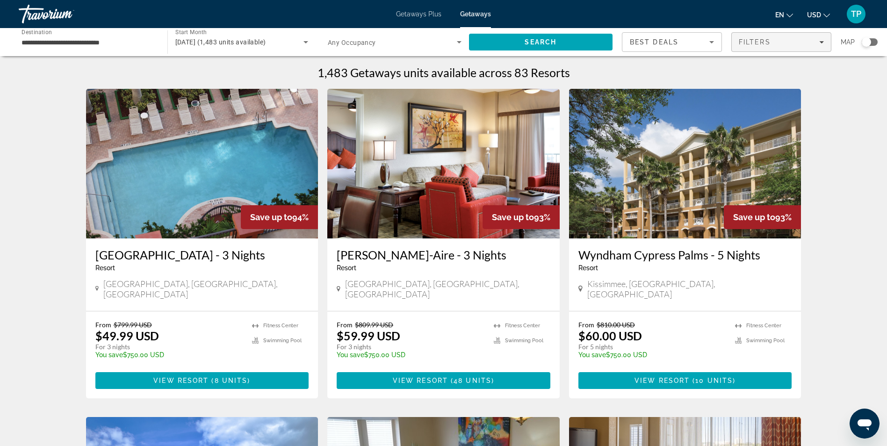
click at [818, 40] on div "Filters" at bounding box center [781, 41] width 85 height 7
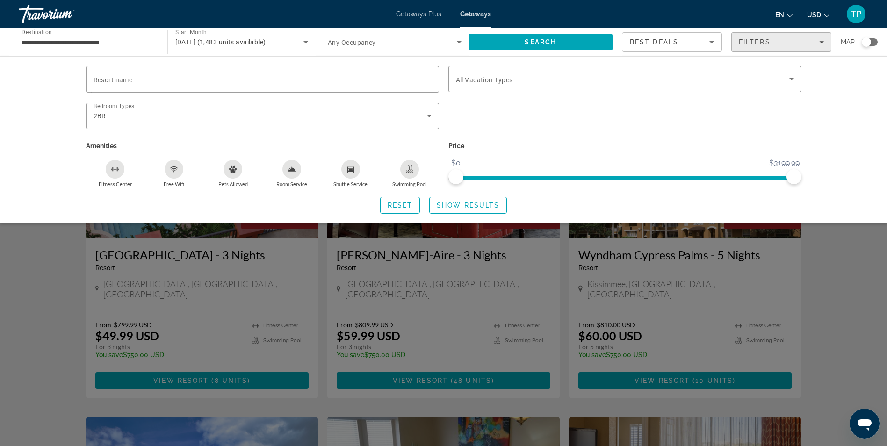
click at [818, 40] on div "Filters" at bounding box center [781, 41] width 85 height 7
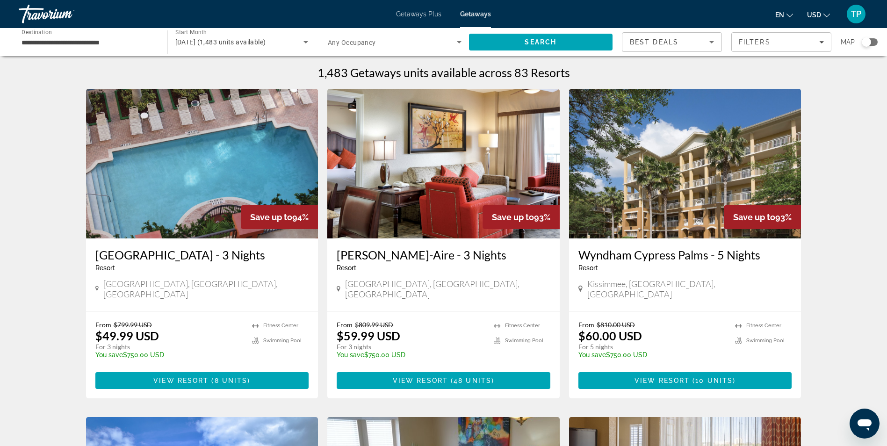
click at [301, 44] on icon "Search widget" at bounding box center [305, 41] width 11 height 11
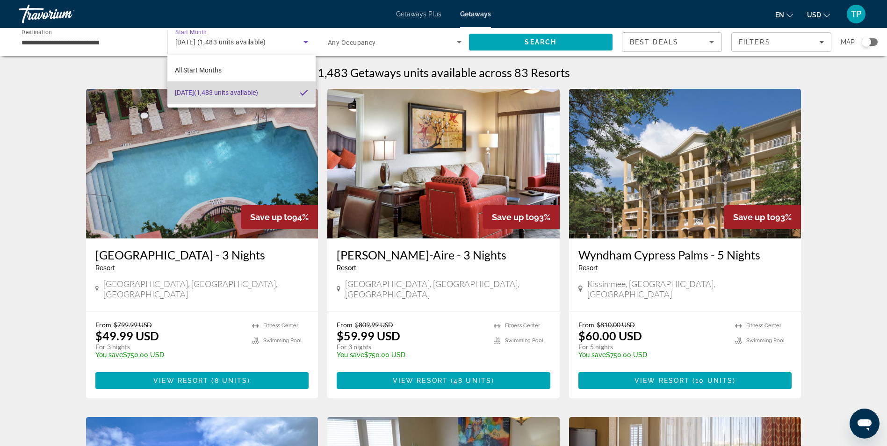
click at [208, 90] on span "[DATE] (1,483 units available)" at bounding box center [216, 92] width 83 height 11
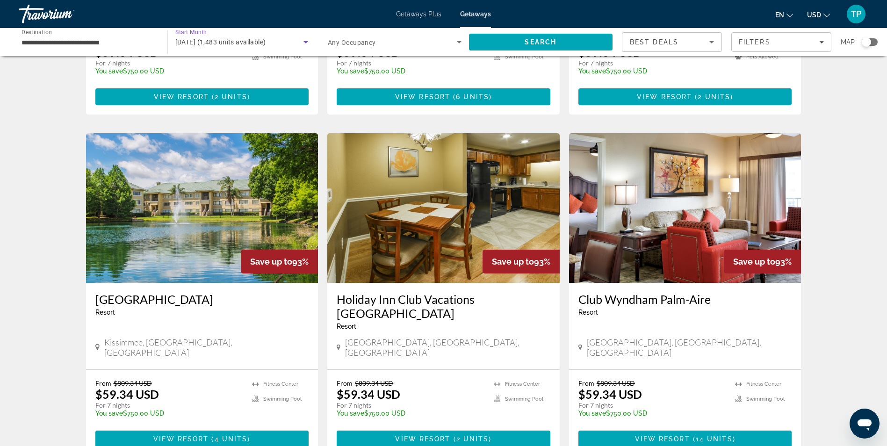
scroll to position [982, 0]
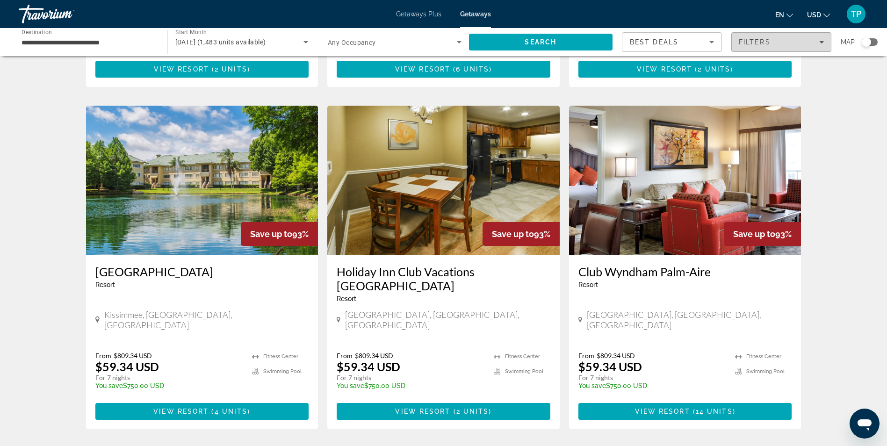
click at [764, 36] on span "Filters" at bounding box center [781, 42] width 99 height 22
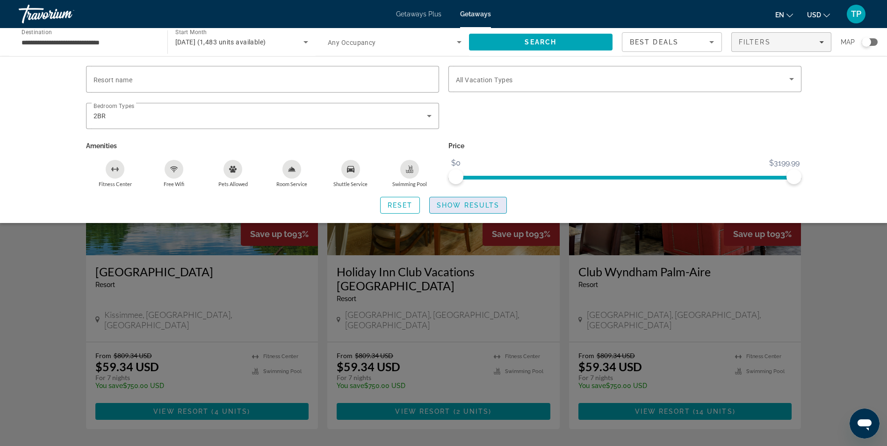
click at [462, 207] on span "Show Results" at bounding box center [468, 204] width 63 height 7
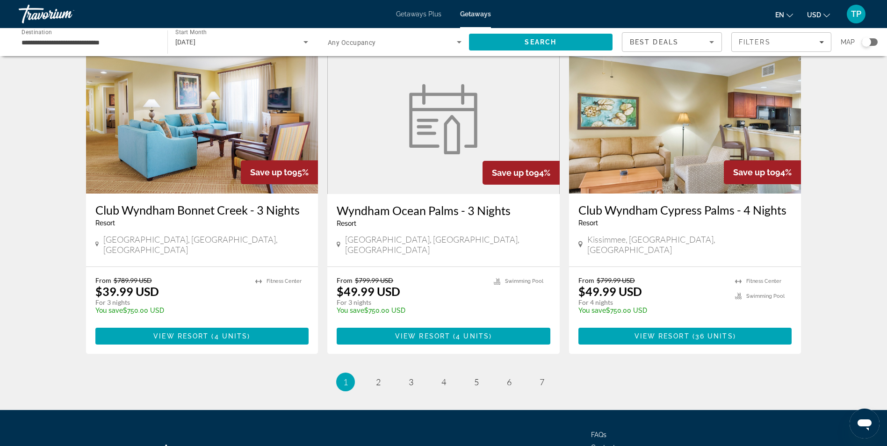
scroll to position [1075, 0]
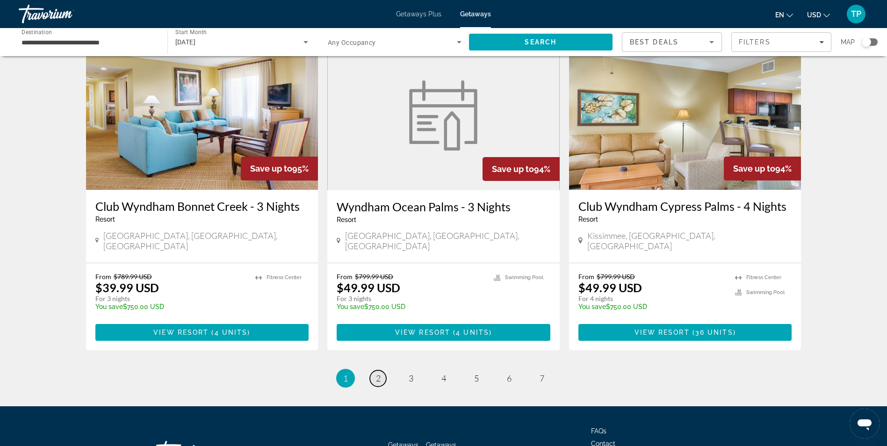
click at [379, 373] on span "2" at bounding box center [378, 378] width 5 height 10
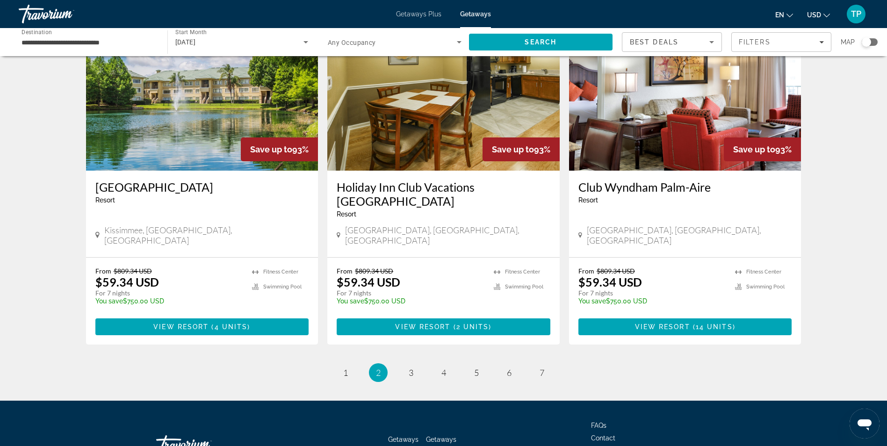
scroll to position [1075, 0]
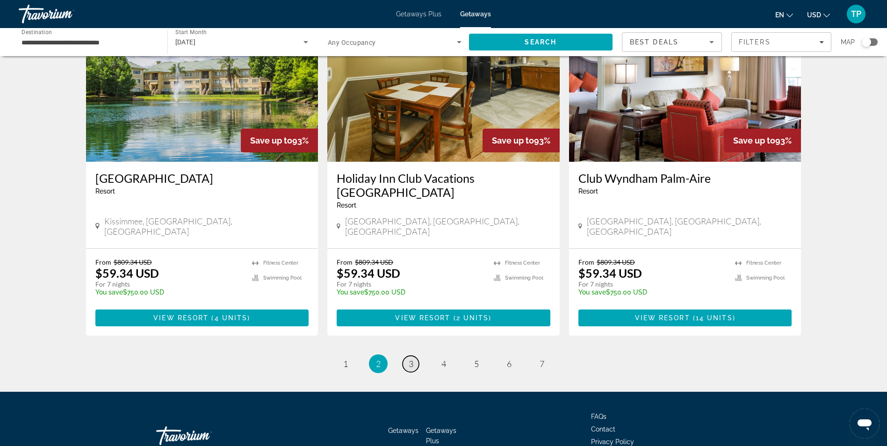
click at [416, 356] on link "page 3" at bounding box center [410, 364] width 16 height 16
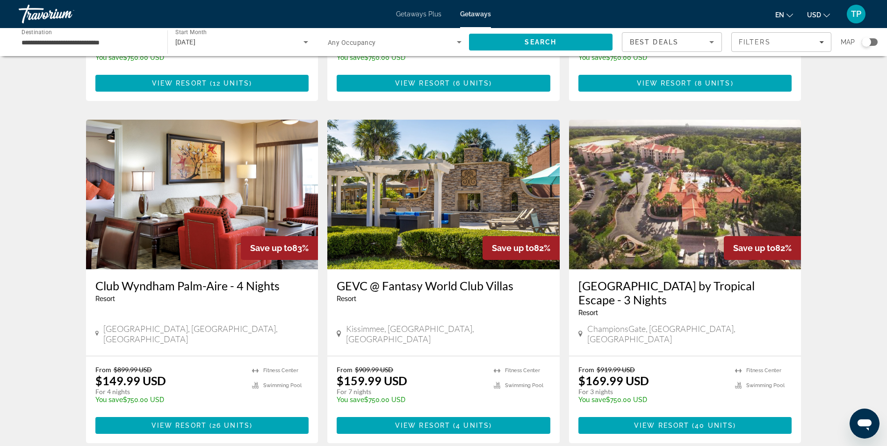
scroll to position [1028, 0]
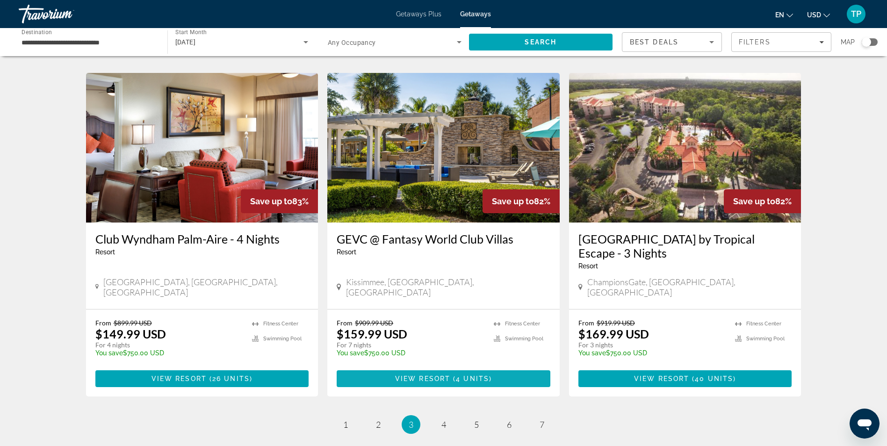
click at [427, 375] on span "View Resort" at bounding box center [422, 378] width 55 height 7
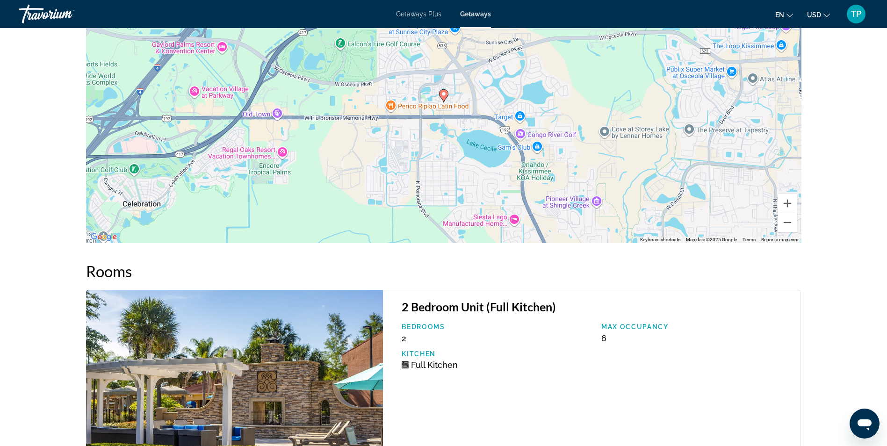
scroll to position [1344, 0]
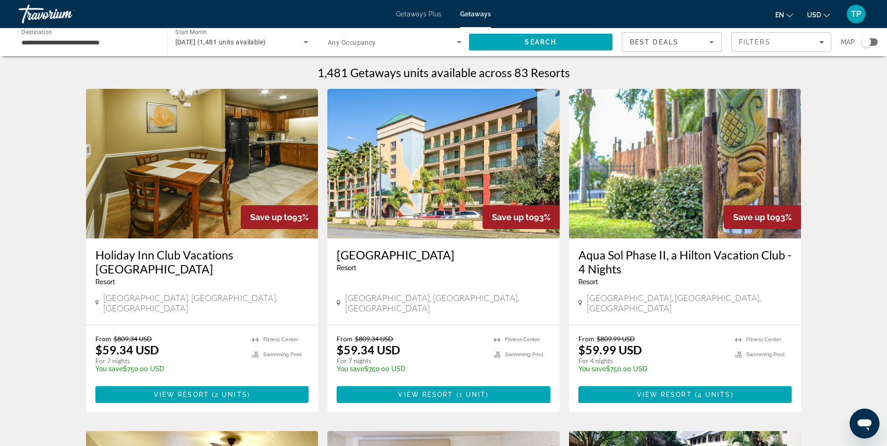
click at [73, 43] on input "**********" at bounding box center [89, 42] width 134 height 11
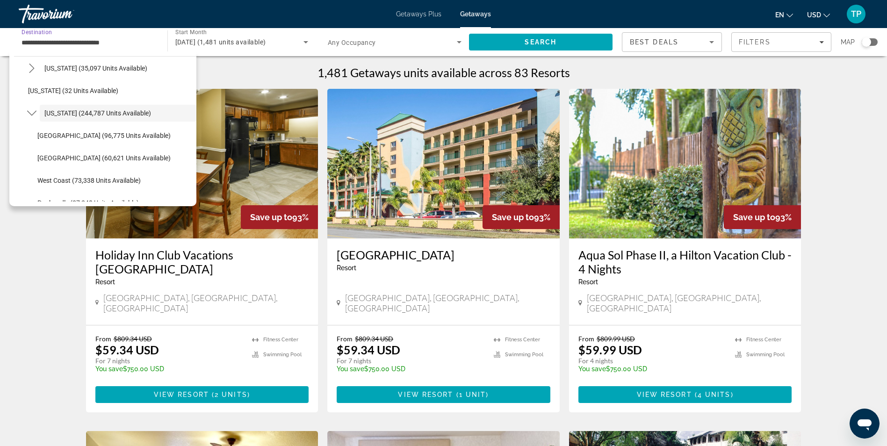
scroll to position [140, 0]
click at [72, 87] on span "[US_STATE] (244,787 units available)" at bounding box center [97, 89] width 107 height 7
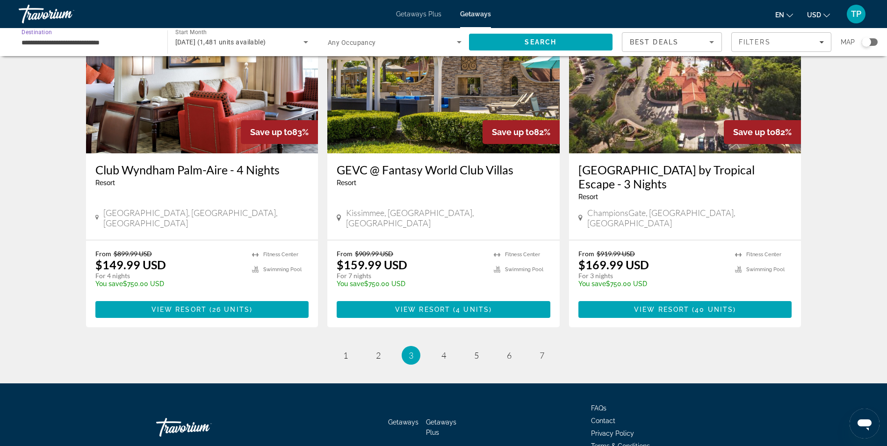
scroll to position [1108, 0]
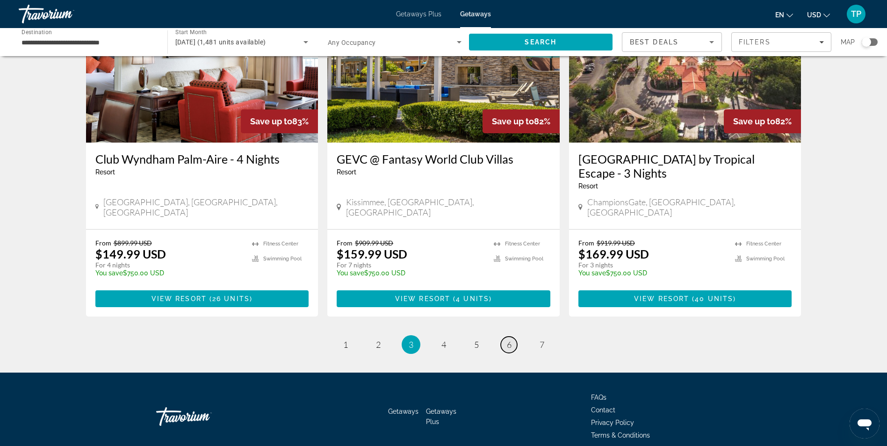
click at [516, 337] on link "page 6" at bounding box center [509, 345] width 16 height 16
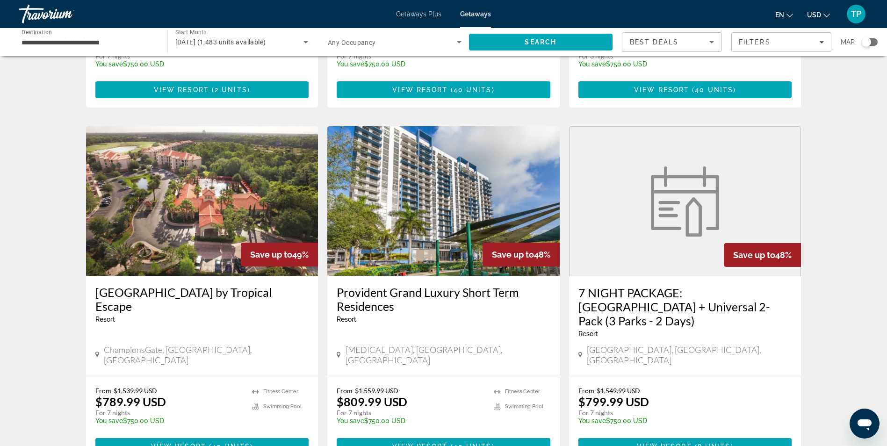
scroll to position [187, 0]
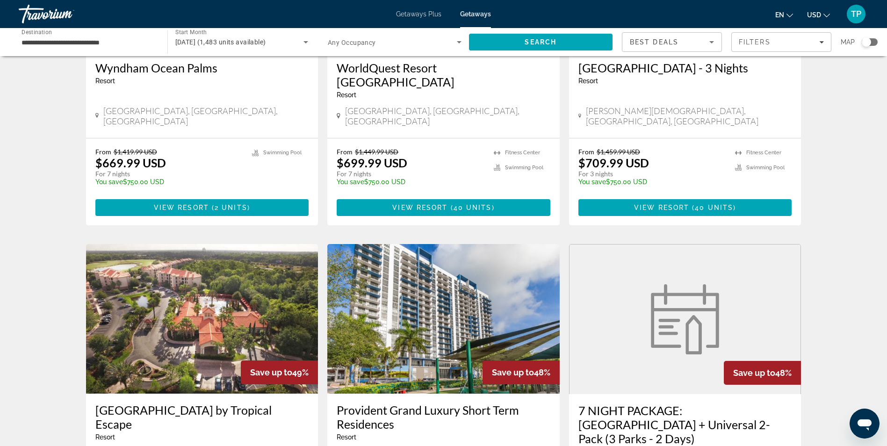
click at [81, 45] on input "**********" at bounding box center [89, 42] width 134 height 11
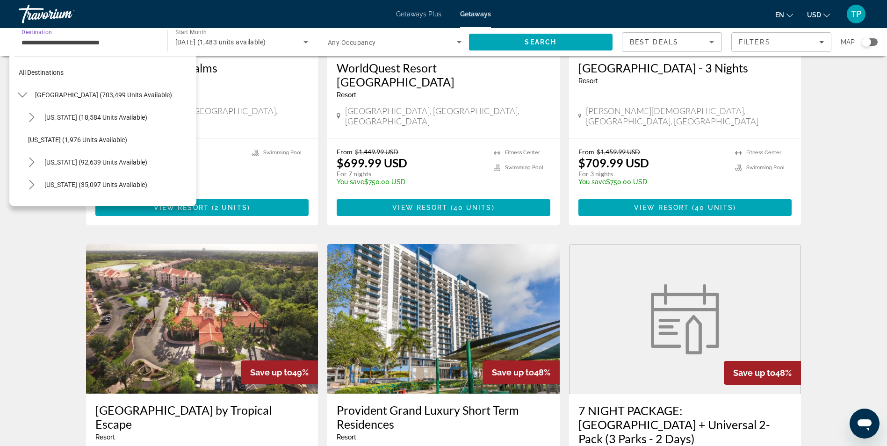
scroll to position [100, 0]
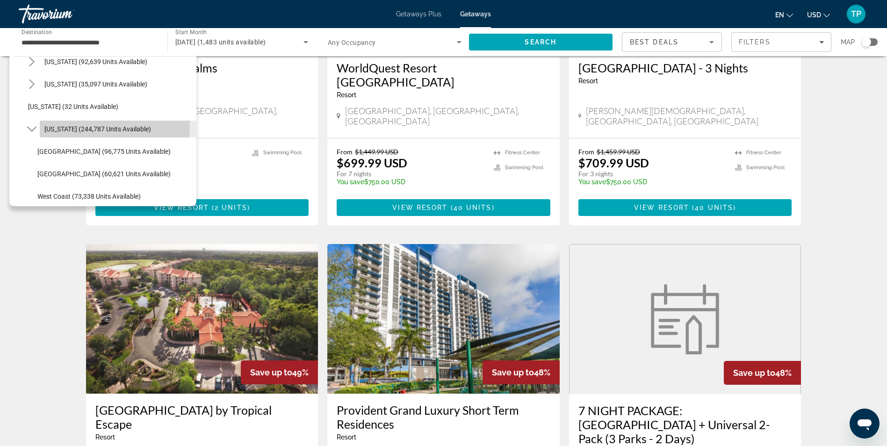
click at [82, 127] on span "[US_STATE] (244,787 units available)" at bounding box center [97, 128] width 107 height 7
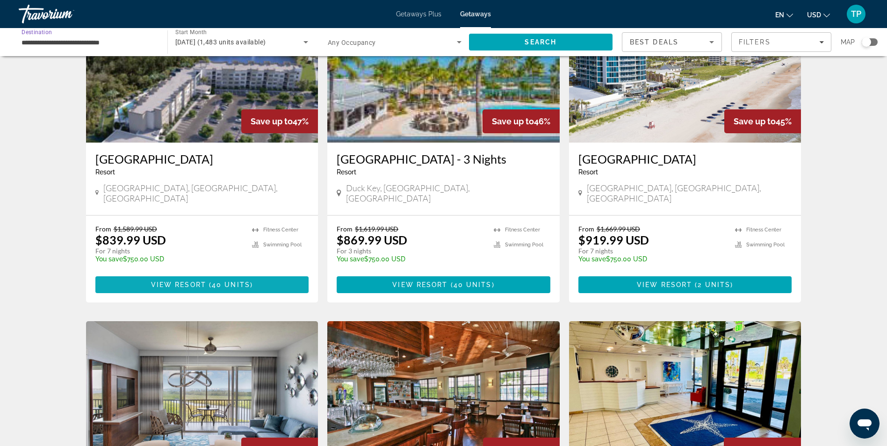
scroll to position [1095, 0]
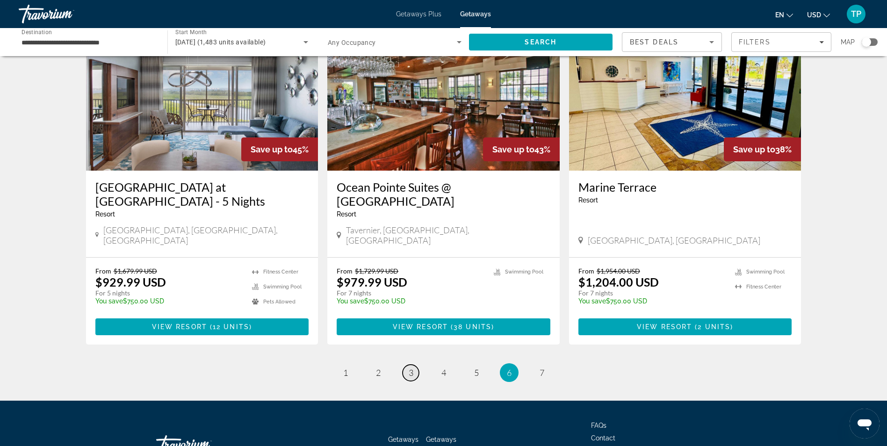
click at [410, 367] on span "3" at bounding box center [411, 372] width 5 height 10
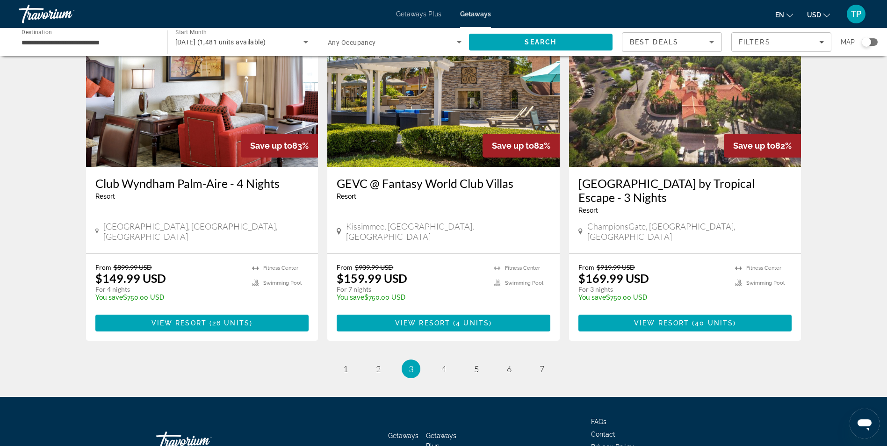
scroll to position [1108, 0]
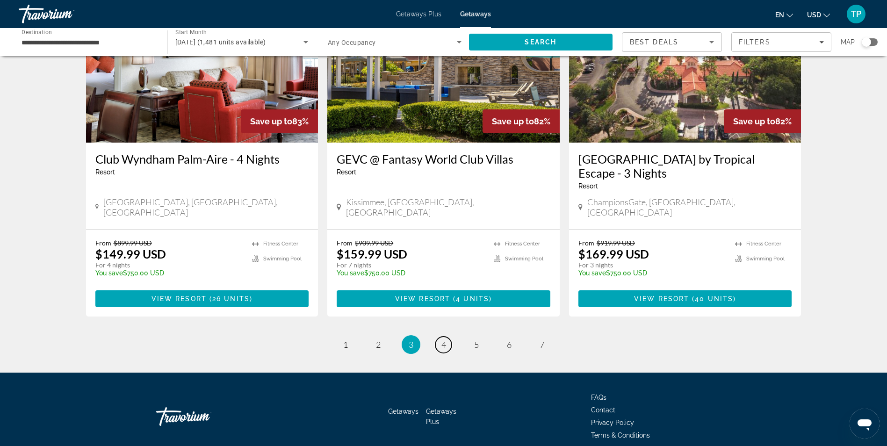
click at [443, 339] on span "4" at bounding box center [443, 344] width 5 height 10
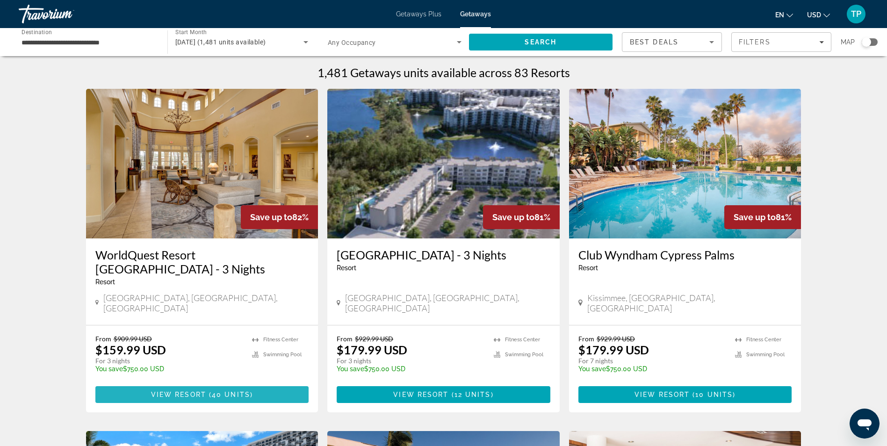
click at [209, 391] on span "( 40 units )" at bounding box center [229, 394] width 47 height 7
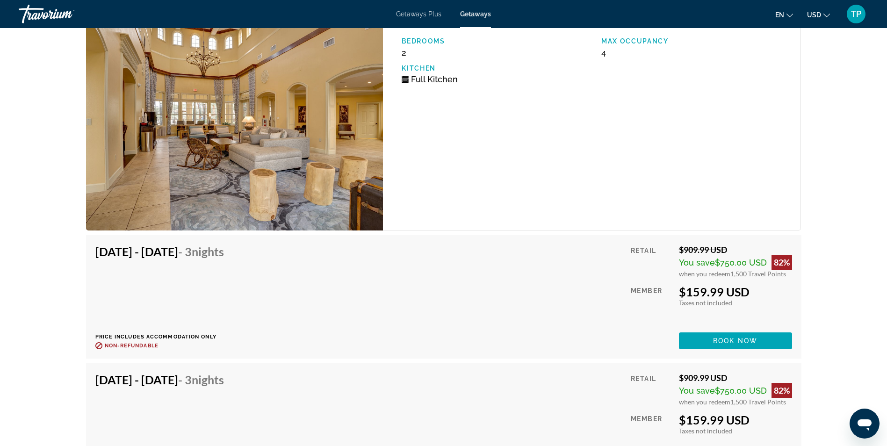
scroll to position [1496, 0]
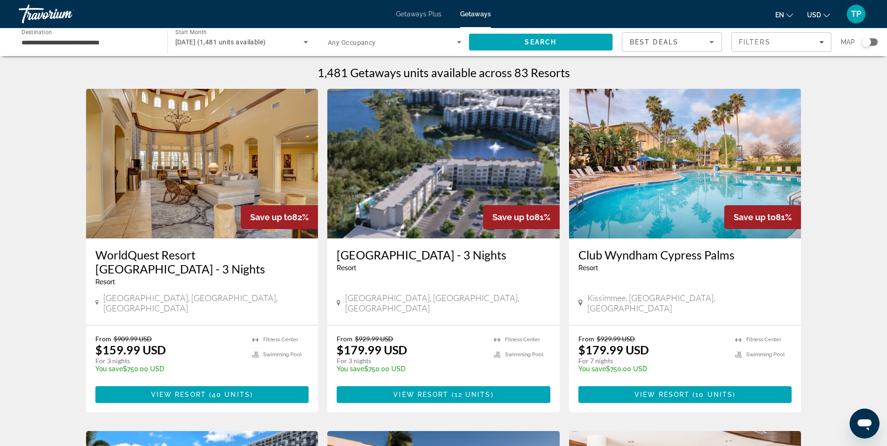
click at [666, 39] on span "Best Deals" at bounding box center [654, 41] width 49 height 7
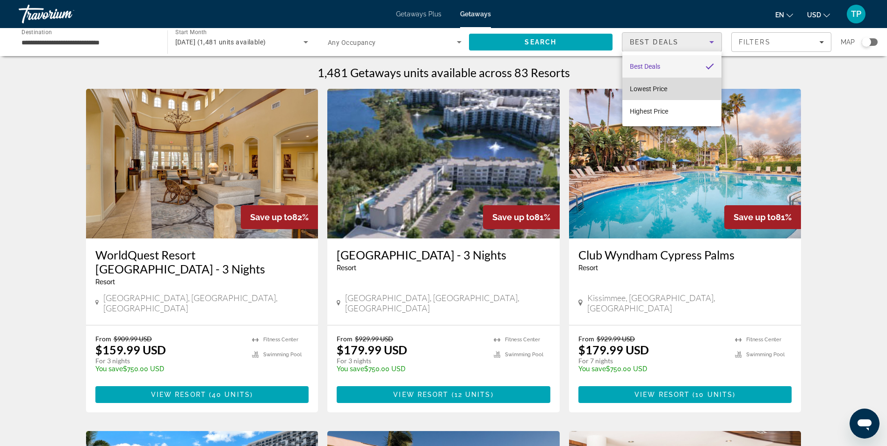
click at [642, 84] on span "Lowest Price" at bounding box center [648, 88] width 37 height 11
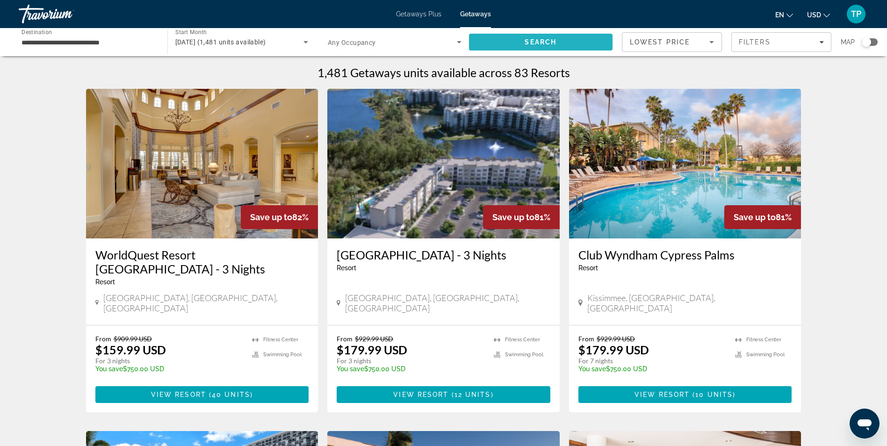
click at [543, 42] on span "Search" at bounding box center [540, 41] width 32 height 7
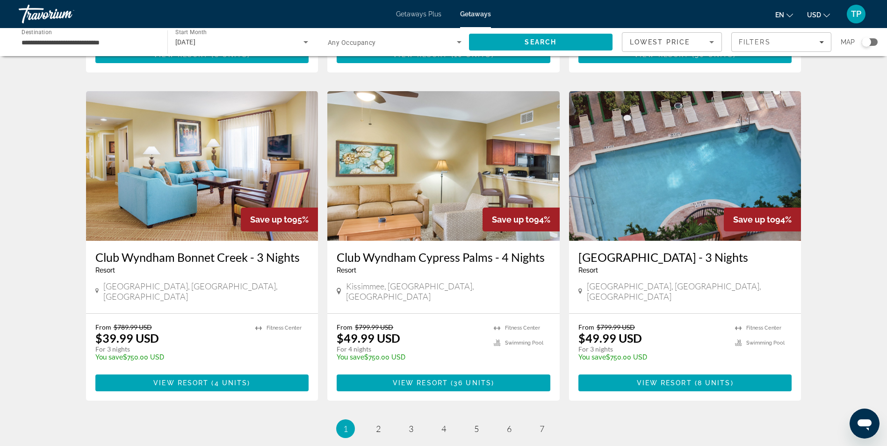
scroll to position [1028, 0]
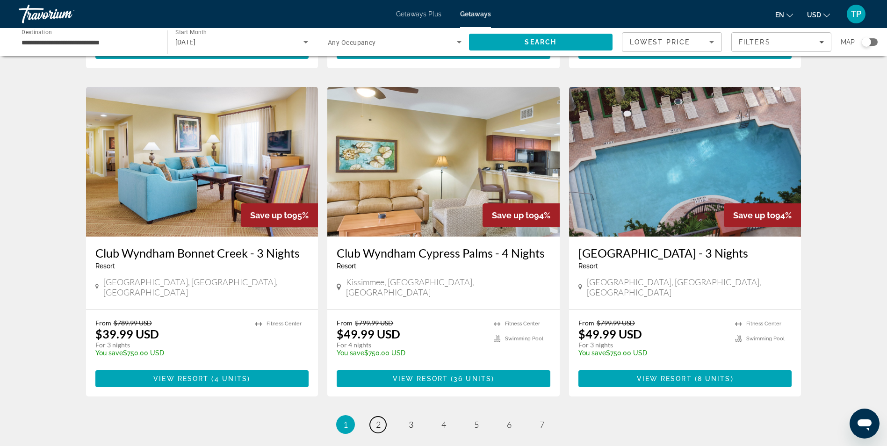
click at [378, 419] on span "2" at bounding box center [378, 424] width 5 height 10
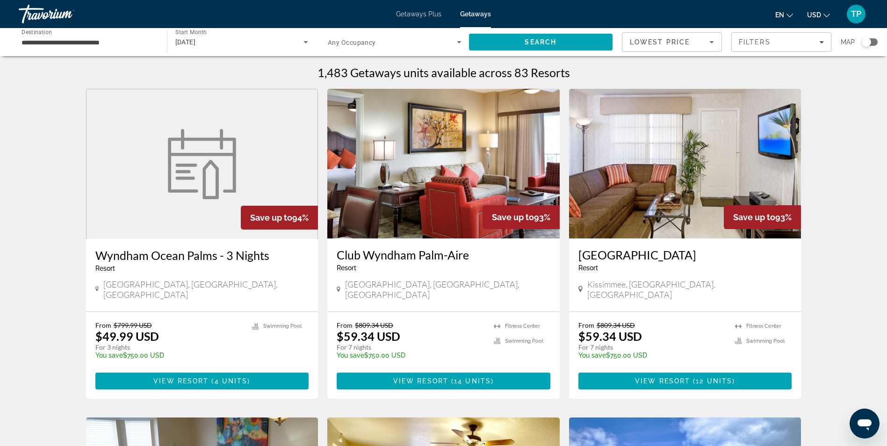
click at [53, 39] on input "**********" at bounding box center [89, 42] width 134 height 11
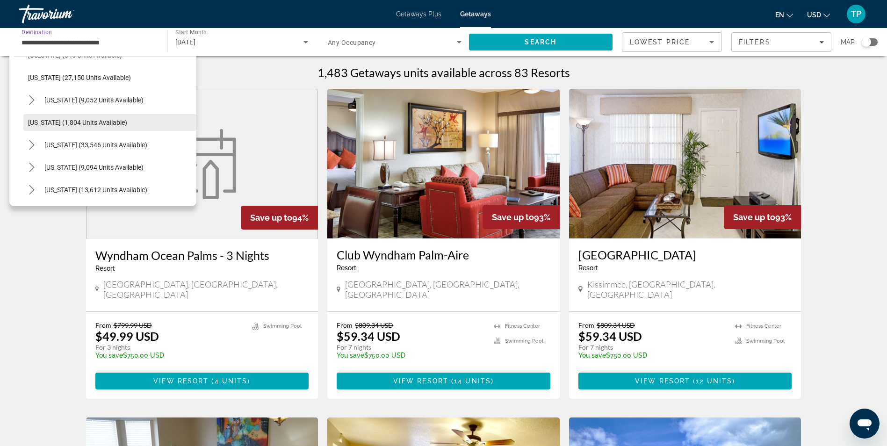
scroll to position [841, 0]
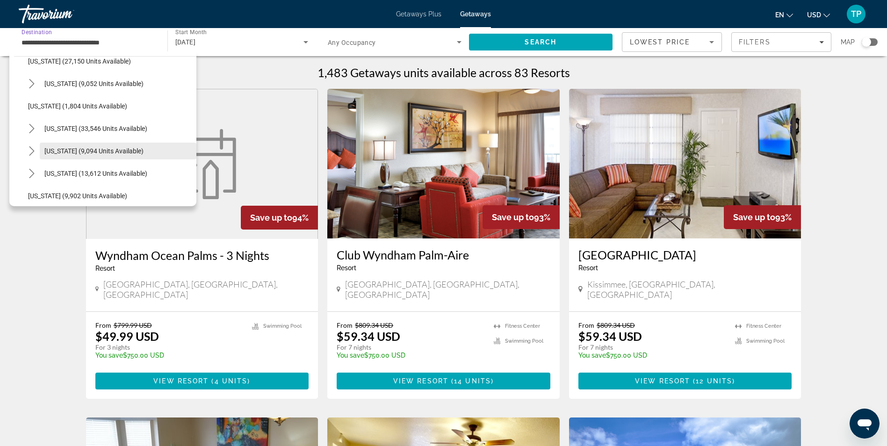
click at [76, 150] on span "[US_STATE] (9,094 units available)" at bounding box center [93, 150] width 99 height 7
type input "**********"
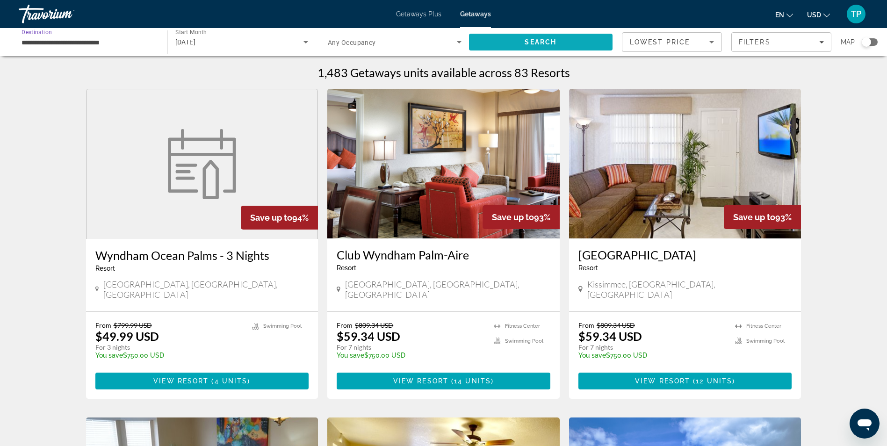
click at [496, 43] on span "Search" at bounding box center [541, 42] width 144 height 22
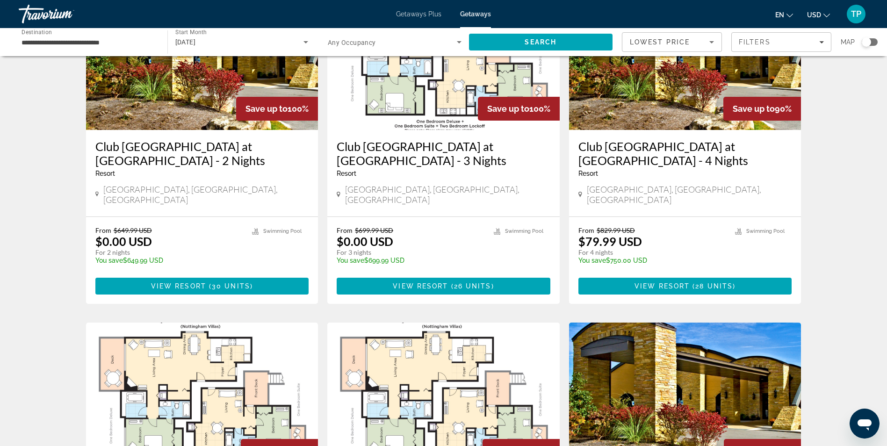
scroll to position [38, 0]
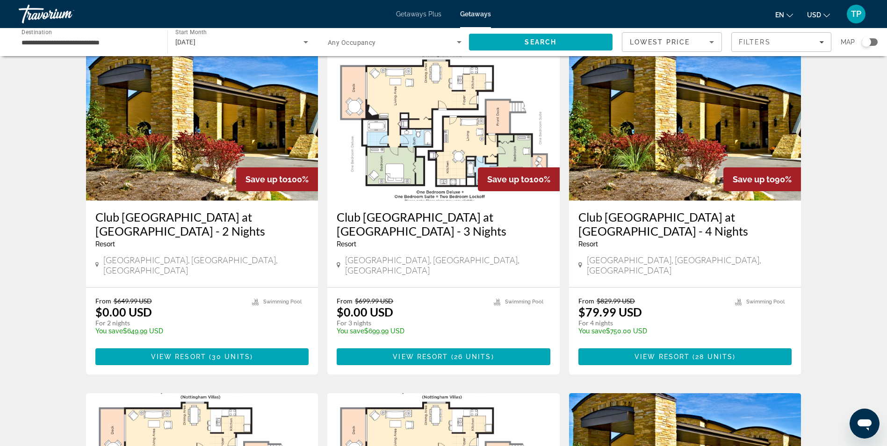
click at [475, 14] on span "Getaways" at bounding box center [475, 13] width 31 height 7
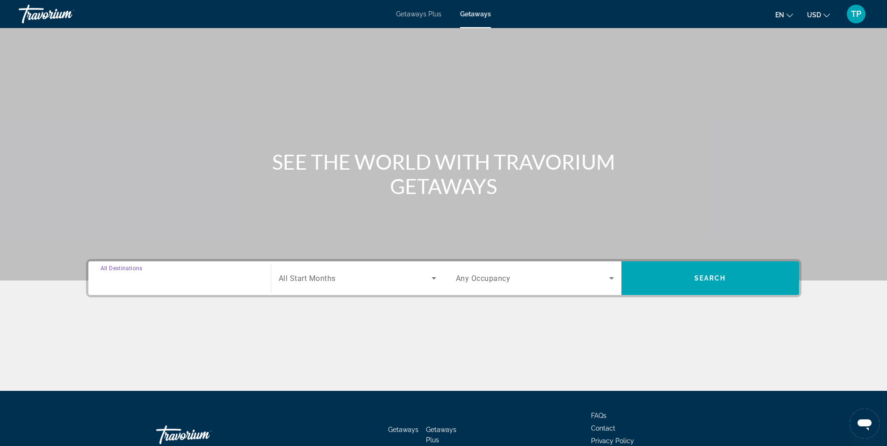
click at [167, 282] on input "Destination All Destinations" at bounding box center [179, 278] width 158 height 11
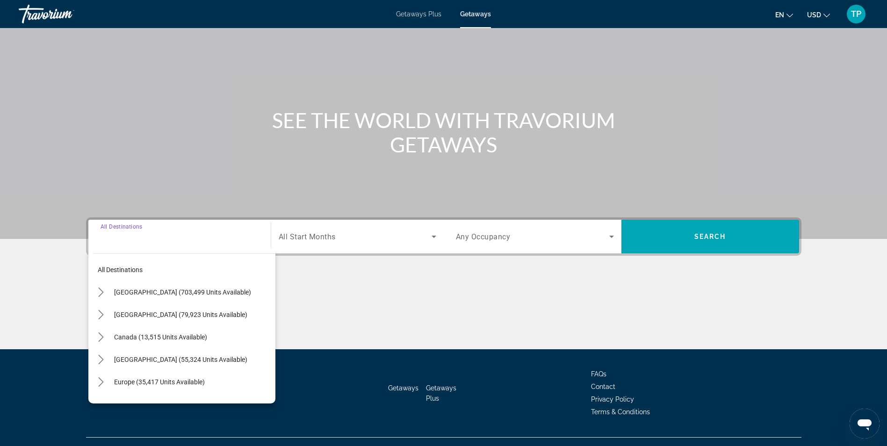
scroll to position [59, 0]
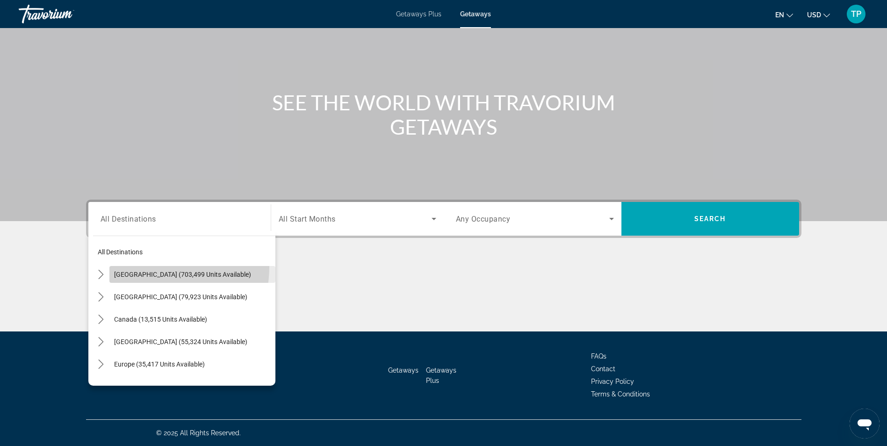
click at [148, 266] on span "Select destination: United States (703,499 units available)" at bounding box center [192, 274] width 166 height 22
type input "**********"
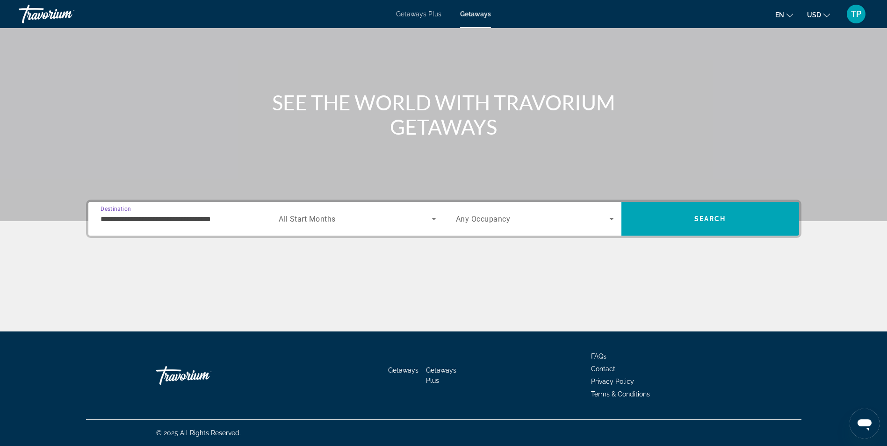
click at [370, 210] on div "Search widget" at bounding box center [358, 219] width 158 height 26
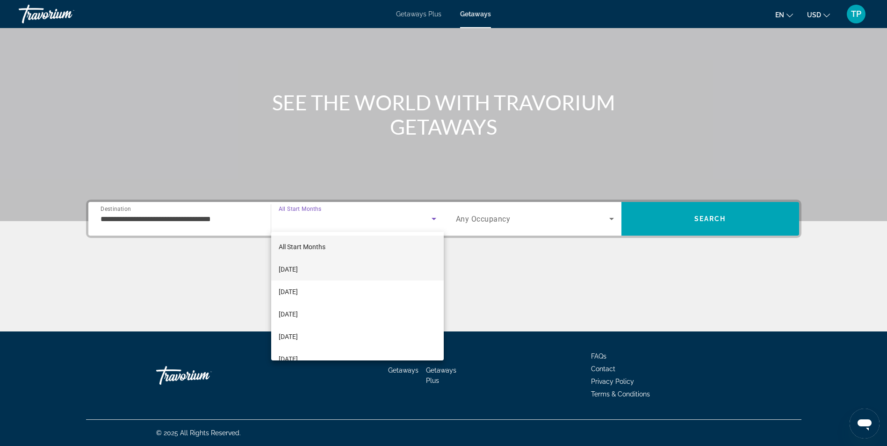
click at [298, 270] on span "[DATE]" at bounding box center [288, 269] width 19 height 11
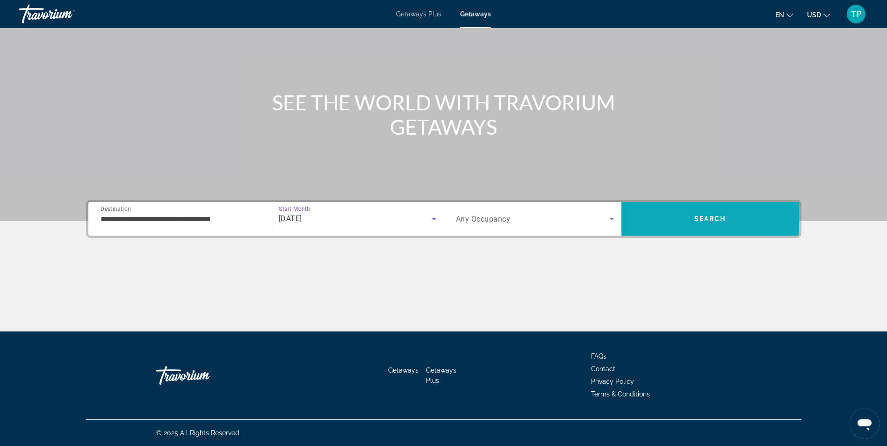
click at [696, 218] on span "Search" at bounding box center [710, 218] width 32 height 7
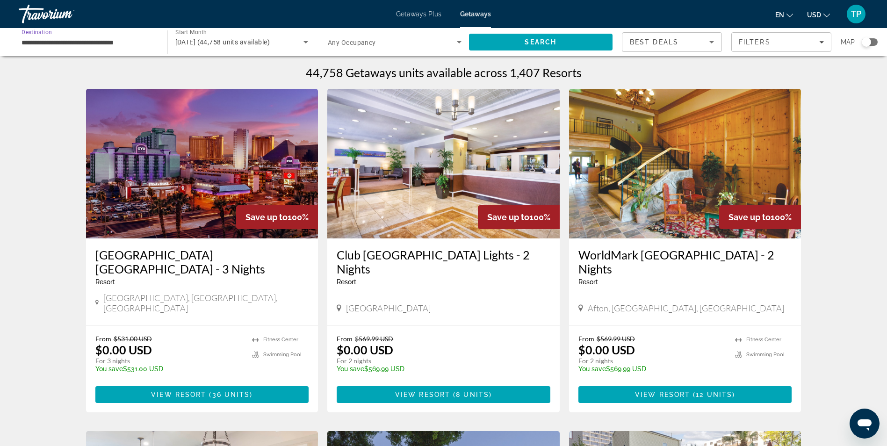
click at [77, 37] on input "**********" at bounding box center [89, 42] width 134 height 11
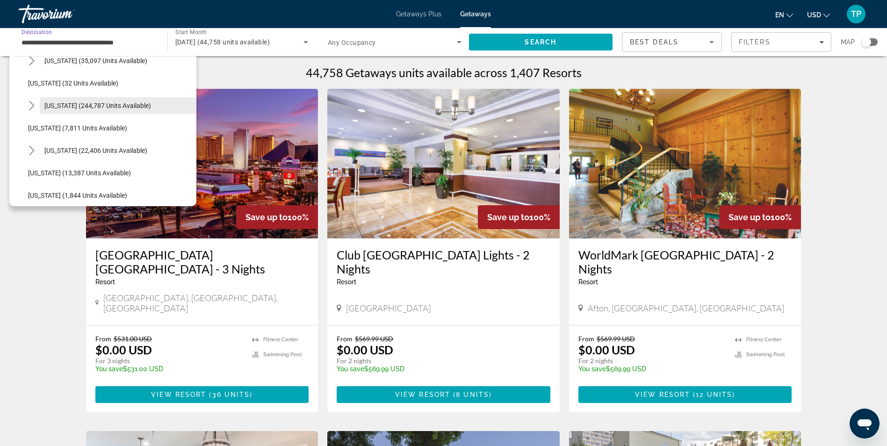
scroll to position [140, 0]
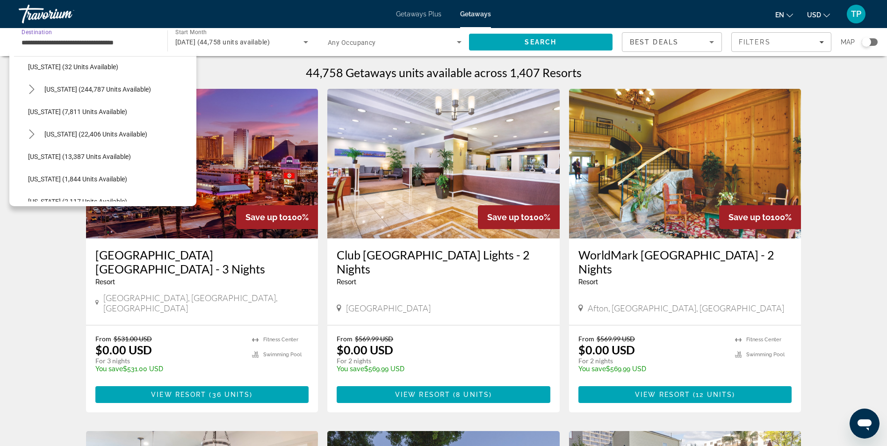
click at [72, 108] on span "[US_STATE] (7,811 units available)" at bounding box center [77, 111] width 99 height 7
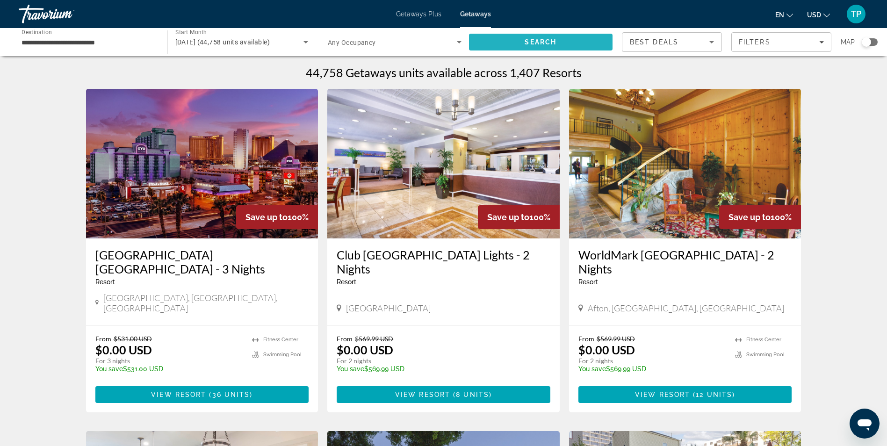
click at [489, 43] on span "Search" at bounding box center [541, 42] width 144 height 22
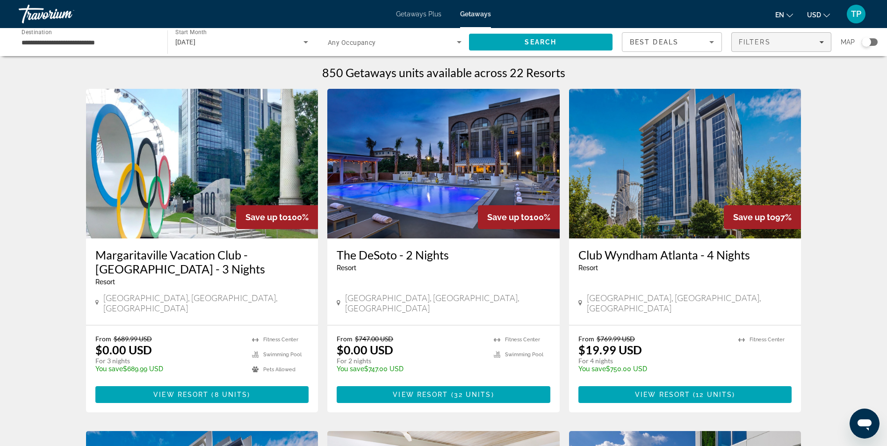
click at [783, 45] on div "Filters" at bounding box center [781, 41] width 85 height 7
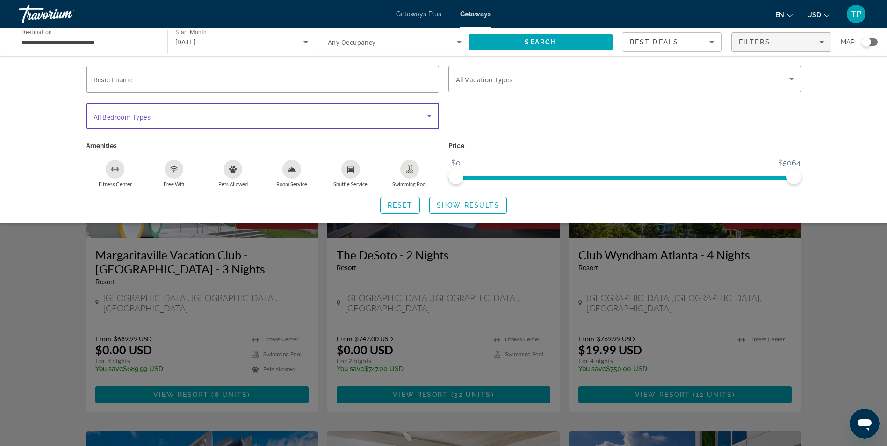
click at [220, 117] on span "Search widget" at bounding box center [259, 115] width 333 height 11
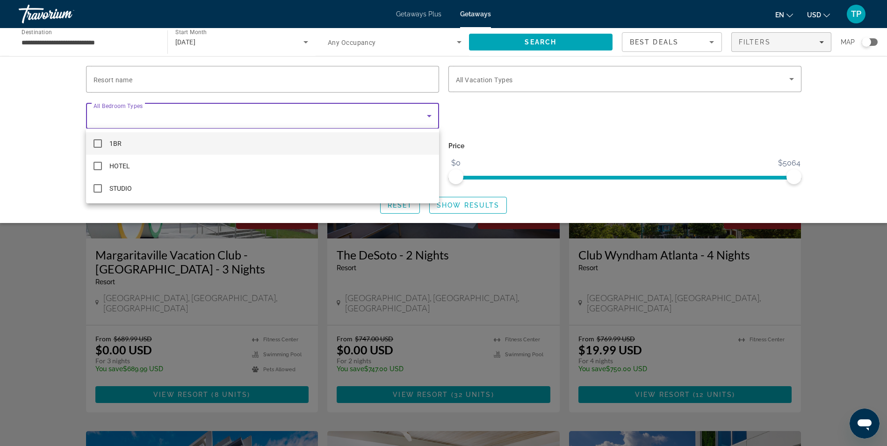
click at [84, 49] on div at bounding box center [443, 223] width 887 height 446
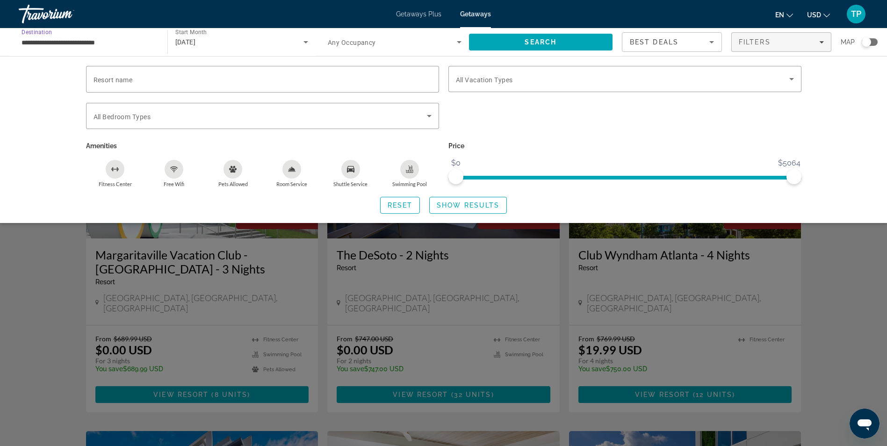
click at [86, 42] on input "**********" at bounding box center [89, 42] width 134 height 11
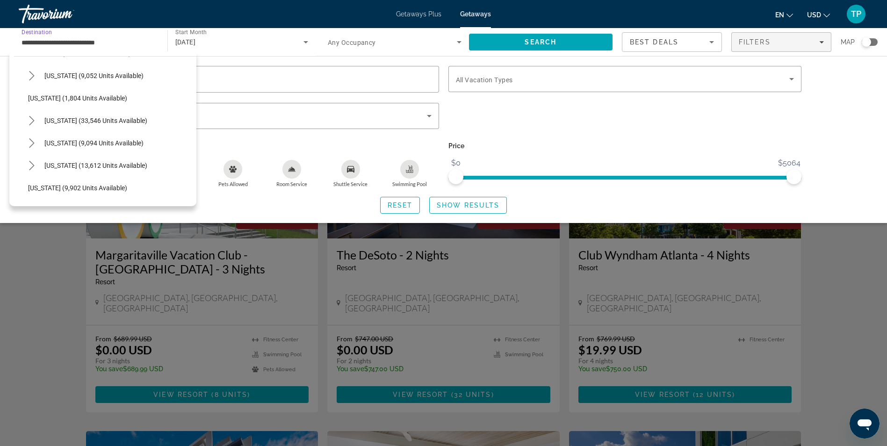
scroll to position [777, 0]
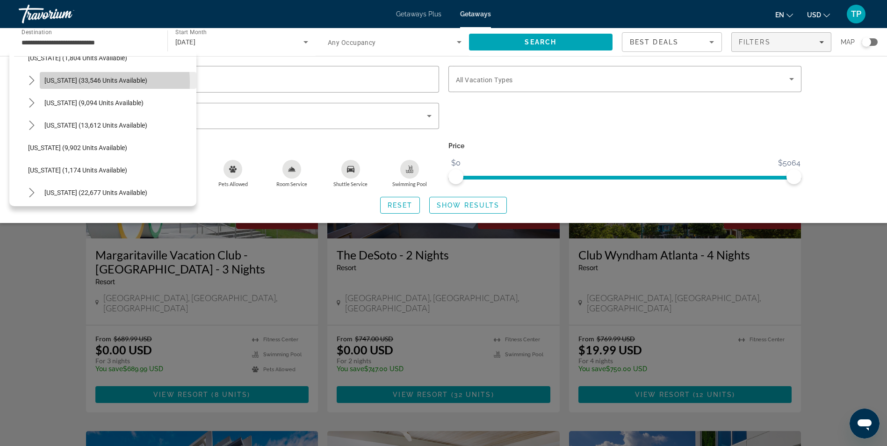
click at [73, 83] on span "[US_STATE] (33,546 units available)" at bounding box center [95, 80] width 103 height 7
type input "**********"
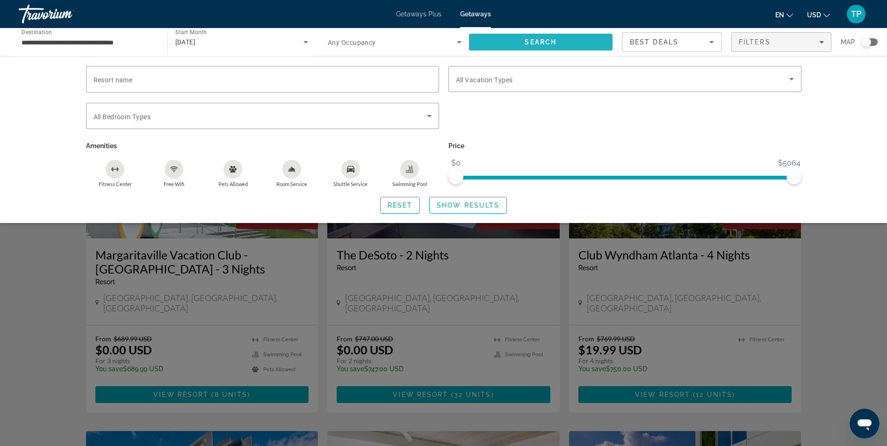
click at [545, 36] on span "Search" at bounding box center [541, 42] width 144 height 22
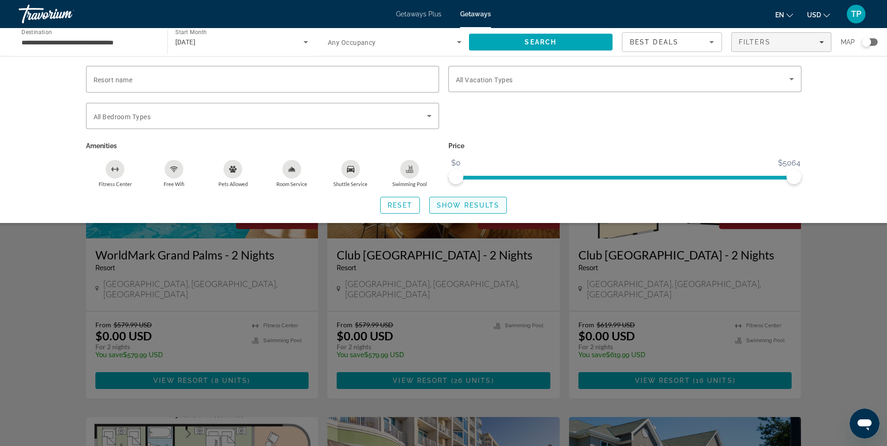
click at [464, 210] on span "Search widget" at bounding box center [468, 205] width 77 height 22
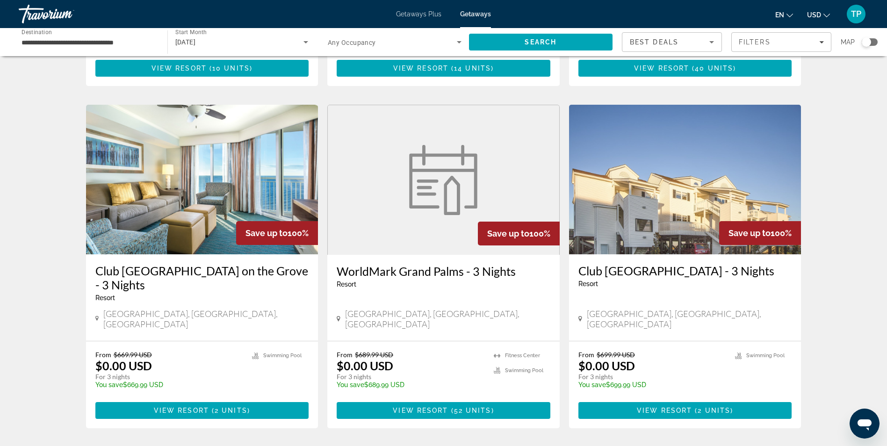
scroll to position [701, 0]
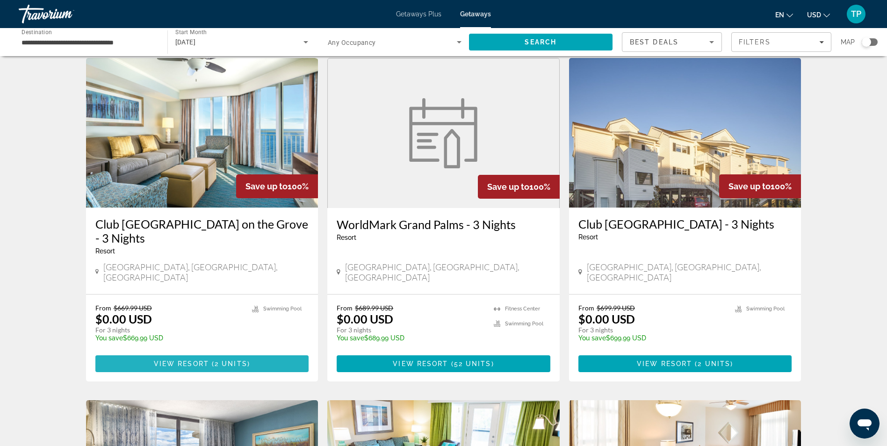
click at [184, 352] on span "Main content" at bounding box center [202, 363] width 214 height 22
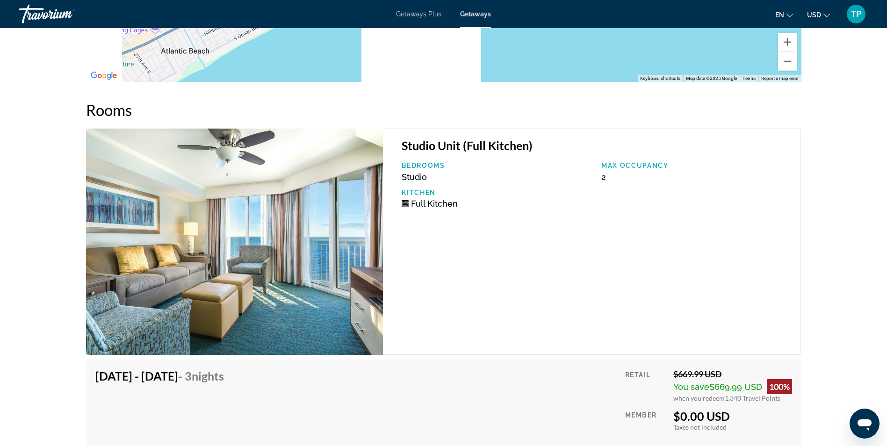
scroll to position [1474, 0]
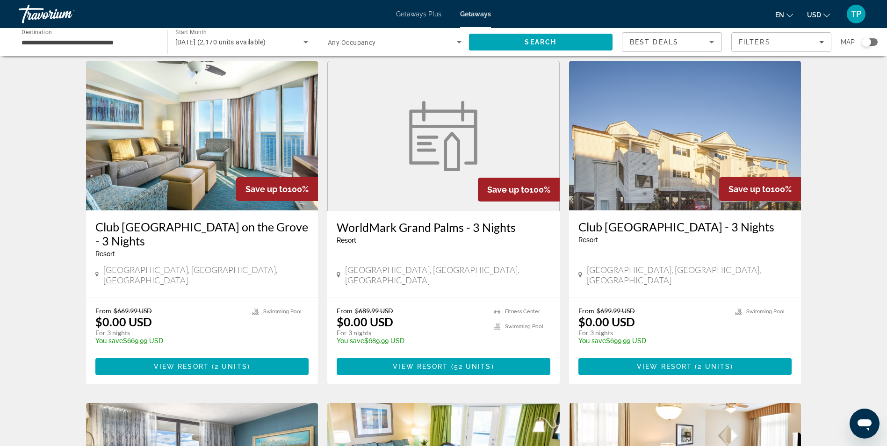
scroll to position [701, 0]
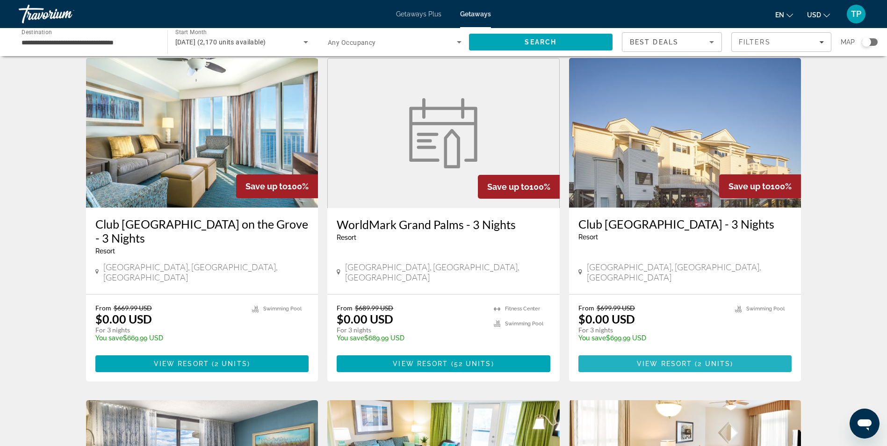
click at [693, 352] on span "Main content" at bounding box center [685, 363] width 214 height 22
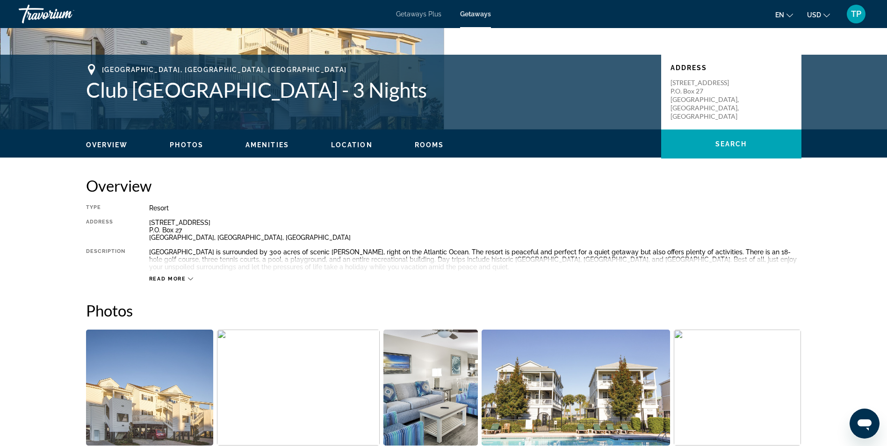
scroll to position [187, 0]
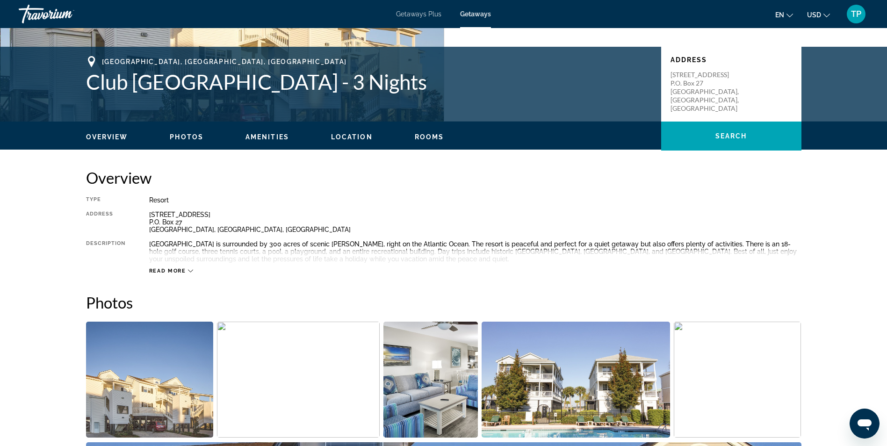
click at [186, 271] on div "Read more" at bounding box center [171, 271] width 44 height 6
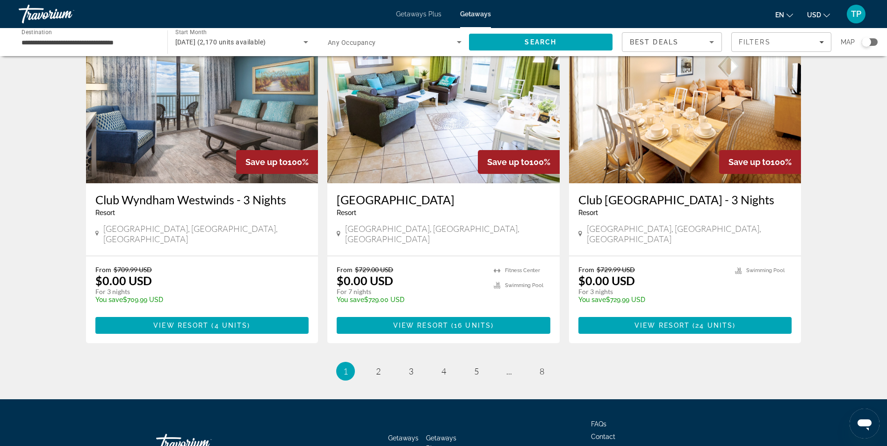
scroll to position [1075, 0]
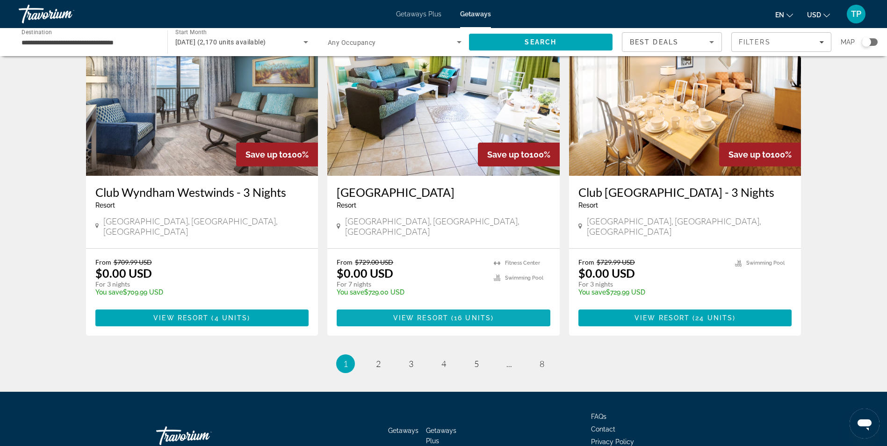
click at [461, 314] on span "16 units" at bounding box center [472, 317] width 37 height 7
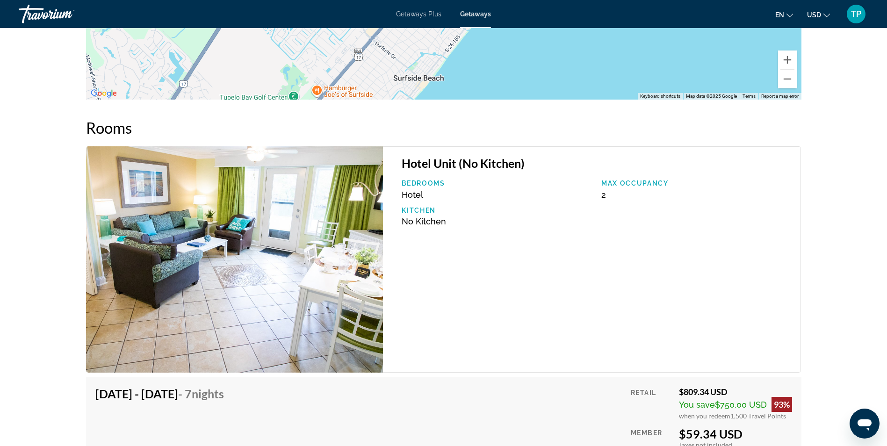
scroll to position [1703, 0]
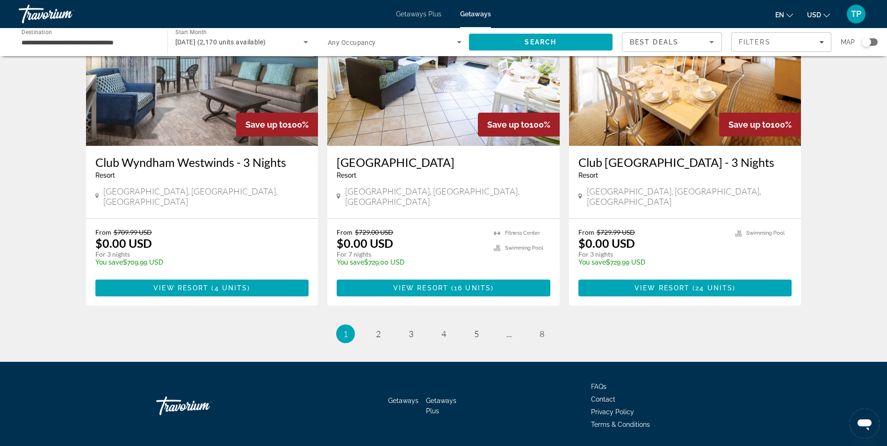
scroll to position [1122, 0]
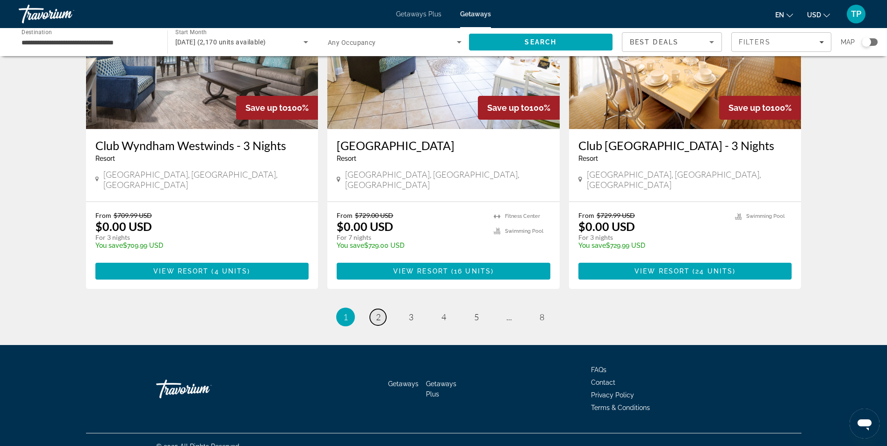
click at [380, 312] on span "2" at bounding box center [378, 317] width 5 height 10
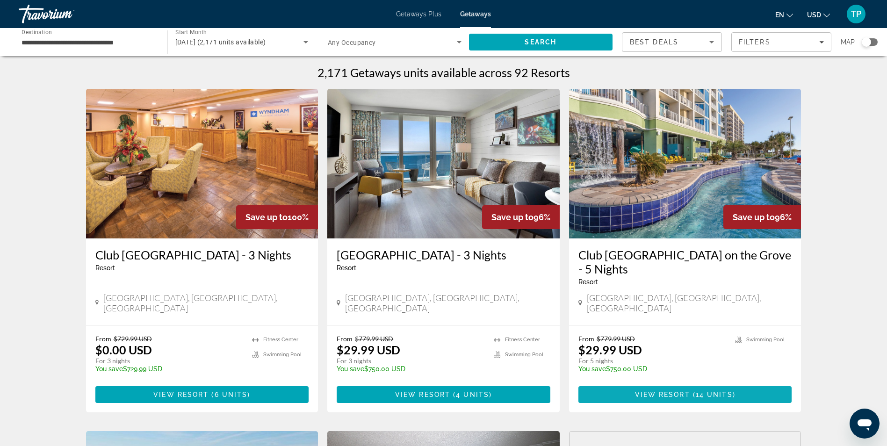
click at [680, 391] on span "View Resort" at bounding box center [662, 394] width 55 height 7
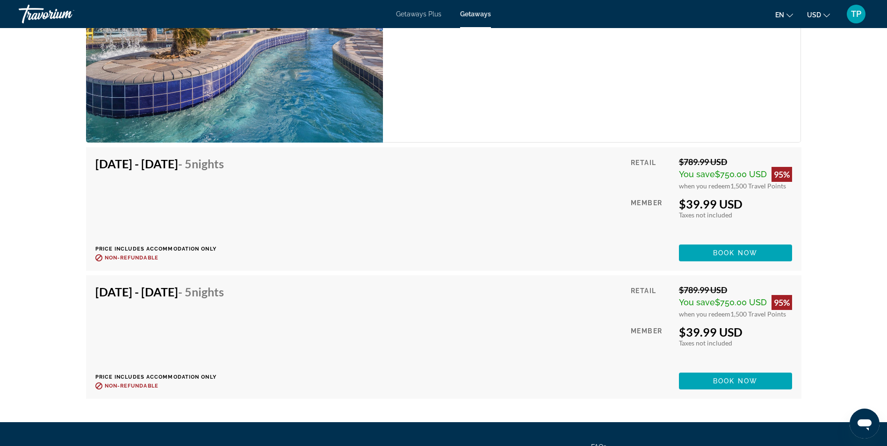
scroll to position [2465, 0]
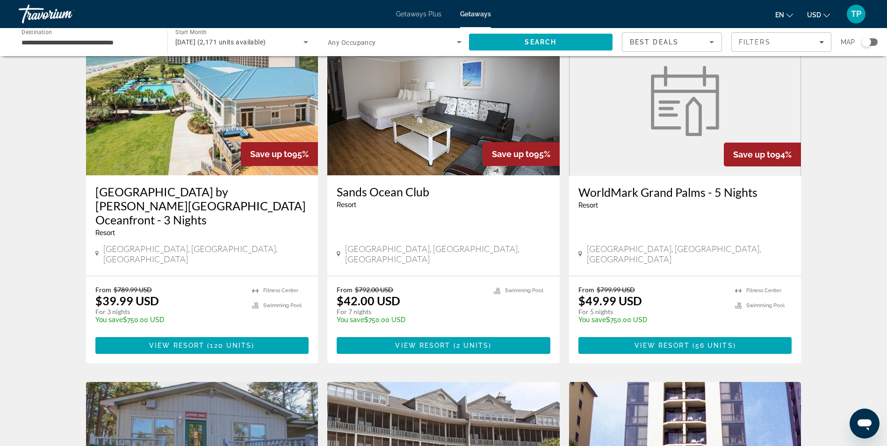
scroll to position [421, 0]
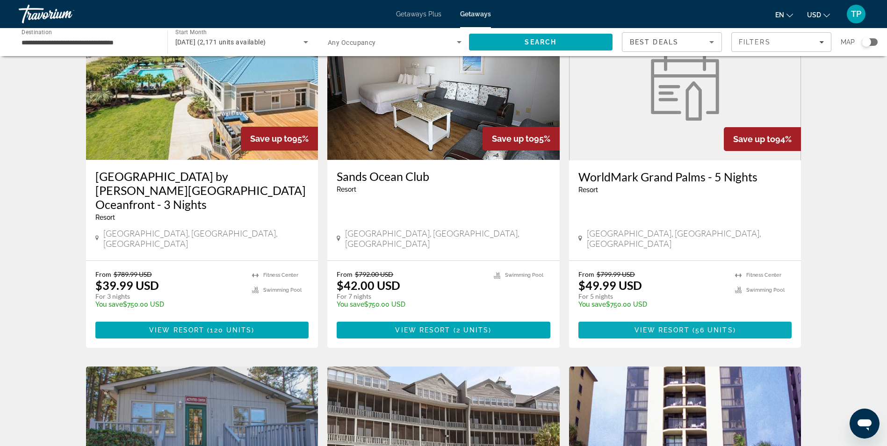
click at [695, 319] on span "Main content" at bounding box center [685, 330] width 214 height 22
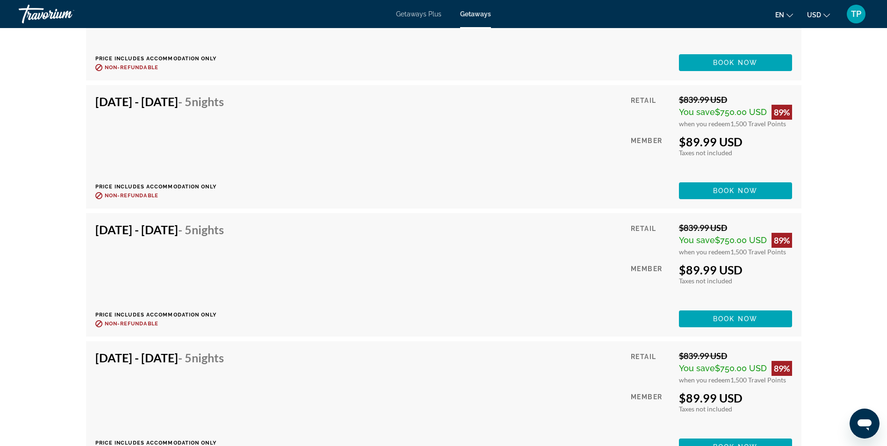
scroll to position [1542, 0]
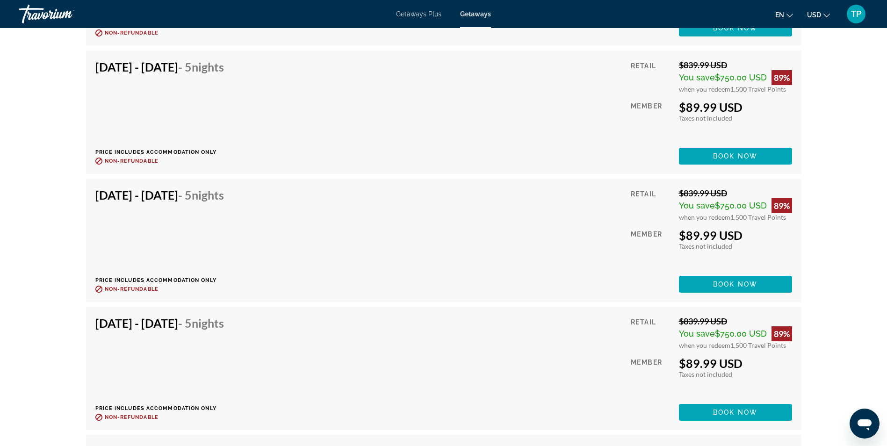
click at [732, 416] on button "Book now" at bounding box center [735, 412] width 113 height 17
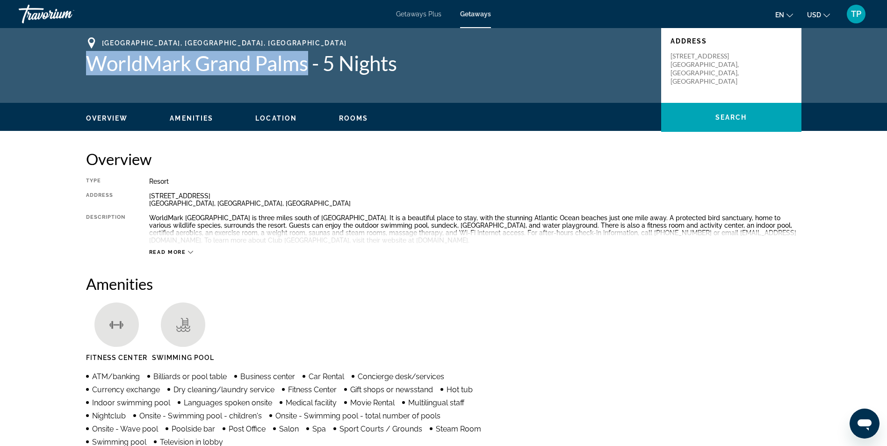
drag, startPoint x: 89, startPoint y: 67, endPoint x: 309, endPoint y: 71, distance: 220.2
click at [309, 71] on div "[GEOGRAPHIC_DATA], [GEOGRAPHIC_DATA], [GEOGRAPHIC_DATA] WorldMark [GEOGRAPHIC_D…" at bounding box center [443, 65] width 753 height 56
copy h1 "WorldMark Grand Palms"
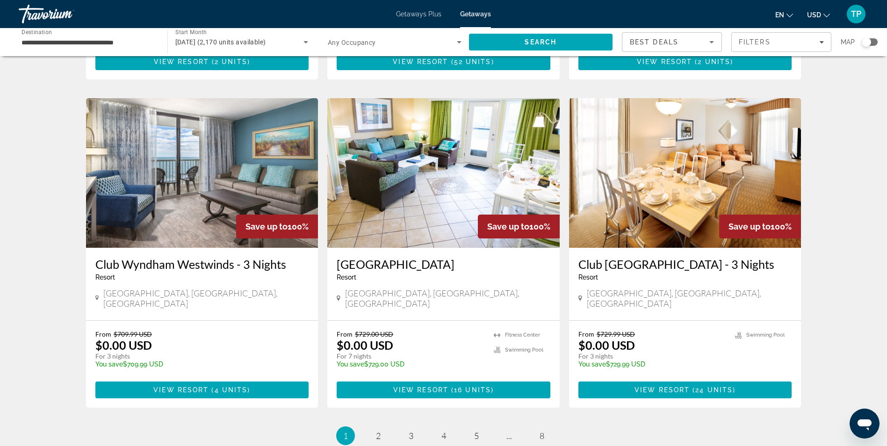
scroll to position [1075, 0]
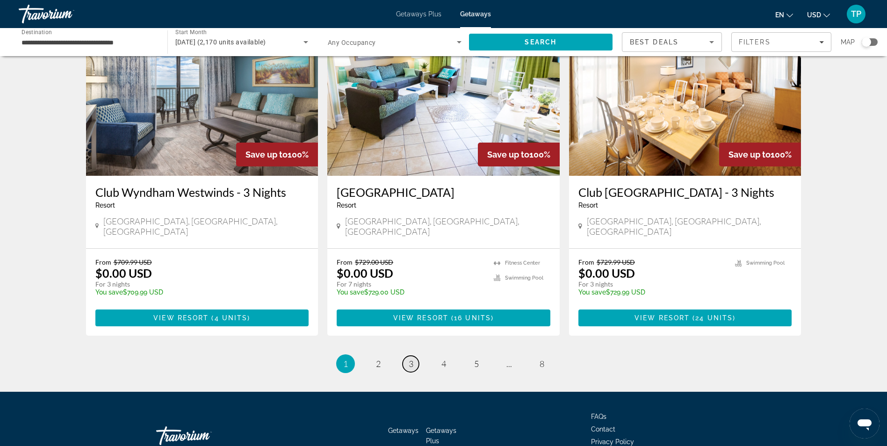
click at [413, 359] on span "3" at bounding box center [411, 364] width 5 height 10
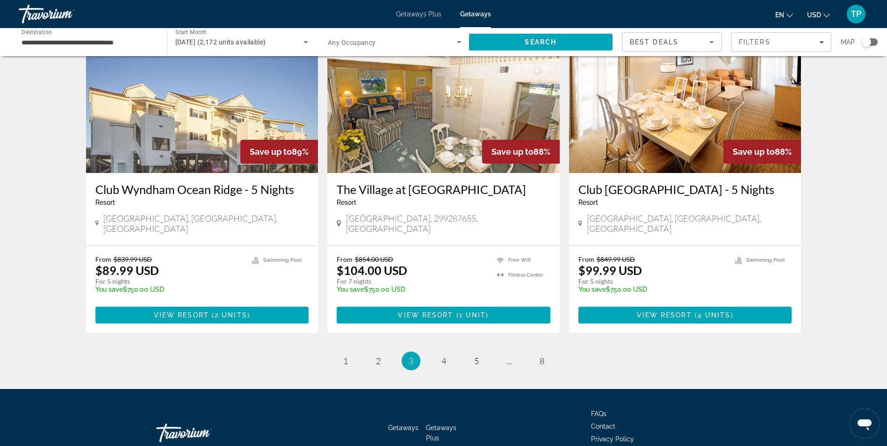
scroll to position [1108, 0]
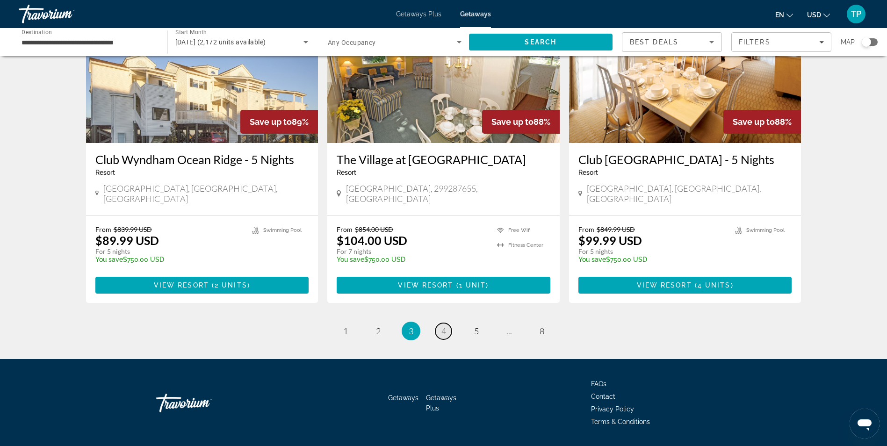
click at [446, 323] on link "page 4" at bounding box center [443, 331] width 16 height 16
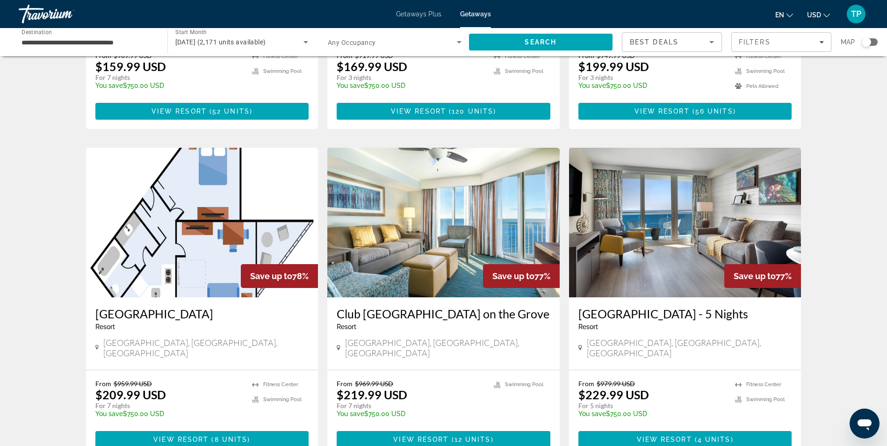
scroll to position [1109, 0]
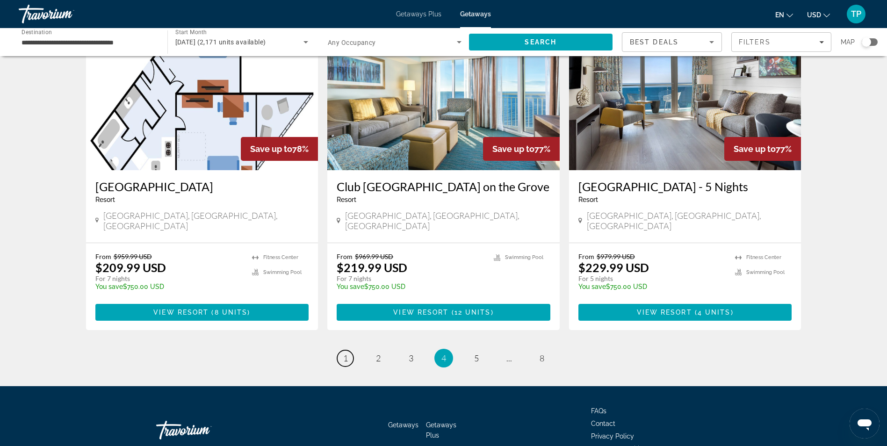
click at [343, 350] on link "page 1" at bounding box center [345, 358] width 16 height 16
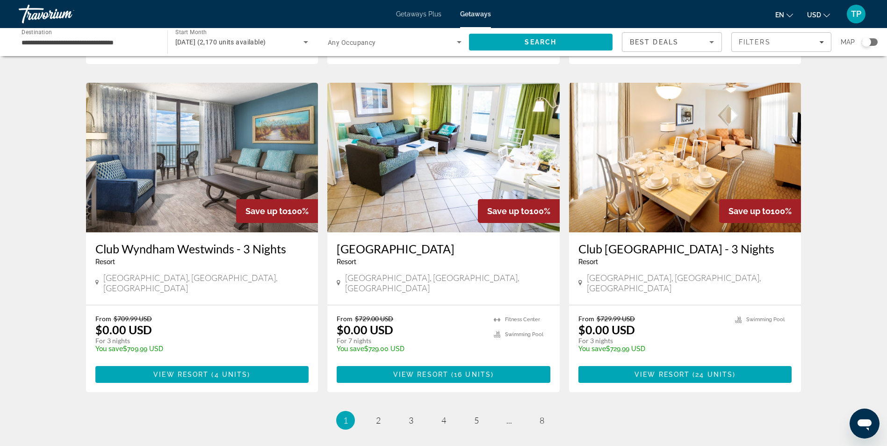
scroll to position [1028, 0]
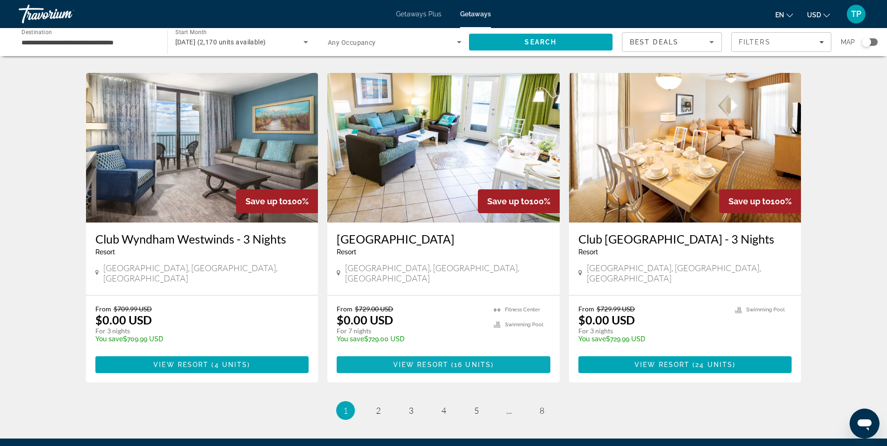
click at [461, 361] on span "16 units" at bounding box center [472, 364] width 37 height 7
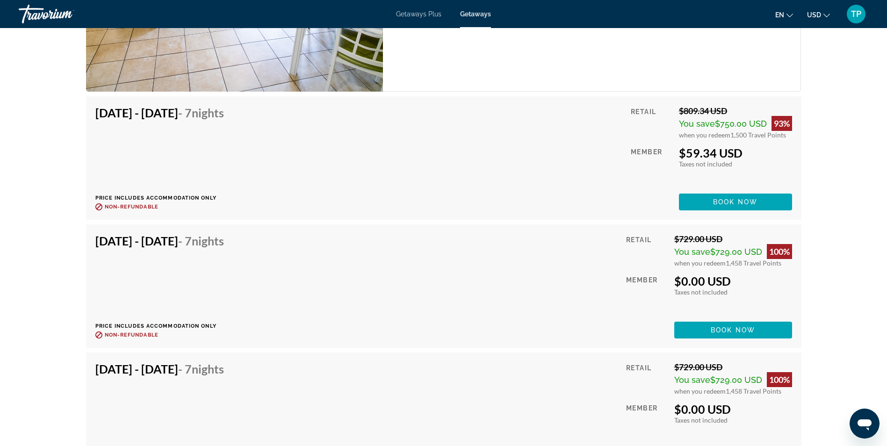
scroll to position [1963, 0]
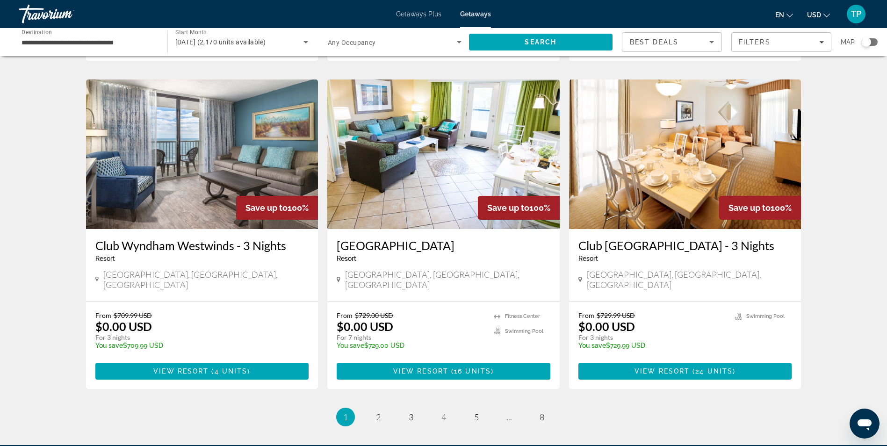
scroll to position [1028, 0]
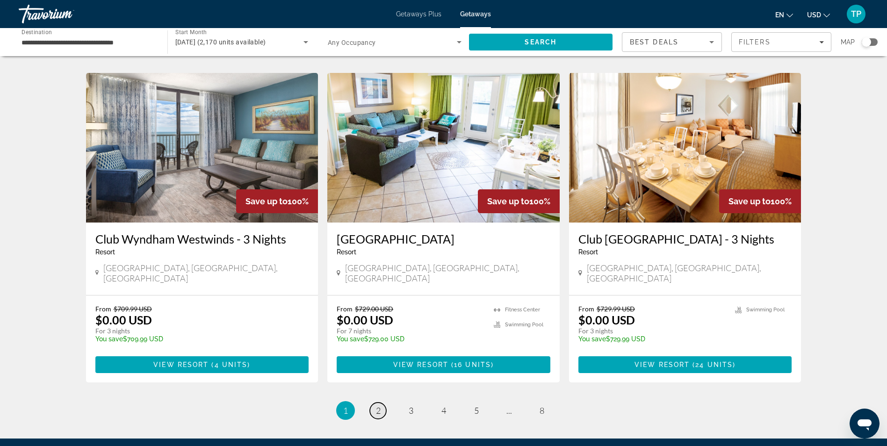
click at [379, 405] on span "2" at bounding box center [378, 410] width 5 height 10
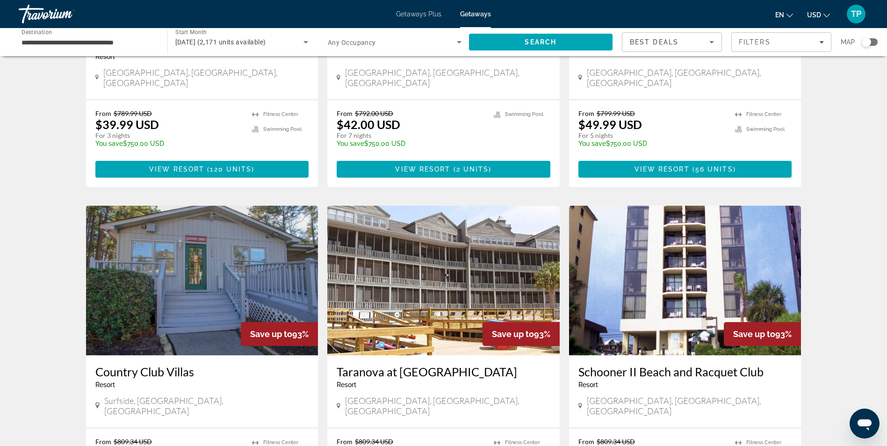
scroll to position [580, 0]
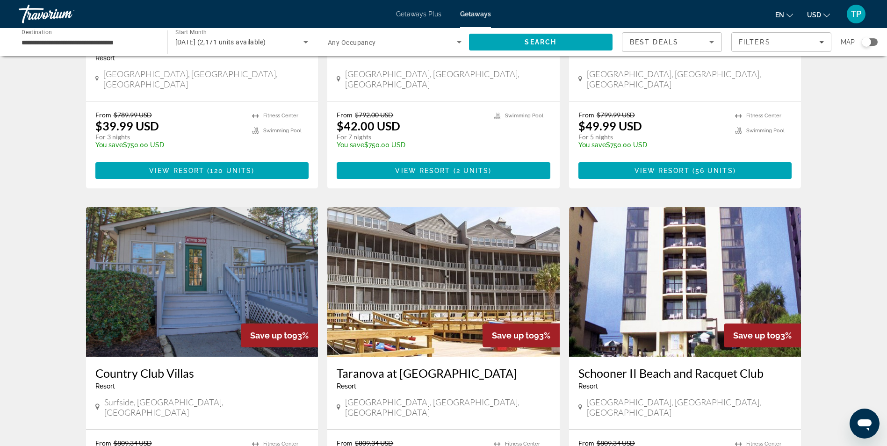
click at [693, 275] on img "Main content" at bounding box center [685, 282] width 232 height 150
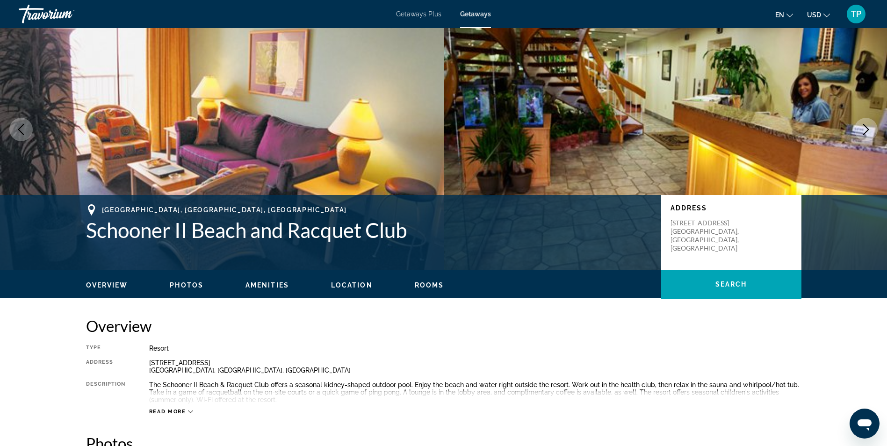
scroll to position [248, 0]
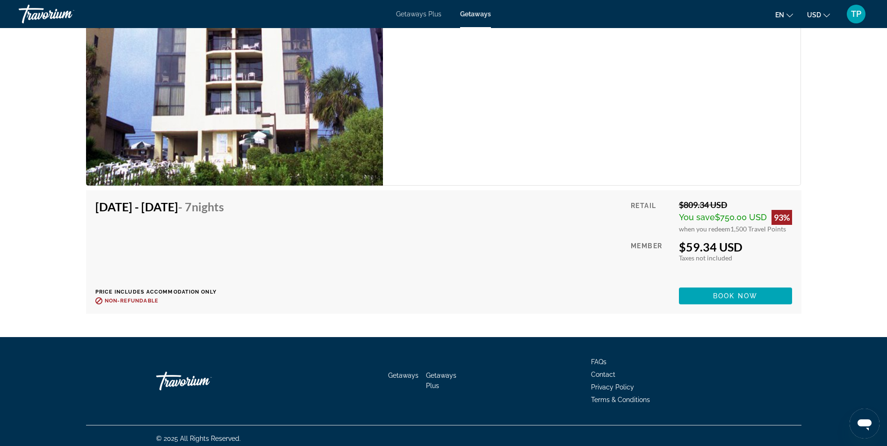
scroll to position [1702, 0]
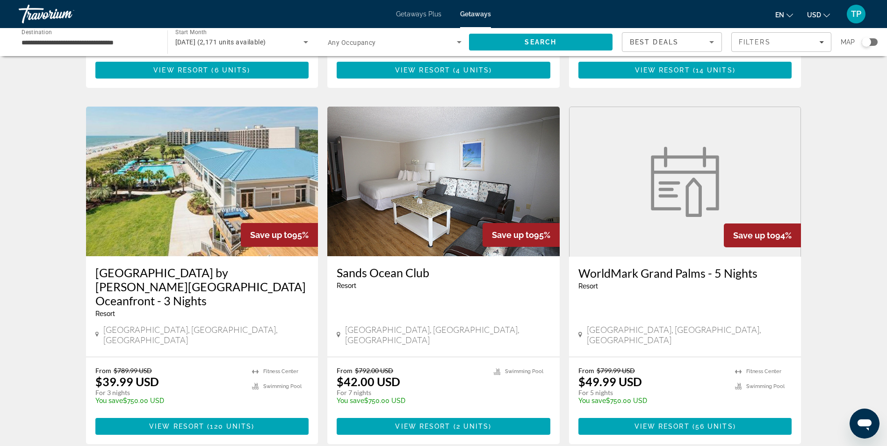
scroll to position [327, 0]
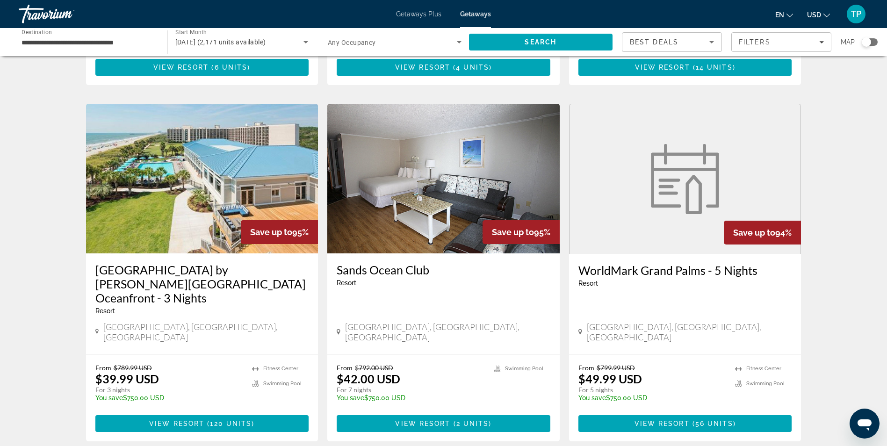
click at [699, 265] on h3 "WorldMark Grand Palms - 5 Nights" at bounding box center [685, 270] width 214 height 14
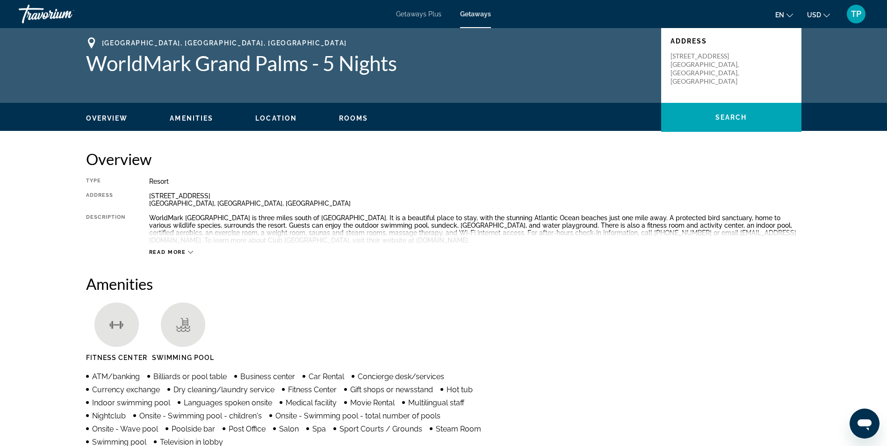
click at [188, 252] on icon "Main content" at bounding box center [190, 252] width 5 height 5
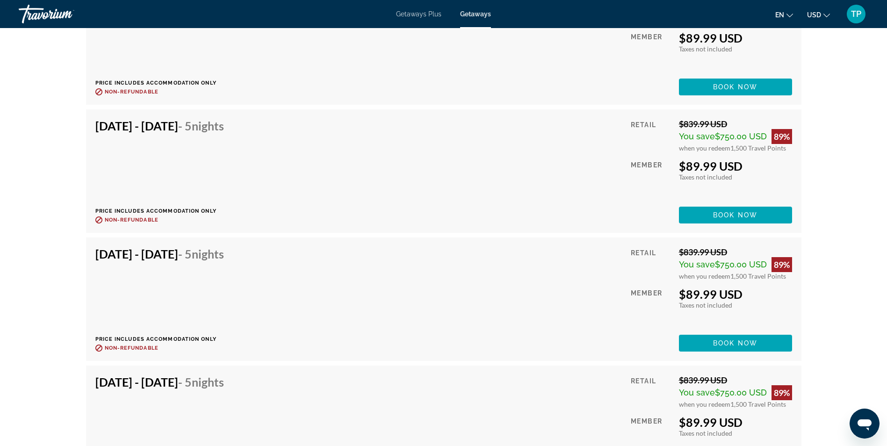
scroll to position [1729, 0]
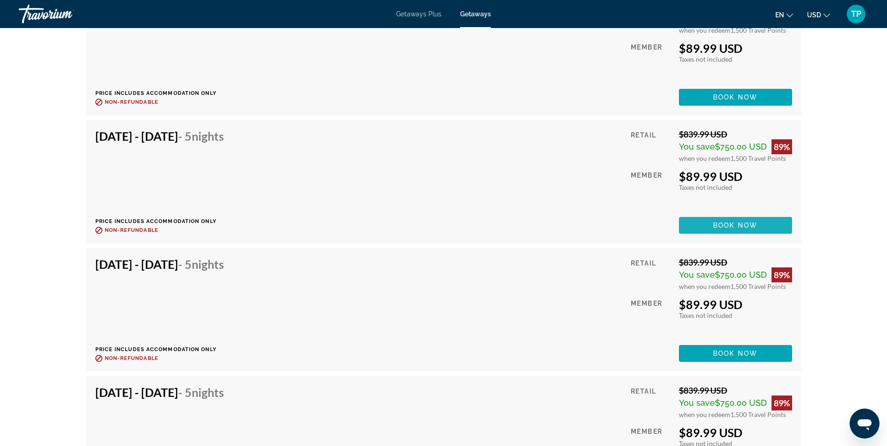
click at [724, 223] on span "Book now" at bounding box center [735, 225] width 44 height 7
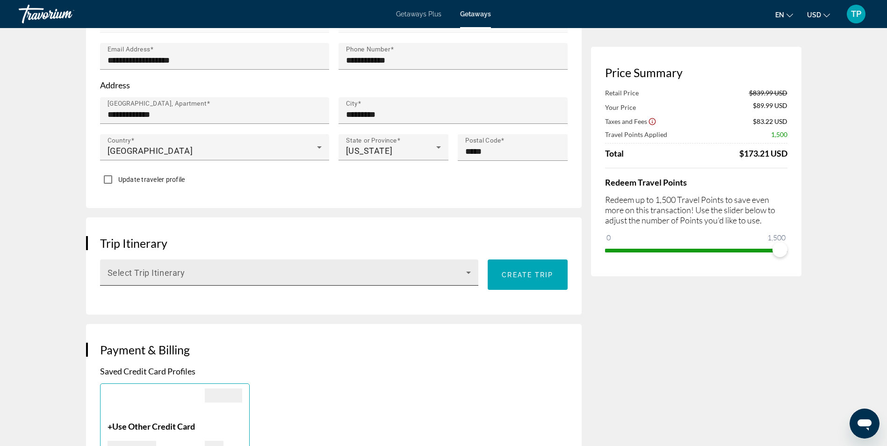
scroll to position [374, 0]
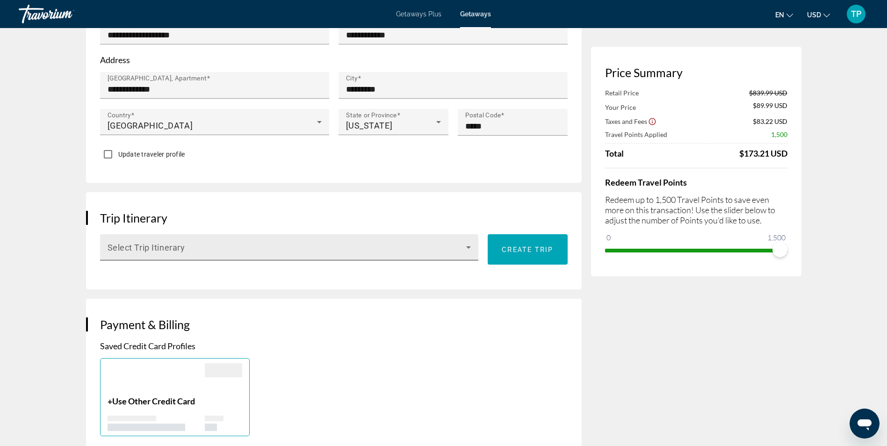
click at [401, 242] on div "Select Trip Itinerary" at bounding box center [290, 247] width 364 height 26
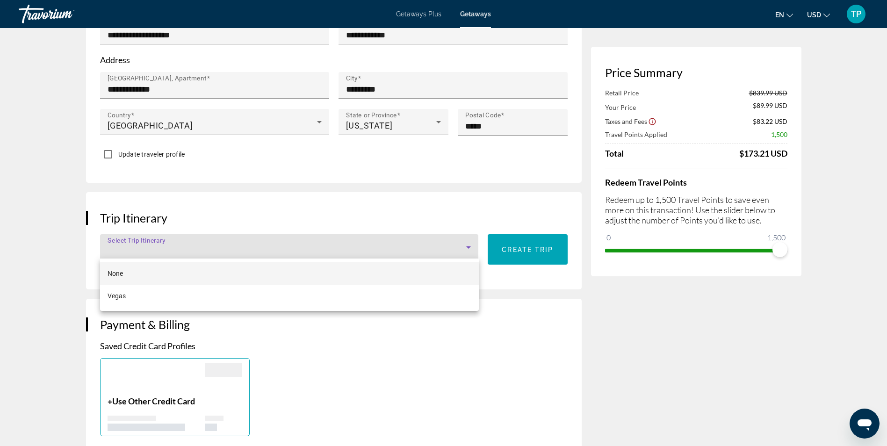
click at [287, 277] on mat-option "None" at bounding box center [289, 273] width 379 height 22
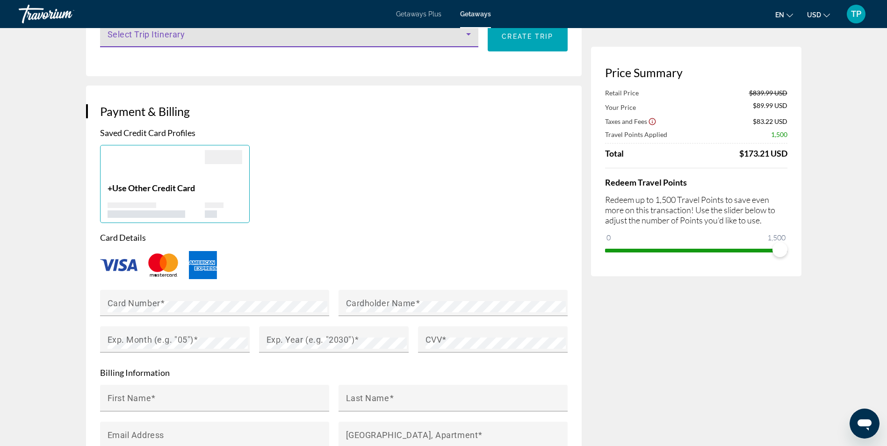
scroll to position [608, 0]
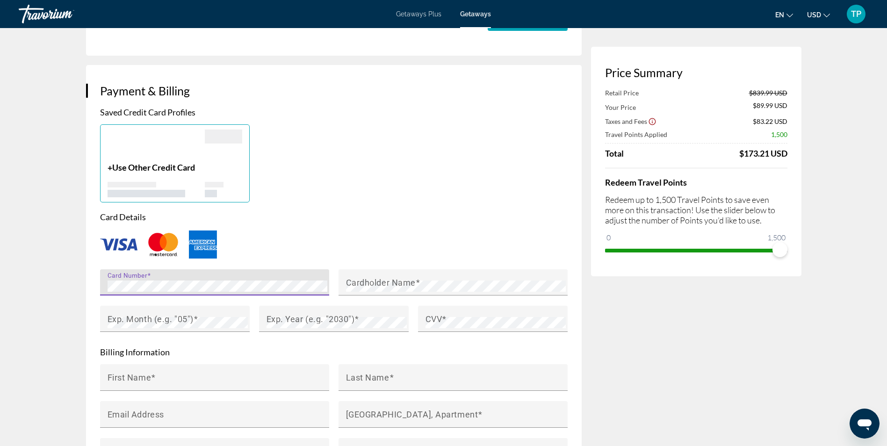
click at [316, 223] on div "Card Details Card Number Cardholder Name Exp. Month (e.g. "05") Exp. Year (e.g.…" at bounding box center [333, 277] width 467 height 130
click at [132, 244] on img "Main content" at bounding box center [118, 244] width 37 height 12
click at [121, 245] on img "Main content" at bounding box center [118, 244] width 37 height 12
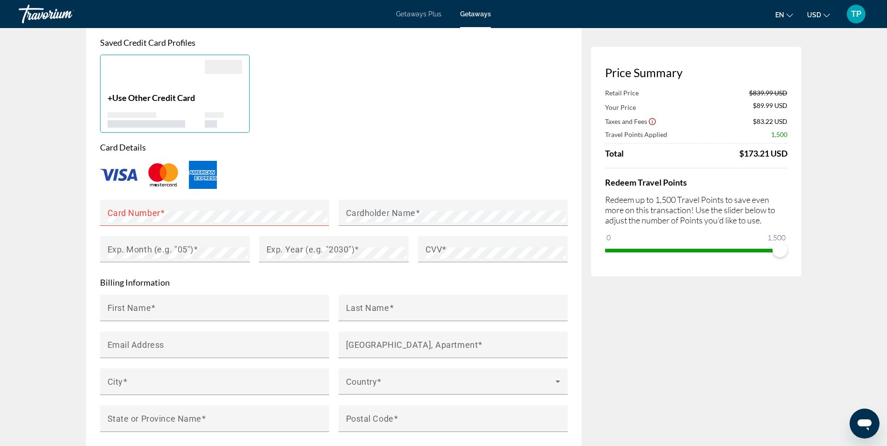
scroll to position [701, 0]
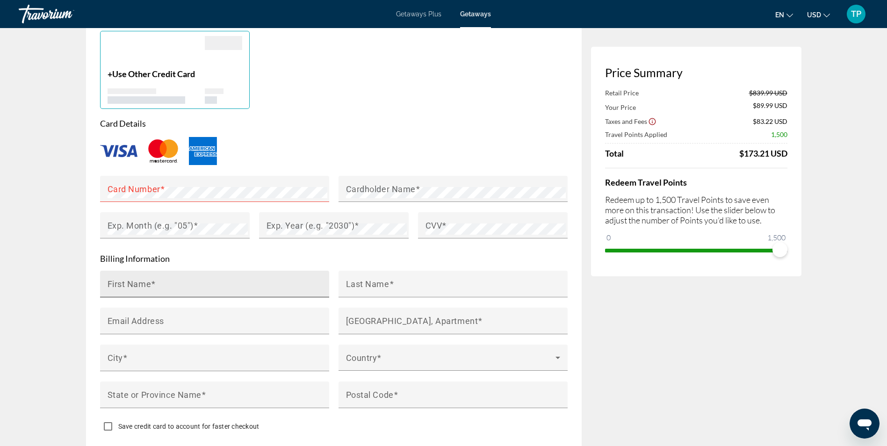
click at [162, 282] on input "First Name" at bounding box center [218, 287] width 220 height 11
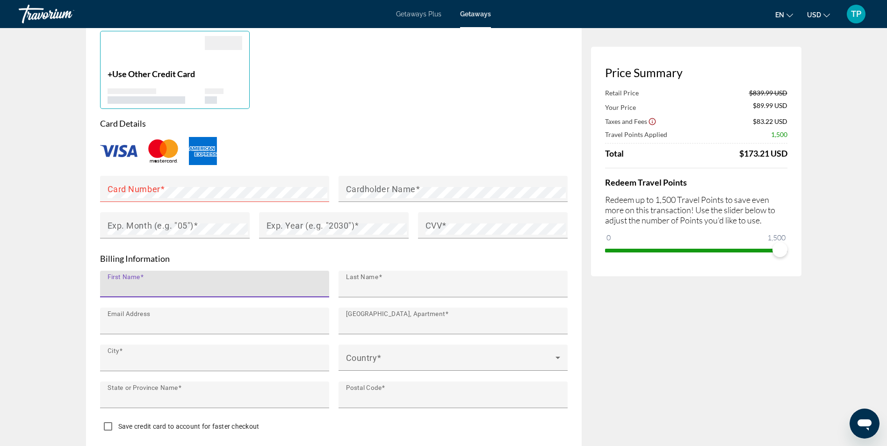
type input "***"
type input "****"
type input "**********"
type input "*********"
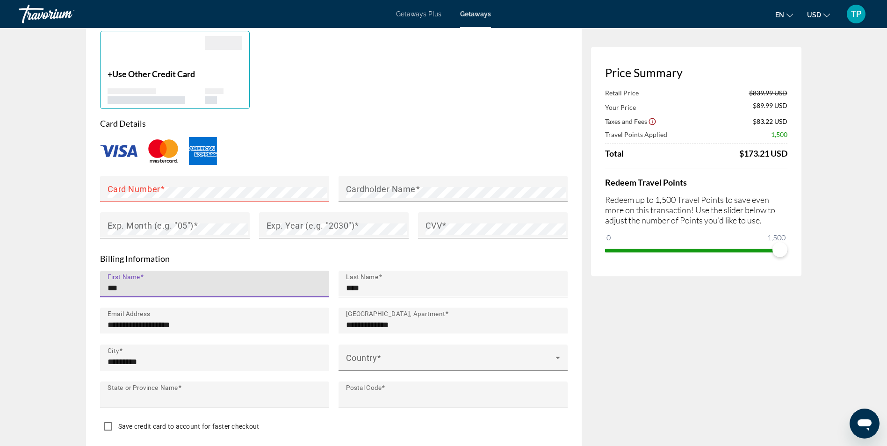
type input "**"
type input "*****"
click at [393, 356] on span "Main content" at bounding box center [450, 361] width 209 height 11
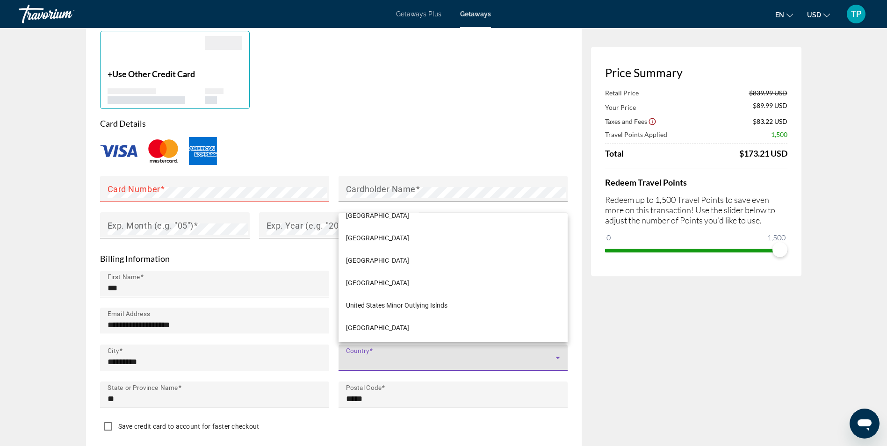
scroll to position [5375, 0]
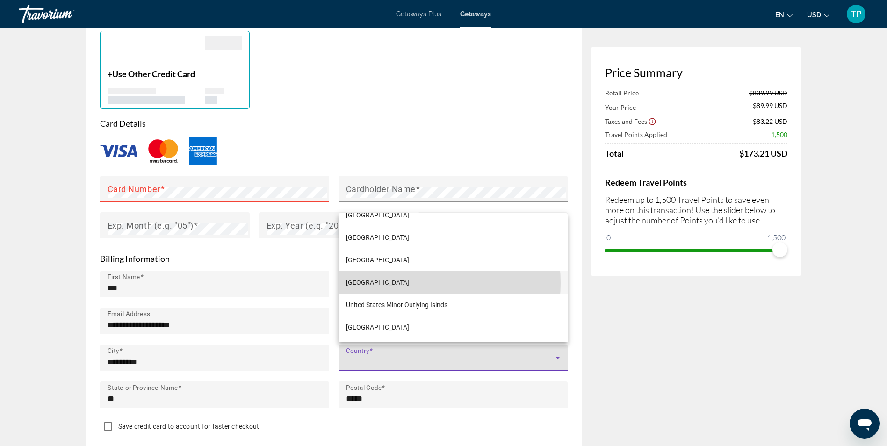
click at [387, 283] on span "[GEOGRAPHIC_DATA]" at bounding box center [377, 282] width 63 height 11
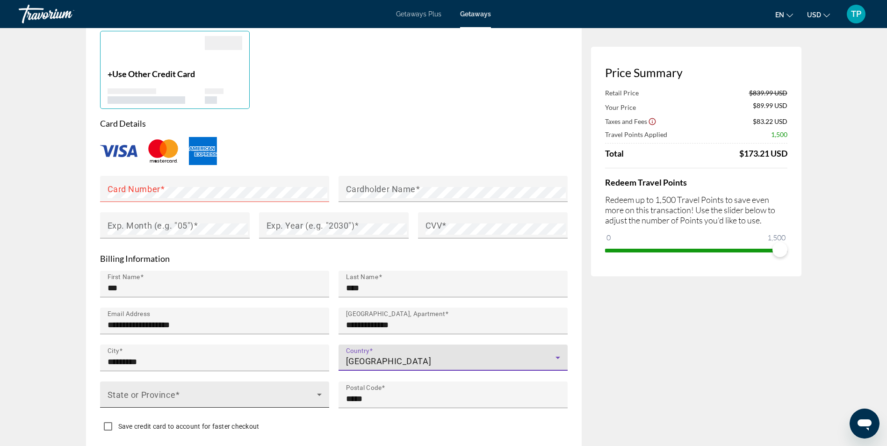
click at [186, 393] on span "Main content" at bounding box center [212, 398] width 209 height 11
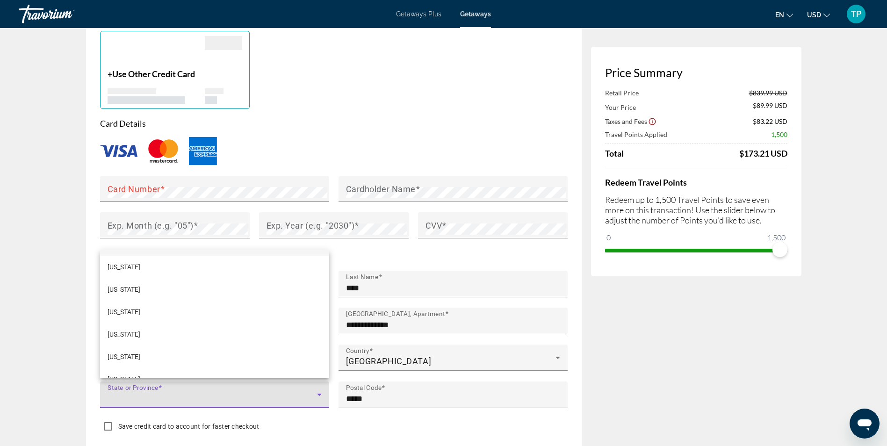
scroll to position [888, 0]
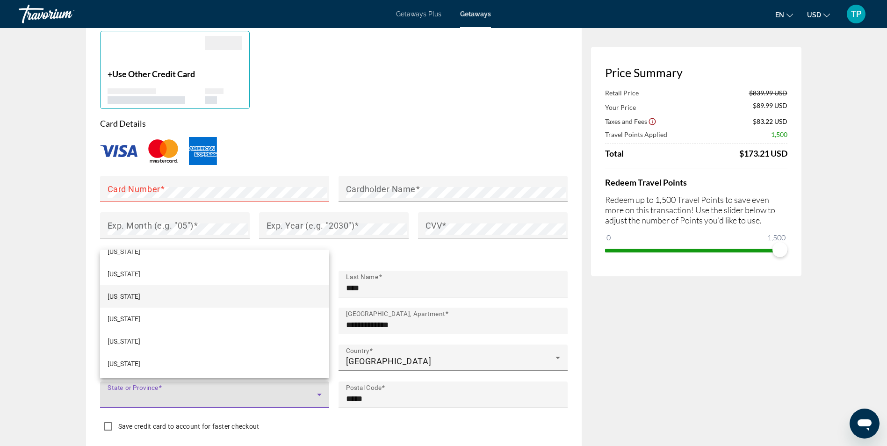
click at [131, 291] on span "[US_STATE]" at bounding box center [124, 296] width 33 height 11
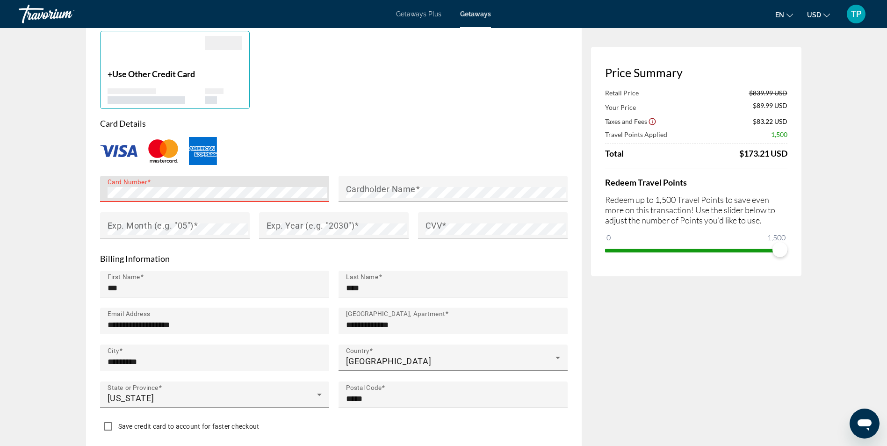
click at [208, 183] on div "Card Number" at bounding box center [218, 189] width 220 height 26
click at [398, 179] on div "Cardholder Name" at bounding box center [456, 189] width 220 height 26
click at [397, 184] on div "Cardholder Name" at bounding box center [456, 189] width 220 height 26
click at [107, 224] on div "Exp. Month (e.g. "05")" at bounding box center [175, 225] width 150 height 26
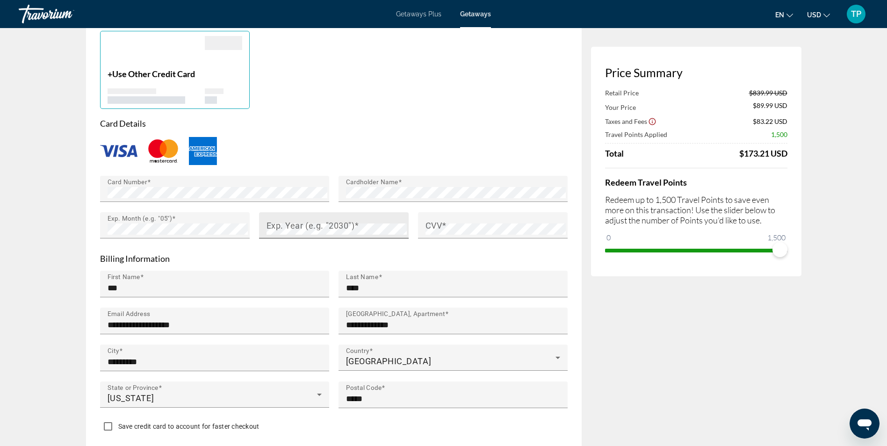
drag, startPoint x: 276, startPoint y: 219, endPoint x: 280, endPoint y: 222, distance: 5.7
click at [277, 221] on mat-label "Exp. Year (e.g. "2030")" at bounding box center [310, 225] width 88 height 10
click at [471, 248] on form "**********" at bounding box center [333, 277] width 467 height 318
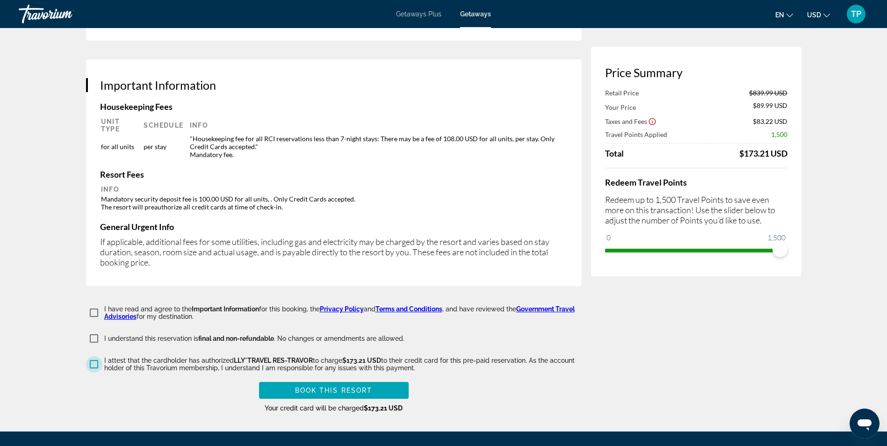
scroll to position [1423, 0]
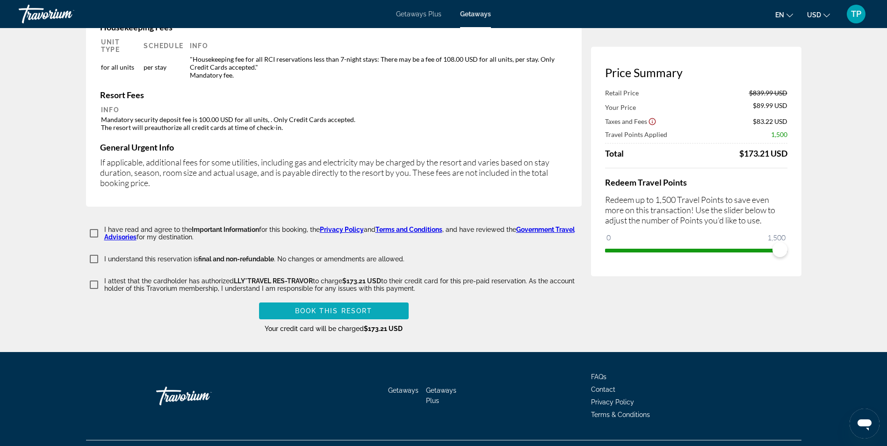
click at [338, 300] on span "Main content" at bounding box center [334, 311] width 150 height 22
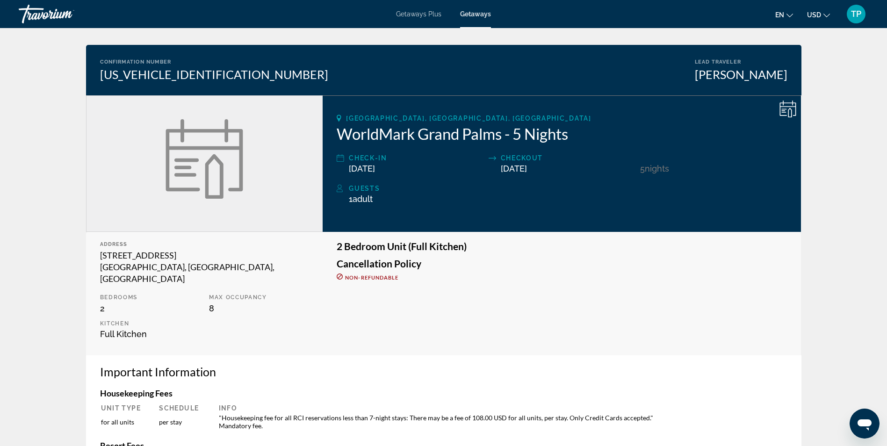
scroll to position [47, 0]
